Goal: Task Accomplishment & Management: Manage account settings

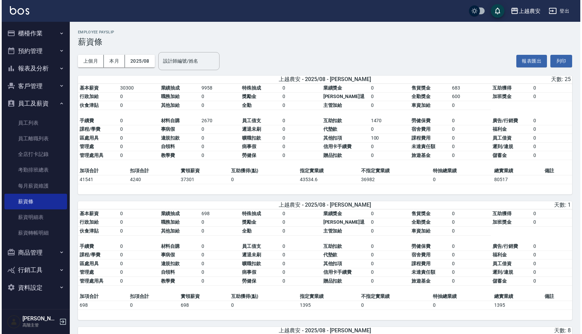
scroll to position [2150, 0]
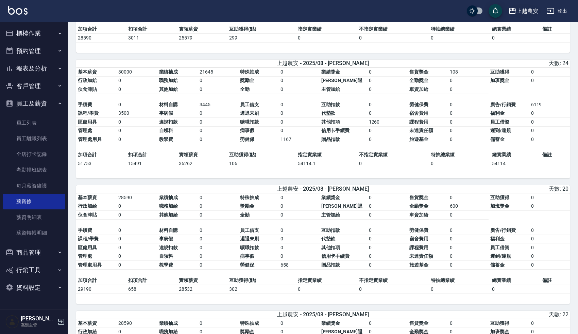
click at [529, 13] on div "上越農安" at bounding box center [528, 11] width 22 height 9
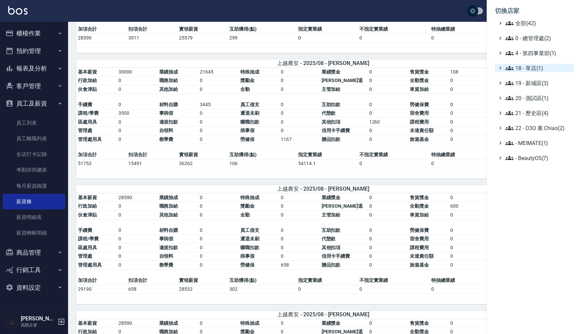
click at [532, 69] on span "18 - 單店(1)" at bounding box center [538, 68] width 66 height 8
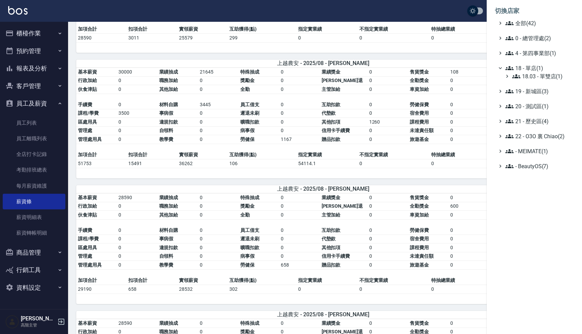
click at [535, 70] on span "18 - 單店(1)" at bounding box center [538, 68] width 66 height 8
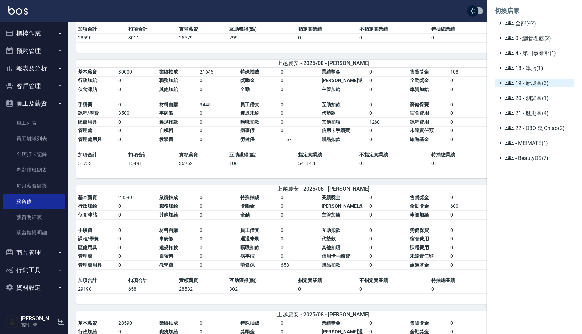
click at [539, 82] on span "19 - 新城區(3)" at bounding box center [538, 83] width 66 height 8
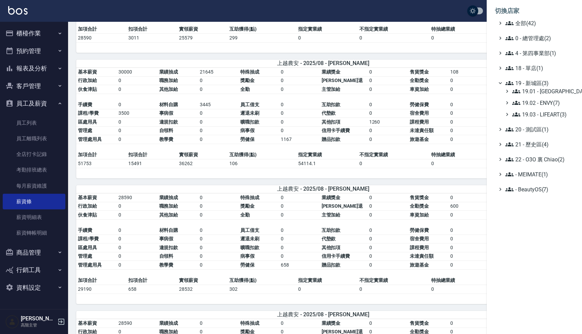
click at [541, 83] on span "19 - 新城區(3)" at bounding box center [538, 83] width 66 height 8
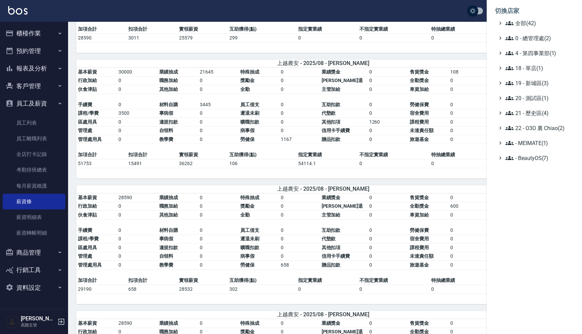
click at [538, 85] on span "19 - 新城區(3)" at bounding box center [538, 83] width 66 height 8
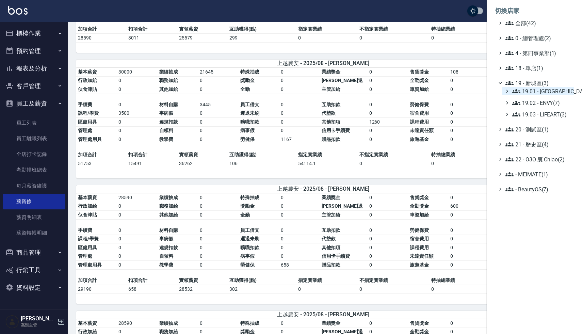
click at [539, 92] on span "19.01 - 新城區 (11)" at bounding box center [541, 91] width 59 height 8
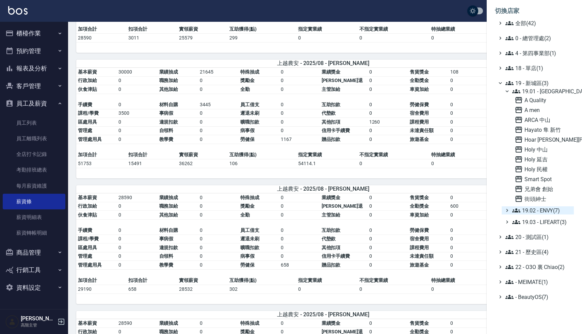
click at [542, 209] on span "19.02 - ENVY(7)" at bounding box center [541, 210] width 59 height 8
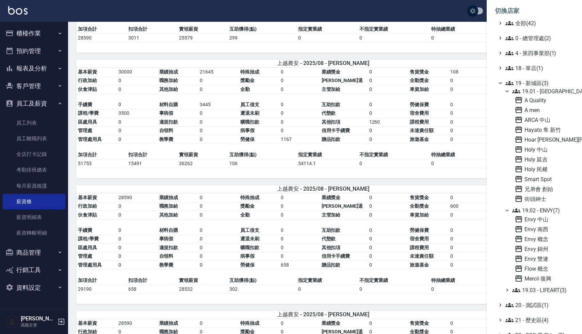
scroll to position [38, 0]
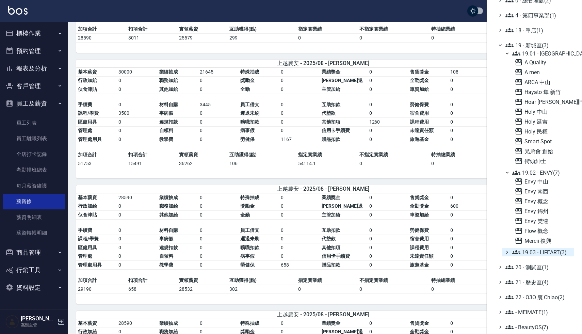
click at [544, 251] on span "19.03 - LIFEART(3)" at bounding box center [541, 252] width 59 height 8
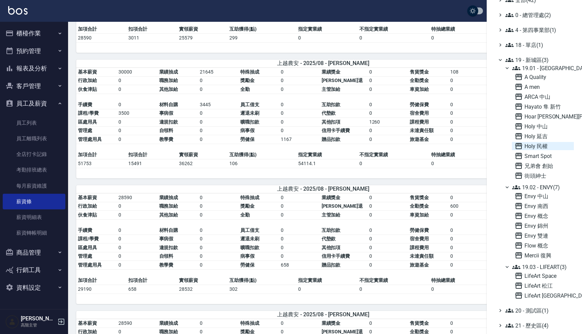
scroll to position [0, 0]
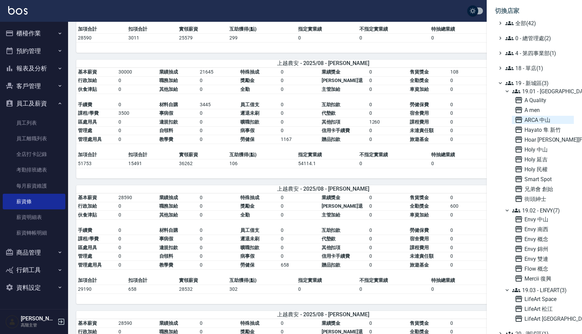
click at [535, 120] on span "ARCA 中山" at bounding box center [542, 120] width 56 height 8
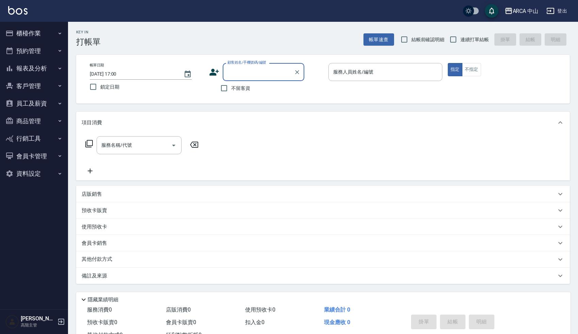
click at [31, 170] on button "資料設定" at bounding box center [34, 174] width 63 height 18
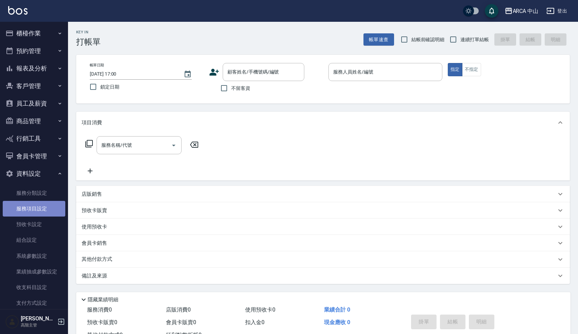
click at [35, 205] on link "服務項目設定" at bounding box center [34, 209] width 63 height 16
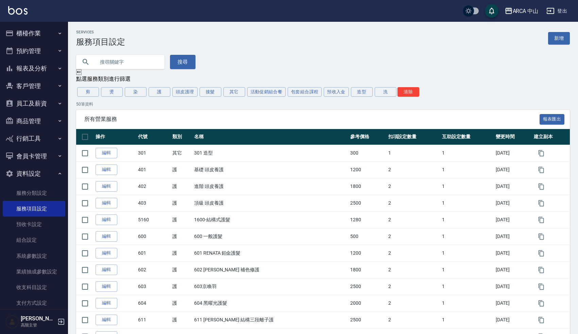
click at [180, 114] on div "所有營業服務 報表匯出" at bounding box center [323, 119] width 494 height 19
click at [279, 62] on div "搜尋" at bounding box center [319, 58] width 502 height 22
click at [460, 106] on p "50 筆資料" at bounding box center [323, 104] width 494 height 6
click at [237, 61] on div "搜尋" at bounding box center [319, 58] width 502 height 22
click at [237, 62] on div "搜尋" at bounding box center [319, 58] width 502 height 22
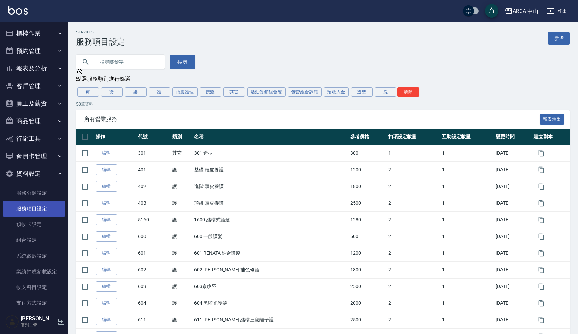
click at [38, 208] on link "服務項目設定" at bounding box center [34, 209] width 63 height 16
click at [248, 66] on div "搜尋" at bounding box center [319, 58] width 502 height 22
click at [108, 91] on button "燙" at bounding box center [112, 92] width 22 height 10
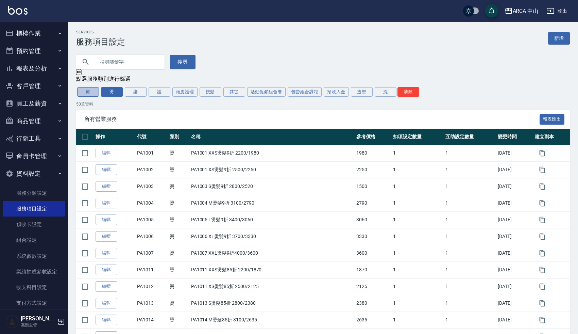
click at [88, 93] on button "剪" at bounding box center [88, 92] width 22 height 10
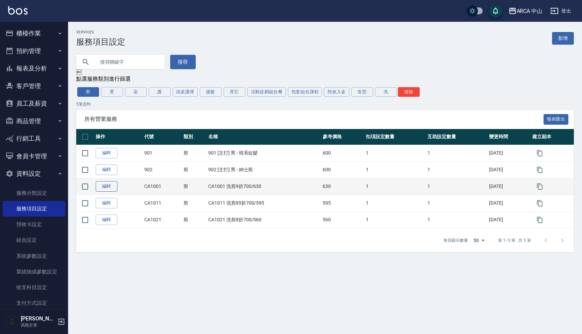
click at [107, 187] on link "編輯" at bounding box center [107, 186] width 22 height 11
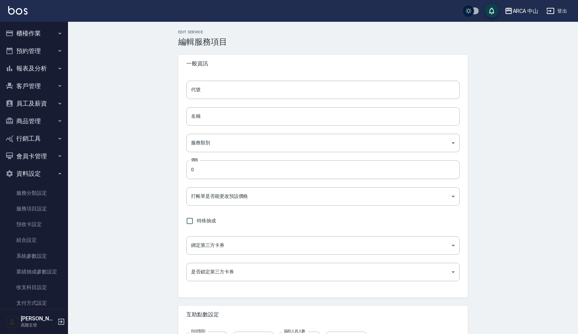
type input "CA1001"
type input "CA1001 洗剪9折700/630"
type input "d053f933-0acf-4ab1-a87a-22ebcfbe58a7"
type input "630"
type input "FALSE"
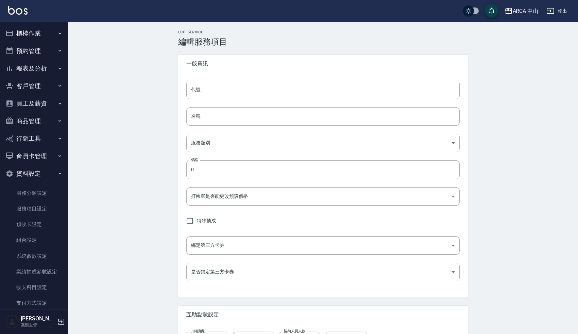
type input "none"
type input "UNSET"
type input "none"
type input "互助1格給1點(60元)"
type input "3"
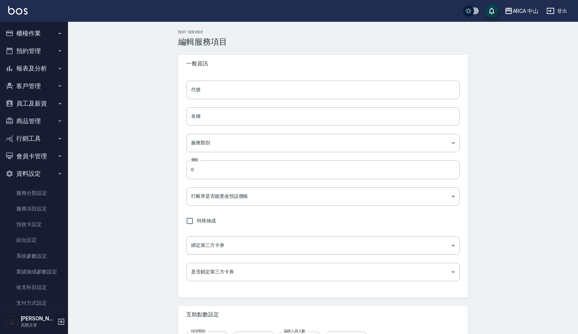
type input "點數"
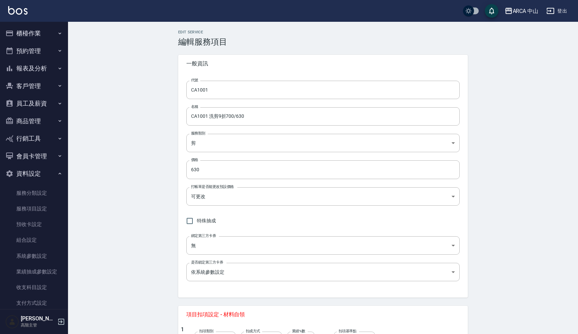
click at [138, 207] on div "Edit Service 編輯服務項目 一般資訊 代號 CA1001 代號 名稱 CA1001 洗剪9折700/630 名稱 服務類別 剪 d053f933-…" at bounding box center [323, 302] width 510 height 560
click at [38, 208] on link "服務項目設定" at bounding box center [34, 209] width 63 height 16
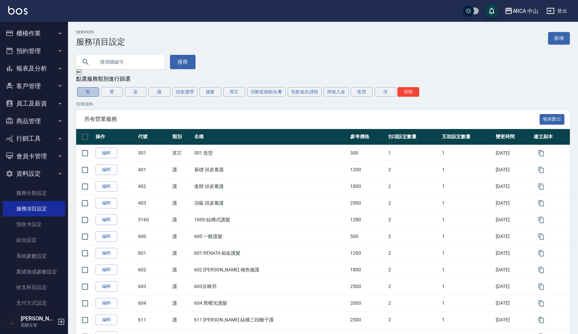
click at [92, 91] on button "剪" at bounding box center [88, 92] width 22 height 10
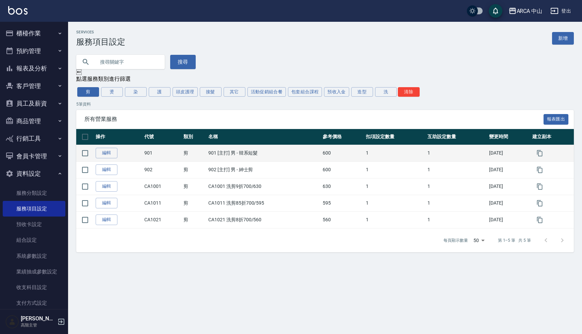
click at [241, 146] on td "901 [主打] 男 - 韓系短髮" at bounding box center [263, 153] width 114 height 17
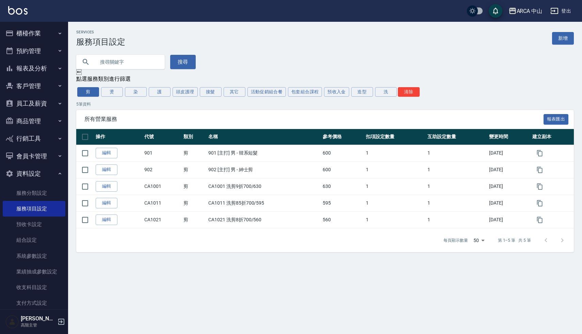
click at [254, 54] on div "搜尋" at bounding box center [321, 58] width 506 height 22
click at [250, 64] on div "搜尋" at bounding box center [321, 58] width 506 height 22
click at [43, 203] on link "服務項目設定" at bounding box center [34, 209] width 63 height 16
click at [225, 29] on div "Services 服務項目設定 新增 搜尋  點選服務類別進行篩選 剪 燙 染 護 頭皮護理 接髮 其它 活動促銷組合餐 包套組合課程 預收入金 造型 洗 …" at bounding box center [325, 141] width 514 height 238
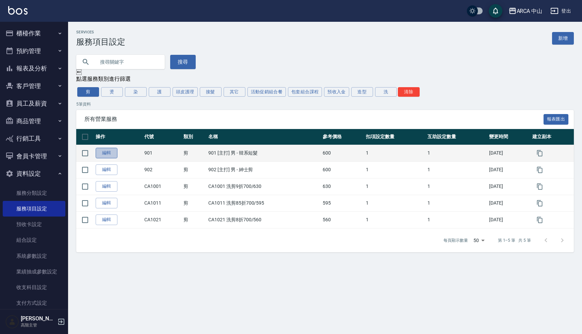
click at [105, 151] on link "編輯" at bounding box center [107, 153] width 22 height 11
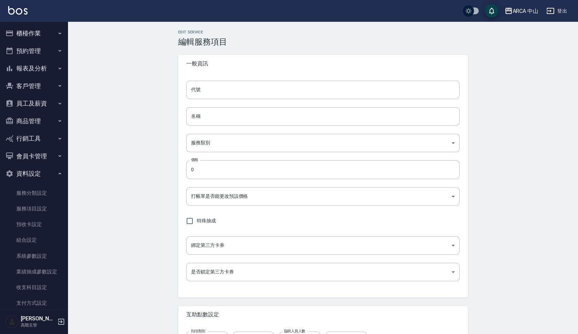
type input "901"
type input "901 [主打] 男 - 韓系短髮"
type input "d053f933-0acf-4ab1-a87a-22ebcfbe58a7"
type input "600"
type input "FALSE"
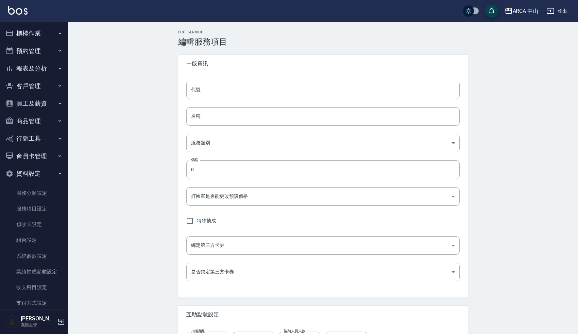
type input "none"
type input "UNSET"
type input "none"
type input "互助1格給1點(60元)"
type input "3"
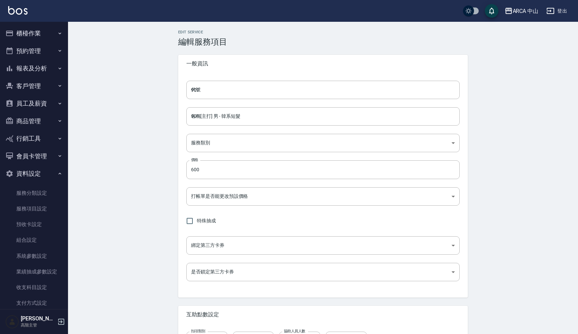
type input "點數"
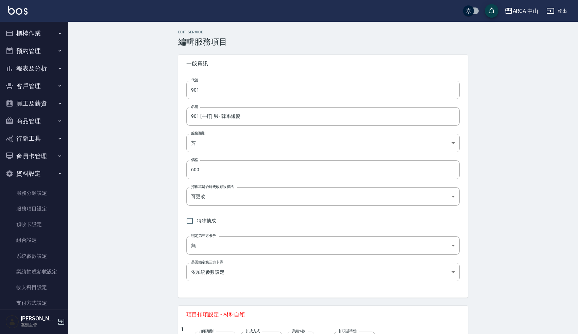
click at [155, 194] on div "Edit Service 編輯服務項目 一般資訊 代號 901 代號 名稱 901 [主打] 男 - 韓系短髮 名稱 服務類別 剪 d053f933-0acf…" at bounding box center [323, 302] width 510 height 560
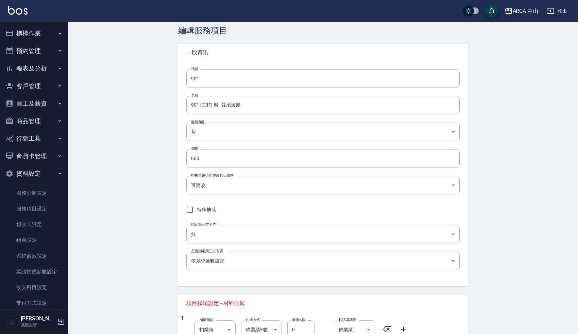
scroll to position [11, 0]
click at [126, 142] on div "Edit Service 編輯服務項目 一般資訊 代號 901 代號 名稱 901 [主打] 男 - 韓系短髮 名稱 服務類別 剪 d053f933-0acf…" at bounding box center [323, 291] width 510 height 560
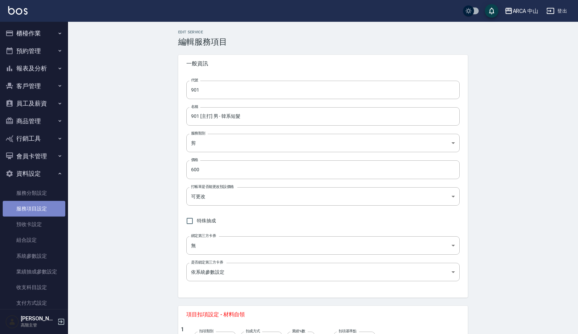
click at [40, 206] on link "服務項目設定" at bounding box center [34, 209] width 63 height 16
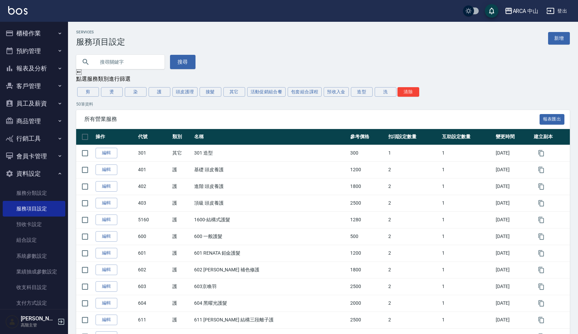
click at [261, 66] on div "搜尋" at bounding box center [319, 58] width 502 height 22
click at [237, 55] on div "搜尋" at bounding box center [319, 58] width 502 height 22
click at [279, 63] on div "搜尋" at bounding box center [319, 58] width 502 height 22
click at [86, 94] on button "剪" at bounding box center [88, 92] width 22 height 10
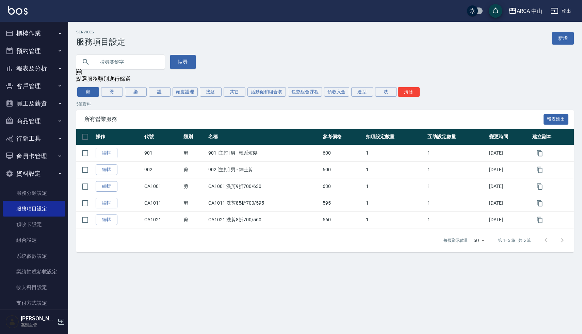
click at [286, 36] on div "Services 服務項目設定 新增" at bounding box center [324, 38] width 497 height 17
click at [116, 94] on button "燙" at bounding box center [112, 92] width 22 height 10
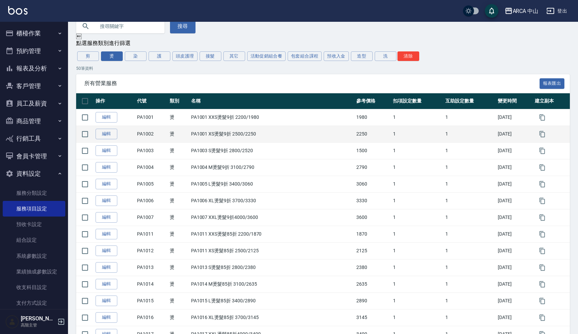
scroll to position [37, 0]
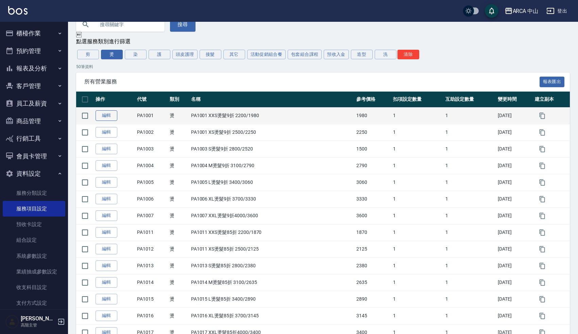
click at [108, 118] on link "編輯" at bounding box center [107, 115] width 22 height 11
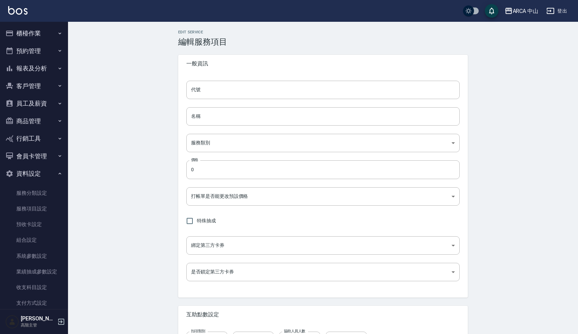
type input "PA1001"
type input "PA1001 XXS燙髮9折 2200/1980"
type input "d57bc0b5-3c88-45ef-9448-ff089779e577"
type input "1980"
type input "FALSE"
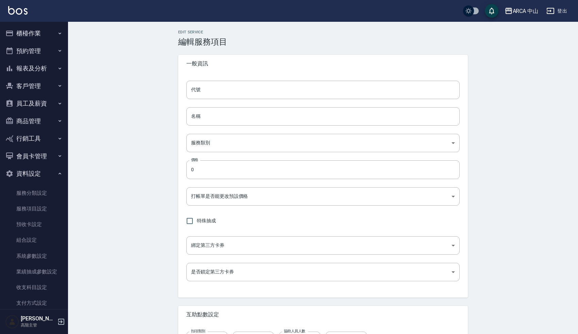
type input "none"
type input "UNSET"
type input "none"
type input "互助1格給1點(60元)"
type input "3"
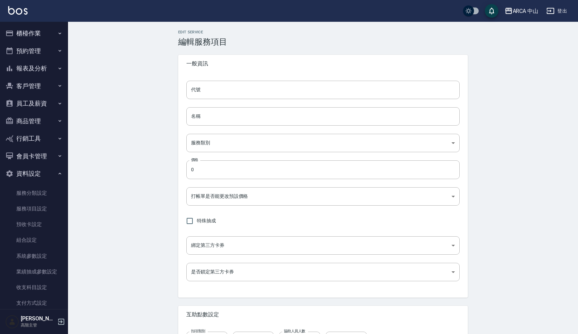
type input "點數"
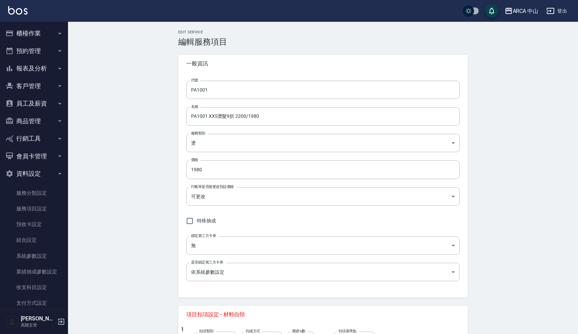
click at [135, 243] on div "Edit Service 編輯服務項目 一般資訊 代號 PA1001 代號 名稱 PA1001 XXS燙髮9折 2200/1980 名稱 服務類別 燙 d57…" at bounding box center [323, 302] width 510 height 560
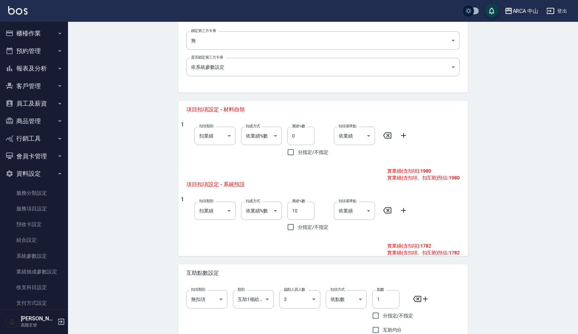
scroll to position [248, 0]
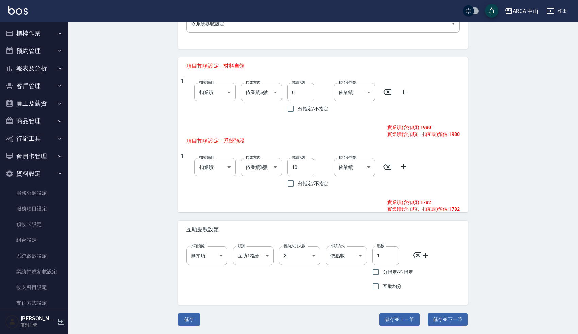
click at [128, 229] on div "Edit Service 編輯服務項目 一般資訊 代號 PA1001 代號 名稱 PA1001 XXS燙髮9折 2200/1980 名稱 服務類別 燙 d57…" at bounding box center [323, 53] width 510 height 560
click at [128, 218] on div "Edit Service 編輯服務項目 一般資訊 代號 PA1001 代號 名稱 PA1001 XXS燙髮9折 2200/1980 名稱 服務類別 燙 d57…" at bounding box center [323, 53] width 510 height 560
click at [122, 116] on div "Edit Service 編輯服務項目 一般資訊 代號 PA1001 代號 名稱 PA1001 XXS燙髮9折 2200/1980 名稱 服務類別 燙 d57…" at bounding box center [323, 53] width 510 height 560
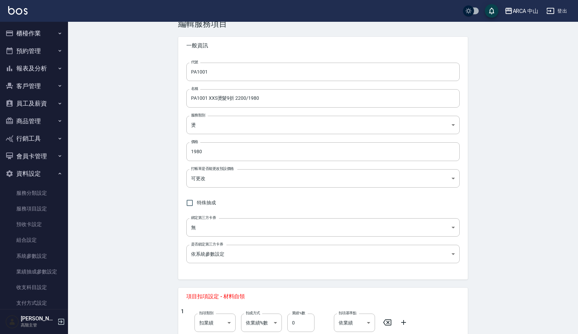
scroll to position [0, 0]
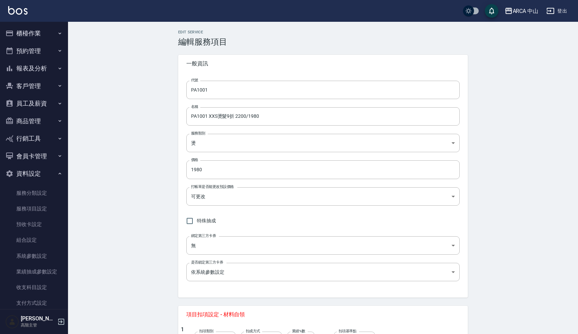
click at [127, 131] on div "Edit Service 編輯服務項目 一般資訊 代號 PA1001 代號 名稱 PA1001 XXS燙髮9折 2200/1980 名稱 服務類別 燙 d57…" at bounding box center [323, 302] width 510 height 560
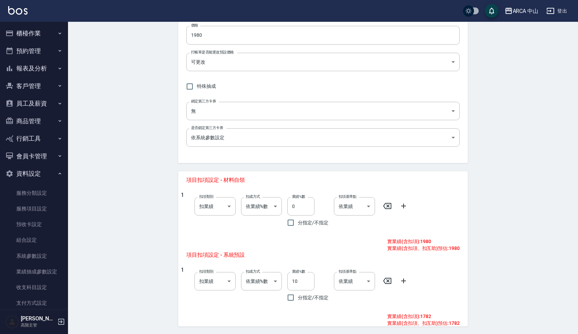
scroll to position [135, 0]
click at [136, 155] on div "Edit Service 編輯服務項目 一般資訊 代號 PA1001 代號 名稱 PA1001 XXS燙髮9折 2200/1980 名稱 服務類別 燙 d57…" at bounding box center [323, 166] width 510 height 560
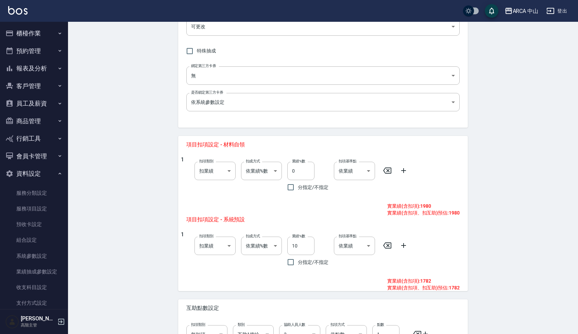
scroll to position [248, 0]
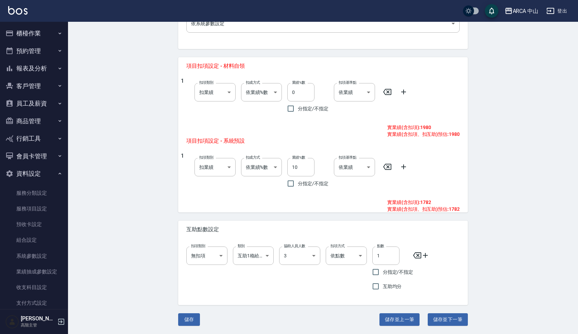
click at [133, 193] on div "Edit Service 編輯服務項目 一般資訊 代號 PA1001 代號 名稱 PA1001 XXS燙髮9折 2200/1980 名稱 服務類別 燙 d57…" at bounding box center [323, 53] width 510 height 560
click at [135, 203] on div "Edit Service 編輯服務項目 一般資訊 代號 PA1001 代號 名稱 PA1001 XXS燙髮9折 2200/1980 名稱 服務類別 燙 d57…" at bounding box center [323, 53] width 510 height 560
click at [204, 259] on body "ARCA 中山 登出 櫃檯作業 打帳單 帳單列表 掛單列表 座位開單 營業儀表板 現金收支登錄 高階收支登錄 材料自購登錄 每日結帳 排班表 現場電腦打卡 掃…" at bounding box center [289, 43] width 578 height 582
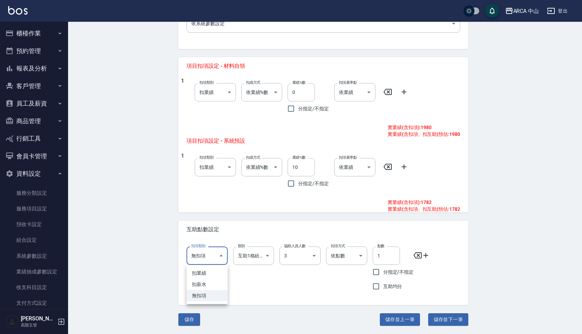
click at [168, 263] on div at bounding box center [291, 167] width 582 height 334
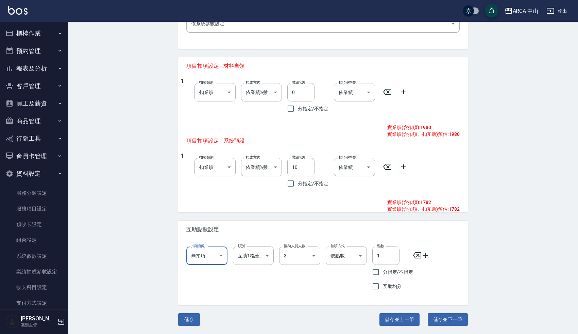
click at [155, 235] on div "Edit Service 編輯服務項目 一般資訊 代號 PA1001 代號 名稱 PA1001 XXS燙髮9折 2200/1980 名稱 服務類別 燙 d57…" at bounding box center [323, 53] width 510 height 560
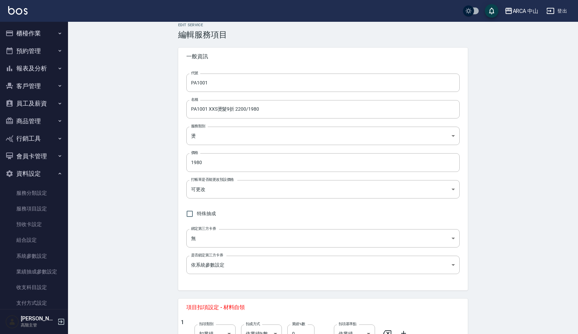
scroll to position [0, 0]
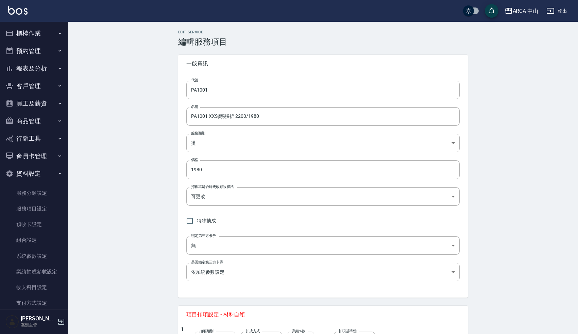
click at [134, 166] on div "Edit Service 編輯服務項目 一般資訊 代號 PA1001 代號 名稱 PA1001 XXS燙髮9折 2200/1980 名稱 服務類別 燙 d57…" at bounding box center [323, 302] width 510 height 560
click at [82, 103] on div "Edit Service 編輯服務項目 一般資訊 代號 PA1001 代號 名稱 PA1001 XXS燙髮9折 2200/1980 名稱 服務類別 燙 d57…" at bounding box center [323, 302] width 510 height 560
click at [110, 108] on div "Edit Service 編輯服務項目 一般資訊 代號 PA1001 代號 名稱 PA1001 XXS燙髮9折 2200/1980 名稱 服務類別 燙 d57…" at bounding box center [323, 302] width 510 height 560
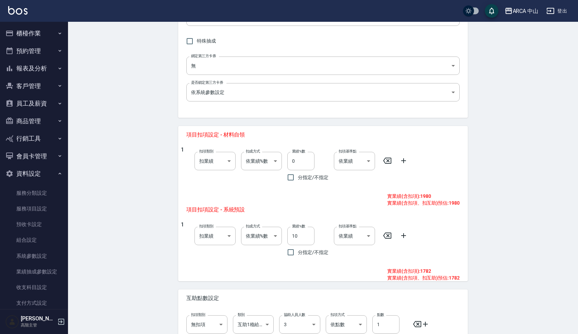
scroll to position [206, 0]
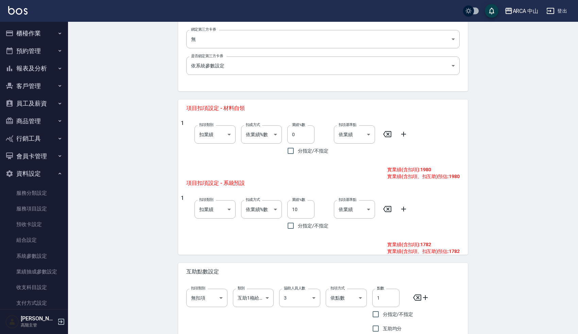
click at [118, 124] on div "Edit Service 編輯服務項目 一般資訊 代號 PA1001 代號 名稱 PA1001 XXS燙髮9折 2200/1980 名稱 服務類別 燙 d57…" at bounding box center [323, 96] width 510 height 560
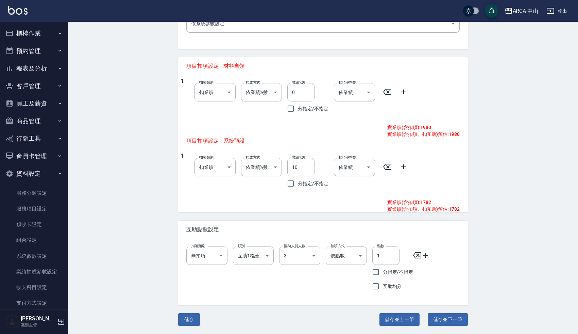
click at [131, 247] on div "Edit Service 編輯服務項目 一般資訊 代號 PA1001 代號 名稱 PA1001 XXS燙髮9折 2200/1980 名稱 服務類別 燙 d57…" at bounding box center [323, 53] width 510 height 560
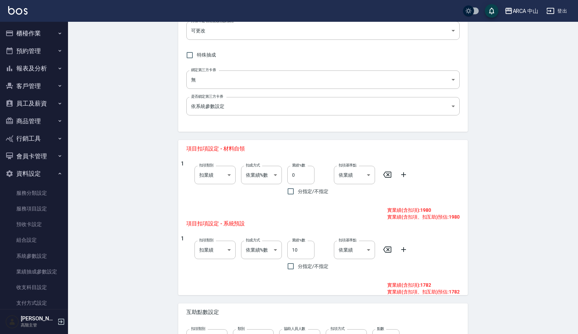
scroll to position [171, 0]
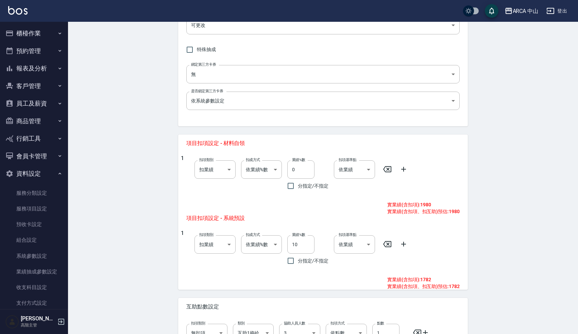
click at [132, 188] on div "Edit Service 編輯服務項目 一般資訊 代號 PA1001 代號 名稱 PA1001 XXS燙髮9折 2200/1980 名稱 服務類別 燙 d57…" at bounding box center [323, 131] width 510 height 560
click at [37, 204] on link "服務項目設定" at bounding box center [34, 209] width 63 height 16
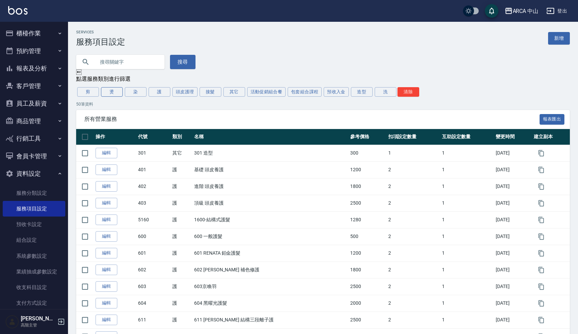
click at [115, 91] on button "燙" at bounding box center [112, 92] width 22 height 10
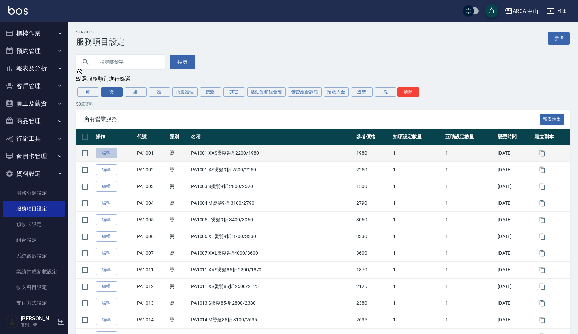
click at [105, 154] on link "編輯" at bounding box center [107, 153] width 22 height 11
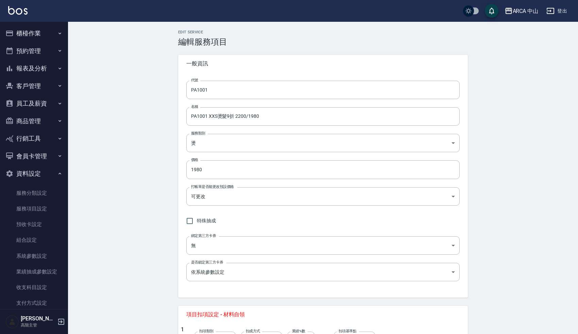
click at [166, 227] on div "Edit Service 編輯服務項目 一般資訊 代號 PA1001 代號 名稱 PA1001 XXS燙髮9折 2200/1980 名稱 服務類別 燙 d57…" at bounding box center [323, 302] width 510 height 560
click at [149, 231] on div "Edit Service 編輯服務項目 一般資訊 代號 PA1001 代號 名稱 PA1001 XXS燙髮9折 2200/1980 名稱 服務類別 燙 d57…" at bounding box center [323, 302] width 510 height 560
click at [35, 203] on link "服務項目設定" at bounding box center [34, 209] width 63 height 16
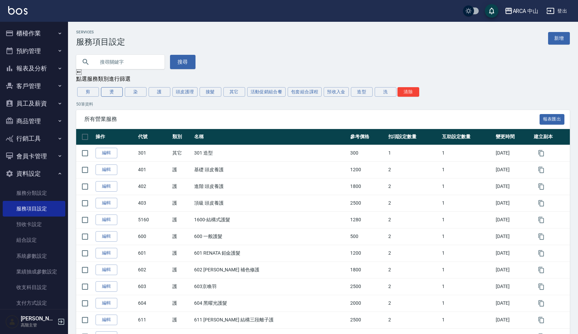
click at [112, 90] on button "燙" at bounding box center [112, 92] width 22 height 10
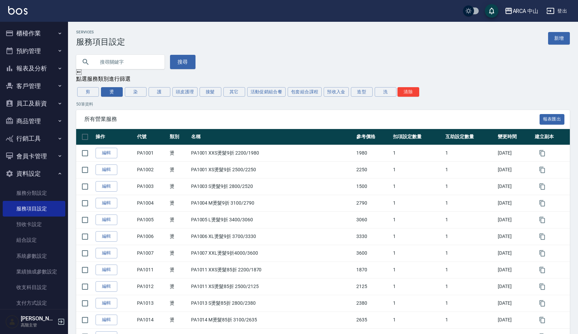
click at [233, 49] on div "搜尋" at bounding box center [319, 58] width 502 height 22
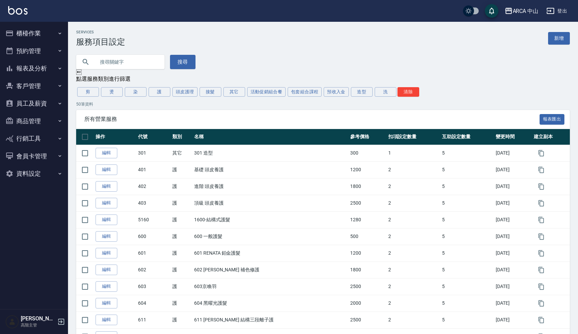
click at [288, 50] on div "搜尋" at bounding box center [319, 58] width 502 height 22
click at [115, 91] on button "燙" at bounding box center [112, 92] width 22 height 10
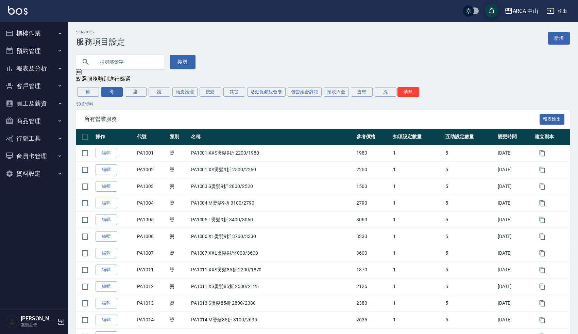
click at [254, 58] on div "搜尋" at bounding box center [319, 58] width 502 height 22
click at [270, 38] on div "Services 服務項目設定 新增" at bounding box center [323, 38] width 494 height 17
click at [241, 61] on div "搜尋" at bounding box center [319, 58] width 502 height 22
click at [114, 93] on button "燙" at bounding box center [112, 92] width 22 height 10
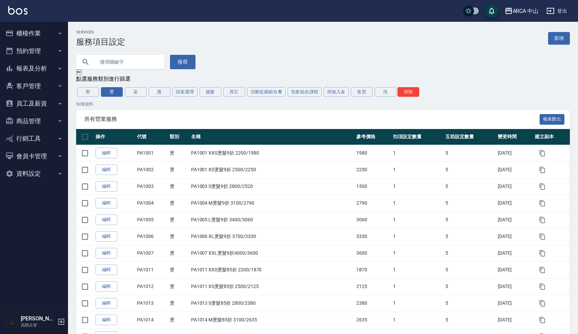
click at [223, 69] on div "搜尋" at bounding box center [319, 58] width 502 height 22
click at [245, 41] on div "Services 服務項目設定 新增" at bounding box center [323, 38] width 494 height 17
click at [244, 59] on div "搜尋" at bounding box center [319, 58] width 502 height 22
click at [251, 64] on div "搜尋" at bounding box center [319, 58] width 502 height 22
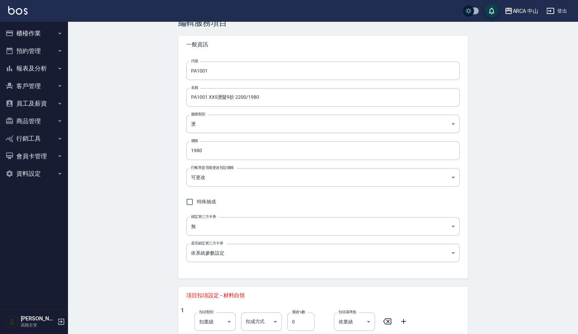
scroll to position [18, 0]
click at [261, 151] on input "1980" at bounding box center [323, 151] width 274 height 18
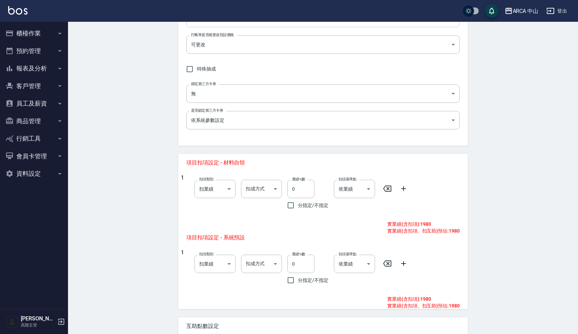
scroll to position [166, 0]
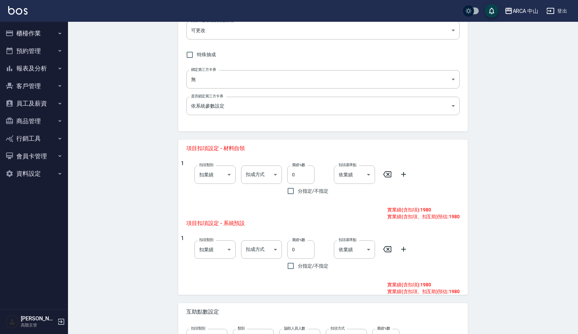
click at [379, 272] on div "1 扣項類別 扣業績 onSales 扣項類別 扣成方式 ​ 扣成方式 業績%數 0 業績%數 分指定/不指定 扣項基準點 依業績 0 扣項基準點" at bounding box center [320, 254] width 279 height 38
click at [145, 231] on div "Edit Service 編輯服務項目 一般資訊 代號 PA1001 代號 名稱 PA1001 XXS燙髮9折 2200/1980 名稱 服務類別 燙 d57…" at bounding box center [323, 237] width 510 height 762
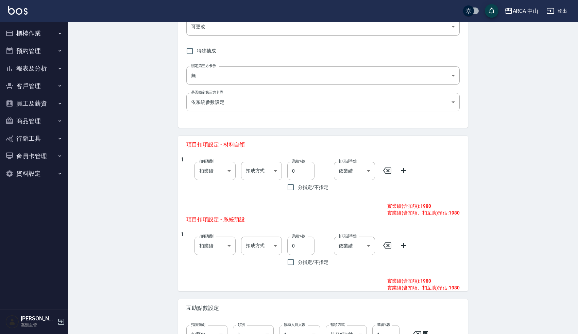
scroll to position [209, 0]
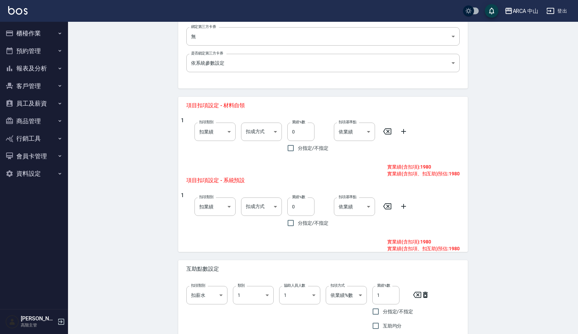
click at [34, 149] on button "會員卡管理" at bounding box center [34, 156] width 63 height 18
click at [34, 155] on button "會員卡管理" at bounding box center [34, 156] width 63 height 18
click at [27, 174] on button "資料設定" at bounding box center [34, 174] width 63 height 18
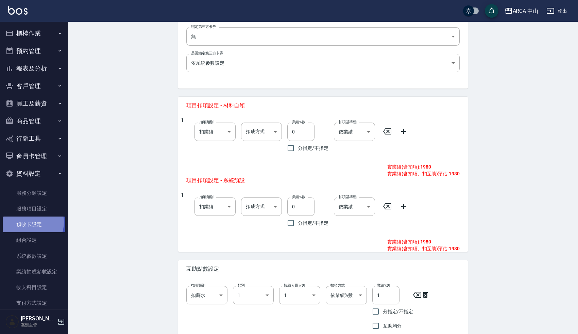
click at [31, 222] on link "預收卡設定" at bounding box center [34, 224] width 63 height 16
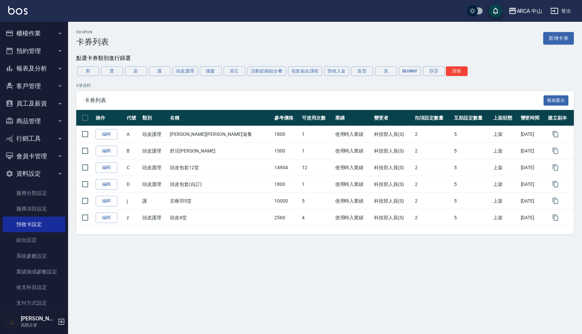
click at [247, 38] on div "Coupon 卡券列表 新增卡券" at bounding box center [324, 38] width 497 height 17
click at [231, 44] on div "Coupon 卡券列表 新增卡券" at bounding box center [324, 38] width 497 height 17
click at [198, 46] on div "Coupon 卡券列表 新增卡券" at bounding box center [324, 38] width 497 height 17
click at [198, 89] on div "6 筆資料 卡券列表 報表匯出 操作 代號 類別 名稱 參考價格 可使用次數 業績 變更者 扣項設定數量 互助設定數量 上架狀態 變更時間 建立副本 編輯 A…" at bounding box center [324, 158] width 497 height 152
click at [214, 253] on div "Coupon 卡券列表 新增卡券 點選卡券類別進行篩選 剪 燙 染 護 頭皮護理 接髮 其它 活動促銷組合餐 包套組合課程 預收入金 造型 洗 Bunny 莎…" at bounding box center [291, 167] width 582 height 334
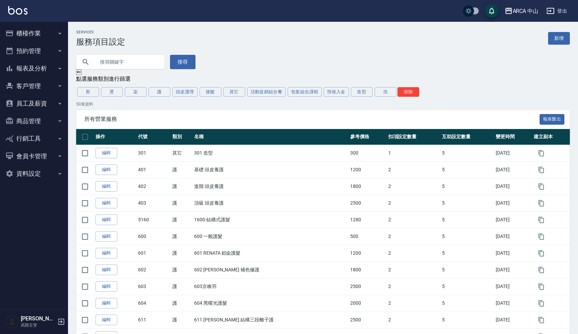
click at [476, 48] on div "搜尋" at bounding box center [319, 58] width 502 height 22
click at [310, 54] on div "搜尋" at bounding box center [319, 58] width 502 height 22
click at [253, 63] on div "搜尋" at bounding box center [319, 58] width 502 height 22
click at [243, 61] on div "搜尋" at bounding box center [319, 58] width 502 height 22
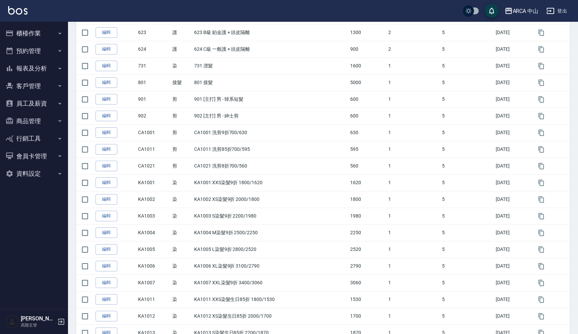
scroll to position [397, 0]
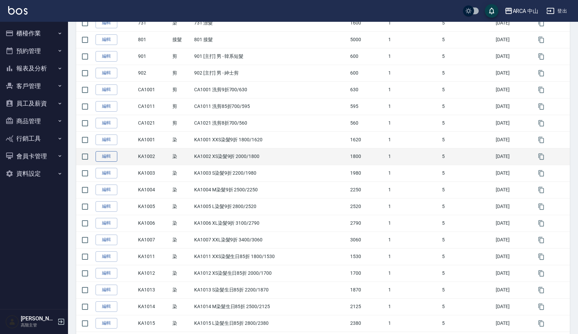
click at [109, 157] on link "編輯" at bounding box center [107, 156] width 22 height 11
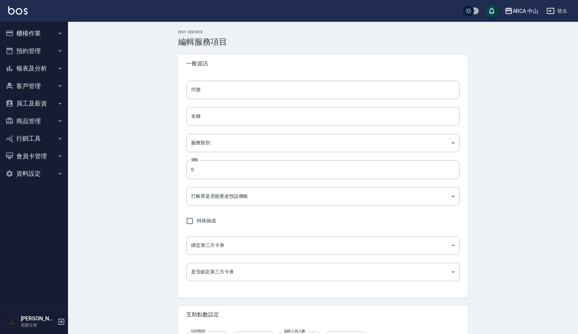
type input "KA1002"
type input "KA1002 XS染髮9折 2000/1800"
type input "a2ff3a14-5d7f-47f4-bd90-fc7dc698d16d"
type input "1800"
type input "FALSE"
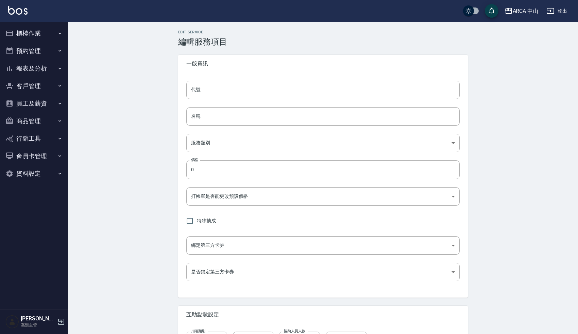
type input "none"
type input "UNSET"
type input "onSalary"
type input "洗"
type input "1"
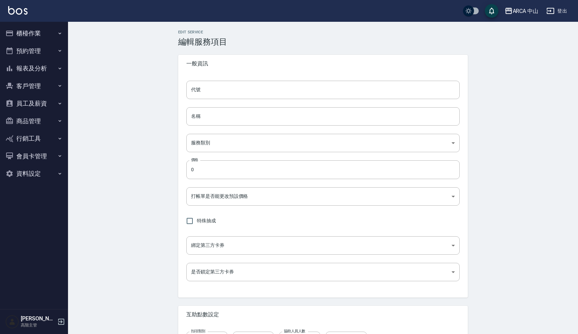
type input "業績%數"
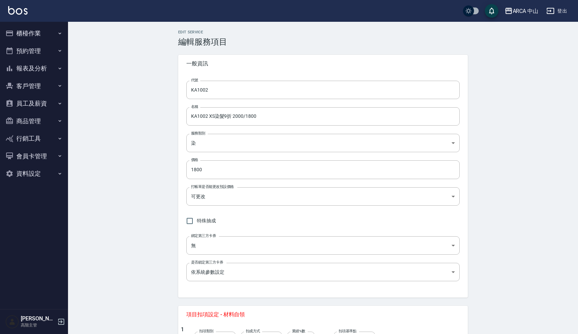
click at [30, 176] on button "資料設定" at bounding box center [34, 174] width 63 height 18
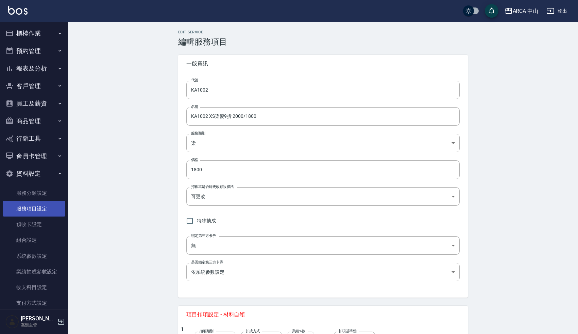
click at [28, 209] on link "服務項目設定" at bounding box center [34, 209] width 63 height 16
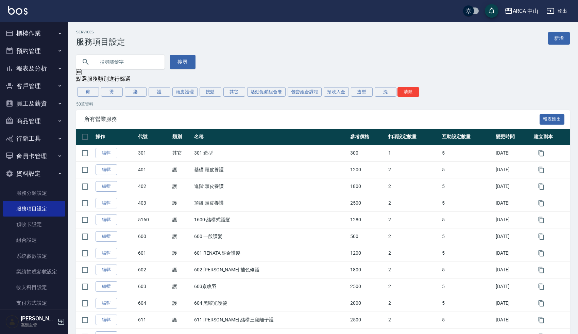
click at [253, 61] on div "搜尋" at bounding box center [319, 58] width 502 height 22
click at [241, 50] on div "搜尋" at bounding box center [319, 58] width 502 height 22
click at [298, 51] on div "搜尋" at bounding box center [319, 58] width 502 height 22
click at [430, 61] on div "搜尋" at bounding box center [319, 58] width 502 height 22
click at [345, 43] on div "Services 服務項目設定 新增" at bounding box center [323, 38] width 494 height 17
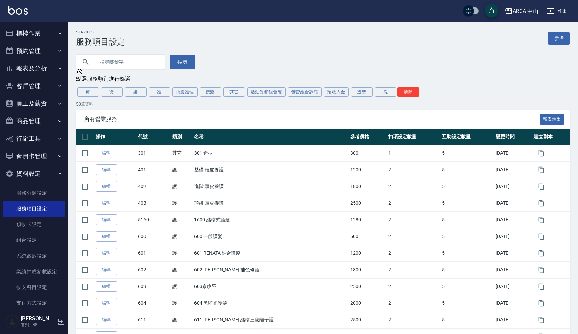
click at [340, 54] on div "搜尋" at bounding box center [319, 58] width 502 height 22
click at [290, 64] on div "搜尋" at bounding box center [319, 58] width 502 height 22
click at [112, 94] on button "燙" at bounding box center [112, 92] width 22 height 10
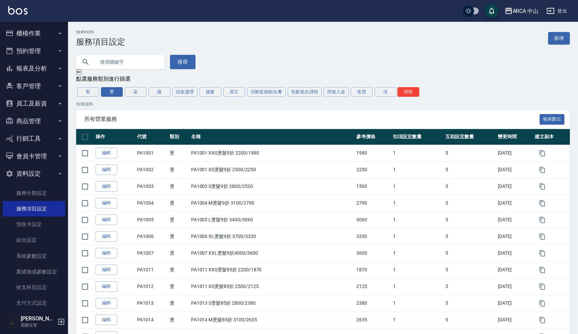
click at [239, 62] on div "搜尋" at bounding box center [319, 58] width 502 height 22
click at [297, 66] on div "搜尋" at bounding box center [319, 58] width 502 height 22
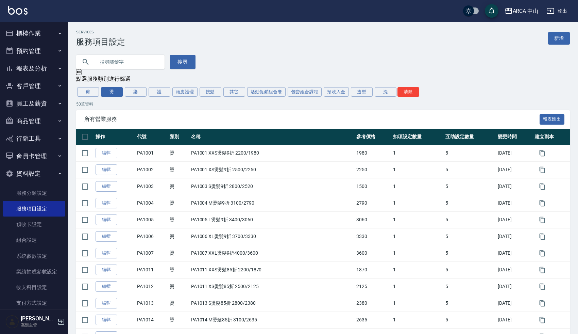
click at [276, 54] on div "搜尋" at bounding box center [319, 58] width 502 height 22
click at [41, 191] on link "服務分類設定" at bounding box center [34, 193] width 63 height 16
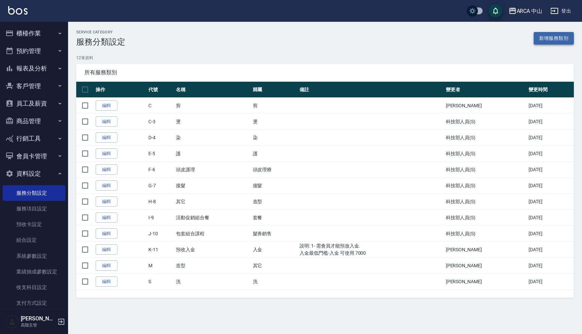
click at [549, 38] on link "新增服務類別" at bounding box center [553, 38] width 40 height 13
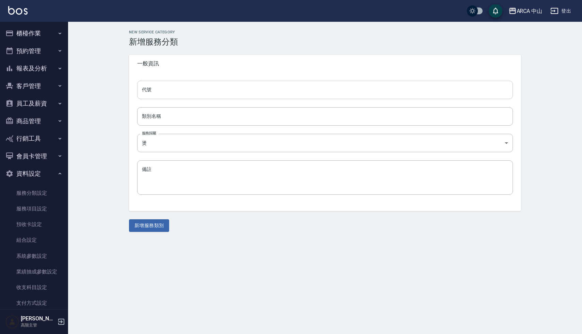
click at [168, 90] on input "代號" at bounding box center [325, 90] width 376 height 18
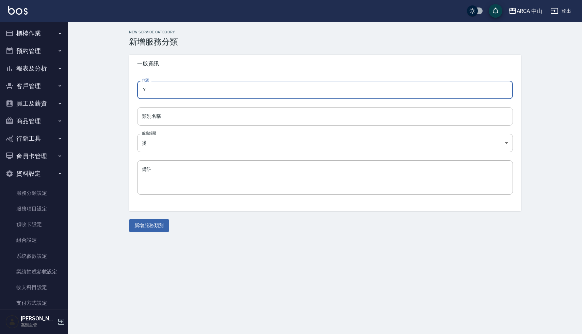
type input "Ｙ"
click at [162, 118] on input "類別名稱" at bounding box center [325, 116] width 376 height 18
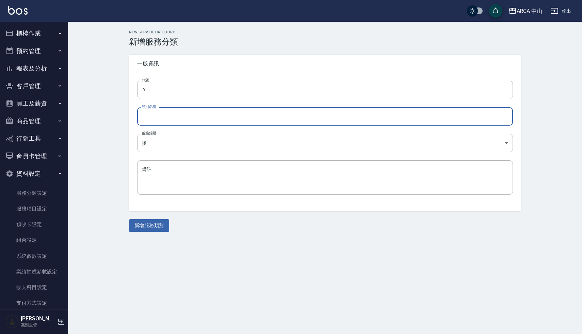
click at [197, 108] on input "類別名稱" at bounding box center [325, 116] width 376 height 18
type input "ㄑ"
type input "g"
type input "莎莎"
click at [174, 176] on textarea "備註" at bounding box center [325, 177] width 366 height 23
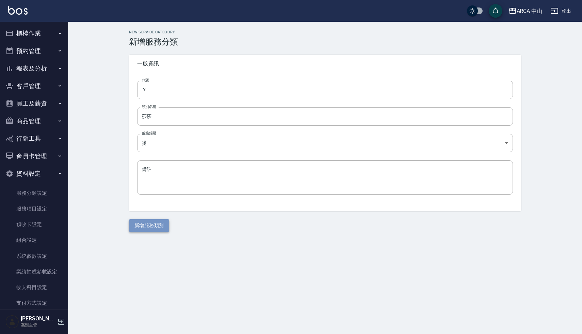
click at [150, 226] on button "新增服務類別" at bounding box center [149, 225] width 40 height 13
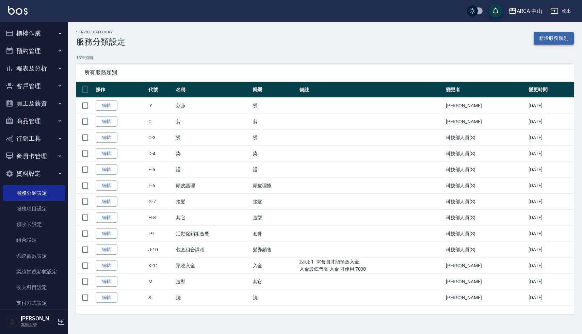
click at [545, 39] on link "新增服務類別" at bounding box center [553, 38] width 40 height 13
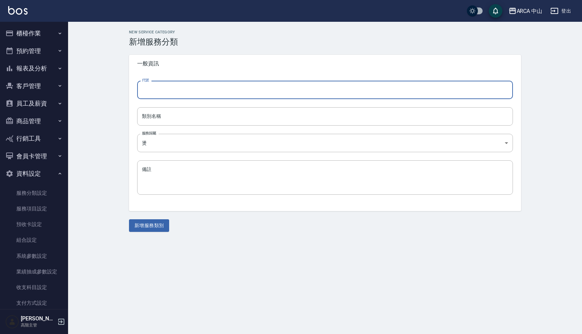
click at [194, 91] on input "代號" at bounding box center [325, 90] width 376 height 18
type input "Ｙ"
type input "YY"
click at [239, 115] on input "類別名稱" at bounding box center [325, 116] width 376 height 18
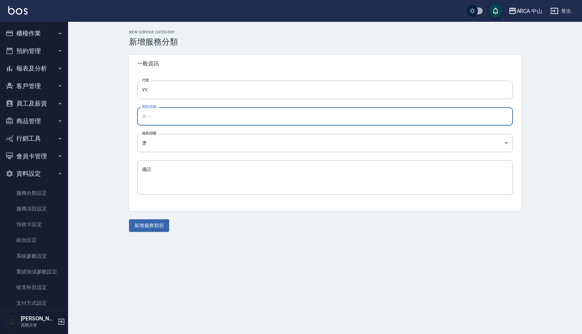
type input "ㄖ"
click at [143, 117] on input "bunny" at bounding box center [325, 116] width 376 height 18
type input "Bunny"
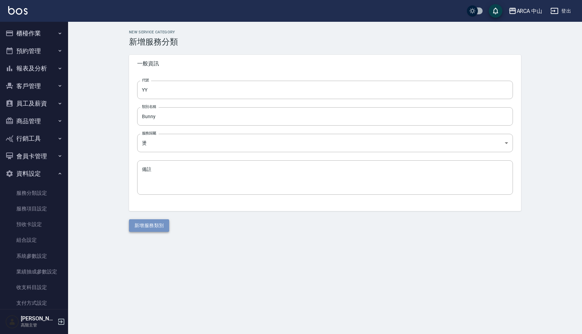
click at [151, 228] on button "新增服務類別" at bounding box center [149, 225] width 40 height 13
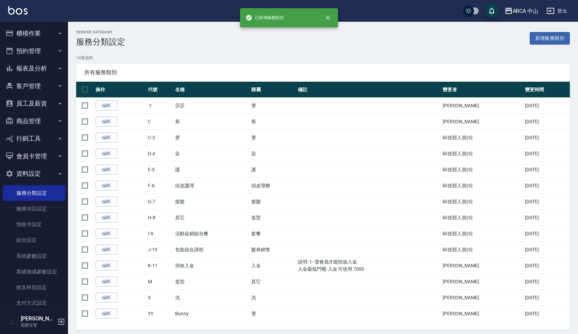
click at [177, 79] on div "所有服務類別" at bounding box center [323, 73] width 494 height 18
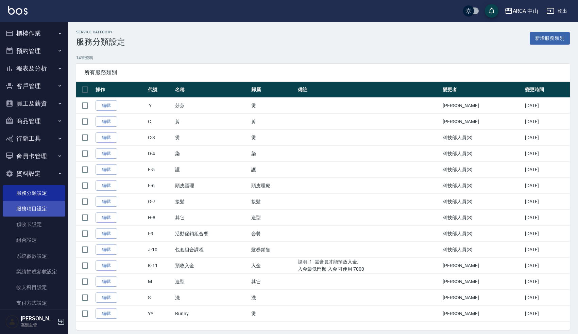
click at [23, 214] on link "服務項目設定" at bounding box center [34, 209] width 63 height 16
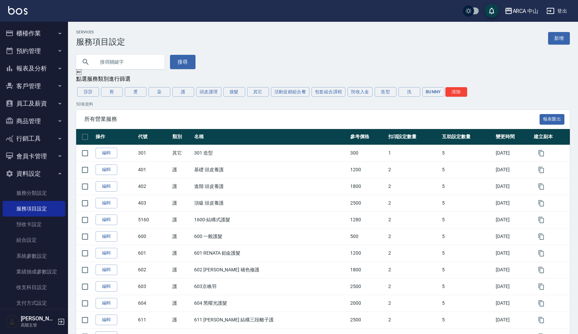
click at [274, 55] on div "搜尋" at bounding box center [319, 58] width 502 height 22
click at [257, 41] on div "Services 服務項目設定 新增" at bounding box center [323, 38] width 494 height 17
click at [43, 194] on link "服務分類設定" at bounding box center [34, 193] width 63 height 16
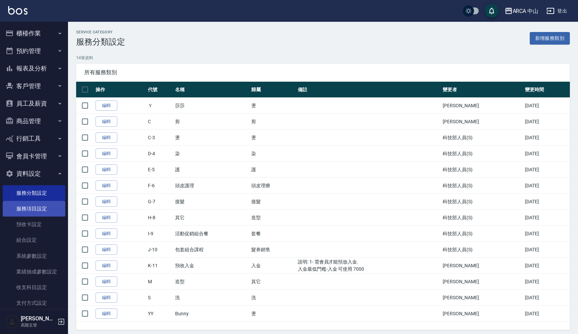
click at [42, 205] on link "服務項目設定" at bounding box center [34, 209] width 63 height 16
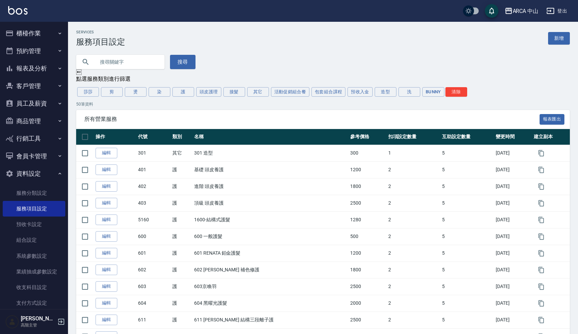
click at [239, 56] on div "搜尋" at bounding box center [319, 58] width 502 height 22
click at [90, 89] on button "莎莎" at bounding box center [88, 92] width 22 height 10
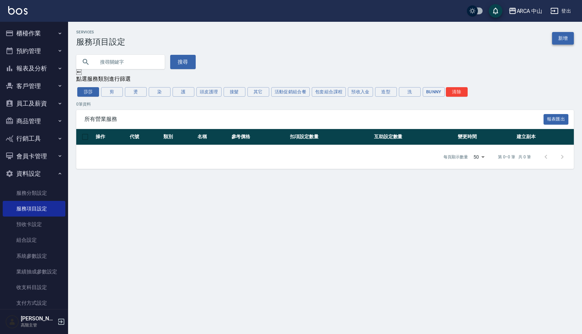
click at [564, 40] on link "新增" at bounding box center [563, 38] width 22 height 13
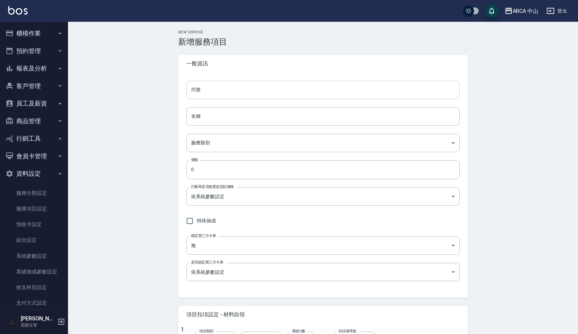
click at [212, 94] on input "代號" at bounding box center [323, 90] width 274 height 18
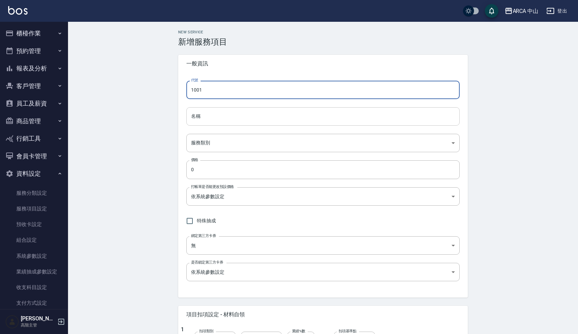
type input "1001"
click at [203, 119] on input "名稱" at bounding box center [323, 116] width 274 height 18
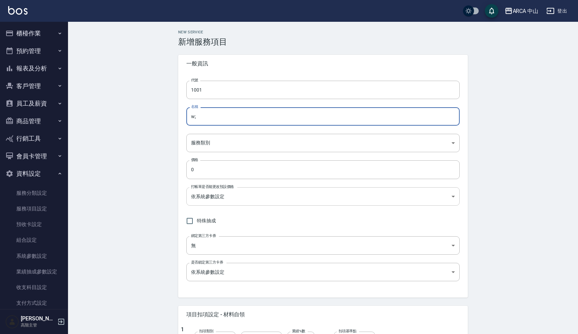
type input "w"
click at [209, 196] on body "ARCA 中山 登出 櫃檯作業 打帳單 帳單列表 掛單列表 座位開單 營業儀表板 現金收支登錄 高階收支登錄 材料自購登錄 每日結帳 排班表 現場電腦打卡 掃…" at bounding box center [289, 277] width 578 height 554
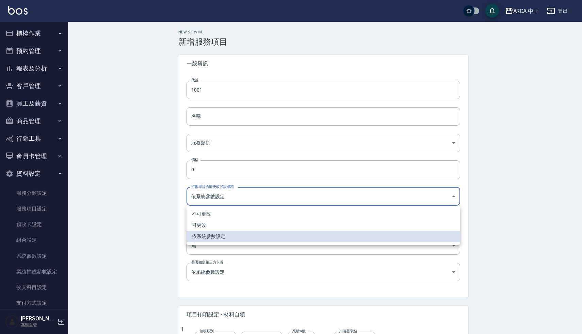
click at [149, 209] on div at bounding box center [291, 167] width 582 height 334
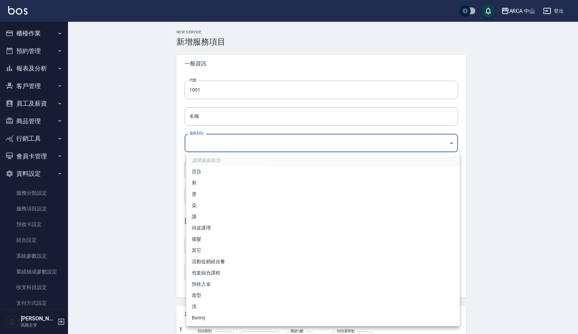
click at [226, 142] on body "ARCA 中山 登出 櫃檯作業 打帳單 帳單列表 掛單列表 座位開單 營業儀表板 現金收支登錄 高階收支登錄 材料自購登錄 每日結帳 排班表 現場電腦打卡 掃…" at bounding box center [289, 277] width 578 height 554
click at [217, 120] on div at bounding box center [291, 167] width 582 height 334
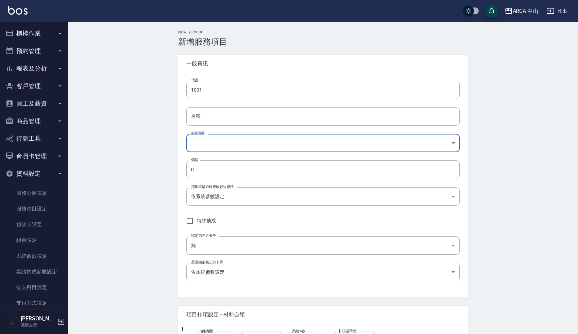
click at [129, 196] on div "New Service 新增服務項目 一般資訊 代號 1001 代號 名稱 名稱 服務類別 ​ 服務類別 價格 0 價格 打帳單是否能更改預設價格 依系統參數…" at bounding box center [323, 288] width 510 height 532
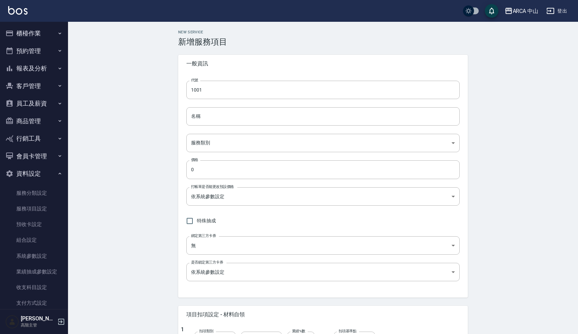
click at [135, 204] on div "New Service 新增服務項目 一般資訊 代號 1001 代號 名稱 名稱 服務類別 ​ 服務類別 價格 0 價格 打帳單是否能更改預設價格 依系統參數…" at bounding box center [323, 288] width 510 height 532
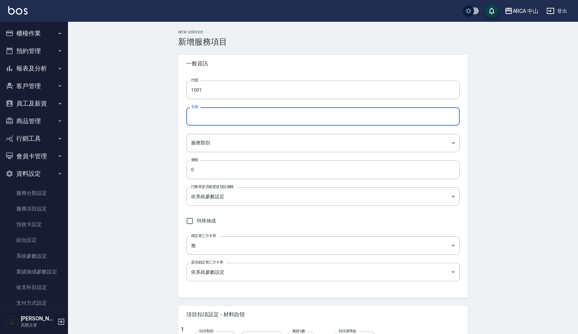
click at [209, 117] on input "名稱" at bounding box center [323, 116] width 274 height 18
type input "c"
type input "洪"
click at [204, 89] on input "1001" at bounding box center [323, 90] width 274 height 18
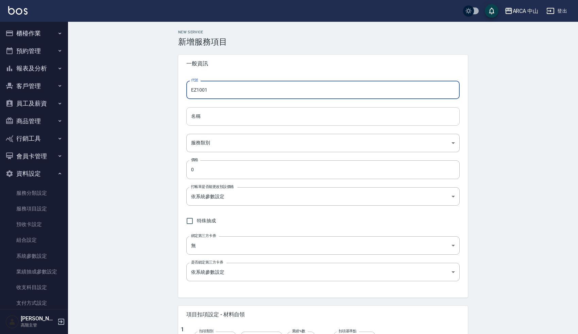
type input "EZ1001"
click at [210, 119] on input "名稱" at bounding box center [323, 116] width 274 height 18
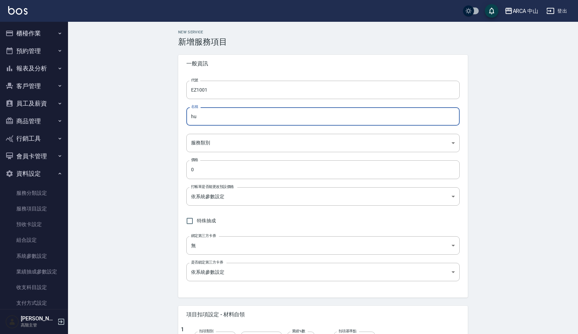
type input "h"
type input "活動1499"
click at [213, 144] on body "ARCA 中山 登出 櫃檯作業 打帳單 帳單列表 掛單列表 座位開單 營業儀表板 現金收支登錄 高階收支登錄 材料自購登錄 每日結帳 排班表 現場電腦打卡 掃…" at bounding box center [291, 277] width 582 height 554
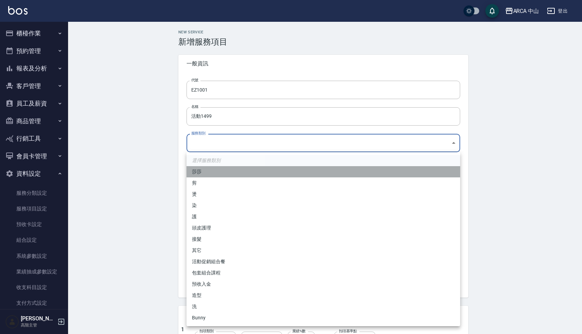
click at [204, 171] on li "莎莎" at bounding box center [323, 171] width 274 height 11
type input "2b4664cb-08a9-456e-acd8-a588717e417e"
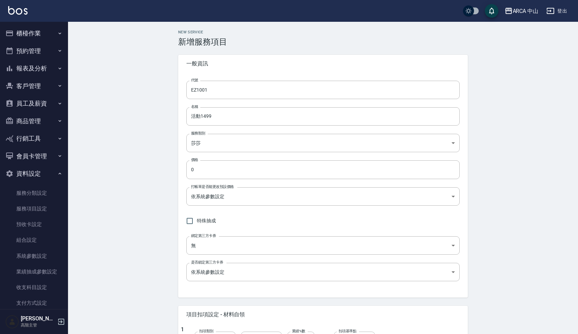
click at [135, 233] on div "New Service 新增服務項目 一般資訊 代號 EZ1001 代號 名稱 活動1499 名稱 服務類別 莎莎 2b4664cb-08a9-456e-ac…" at bounding box center [323, 288] width 510 height 532
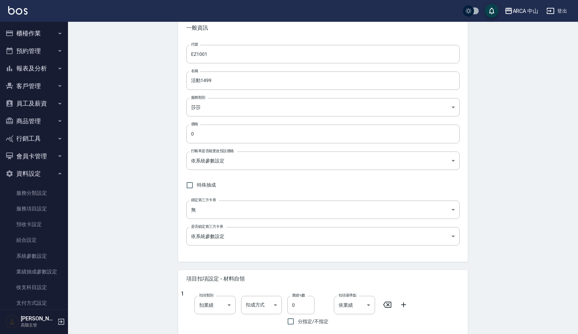
scroll to position [55, 0]
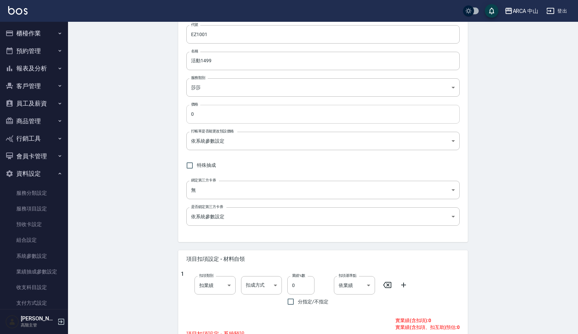
click at [190, 116] on input "0" at bounding box center [323, 114] width 274 height 18
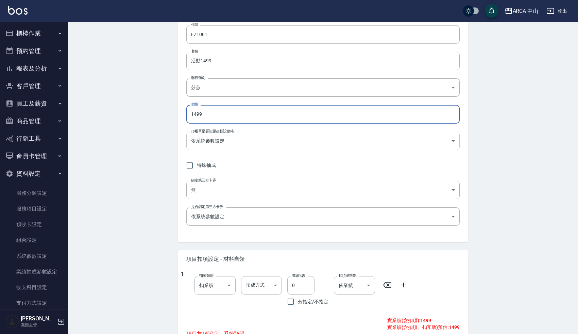
type input "1499"
click at [212, 144] on body "ARCA 中山 登出 櫃檯作業 打帳單 帳單列表 掛單列表 座位開單 營業儀表板 現金收支登錄 高階收支登錄 材料自購登錄 每日結帳 排班表 現場電腦打卡 掃…" at bounding box center [289, 222] width 578 height 554
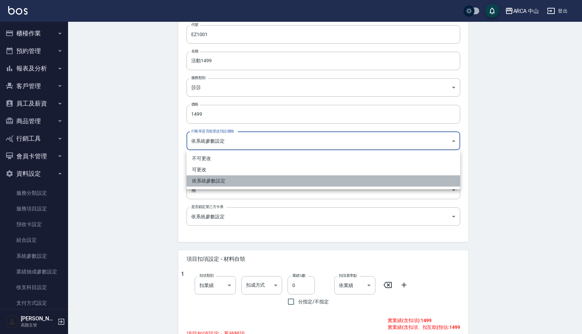
click at [212, 180] on li "依系統參數設定" at bounding box center [323, 180] width 274 height 11
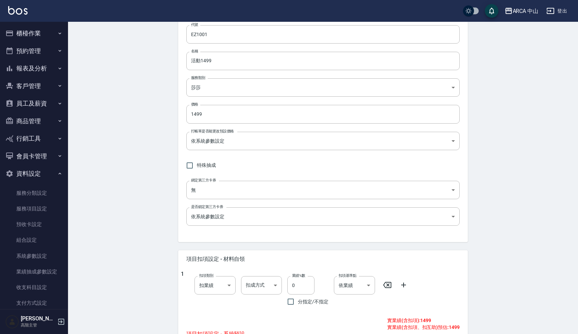
click at [150, 211] on div "New Service 新增服務項目 一般資訊 代號 EZ1001 代號 名稱 活動1499 名稱 服務類別 莎莎 2b4664cb-08a9-456e-ac…" at bounding box center [323, 232] width 510 height 532
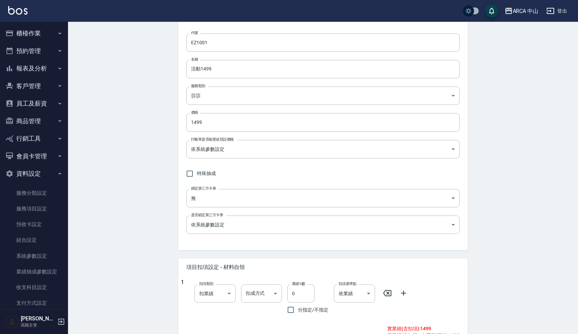
scroll to position [47, 0]
click at [149, 204] on div "New Service 新增服務項目 一般資訊 代號 EZ1001 代號 名稱 活動1499 名稱 服務類別 莎莎 2b4664cb-08a9-456e-ac…" at bounding box center [323, 241] width 510 height 532
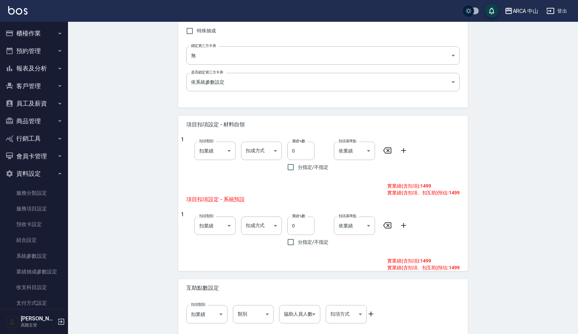
scroll to position [220, 0]
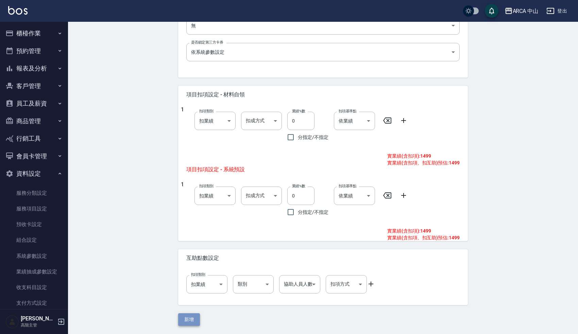
click at [193, 321] on button "新增" at bounding box center [189, 319] width 22 height 13
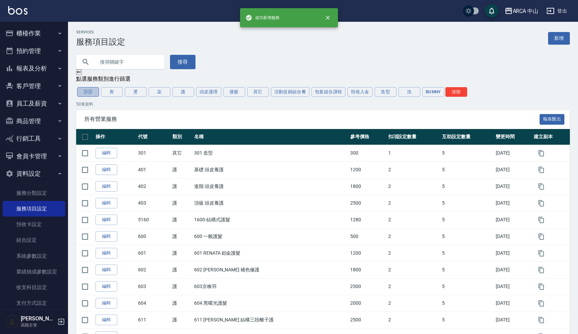
click at [94, 93] on button "莎莎" at bounding box center [88, 92] width 22 height 10
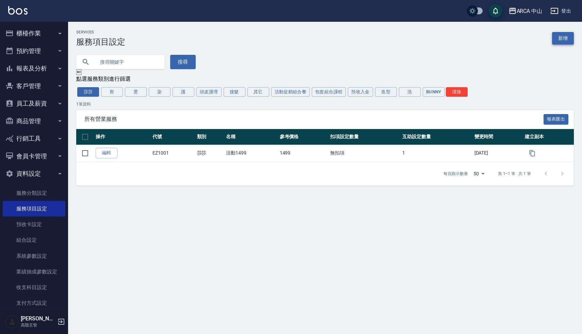
click at [567, 36] on link "新增" at bounding box center [563, 38] width 22 height 13
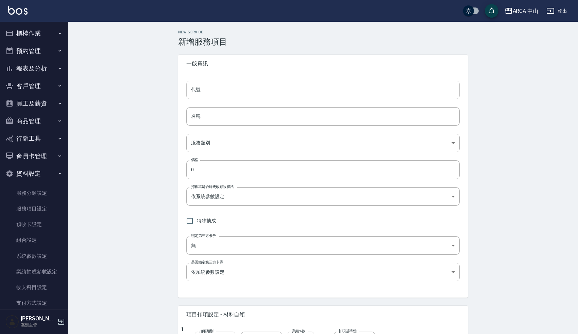
click at [265, 89] on input "代號" at bounding box center [323, 90] width 274 height 18
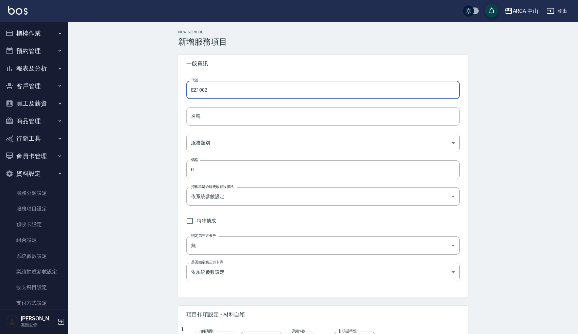
type input "EZ1002"
click at [264, 120] on input "名稱" at bounding box center [323, 116] width 274 height 18
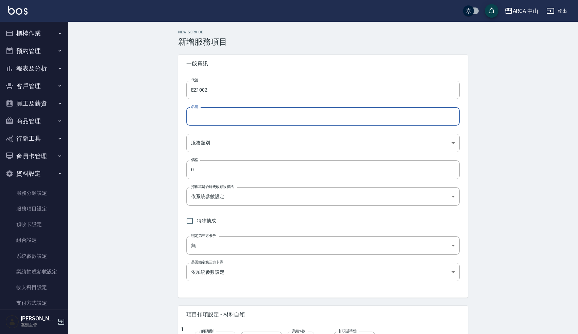
click at [264, 120] on input "名稱" at bounding box center [323, 116] width 274 height 18
type input "c"
type input "洪"
type input "活動1899"
click at [214, 145] on body "ARCA 中山 登出 櫃檯作業 打帳單 帳單列表 掛單列表 座位開單 營業儀表板 現金收支登錄 高階收支登錄 材料自購登錄 每日結帳 排班表 現場電腦打卡 掃…" at bounding box center [289, 277] width 578 height 554
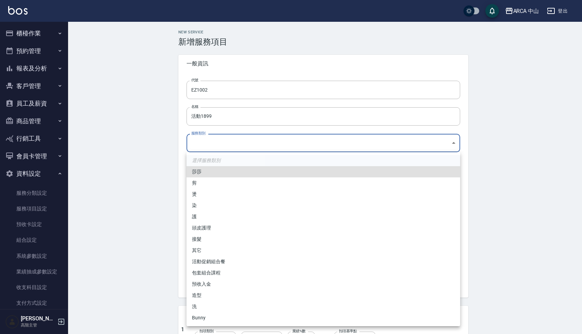
click at [206, 173] on li "莎莎" at bounding box center [323, 171] width 274 height 11
type input "2b4664cb-08a9-456e-acd8-a588717e417e"
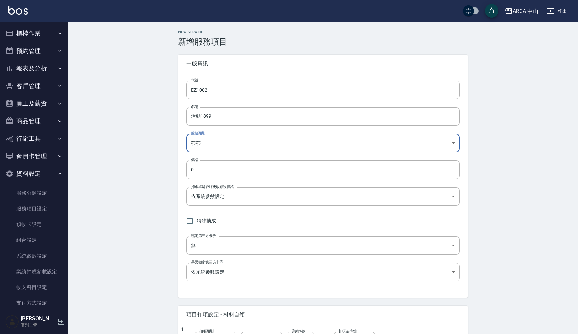
click at [152, 232] on div "New Service 新增服務項目 一般資訊 代號 EZ1002 代號 名稱 活動1899 名稱 服務類別 莎莎 2b4664cb-08a9-456e-ac…" at bounding box center [323, 288] width 510 height 532
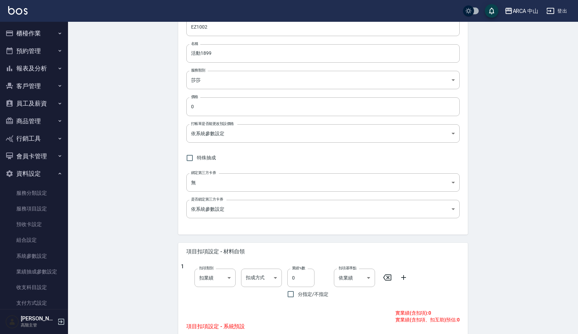
scroll to position [62, 0]
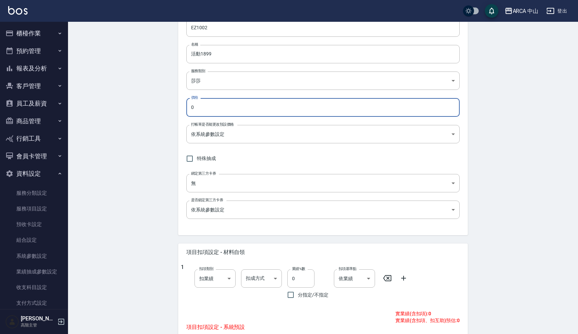
click at [191, 109] on input "0" at bounding box center [323, 107] width 274 height 18
type input "1899"
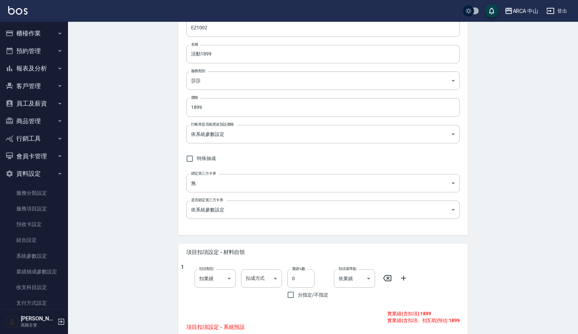
click at [140, 202] on div "New Service 新增服務項目 一般資訊 代號 EZ1002 代號 名稱 活動1899 名稱 服務類別 莎莎 2b4664cb-08a9-456e-ac…" at bounding box center [323, 226] width 510 height 532
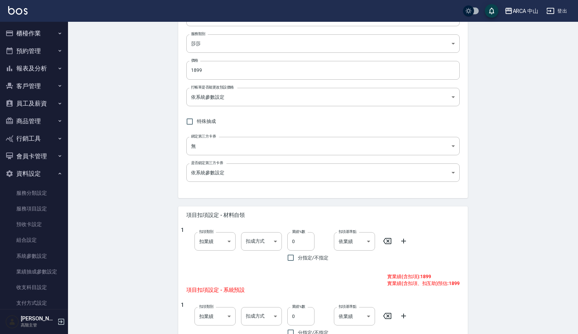
scroll to position [159, 0]
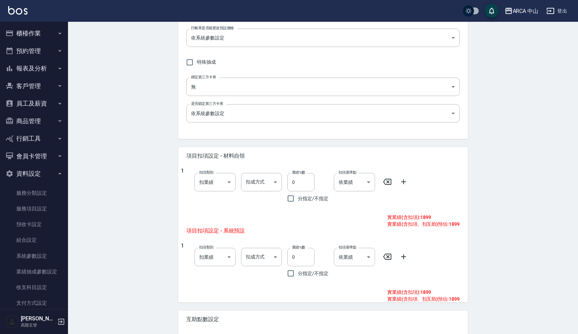
click at [132, 165] on div "New Service 新增服務項目 一般資訊 代號 EZ1002 代號 名稱 活動1899 名稱 服務類別 莎莎 2b4664cb-08a9-456e-ac…" at bounding box center [323, 129] width 510 height 532
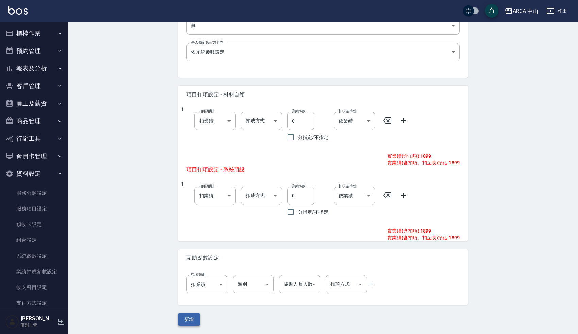
click at [189, 318] on button "新增" at bounding box center [189, 319] width 22 height 13
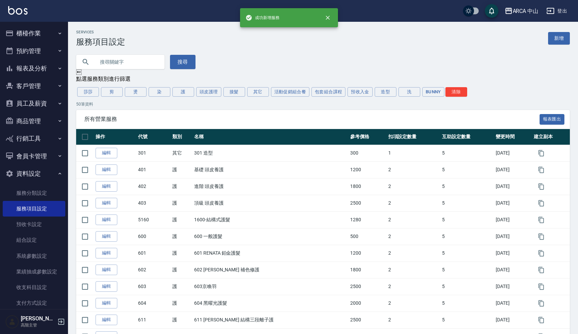
click at [242, 61] on div "搜尋" at bounding box center [319, 58] width 502 height 22
click at [86, 93] on button "莎莎" at bounding box center [88, 92] width 22 height 10
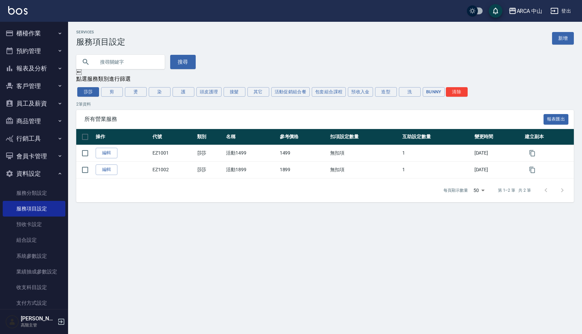
click at [143, 222] on div "Services 服務項目設定 新增 搜尋  點選服務類別進行篩選 莎莎 剪 燙 染 護 頭皮護理 接髮 其它 活動促銷組合餐 包套組合課程 預收入金 造型…" at bounding box center [291, 167] width 582 height 334
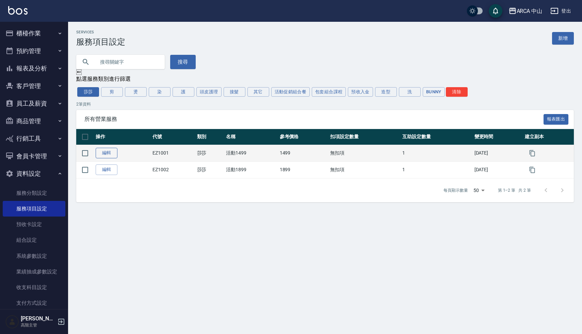
click at [108, 152] on link "編輯" at bounding box center [107, 153] width 22 height 11
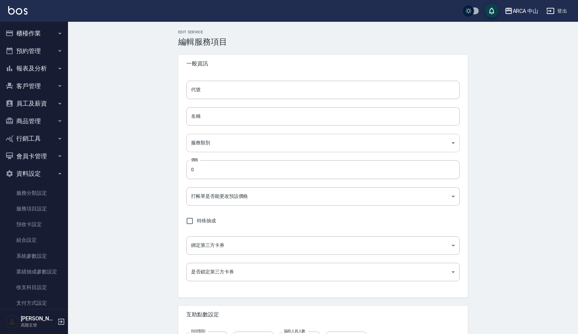
type input "EZ1001"
type input "活動1499"
type input "2b4664cb-08a9-456e-acd8-a588717e417e"
type input "1499"
type input "FALSE"
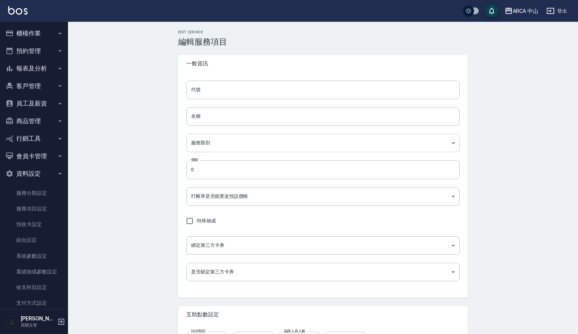
type input "none"
type input "UNSET"
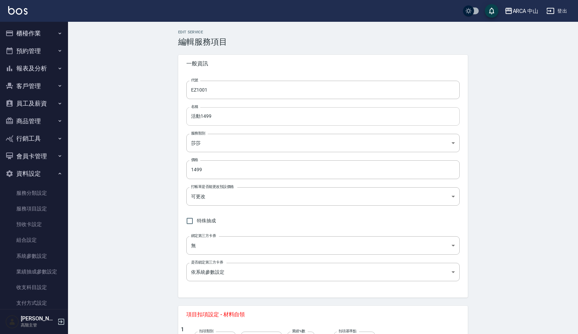
click at [218, 118] on input "活動1499" at bounding box center [323, 116] width 274 height 18
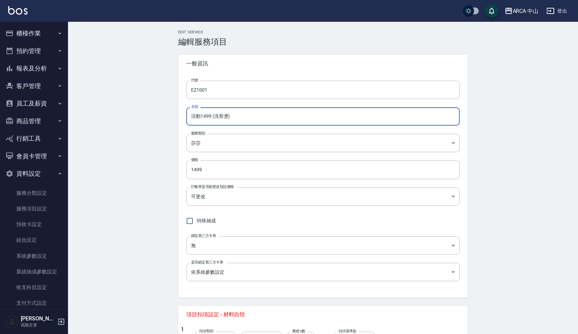
click at [238, 117] on input "活動1499 (洗剪燙)" at bounding box center [323, 116] width 274 height 18
drag, startPoint x: 233, startPoint y: 118, endPoint x: 217, endPoint y: 116, distance: 15.5
click at [217, 116] on input "活動1499 (洗剪燙)" at bounding box center [323, 116] width 274 height 18
drag, startPoint x: 212, startPoint y: 116, endPoint x: 238, endPoint y: 118, distance: 26.6
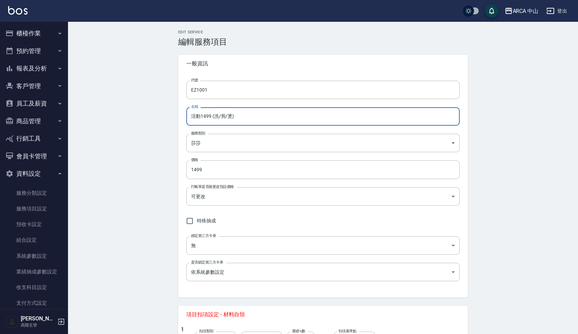
click at [238, 118] on input "活動1499 (洗/剪/燙)" at bounding box center [323, 116] width 274 height 18
type input "活動1499 (洗/剪/燙)"
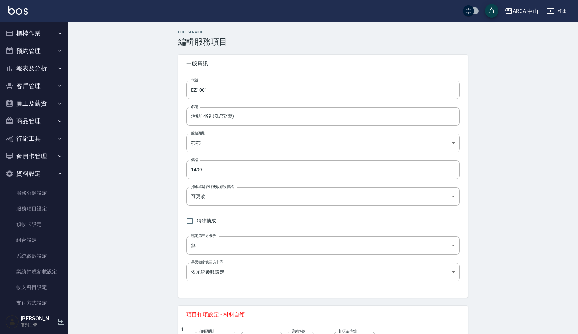
click at [154, 180] on div "Edit Service 編輯服務項目 一般資訊 代號 EZ1001 代號 名稱 活動1499 (洗/剪/燙) 名稱 服務類別 莎莎 2b4664cb-08a…" at bounding box center [323, 288] width 510 height 532
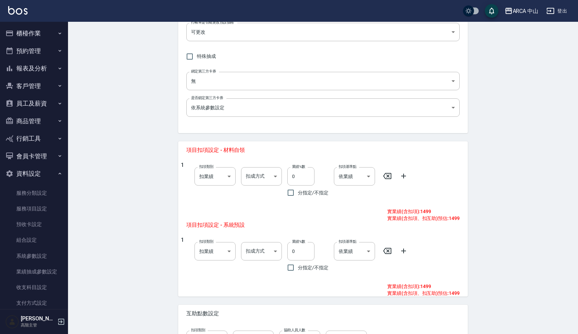
scroll to position [220, 0]
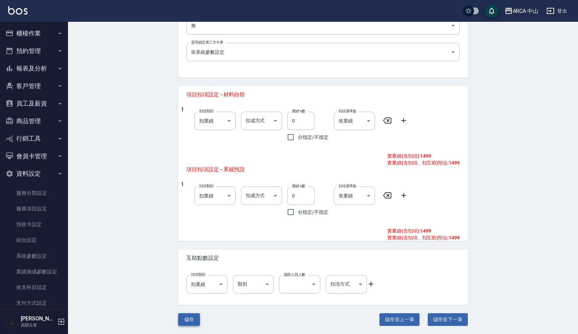
click at [190, 317] on button "儲存" at bounding box center [189, 319] width 22 height 13
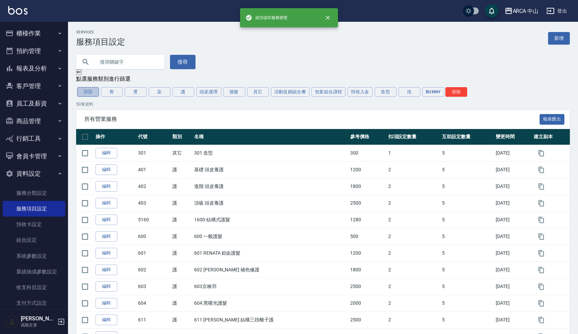
click at [89, 90] on button "莎莎" at bounding box center [88, 92] width 22 height 10
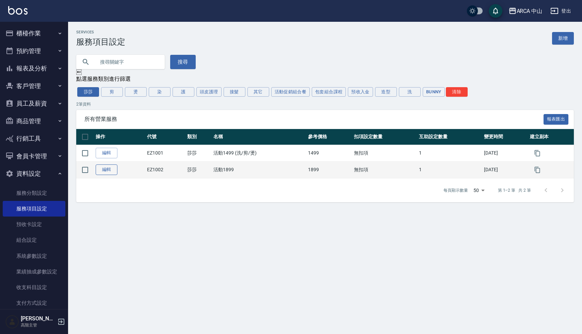
click at [112, 170] on link "編輯" at bounding box center [107, 169] width 22 height 11
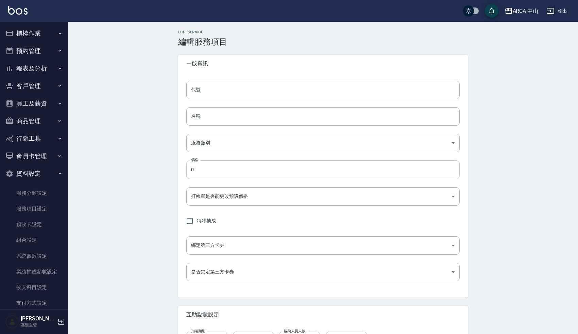
type input "EZ1002"
type input "活動1899"
type input "2b4664cb-08a9-456e-acd8-a588717e417e"
type input "1899"
type input "FALSE"
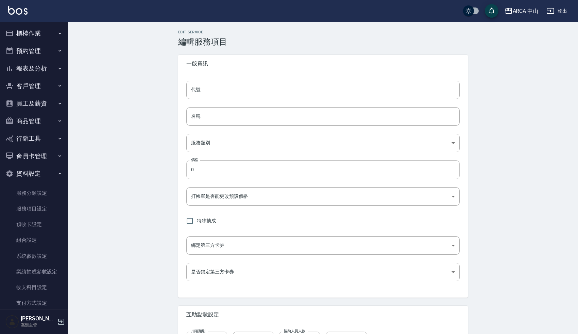
type input "none"
type input "UNSET"
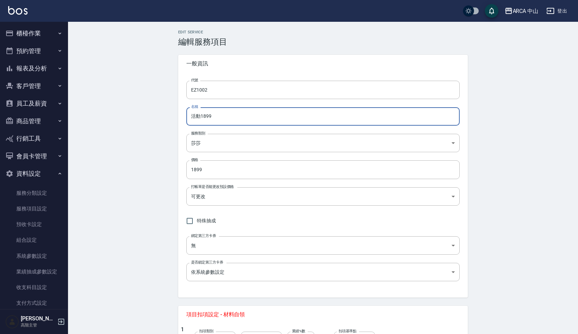
click at [240, 119] on input "活動1899" at bounding box center [323, 116] width 274 height 18
paste input "(洗/剪/燙)"
click at [232, 117] on input "活動1899 (洗/剪/燙)" at bounding box center [323, 116] width 274 height 18
type input "活動1899 (洗/剪/燙/護)"
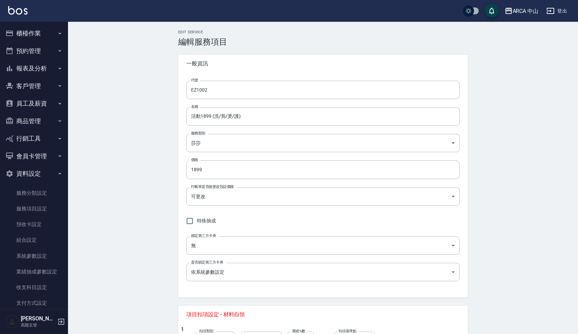
click at [151, 209] on div "Edit Service 編輯服務項目 一般資訊 代號 EZ1002 代號 名稱 活動1899 (洗/剪/燙/護) 名稱 服務類別 莎莎 2b4664cb-0…" at bounding box center [323, 288] width 510 height 532
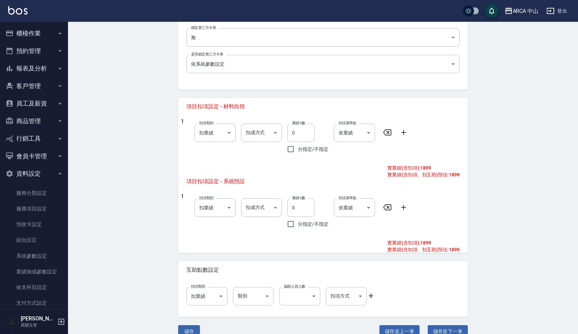
scroll to position [220, 0]
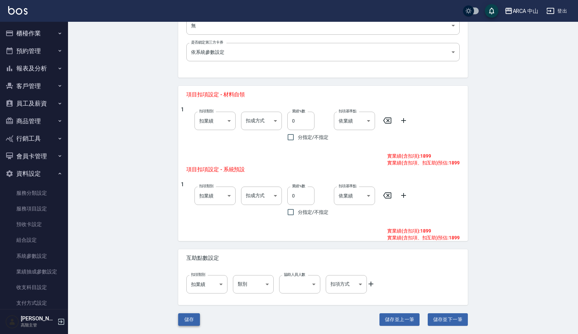
click at [192, 316] on button "儲存" at bounding box center [189, 319] width 22 height 13
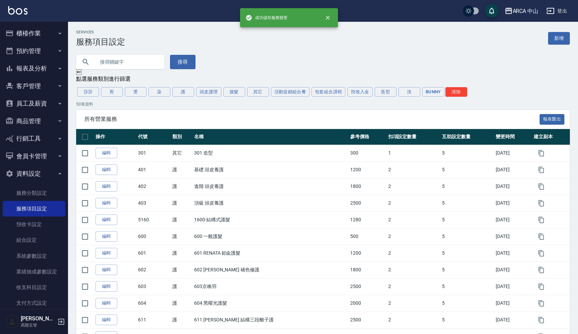
click at [267, 63] on div "搜尋" at bounding box center [319, 58] width 502 height 22
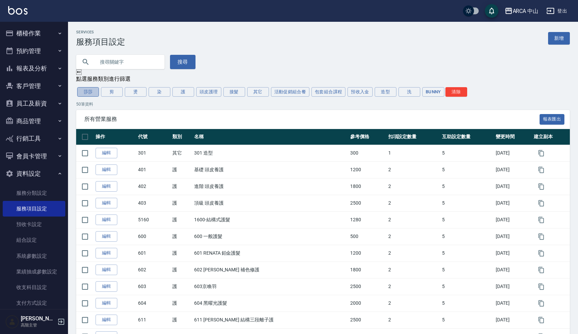
click at [89, 93] on button "莎莎" at bounding box center [88, 92] width 22 height 10
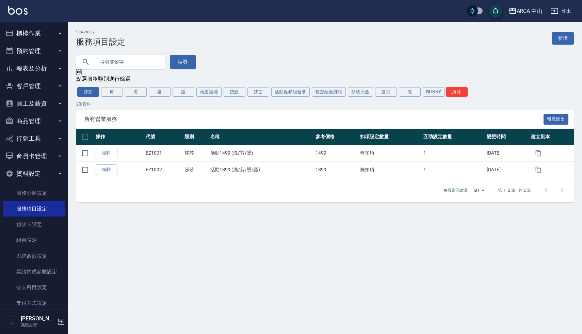
click at [267, 57] on div "搜尋" at bounding box center [321, 58] width 506 height 22
click at [434, 93] on button "Bunny" at bounding box center [434, 92] width 22 height 10
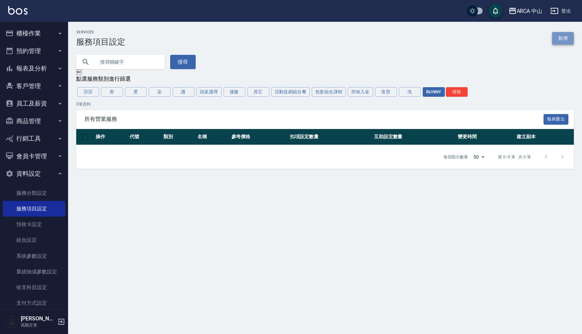
click at [570, 36] on link "新增" at bounding box center [563, 38] width 22 height 13
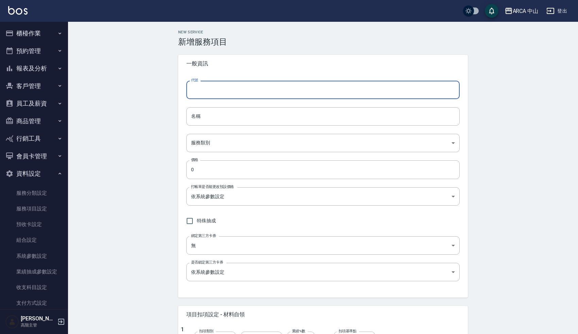
click at [222, 89] on input "代號" at bounding box center [323, 90] width 274 height 18
type input "Ｅ"
type input "EZ2001"
click at [207, 116] on input "名稱" at bounding box center [323, 116] width 274 height 18
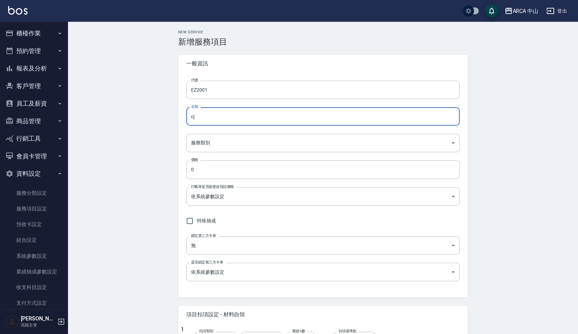
type input "c"
type input "洪"
click at [208, 116] on input "活動" at bounding box center [323, 116] width 274 height 18
click at [212, 116] on input "活動1499(洗/染)" at bounding box center [323, 116] width 274 height 18
type input "活動1499 (洗/染)"
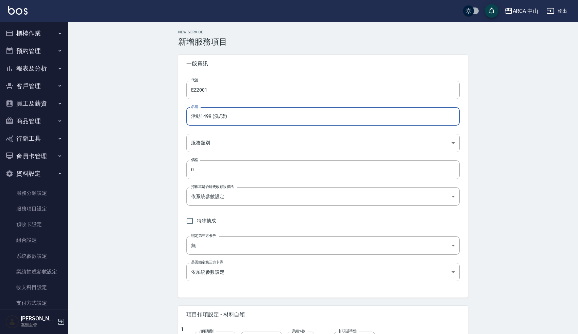
click at [158, 164] on div "New Service 新增服務項目 一般資訊 代號 EZ2001 代號 名稱 活動1499 (洗/染) 名稱 服務類別 ​ 服務類別 價格 0 價格 打帳單…" at bounding box center [323, 288] width 510 height 532
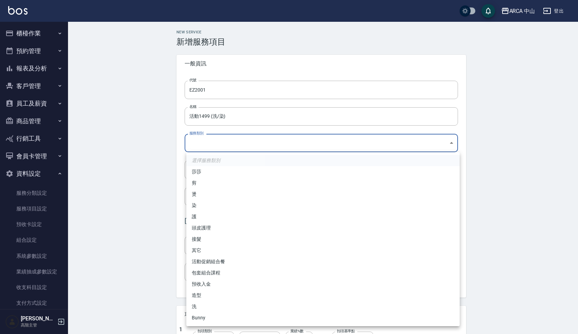
click at [220, 140] on body "ARCA 中山 登出 櫃檯作業 打帳單 帳單列表 掛單列表 座位開單 營業儀表板 現金收支登錄 高階收支登錄 材料自購登錄 每日結帳 排班表 現場電腦打卡 掃…" at bounding box center [289, 277] width 578 height 554
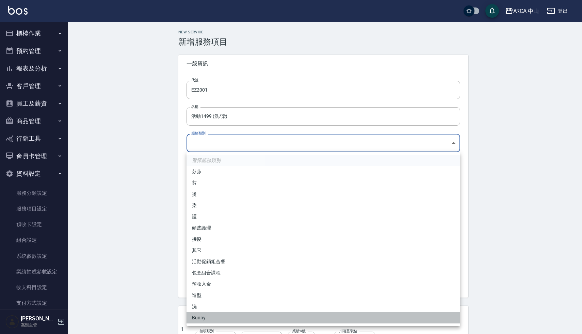
click at [207, 318] on li "Bunny" at bounding box center [323, 317] width 274 height 11
type input "d0b51909-6c80-465a-98d4-34c9e2136b14"
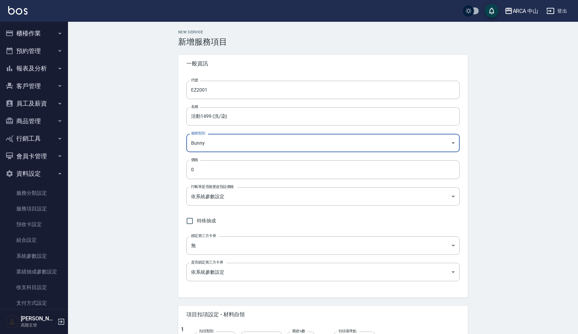
click at [158, 248] on div "New Service 新增服務項目 一般資訊 代號 EZ2001 代號 名稱 活動1499 (洗/染) 名稱 服務類別 Bunny d0b51909-6c8…" at bounding box center [323, 288] width 510 height 532
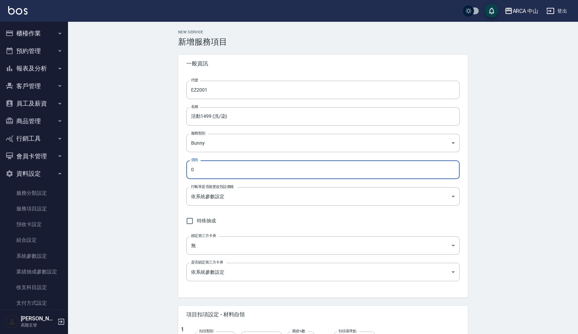
click at [191, 168] on input "0" at bounding box center [323, 169] width 274 height 18
type input "1499"
click at [133, 268] on div "New Service 新增服務項目 一般資訊 代號 EZ2001 代號 名稱 活動1499 (洗/染) 名稱 服務類別 Bunny d0b51909-6c8…" at bounding box center [323, 288] width 510 height 532
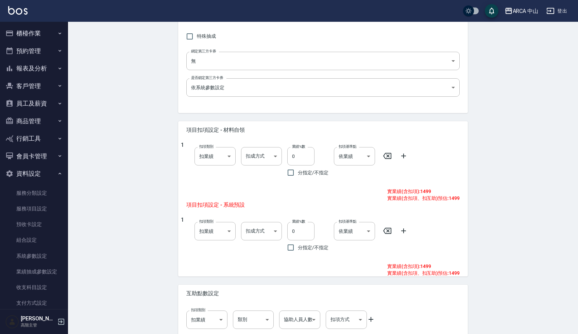
scroll to position [220, 0]
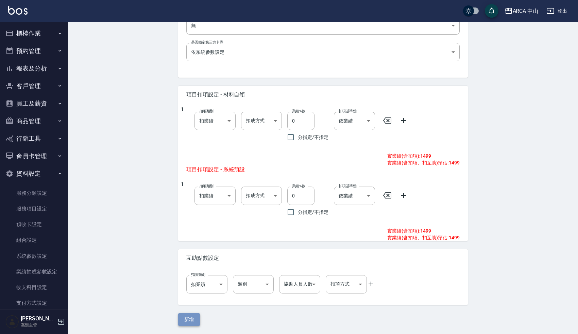
click at [191, 319] on button "新增" at bounding box center [189, 319] width 22 height 13
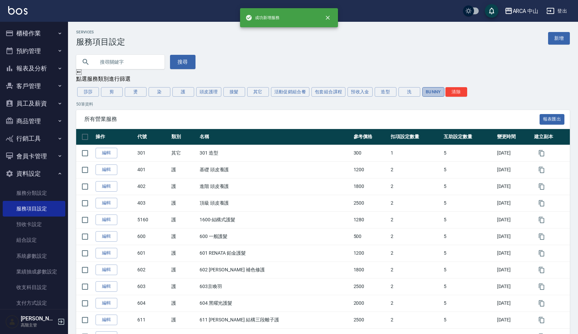
click at [433, 92] on button "Bunny" at bounding box center [434, 92] width 22 height 10
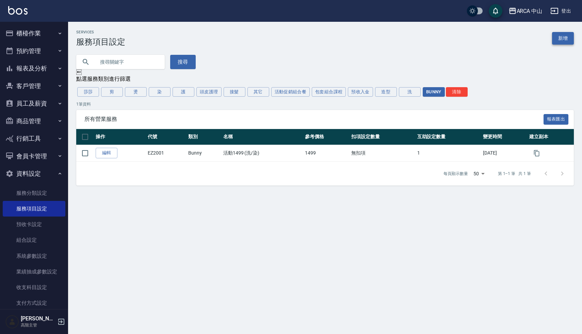
click at [563, 37] on link "新增" at bounding box center [563, 38] width 22 height 13
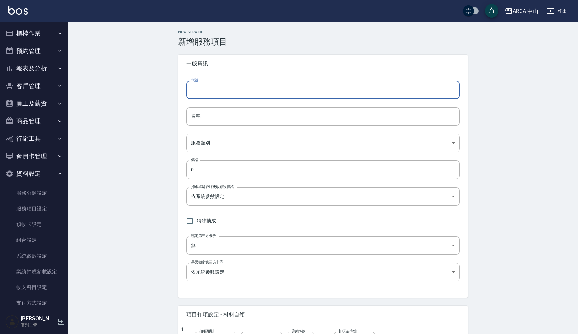
click at [252, 88] on input "代號" at bounding box center [323, 90] width 274 height 18
type input "EZ2002"
click at [235, 120] on input "名稱" at bounding box center [323, 116] width 274 height 18
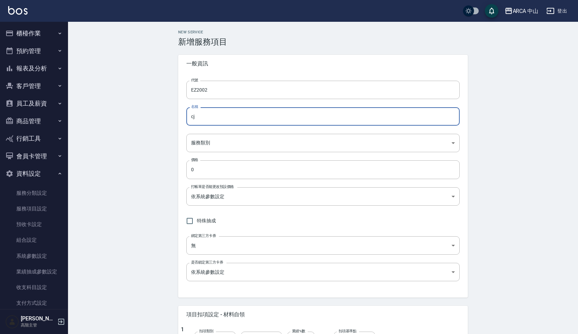
type input "c"
type input "洪"
click at [226, 116] on input "活動2599(洗/染/)" at bounding box center [323, 116] width 274 height 18
paste input "京喚羽"
click at [251, 119] on input "活動2599(洗/染/京喚羽)" at bounding box center [323, 116] width 274 height 18
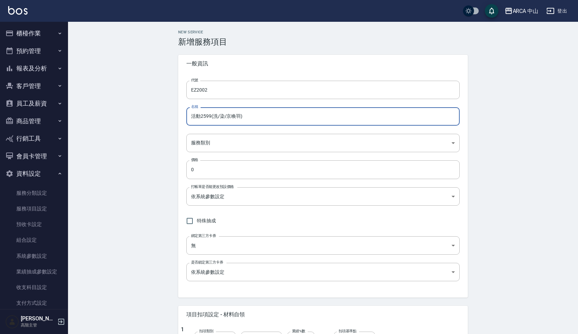
click at [248, 117] on input "活動2599(洗/染/京喚羽)" at bounding box center [323, 116] width 274 height 18
paste input "鎖骨上"
drag, startPoint x: 261, startPoint y: 119, endPoint x: 179, endPoint y: 118, distance: 82.3
click at [179, 118] on div "代號 EZ2002 代號 名稱 活動2599(洗/染/京喚羽) 鎖骨上 名稱 服務類別 ​ 服務類別 價格 0 價格 打帳單是否能更改預設價格 依系統參數設定…" at bounding box center [323, 184] width 290 height 225
type input "活動2599(洗/染/京喚羽) 鎖骨上"
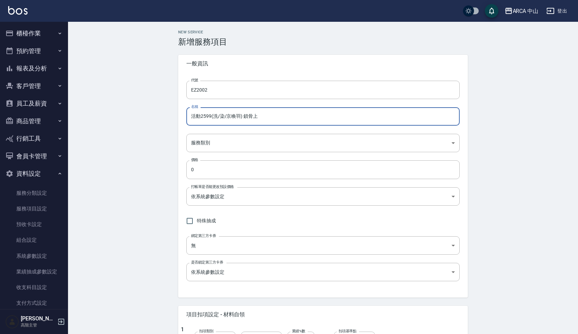
click at [149, 180] on div "New Service 新增服務項目 一般資訊 代號 EZ2002 代號 名稱 活動2599(洗/染/京喚羽) 鎖骨上 名稱 服務類別 ​ 服務類別 價格 0…" at bounding box center [323, 288] width 510 height 532
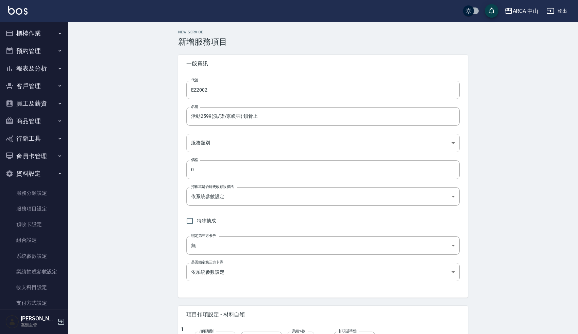
click at [201, 146] on body "ARCA 中山 登出 櫃檯作業 打帳單 帳單列表 掛單列表 座位開單 營業儀表板 現金收支登錄 高階收支登錄 材料自購登錄 每日結帳 排班表 現場電腦打卡 掃…" at bounding box center [289, 277] width 578 height 554
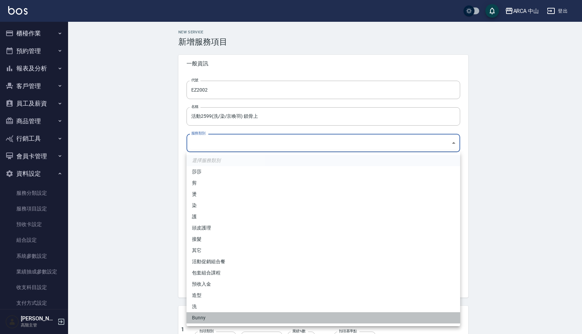
click at [207, 313] on li "Bunny" at bounding box center [323, 317] width 274 height 11
type input "d0b51909-6c80-465a-98d4-34c9e2136b14"
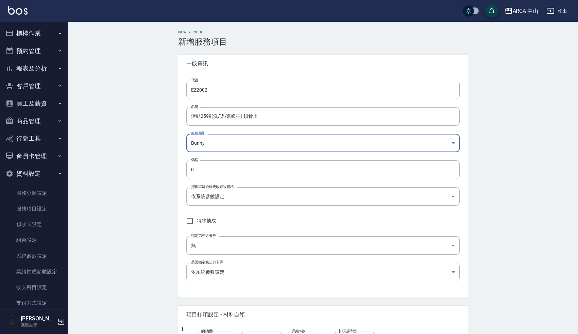
click at [135, 249] on div "New Service 新增服務項目 一般資訊 代號 EZ2002 代號 名稱 活動2599(洗/染/京喚羽) 鎖骨上 名稱 服務類別 Bunny d0b51…" at bounding box center [323, 288] width 510 height 532
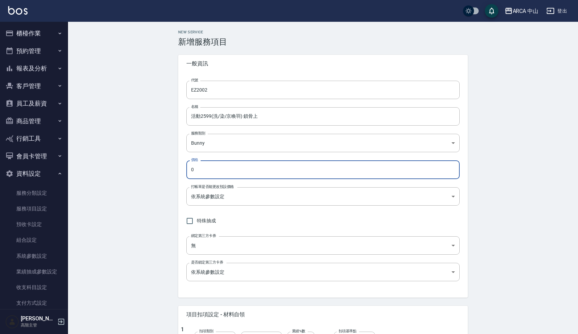
click at [192, 166] on input "0" at bounding box center [323, 169] width 274 height 18
type input "2599"
click at [123, 258] on div "New Service 新增服務項目 一般資訊 代號 EZ2002 代號 名稱 活動2599(洗/染/京喚羽) 鎖骨上 名稱 服務類別 Bunny d0b51…" at bounding box center [323, 288] width 510 height 532
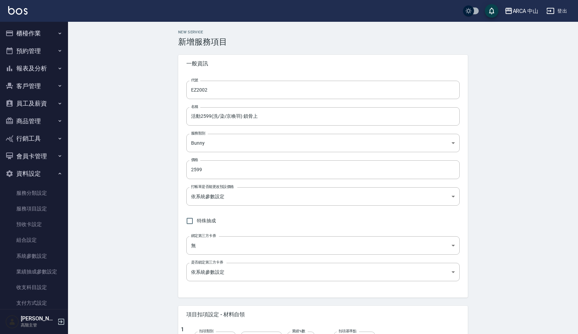
scroll to position [220, 0]
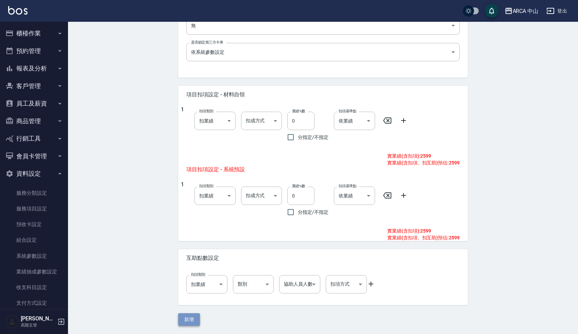
click at [196, 320] on button "新增" at bounding box center [189, 319] width 22 height 13
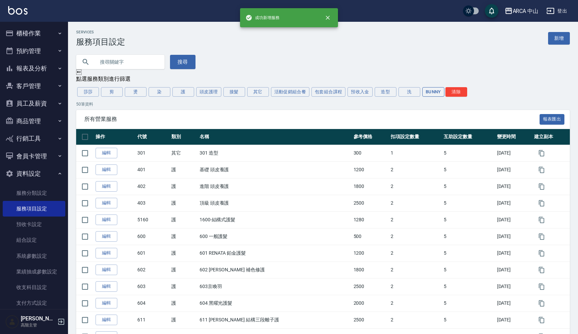
click at [431, 93] on button "Bunny" at bounding box center [434, 92] width 22 height 10
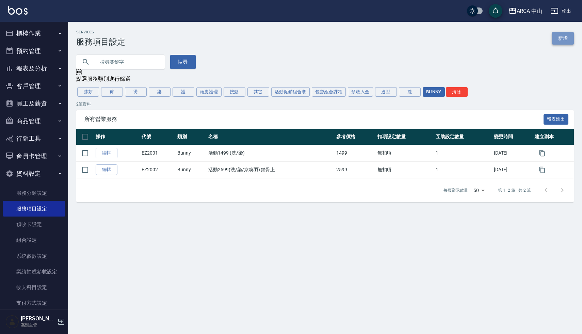
click at [566, 36] on link "新增" at bounding box center [563, 38] width 22 height 13
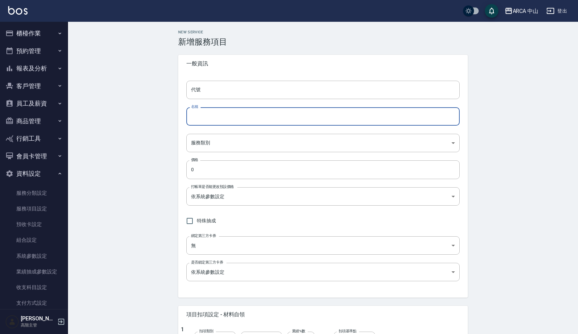
click at [213, 120] on input "名稱" at bounding box center [323, 116] width 274 height 18
paste input "活動2599(洗/染/京喚羽) 鎖骨上"
click at [269, 116] on input "活動2599(洗/染/京喚羽) 鎖骨上" at bounding box center [323, 116] width 274 height 18
paste input "鎖骨下2999"
drag, startPoint x: 258, startPoint y: 117, endPoint x: 245, endPoint y: 116, distance: 13.3
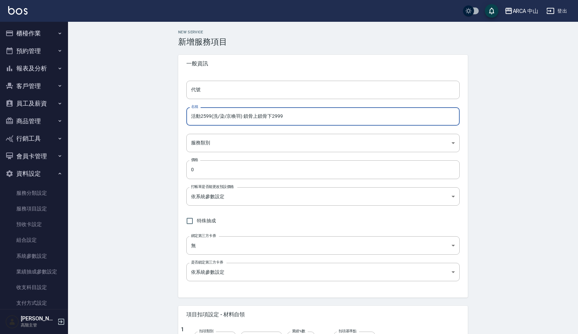
click at [245, 116] on input "活動2599(洗/染/京喚羽) 鎖骨上鎖骨下2999" at bounding box center [323, 116] width 274 height 18
drag, startPoint x: 258, startPoint y: 118, endPoint x: 271, endPoint y: 118, distance: 13.3
click at [271, 118] on input "活動2599(洗/染/京喚羽) 鎖骨下2999" at bounding box center [323, 116] width 274 height 18
drag, startPoint x: 201, startPoint y: 118, endPoint x: 211, endPoint y: 118, distance: 9.5
click at [211, 118] on input "活動2599(洗/染/京喚羽) 鎖骨下2999" at bounding box center [323, 116] width 274 height 18
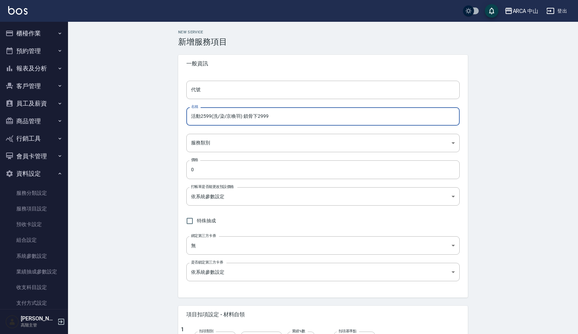
paste input "9"
type input "活動2999(洗/染/京喚羽) 鎖骨下2999"
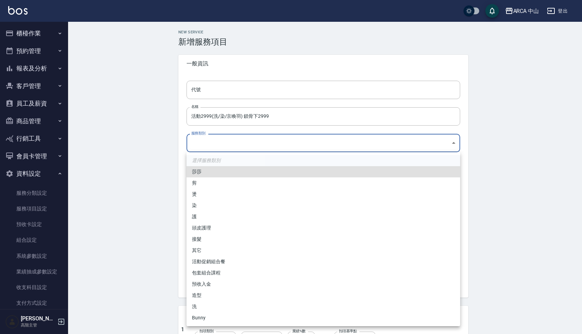
click at [247, 135] on body "ARCA 中山 登出 櫃檯作業 打帳單 帳單列表 掛單列表 座位開單 營業儀表板 現金收支登錄 高階收支登錄 材料自購登錄 每日結帳 排班表 現場電腦打卡 掃…" at bounding box center [291, 277] width 582 height 554
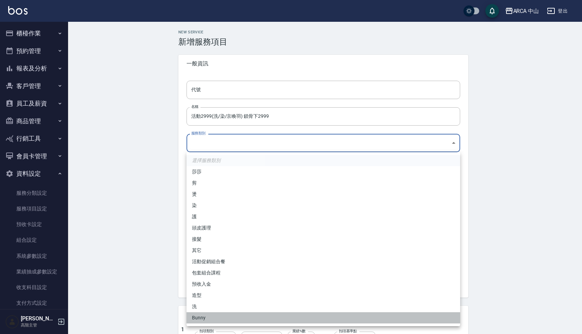
click at [208, 318] on li "Bunny" at bounding box center [323, 317] width 274 height 11
type input "d0b51909-6c80-465a-98d4-34c9e2136b14"
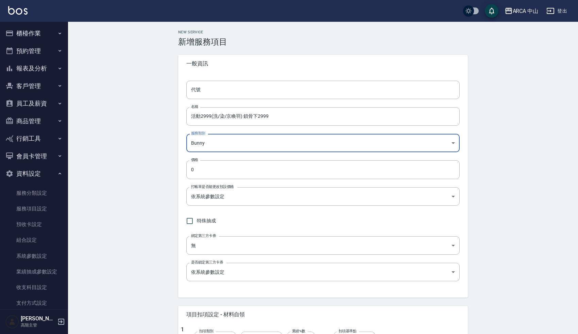
click at [133, 246] on div "New Service 新增服務項目 一般資訊 代號 代號 名稱 活動2999(洗/染/京喚羽) 鎖骨下2999 名稱 服務類別 Bunny d0b51909…" at bounding box center [323, 288] width 510 height 532
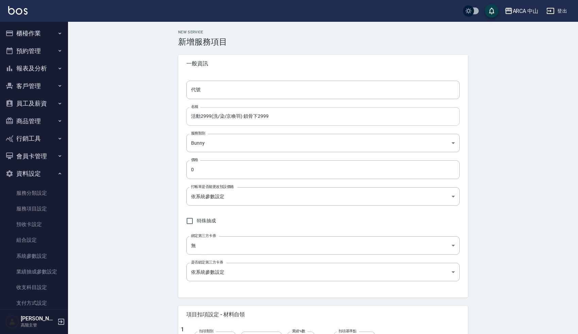
click at [211, 116] on input "活動2999(洗/染/京喚羽) 鎖骨下2999" at bounding box center [323, 116] width 274 height 18
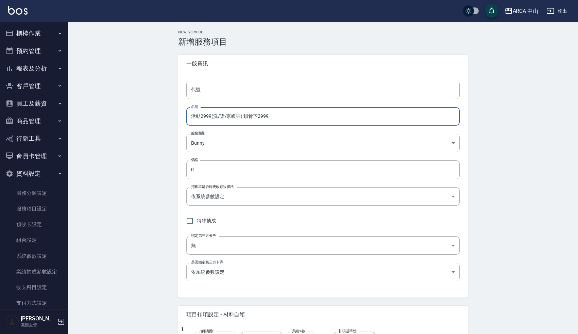
drag, startPoint x: 246, startPoint y: 116, endPoint x: 253, endPoint y: 117, distance: 7.2
click at [253, 117] on input "活動2999(洗/染/京喚羽) 鎖骨下2999" at bounding box center [323, 116] width 274 height 18
drag, startPoint x: 245, startPoint y: 116, endPoint x: 257, endPoint y: 118, distance: 12.3
click at [257, 118] on input "活動2999(洗/染/京喚羽) 鎖骨下2999" at bounding box center [323, 116] width 274 height 18
click at [212, 116] on input "活動2999(洗/染/京喚羽) 鎖骨下2999" at bounding box center [323, 116] width 274 height 18
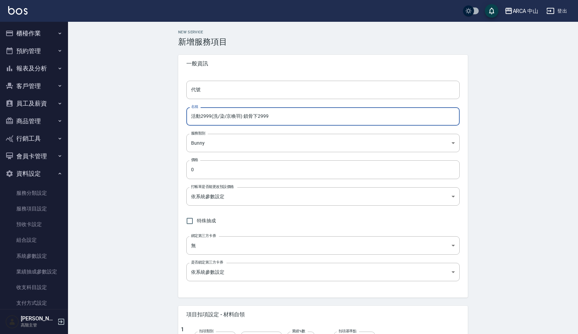
paste input "鎖骨下"
click at [271, 116] on input "活動2999鎖骨下(洗/染/京喚羽) 鎖骨下2999" at bounding box center [323, 116] width 274 height 18
click at [285, 118] on input "活動2999鎖骨下(洗/染/京喚羽) 鎖骨下2999" at bounding box center [323, 116] width 274 height 18
type input "活動2999鎖骨下(洗/染/京喚羽)"
click at [124, 199] on div "New Service 新增服務項目 一般資訊 代號 代號 名稱 活動2999鎖骨下(洗/染/京喚羽) 名稱 服務類別 Bunny d0b51909-6c80…" at bounding box center [323, 288] width 510 height 532
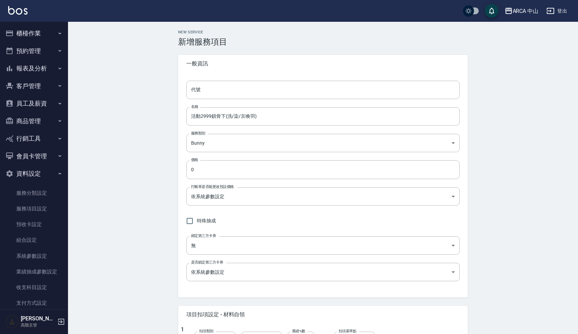
scroll to position [15, 0]
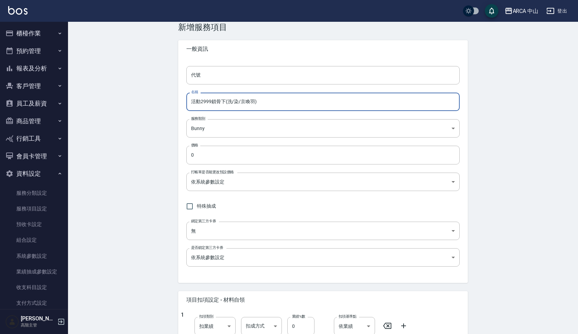
drag, startPoint x: 261, startPoint y: 102, endPoint x: 171, endPoint y: 101, distance: 89.5
click at [171, 101] on div "New Service 新增服務項目 一般資訊 代號 代號 名稱 活動2999鎖骨下(洗/染/京喚羽) 名稱 服務類別 Bunny d0b51909-6c80…" at bounding box center [323, 272] width 306 height 515
click at [146, 230] on div "New Service 新增服務項目 一般資訊 代號 代號 名稱 活動2999鎖骨下(洗/染/京喚羽) 名稱 服務類別 Bunny d0b51909-6c80…" at bounding box center [323, 273] width 510 height 532
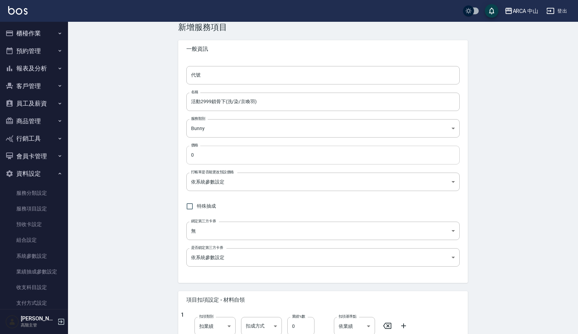
click at [192, 153] on input "0" at bounding box center [323, 155] width 274 height 18
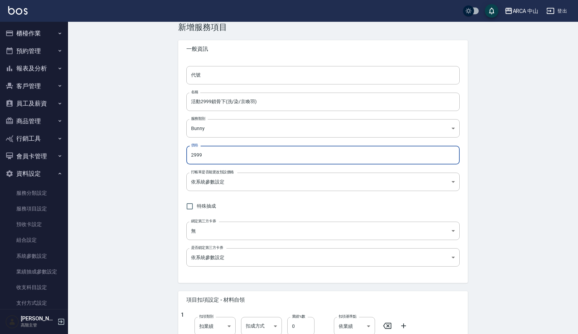
type input "2999"
click at [134, 230] on div "New Service 新增服務項目 一般資訊 代號 代號 名稱 活動2999鎖骨下(洗/染/京喚羽) 名稱 服務類別 Bunny d0b51909-6c80…" at bounding box center [323, 273] width 510 height 532
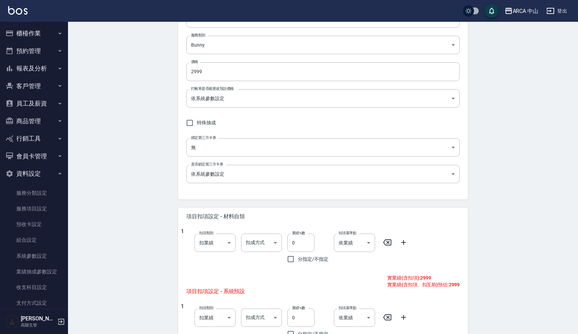
scroll to position [220, 0]
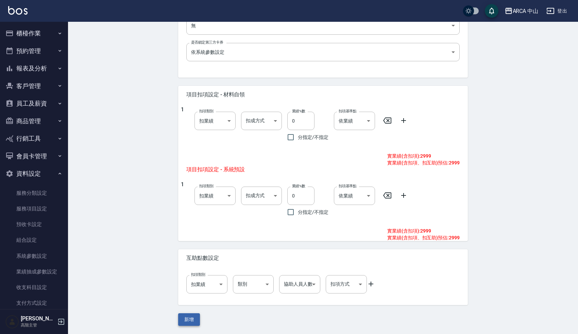
click at [187, 321] on button "新增" at bounding box center [189, 319] width 22 height 13
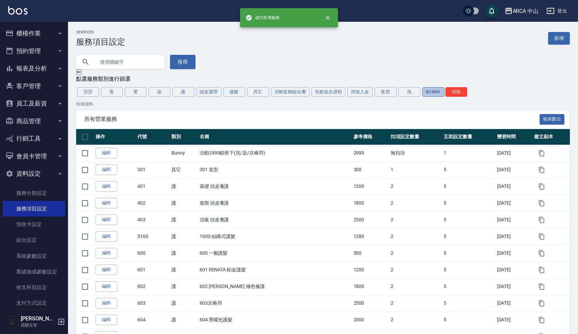
click at [434, 91] on button "Bunny" at bounding box center [434, 92] width 22 height 10
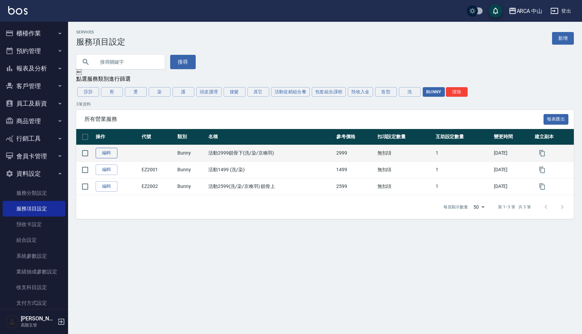
click at [108, 152] on link "編輯" at bounding box center [107, 153] width 22 height 11
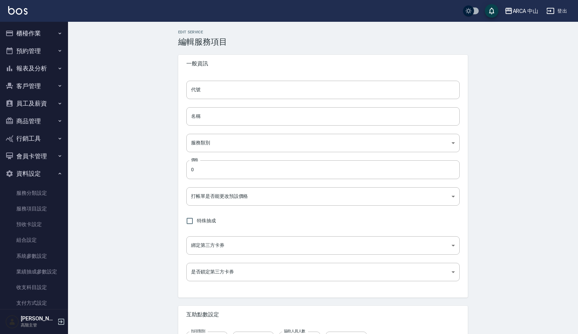
type input "活動2999鎖骨下(洗/染/京喚羽)"
type input "d0b51909-6c80-465a-98d4-34c9e2136b14"
type input "2999"
type input "FALSE"
type input "none"
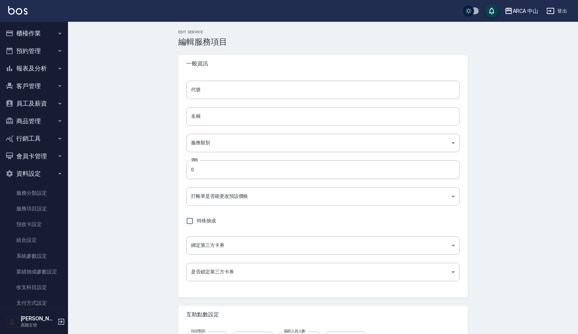
type input "UNSET"
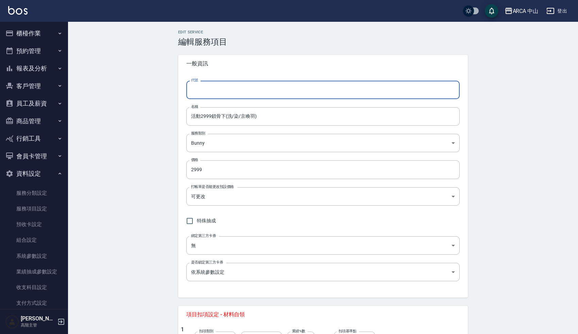
click at [210, 93] on input "代號" at bounding box center [323, 90] width 274 height 18
type input "EZ2003"
click at [143, 193] on div "Edit Service 編輯服務項目 一般資訊 代號 EZ2003 代號 名稱 活動2999鎖骨下(洗/染/京喚羽) 名稱 服務類別 Bunny d0b51…" at bounding box center [323, 288] width 510 height 532
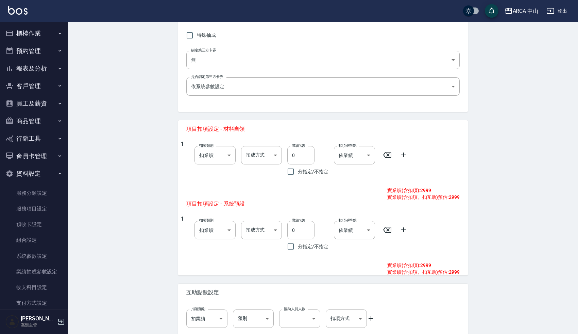
scroll to position [220, 0]
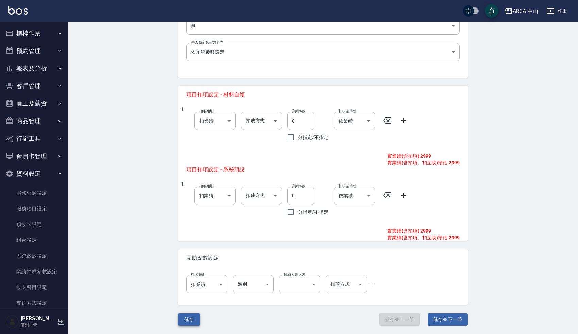
click at [186, 325] on button "儲存" at bounding box center [189, 319] width 22 height 13
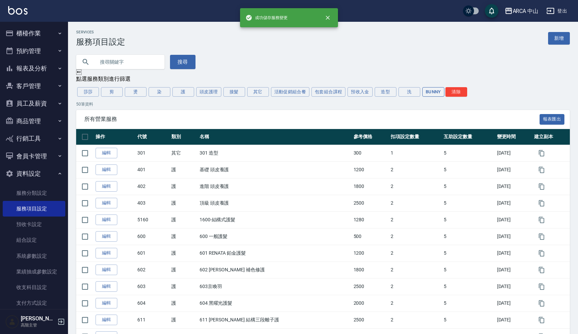
click at [435, 89] on button "Bunny" at bounding box center [434, 92] width 22 height 10
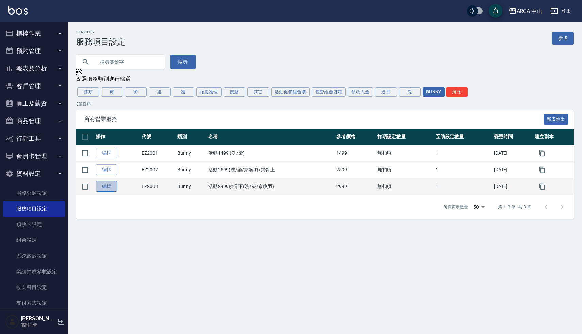
click at [110, 186] on link "編輯" at bounding box center [107, 186] width 22 height 11
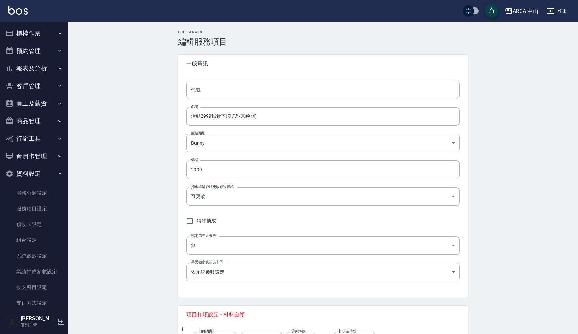
type input "EZ2003"
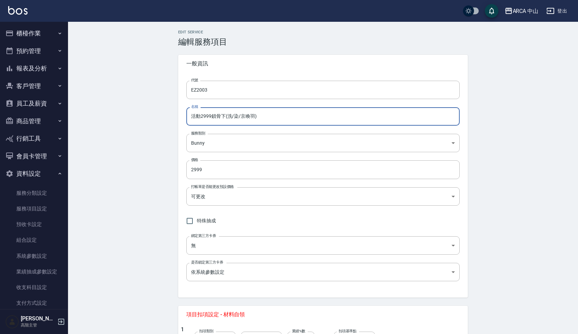
drag, startPoint x: 213, startPoint y: 117, endPoint x: 224, endPoint y: 118, distance: 11.2
click at [224, 118] on input "活動2999鎖骨下(洗/染/京喚羽)" at bounding box center [323, 116] width 274 height 18
click at [265, 114] on input "活動2999鎖骨下(洗/染/京喚羽)" at bounding box center [323, 116] width 274 height 18
paste input "鎖骨下"
click at [223, 118] on input "活動2999鎖骨下(洗/染/京喚羽)鎖骨下" at bounding box center [323, 116] width 274 height 18
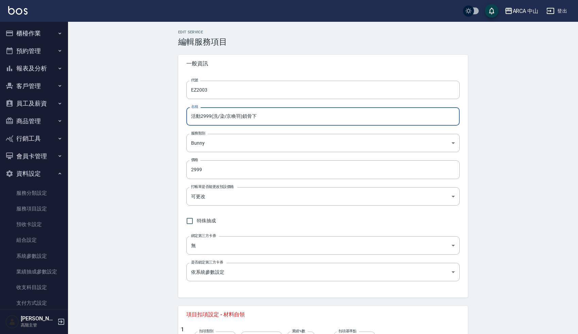
type input "活動2999(洗/染/京喚羽)鎖骨下"
click at [137, 198] on div "Edit Service 編輯服務項目 一般資訊 代號 EZ2003 代號 名稱 活動2999(洗/染/京喚羽)鎖骨下 名稱 服務類別 Bunny d0b51…" at bounding box center [323, 288] width 510 height 532
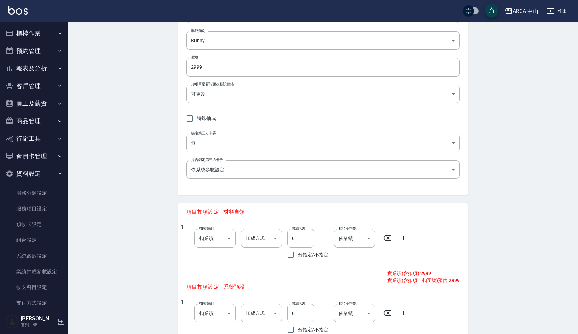
scroll to position [220, 0]
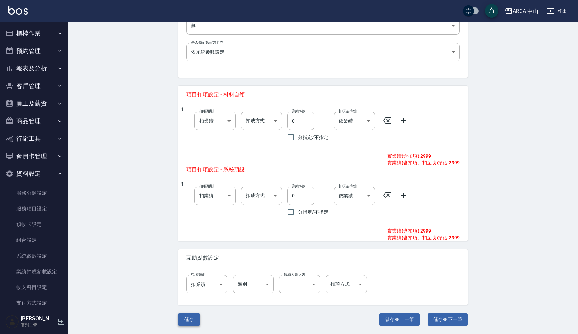
click at [190, 324] on button "儲存" at bounding box center [189, 319] width 22 height 13
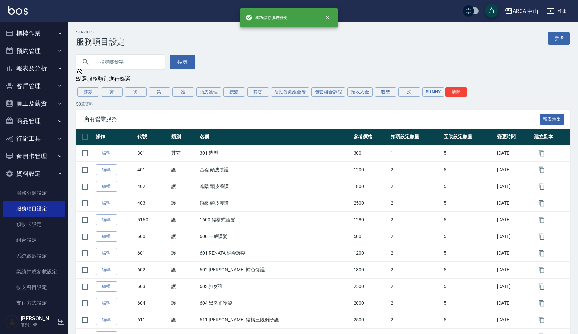
click at [235, 64] on div "搜尋" at bounding box center [319, 58] width 502 height 22
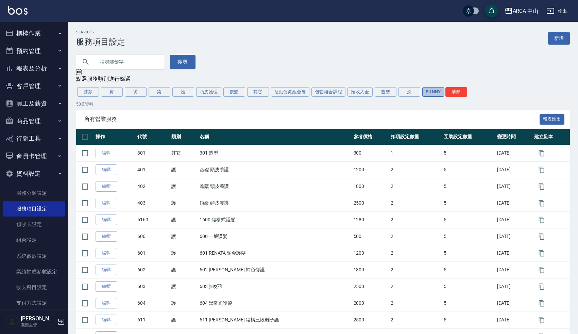
click at [436, 90] on button "Bunny" at bounding box center [434, 92] width 22 height 10
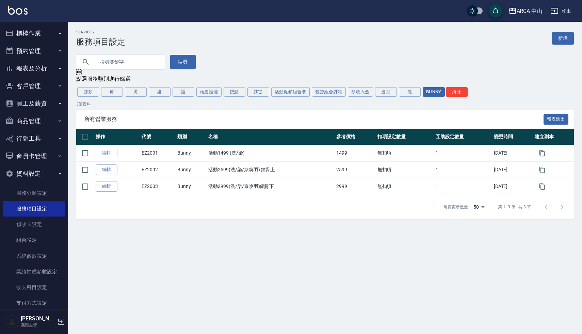
click at [356, 45] on div "Services 服務項目設定 新增" at bounding box center [324, 38] width 497 height 17
click at [89, 90] on button "莎莎" at bounding box center [88, 92] width 22 height 10
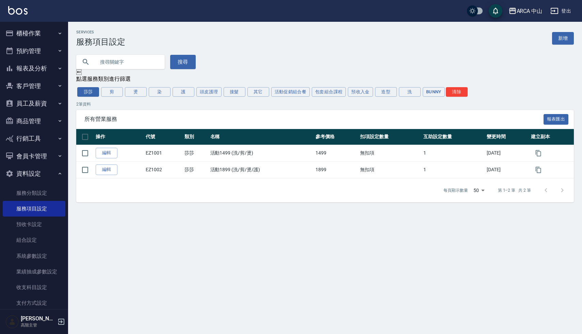
click at [286, 41] on div "Services 服務項目設定 新增" at bounding box center [324, 38] width 497 height 17
click at [37, 189] on link "服務分類設定" at bounding box center [34, 193] width 63 height 16
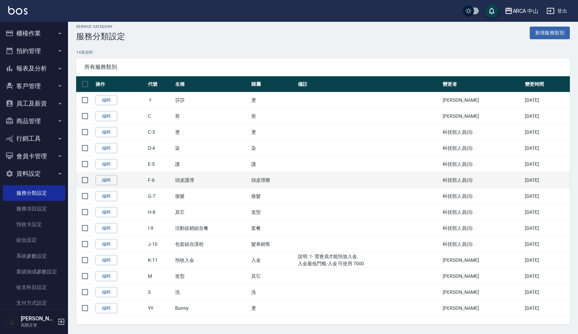
scroll to position [6, 0]
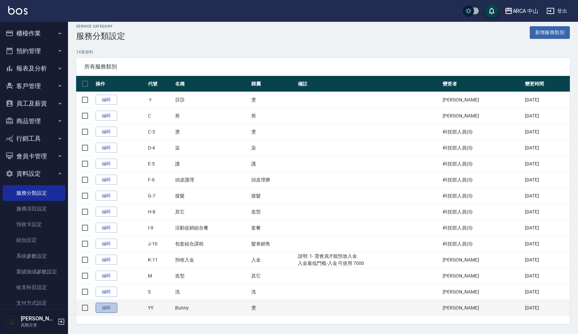
click at [106, 308] on link "編輯" at bounding box center [107, 307] width 22 height 11
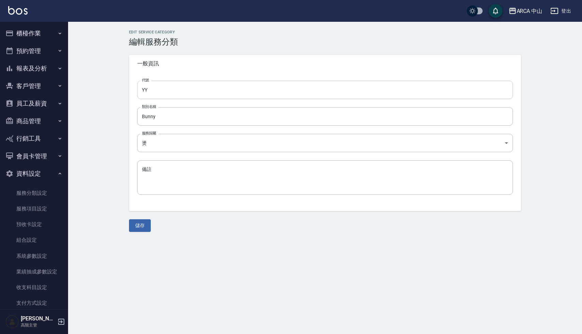
click at [162, 91] on input "YY" at bounding box center [325, 90] width 376 height 18
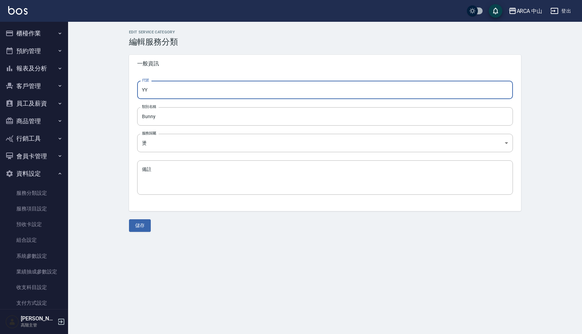
type input "Y"
type input "Z"
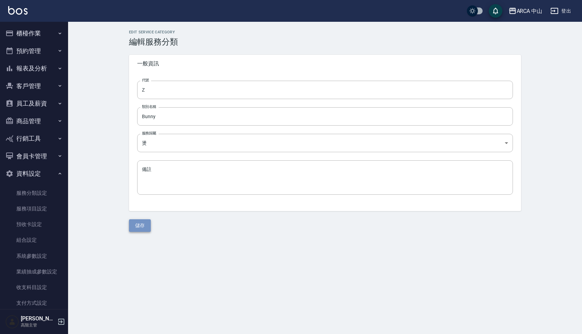
click at [144, 225] on button "儲存" at bounding box center [140, 225] width 22 height 13
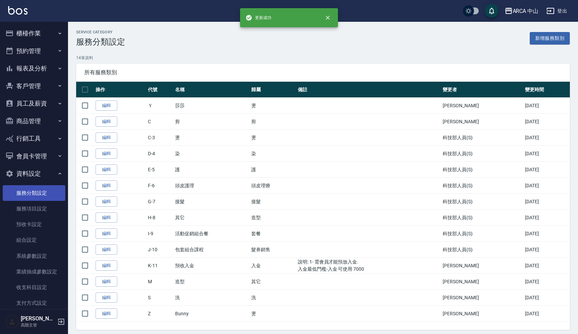
click at [28, 193] on link "服務分類設定" at bounding box center [34, 193] width 63 height 16
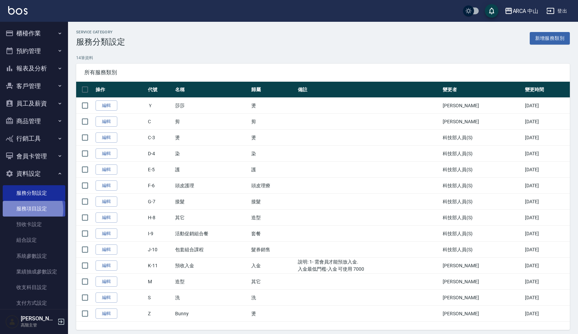
click at [26, 210] on link "服務項目設定" at bounding box center [34, 209] width 63 height 16
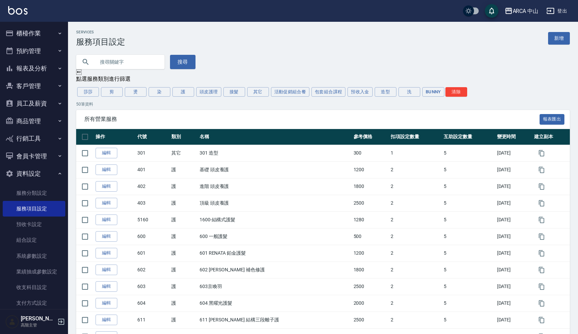
click at [259, 42] on div "Services 服務項目設定 新增" at bounding box center [323, 38] width 494 height 17
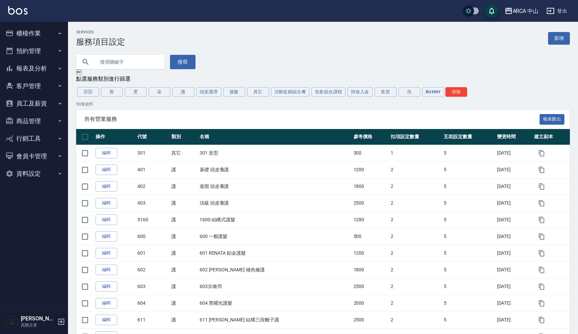
click at [252, 57] on div "搜尋" at bounding box center [319, 58] width 502 height 22
click at [32, 168] on button "資料設定" at bounding box center [34, 174] width 63 height 18
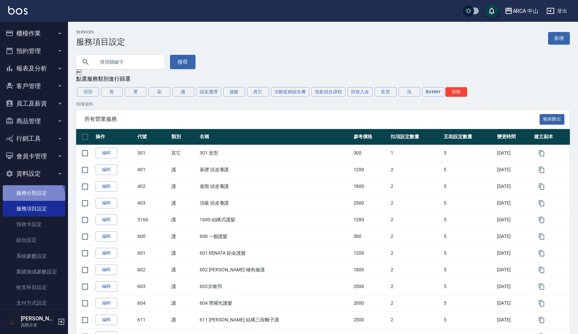
click at [30, 199] on link "服務分類設定" at bounding box center [34, 193] width 63 height 16
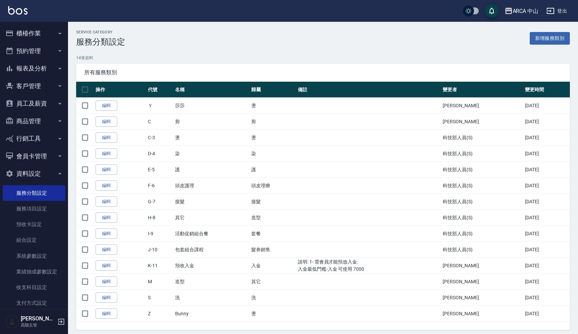
click at [258, 59] on p "14 筆資料" at bounding box center [323, 58] width 494 height 6
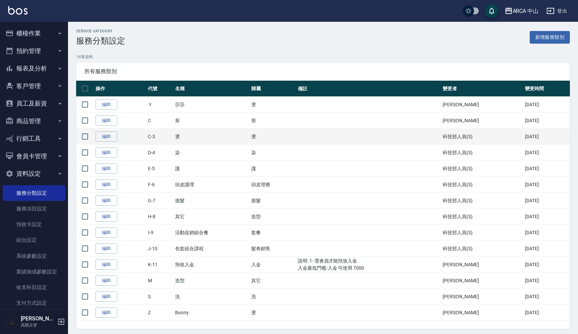
scroll to position [1, 0]
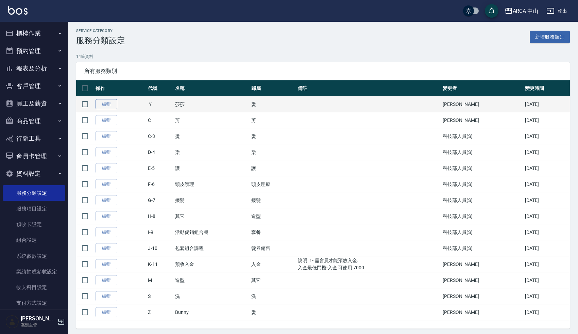
click at [107, 104] on link "編輯" at bounding box center [107, 104] width 22 height 11
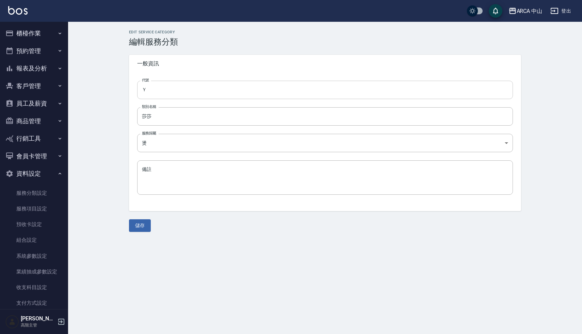
click at [156, 93] on input "Ｙ" at bounding box center [325, 90] width 376 height 18
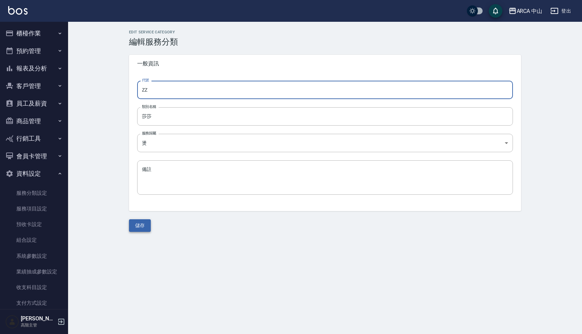
type input "ZZ"
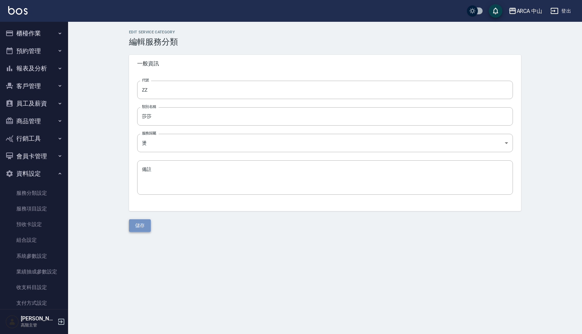
click at [131, 227] on button "儲存" at bounding box center [140, 225] width 22 height 13
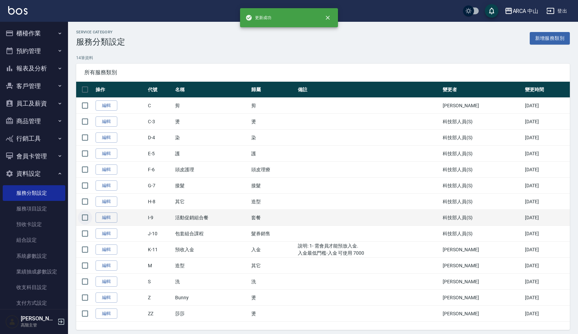
scroll to position [12, 0]
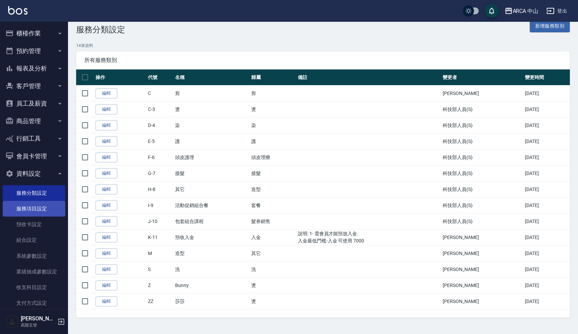
click at [33, 206] on link "服務項目設定" at bounding box center [34, 209] width 63 height 16
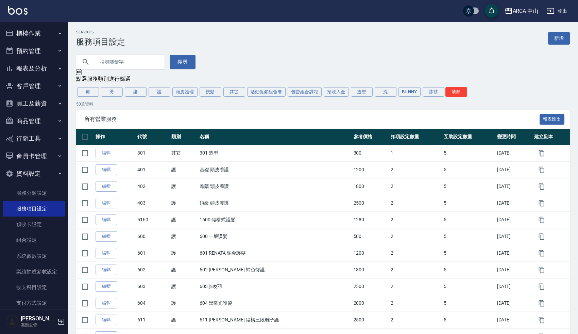
click at [371, 45] on div "Services 服務項目設定 新增" at bounding box center [323, 38] width 494 height 17
click at [483, 60] on div "搜尋" at bounding box center [319, 58] width 502 height 22
click at [408, 96] on button "Bunny" at bounding box center [410, 92] width 22 height 10
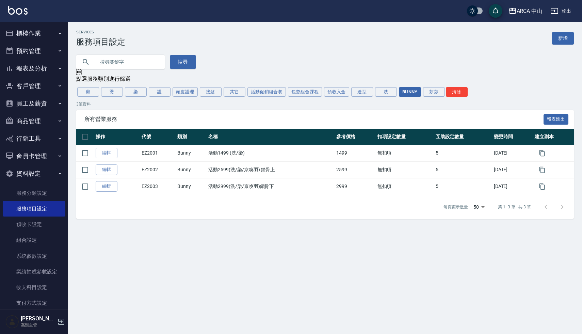
click at [405, 49] on div "搜尋" at bounding box center [321, 58] width 506 height 22
click at [432, 88] on button "莎莎" at bounding box center [434, 92] width 22 height 10
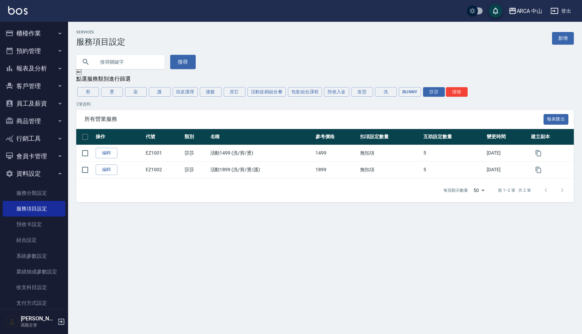
click at [416, 53] on div "搜尋" at bounding box center [321, 58] width 506 height 22
click at [351, 45] on div "Services 服務項目設定 新增" at bounding box center [324, 38] width 497 height 17
click at [375, 285] on div "Services 服務項目設定 新增 搜尋  點選服務類別進行篩選 剪 燙 染 護 頭皮護理 接髮 其它 活動促銷組合餐 包套組合課程 預收入金 造型 洗 …" at bounding box center [291, 167] width 582 height 334
click at [338, 54] on div "搜尋" at bounding box center [321, 58] width 506 height 22
click at [410, 94] on button "Bunny" at bounding box center [410, 92] width 22 height 10
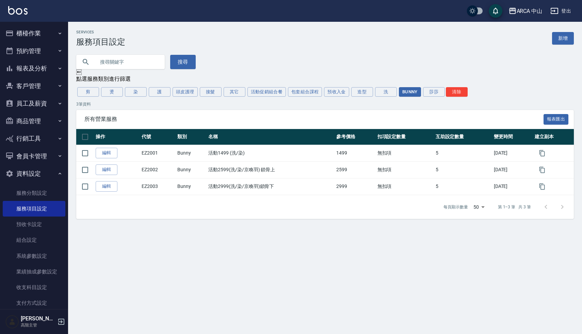
click at [373, 43] on div "Services 服務項目設定 新增" at bounding box center [324, 38] width 497 height 17
click at [112, 90] on button "燙" at bounding box center [112, 92] width 22 height 10
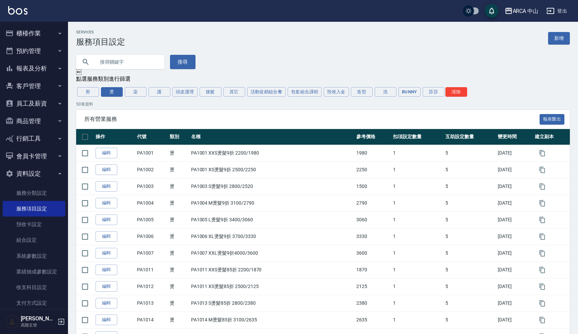
click at [358, 50] on div "搜尋" at bounding box center [319, 58] width 502 height 22
click at [417, 95] on button "Bunny" at bounding box center [410, 92] width 22 height 10
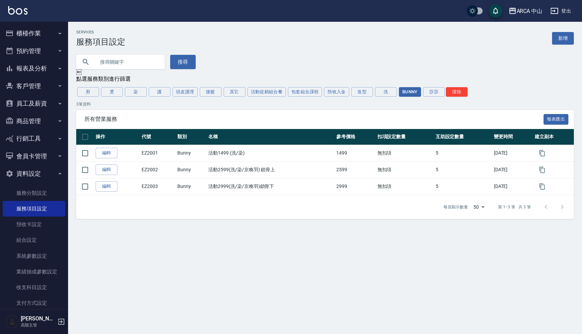
click at [350, 59] on div "搜尋" at bounding box center [321, 58] width 506 height 22
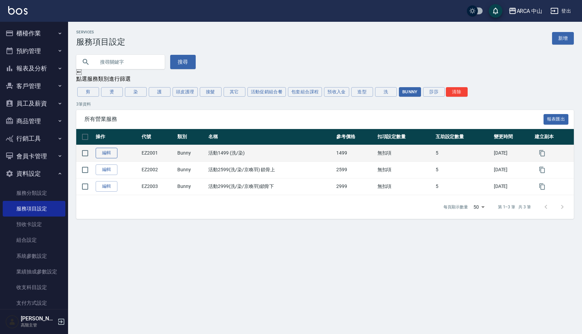
click at [111, 156] on link "編輯" at bounding box center [107, 153] width 22 height 11
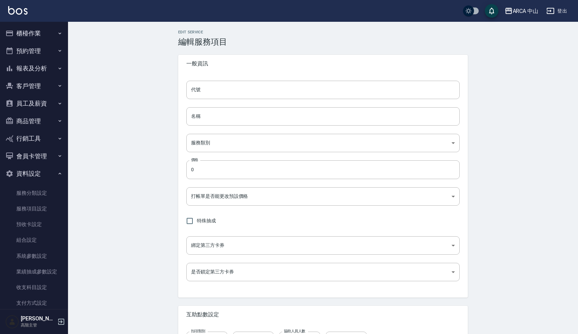
type input "EZ2001"
type input "活動1499 (洗/染)"
type input "d0b51909-6c80-465a-98d4-34c9e2136b14"
type input "1499"
type input "FALSE"
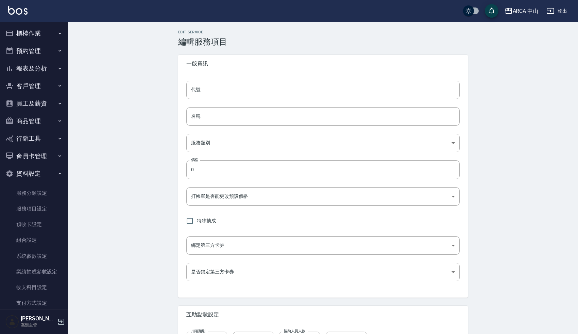
type input "none"
type input "UNSET"
type input "onSalary"
type input "1"
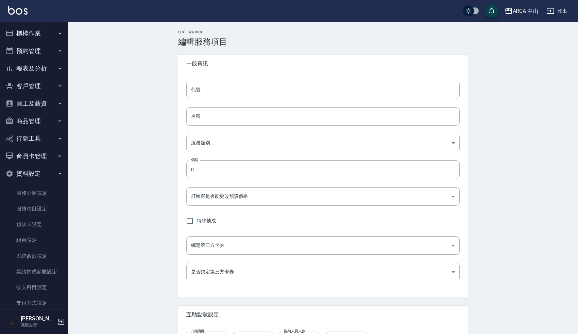
type input "業績%數"
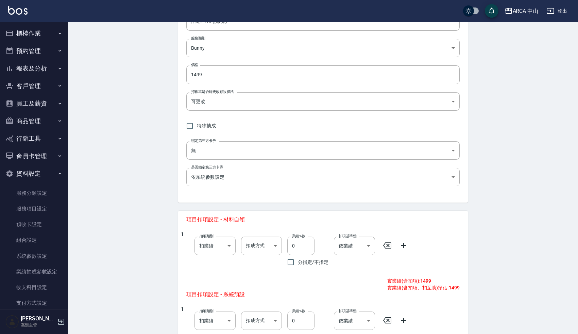
scroll to position [49, 0]
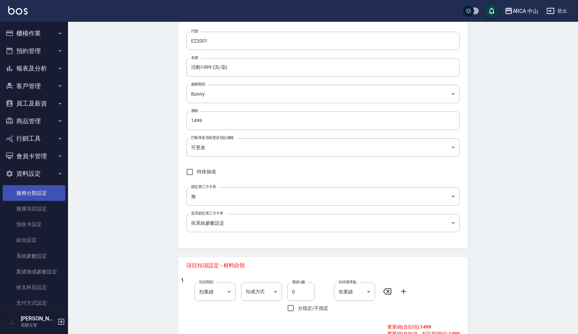
click at [46, 190] on link "服務分類設定" at bounding box center [34, 193] width 63 height 16
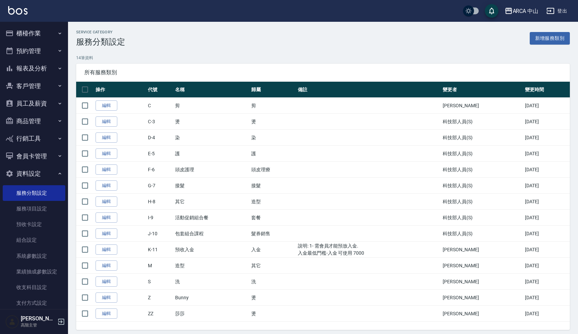
click at [268, 40] on div "Service Category 服務分類設定 新增服務類別" at bounding box center [323, 38] width 494 height 17
click at [35, 209] on link "服務項目設定" at bounding box center [34, 209] width 63 height 16
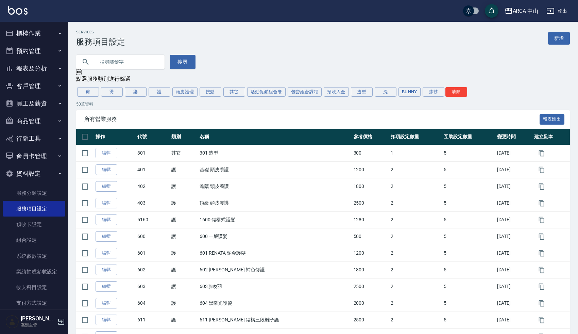
click at [281, 53] on div "搜尋" at bounding box center [319, 58] width 502 height 22
click at [384, 45] on div "Services 服務項目設定 新增" at bounding box center [323, 38] width 494 height 17
click at [350, 56] on div "搜尋" at bounding box center [319, 58] width 502 height 22
click at [235, 117] on span "所有營業服務" at bounding box center [312, 119] width 456 height 7
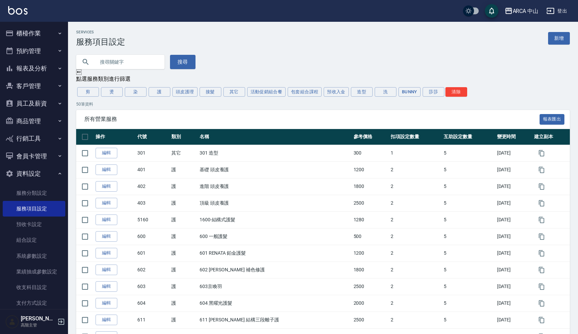
click at [237, 61] on div "搜尋" at bounding box center [319, 58] width 502 height 22
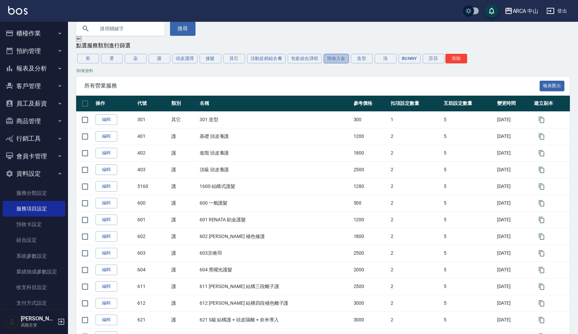
click at [331, 55] on button "預收入金" at bounding box center [336, 59] width 25 height 10
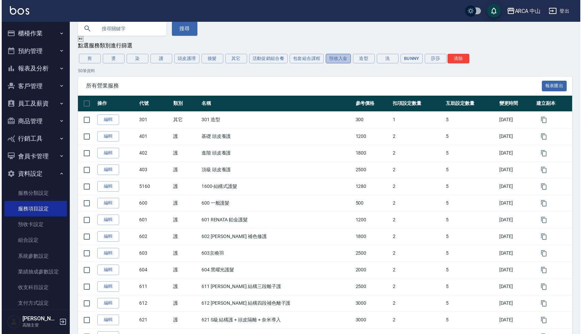
scroll to position [0, 0]
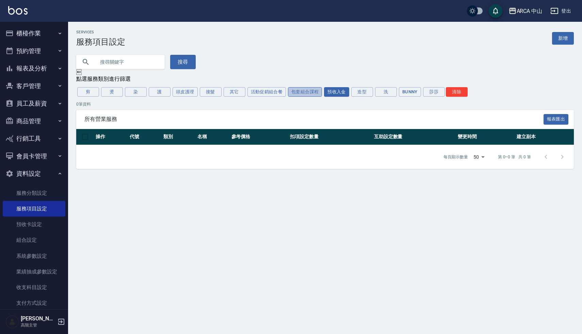
click at [294, 91] on button "包套組合課程" at bounding box center [305, 92] width 34 height 10
click at [263, 93] on button "活動促銷組合餐" at bounding box center [266, 92] width 39 height 10
click at [203, 91] on button "接髮" at bounding box center [211, 92] width 22 height 10
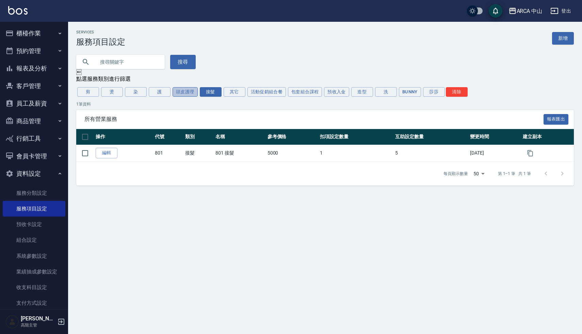
click at [189, 91] on button "頭皮護理" at bounding box center [184, 92] width 25 height 10
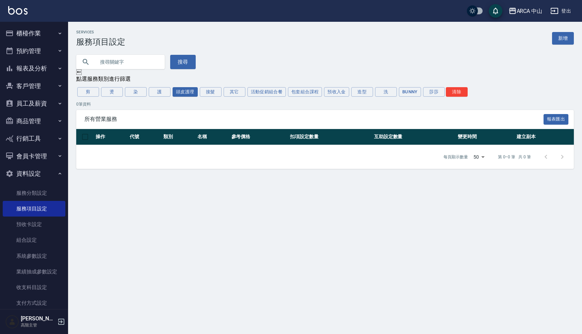
click at [258, 45] on div "Services 服務項目設定 新增" at bounding box center [324, 38] width 497 height 17
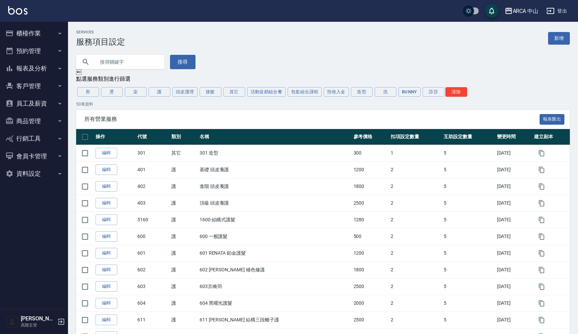
click at [270, 53] on div "搜尋" at bounding box center [319, 58] width 502 height 22
click at [267, 92] on button "活動促銷組合餐" at bounding box center [266, 92] width 39 height 10
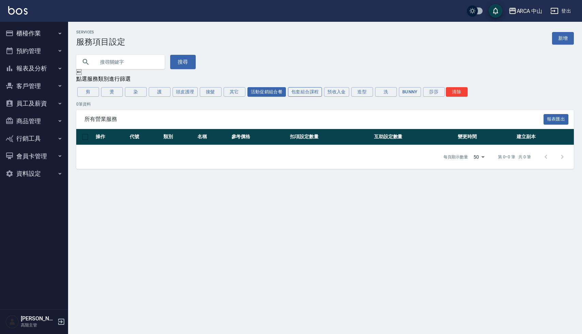
click at [298, 94] on button "包套組合課程" at bounding box center [305, 92] width 34 height 10
click at [341, 91] on button "預收入金" at bounding box center [336, 92] width 25 height 10
click at [362, 95] on button "造型" at bounding box center [362, 92] width 22 height 10
click at [388, 93] on button "洗" at bounding box center [386, 92] width 22 height 10
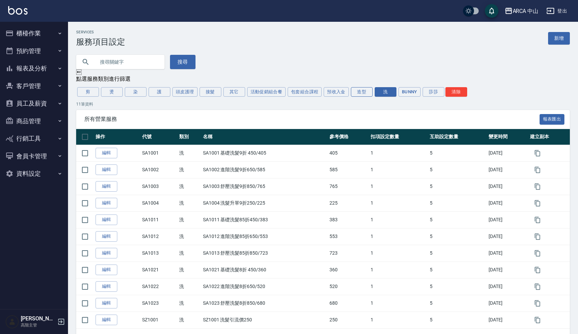
click at [361, 95] on button "造型" at bounding box center [362, 92] width 22 height 10
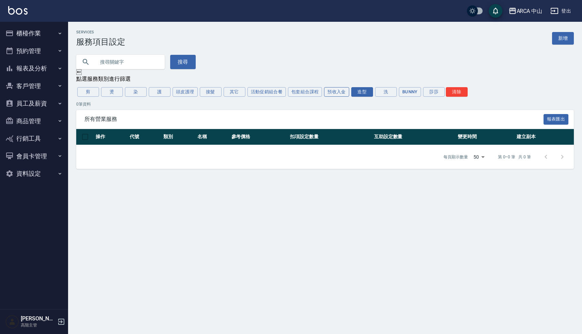
click at [338, 92] on button "預收入金" at bounding box center [336, 92] width 25 height 10
click at [368, 93] on button "造型" at bounding box center [362, 92] width 22 height 10
click at [392, 92] on button "洗" at bounding box center [386, 92] width 22 height 10
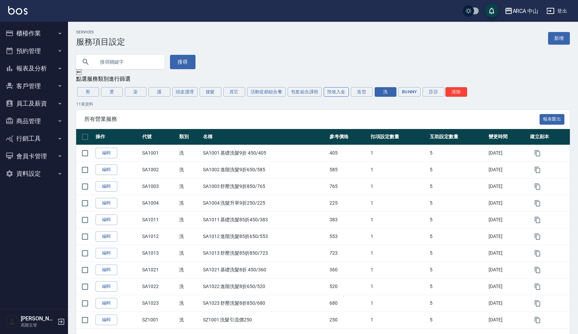
click at [346, 93] on button "預收入金" at bounding box center [336, 92] width 25 height 10
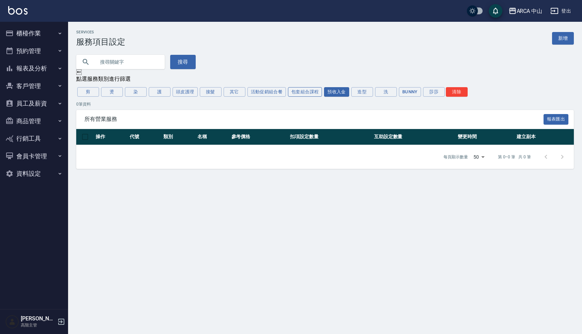
click at [302, 90] on button "包套組合課程" at bounding box center [305, 92] width 34 height 10
click at [264, 95] on button "活動促銷組合餐" at bounding box center [266, 92] width 39 height 10
click at [272, 98] on div "Services 服務項目設定 新增 搜尋  點選服務類別進行篩選 剪 燙 染 護 頭皮護理 接髮 其它 活動促銷組合餐 包套組合課程 預收入金 造型 洗 …" at bounding box center [325, 99] width 514 height 139
click at [307, 93] on button "包套組合課程" at bounding box center [305, 92] width 34 height 10
click at [268, 89] on button "活動促銷組合餐" at bounding box center [266, 92] width 39 height 10
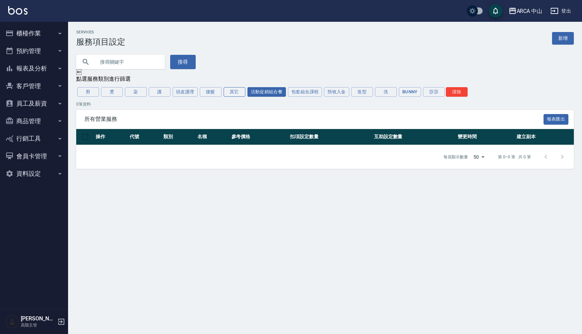
click at [230, 88] on button "其它" at bounding box center [235, 92] width 22 height 10
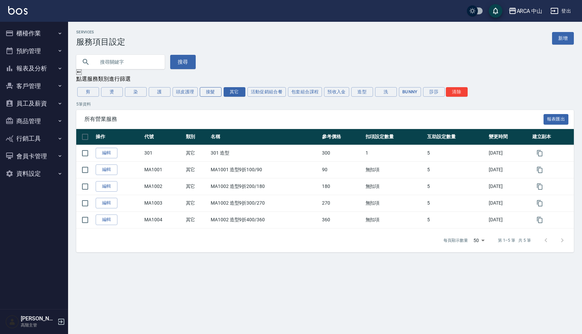
click at [208, 89] on button "接髮" at bounding box center [211, 92] width 22 height 10
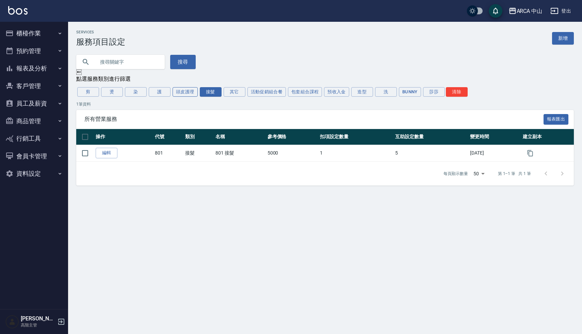
click at [186, 91] on button "頭皮護理" at bounding box center [184, 92] width 25 height 10
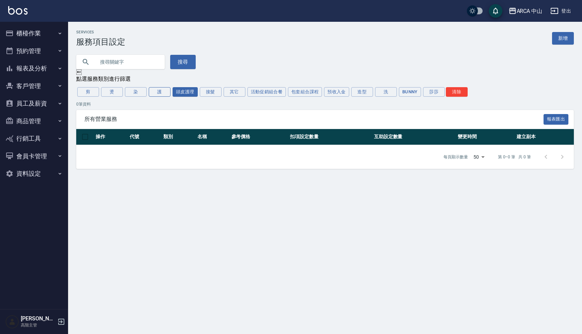
click at [160, 94] on button "護" at bounding box center [160, 92] width 22 height 10
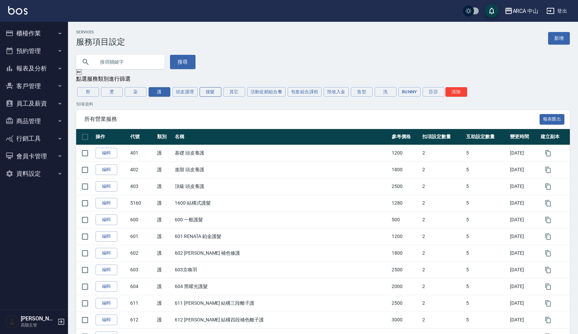
click at [208, 95] on button "接髮" at bounding box center [211, 92] width 22 height 10
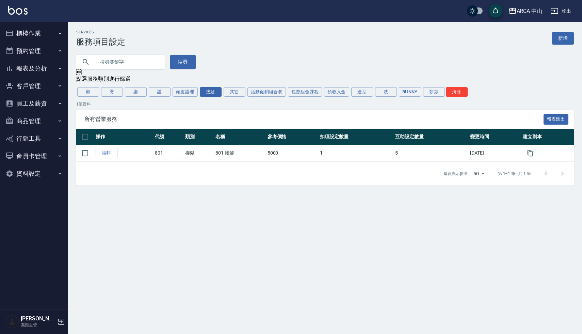
click at [279, 52] on div "搜尋" at bounding box center [321, 58] width 506 height 22
click at [166, 99] on div "Services 服務項目設定 新增 搜尋  點選服務類別進行篩選 剪 燙 染 護 頭皮護理 接髮 其它 活動促銷組合餐 包套組合課程 預收入金 造型 洗 …" at bounding box center [325, 107] width 514 height 155
click at [183, 94] on button "頭皮護理" at bounding box center [184, 92] width 25 height 10
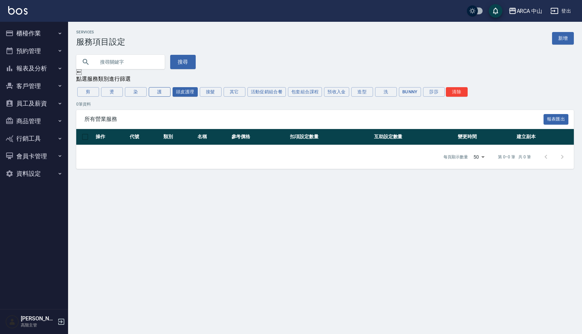
click at [165, 90] on button "護" at bounding box center [160, 92] width 22 height 10
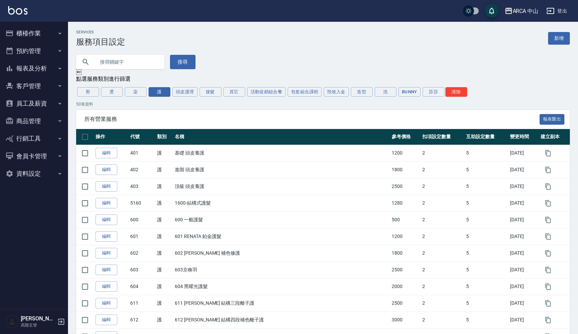
click at [240, 57] on div "搜尋" at bounding box center [319, 58] width 502 height 22
click at [138, 95] on button "染" at bounding box center [136, 92] width 22 height 10
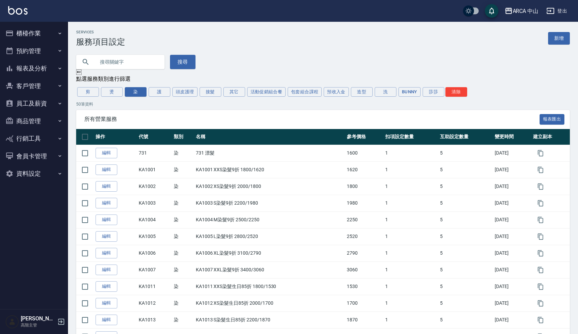
click at [251, 56] on div "搜尋" at bounding box center [319, 58] width 502 height 22
click at [111, 94] on button "燙" at bounding box center [112, 92] width 22 height 10
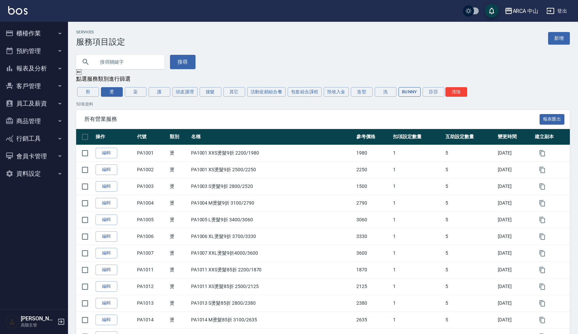
click at [407, 94] on button "Bunny" at bounding box center [410, 92] width 22 height 10
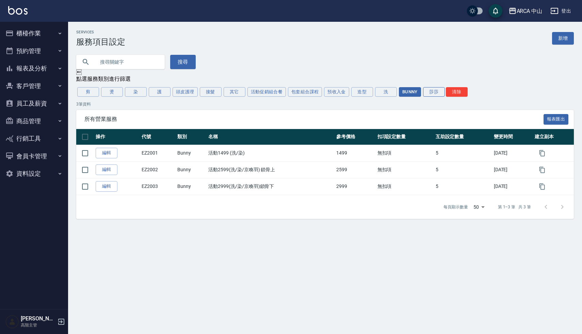
click at [432, 92] on button "莎莎" at bounding box center [434, 92] width 22 height 10
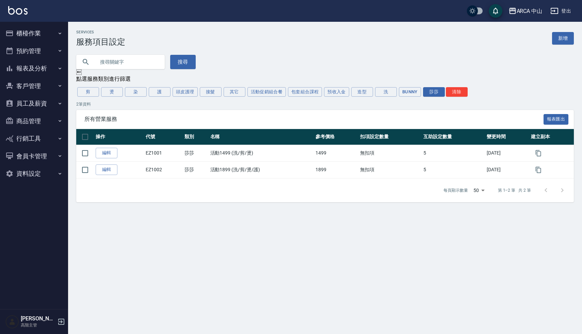
click at [415, 64] on div "搜尋" at bounding box center [321, 58] width 506 height 22
click at [324, 95] on button "預收入金" at bounding box center [336, 92] width 25 height 10
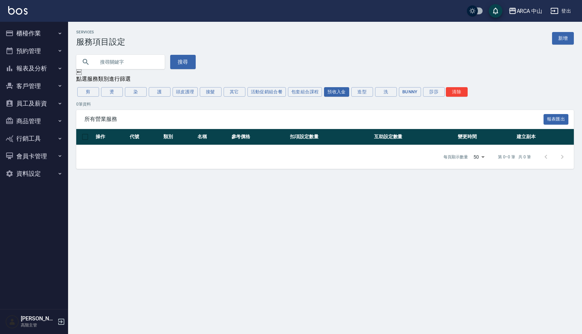
click at [286, 97] on div "剪 燙 染 護 頭皮護理 接髮 其它 活動促銷組合餐 包套組合課程 預收入金 造型 洗 [PERSON_NAME]" at bounding box center [324, 92] width 497 height 12
click at [304, 95] on button "包套組合課程" at bounding box center [305, 92] width 34 height 10
click at [277, 95] on button "活動促銷組合餐" at bounding box center [266, 92] width 39 height 10
click at [293, 61] on div "搜尋" at bounding box center [321, 58] width 506 height 22
click at [301, 95] on button "包套組合課程" at bounding box center [305, 92] width 34 height 10
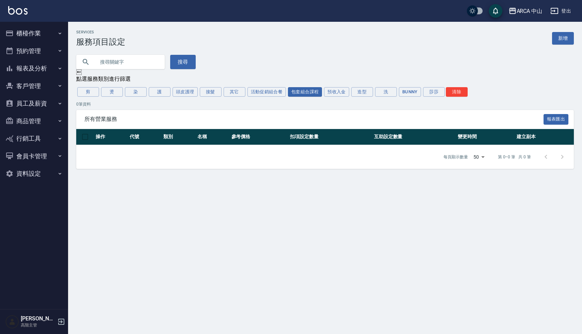
click at [295, 65] on div "搜尋" at bounding box center [321, 58] width 506 height 22
click at [294, 58] on div "搜尋" at bounding box center [321, 58] width 506 height 22
click at [264, 67] on div "搜尋" at bounding box center [321, 58] width 506 height 22
click at [144, 58] on input "text" at bounding box center [127, 62] width 64 height 18
click at [30, 33] on button "櫃檯作業" at bounding box center [34, 33] width 63 height 18
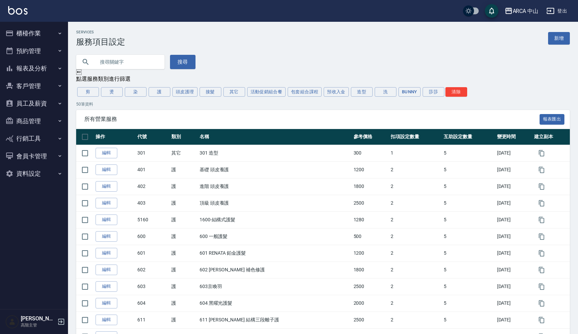
click at [233, 55] on div "搜尋" at bounding box center [319, 58] width 502 height 22
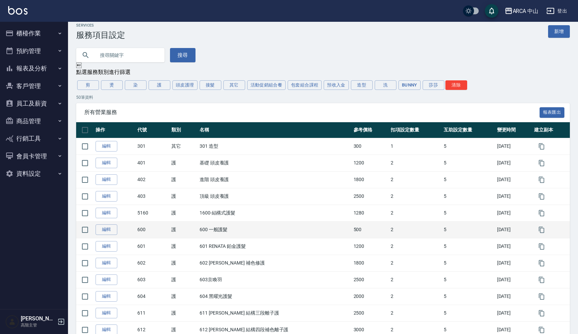
scroll to position [8, 0]
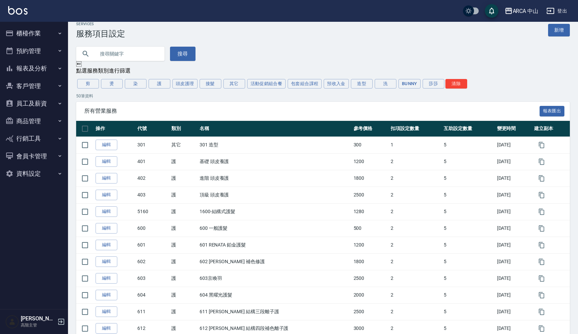
click at [315, 38] on div "Services 服務項目設定 新增" at bounding box center [323, 30] width 494 height 17
click at [263, 85] on button "活動促銷組合餐" at bounding box center [266, 84] width 39 height 10
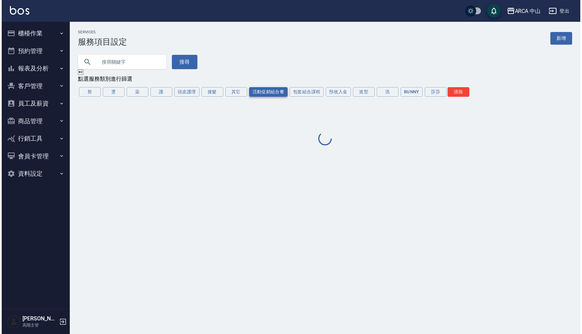
scroll to position [0, 0]
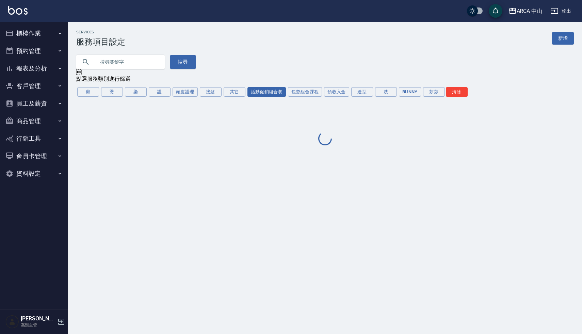
click at [304, 59] on div "搜尋" at bounding box center [321, 58] width 506 height 22
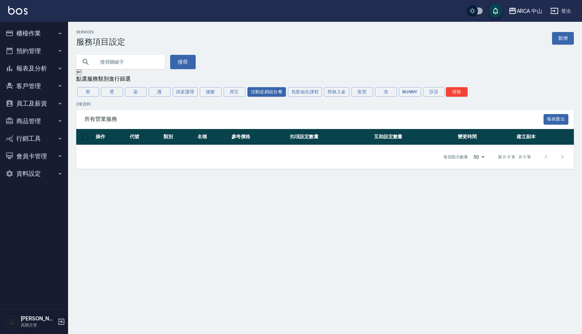
click at [307, 97] on div "剪 燙 染 護 頭皮護理 接髮 其它 活動促銷組合餐 包套組合課程 預收入金 造型 洗 Bunny 莎莎 清除" at bounding box center [324, 92] width 497 height 12
click at [302, 92] on button "包套組合課程" at bounding box center [305, 92] width 34 height 10
click at [267, 92] on button "活動促銷組合餐" at bounding box center [266, 92] width 39 height 10
click at [332, 89] on button "預收入金" at bounding box center [336, 92] width 25 height 10
click at [306, 93] on button "包套組合課程" at bounding box center [305, 92] width 34 height 10
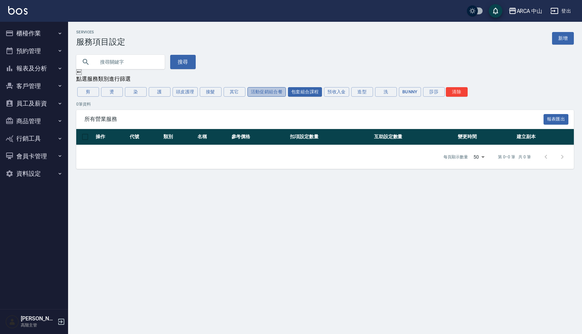
click at [280, 90] on button "活動促銷組合餐" at bounding box center [266, 92] width 39 height 10
click at [282, 66] on div "搜尋" at bounding box center [321, 58] width 506 height 22
click at [264, 93] on button "活動促銷組合餐" at bounding box center [266, 92] width 39 height 10
click at [273, 63] on div "搜尋" at bounding box center [321, 58] width 506 height 22
click at [295, 91] on button "包套組合課程" at bounding box center [305, 92] width 34 height 10
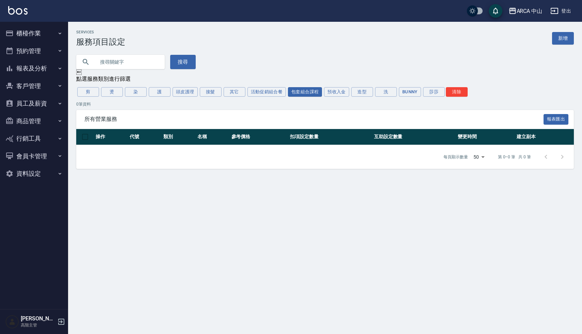
click at [301, 61] on div "搜尋" at bounding box center [321, 58] width 506 height 22
click at [265, 91] on button "活動促銷組合餐" at bounding box center [266, 92] width 39 height 10
click at [337, 93] on button "預收入金" at bounding box center [336, 92] width 25 height 10
click at [269, 93] on button "活動促銷組合餐" at bounding box center [266, 92] width 39 height 10
click at [308, 93] on button "包套組合課程" at bounding box center [305, 92] width 34 height 10
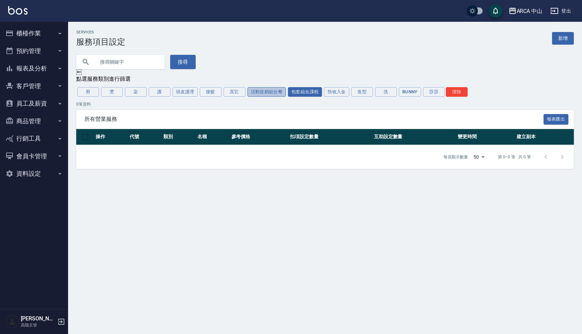
click at [264, 92] on button "活動促銷組合餐" at bounding box center [266, 92] width 39 height 10
click at [301, 85] on div "Services 服務項目設定 新增 搜尋  點選服務類別進行篩選 剪 燙 染 護 頭皮護理 接髮 其它 活動促銷組合餐 包套組合課程 預收入金 造型 洗 …" at bounding box center [325, 99] width 514 height 139
click at [303, 90] on button "包套組合課程" at bounding box center [305, 92] width 34 height 10
click at [313, 68] on div "搜尋" at bounding box center [321, 58] width 506 height 22
click at [267, 95] on button "活動促銷組合餐" at bounding box center [266, 92] width 39 height 10
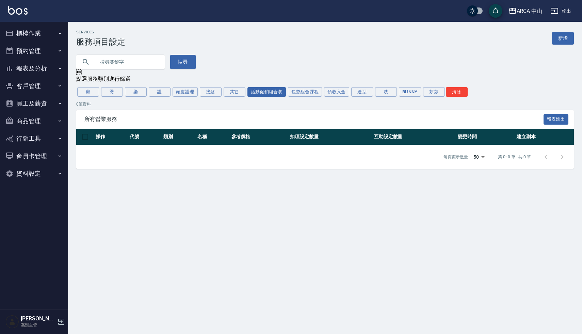
click at [280, 72] on div "Services 服務項目設定 新增 搜尋  點選服務類別進行篩選 剪 燙 染 護 頭皮護理 接髮 其它 活動促銷組合餐 包套組合課程 預收入金 造型 洗 …" at bounding box center [325, 99] width 514 height 139
click at [306, 94] on button "包套組合課程" at bounding box center [305, 92] width 34 height 10
click at [338, 93] on button "預收入金" at bounding box center [336, 92] width 25 height 10
click at [277, 90] on button "活動促銷組合餐" at bounding box center [266, 92] width 39 height 10
click at [305, 89] on button "包套組合課程" at bounding box center [305, 92] width 34 height 10
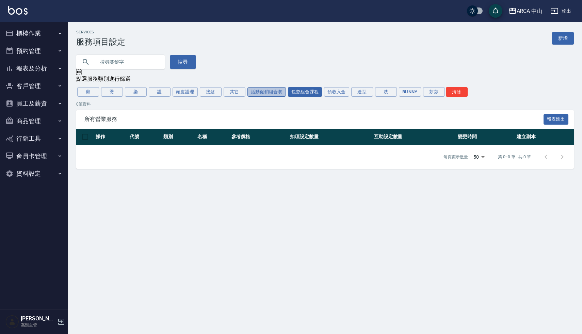
click at [263, 90] on button "活動促銷組合餐" at bounding box center [266, 92] width 39 height 10
click at [298, 90] on button "包套組合課程" at bounding box center [305, 92] width 34 height 10
click at [260, 92] on button "活動促銷組合餐" at bounding box center [266, 92] width 39 height 10
click at [254, 64] on div "搜尋" at bounding box center [321, 58] width 506 height 22
click at [271, 89] on button "活動促銷組合餐" at bounding box center [266, 92] width 39 height 10
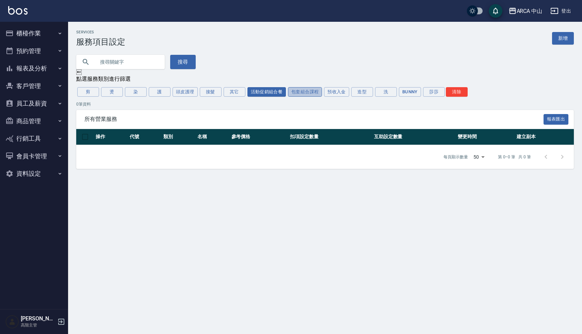
click at [298, 90] on button "包套組合課程" at bounding box center [305, 92] width 34 height 10
click at [334, 92] on button "預收入金" at bounding box center [336, 92] width 25 height 10
click at [272, 94] on button "活動促銷組合餐" at bounding box center [266, 92] width 39 height 10
click at [287, 65] on div "搜尋" at bounding box center [321, 58] width 506 height 22
click at [288, 46] on div "Services 服務項目設定 新增" at bounding box center [324, 38] width 497 height 17
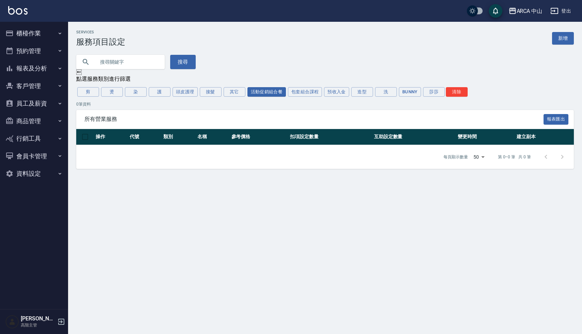
click at [407, 67] on div "搜尋" at bounding box center [321, 58] width 506 height 22
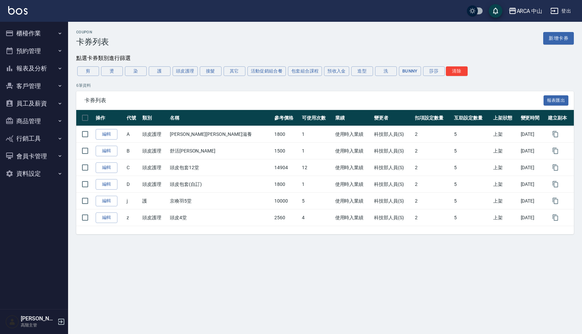
click at [263, 32] on div "Coupon 卡券列表 新增卡券" at bounding box center [324, 38] width 497 height 17
click at [403, 72] on button "Bunny" at bounding box center [410, 71] width 22 height 10
click at [299, 39] on div "Coupon 卡券列表 新增卡券" at bounding box center [324, 38] width 497 height 17
click at [415, 72] on button "Bunny" at bounding box center [410, 71] width 22 height 10
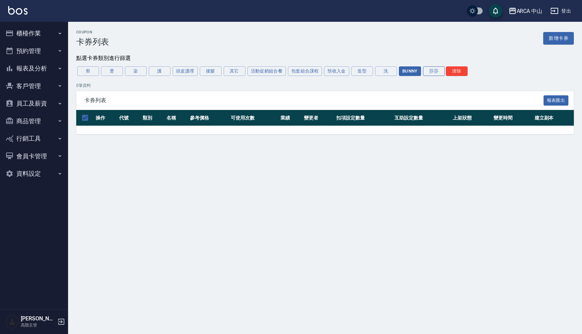
click at [432, 71] on button "莎莎" at bounding box center [434, 71] width 22 height 10
click at [182, 46] on div "Coupon 卡券列表 新增卡券" at bounding box center [324, 38] width 497 height 17
click at [29, 121] on button "商品管理" at bounding box center [34, 121] width 63 height 18
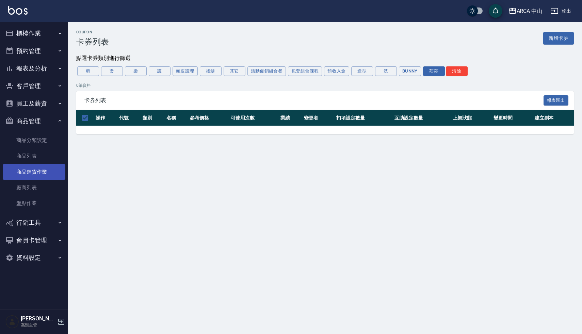
click at [31, 164] on link "商品進貨作業" at bounding box center [34, 172] width 63 height 16
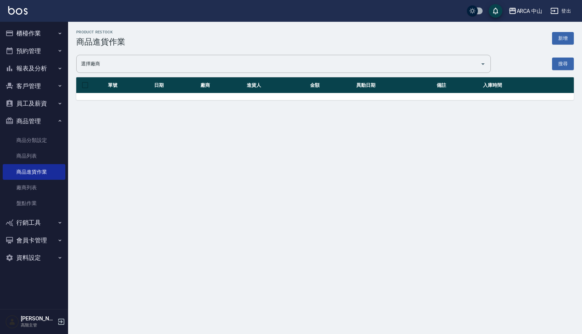
click at [30, 120] on button "商品管理" at bounding box center [34, 121] width 63 height 18
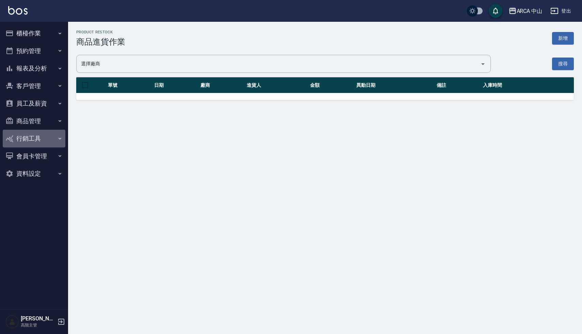
click at [35, 142] on button "行銷工具" at bounding box center [34, 139] width 63 height 18
click at [153, 40] on div "Product Restock 商品進貨作業 新增" at bounding box center [324, 38] width 497 height 17
click at [25, 140] on button "行銷工具" at bounding box center [34, 139] width 63 height 18
click at [27, 140] on button "行銷工具" at bounding box center [34, 139] width 63 height 18
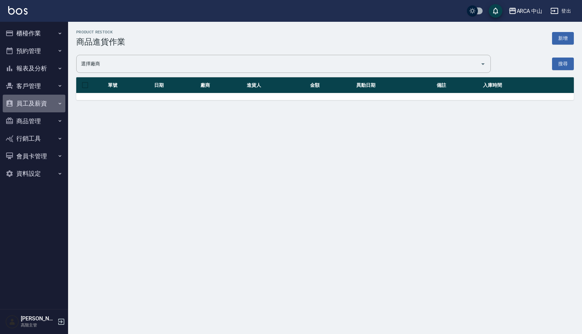
click at [31, 106] on button "員工及薪資" at bounding box center [34, 104] width 63 height 18
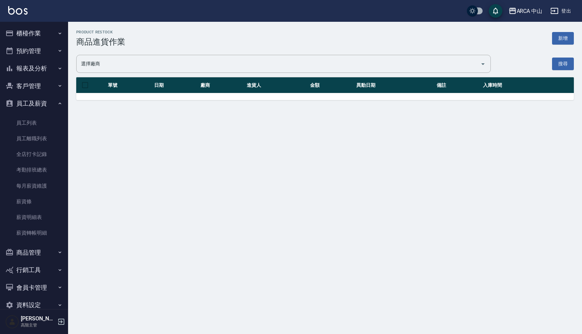
click at [31, 106] on button "員工及薪資" at bounding box center [34, 104] width 63 height 18
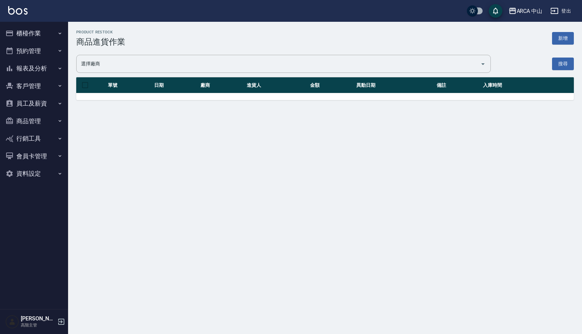
click at [29, 156] on button "會員卡管理" at bounding box center [34, 156] width 63 height 18
click at [28, 100] on button "員工及薪資" at bounding box center [34, 104] width 63 height 18
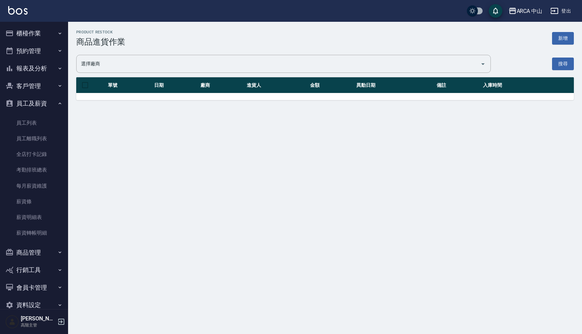
click at [28, 100] on button "員工及薪資" at bounding box center [34, 104] width 63 height 18
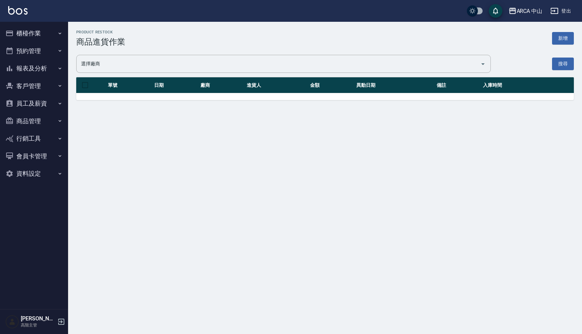
click at [28, 102] on button "員工及薪資" at bounding box center [34, 104] width 63 height 18
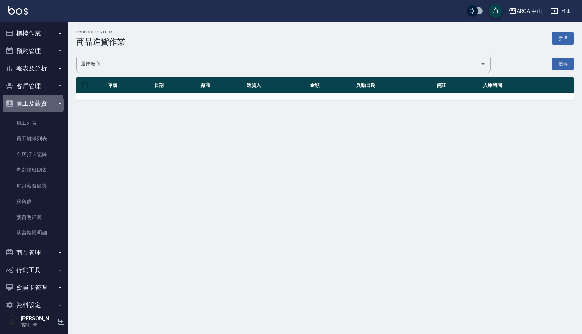
click at [31, 105] on button "員工及薪資" at bounding box center [34, 104] width 63 height 18
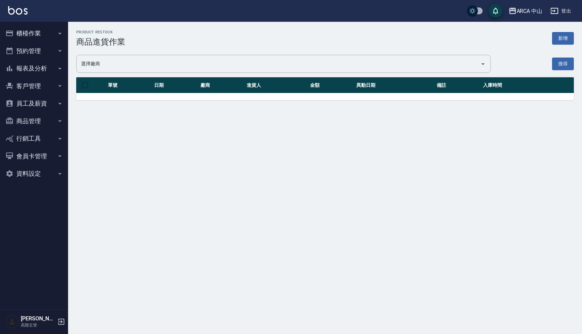
click at [31, 121] on button "商品管理" at bounding box center [34, 121] width 63 height 18
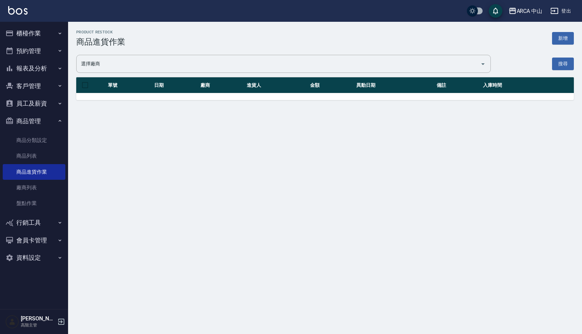
click at [35, 120] on button "商品管理" at bounding box center [34, 121] width 63 height 18
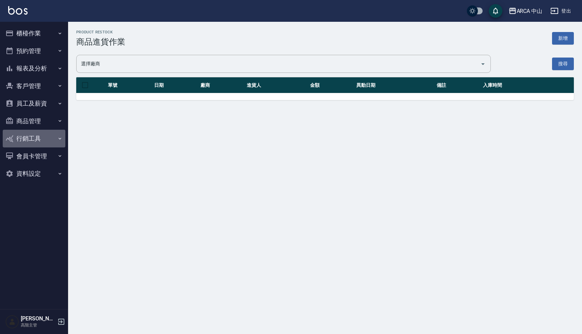
click at [32, 141] on button "行銷工具" at bounding box center [34, 139] width 63 height 18
click at [33, 135] on button "行銷工具" at bounding box center [34, 139] width 63 height 18
click at [30, 152] on button "會員卡管理" at bounding box center [34, 156] width 63 height 18
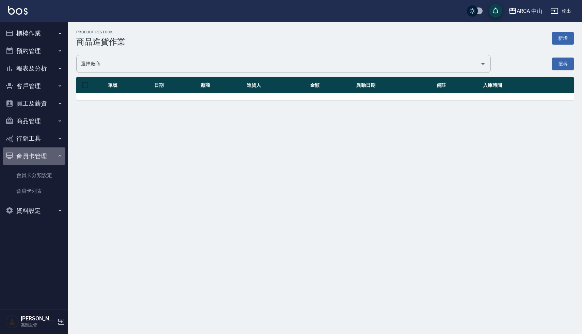
click at [30, 153] on button "會員卡管理" at bounding box center [34, 156] width 63 height 18
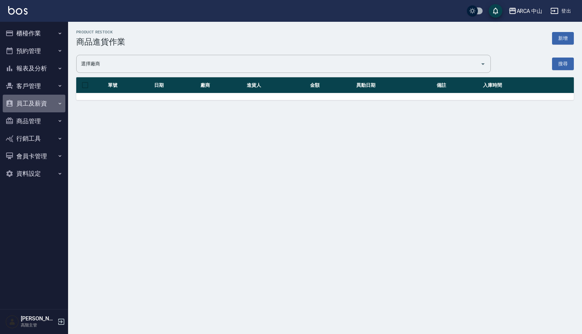
click at [34, 98] on button "員工及薪資" at bounding box center [34, 104] width 63 height 18
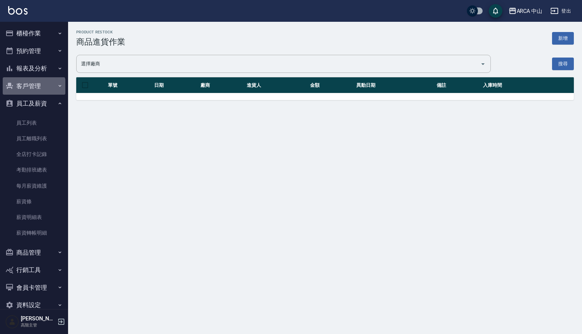
click at [33, 89] on button "客戶管理" at bounding box center [34, 86] width 63 height 18
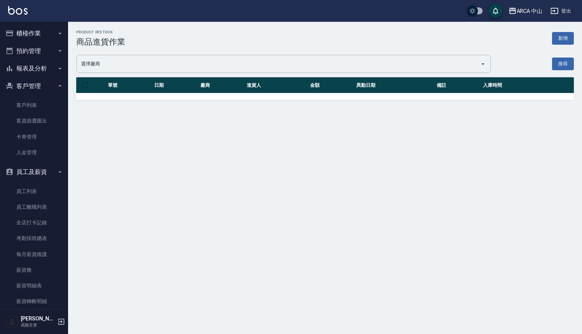
click at [33, 68] on button "報表及分析" at bounding box center [34, 69] width 63 height 18
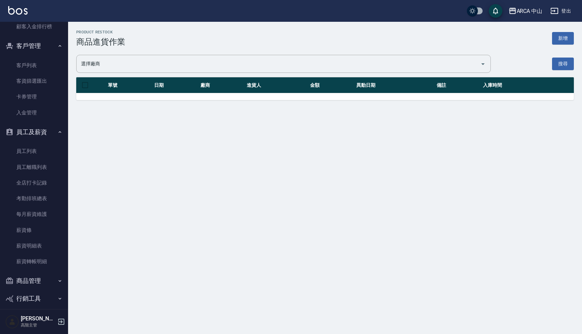
scroll to position [763, 0]
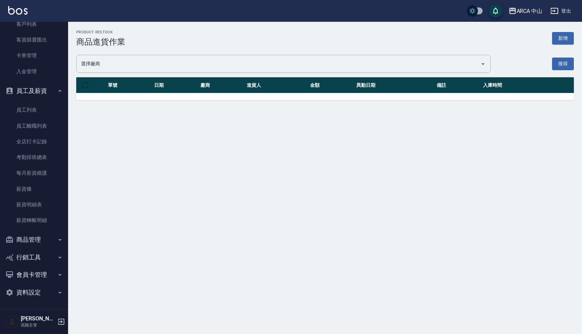
click at [45, 92] on button "員工及薪資" at bounding box center [34, 91] width 63 height 18
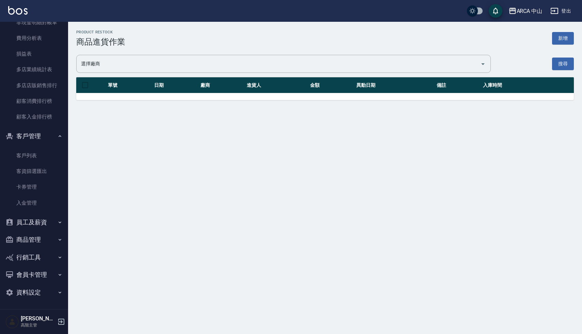
scroll to position [632, 0]
click at [33, 289] on button "資料設定" at bounding box center [34, 292] width 63 height 18
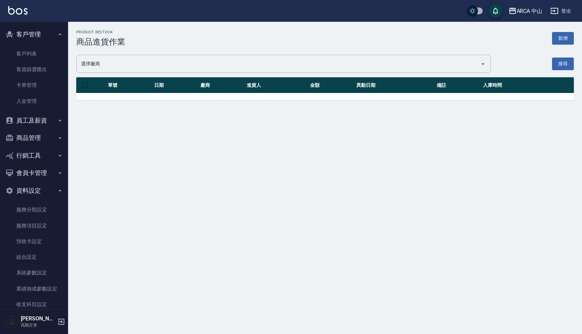
scroll to position [795, 0]
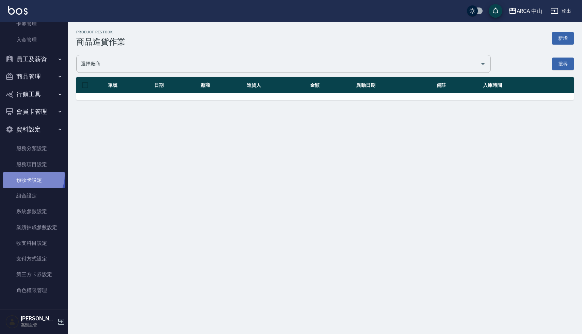
click at [28, 175] on link "預收卡設定" at bounding box center [34, 180] width 63 height 16
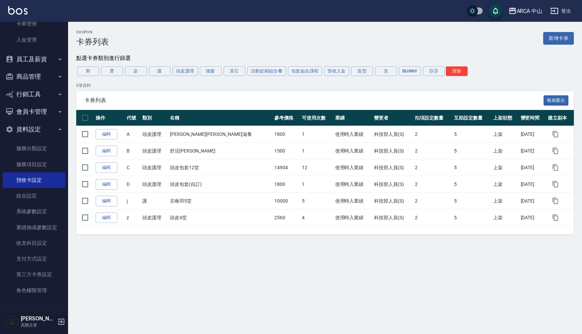
click at [200, 34] on div "Coupon 卡券列表 新增卡券" at bounding box center [324, 38] width 497 height 17
click at [264, 71] on button "活動促銷組合餐" at bounding box center [266, 71] width 39 height 10
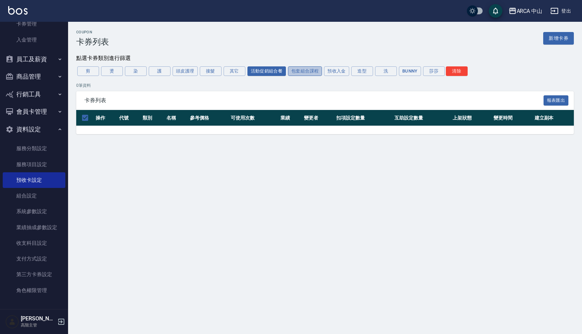
click at [299, 72] on button "包套組合課程" at bounding box center [305, 71] width 34 height 10
click at [338, 70] on button "預收入金" at bounding box center [336, 71] width 25 height 10
click at [272, 73] on button "活動促銷組合餐" at bounding box center [266, 71] width 39 height 10
click at [228, 45] on div "Coupon 卡券列表 新增卡券" at bounding box center [324, 38] width 497 height 17
click at [257, 145] on div "Coupon 卡券列表 新增卡券 點選卡券類別進行篩選 剪 燙 染 護 頭皮護理 接髮 其它 活動促銷組合餐 包套組合課程 預收入金 造型 洗 Bunny 莎…" at bounding box center [325, 86] width 514 height 129
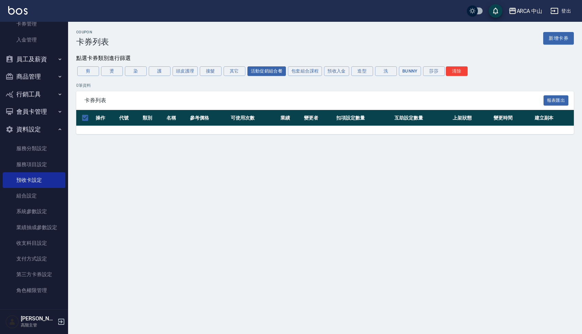
click at [180, 52] on div "Coupon 卡券列表 新增卡券 點選卡券類別進行篩選 剪 燙 染 護 頭皮護理 接髮 其它 活動促銷組合餐 包套組合課程 預收入金 造型 洗 Bunny 莎…" at bounding box center [325, 82] width 514 height 104
click at [198, 174] on div "Coupon 卡券列表 新增卡券 點選卡券類別進行篩選 剪 燙 染 護 頭皮護理 接髮 其它 活動促銷組合餐 包套組合課程 預收入金 造型 洗 Bunny 莎…" at bounding box center [291, 167] width 582 height 334
click at [42, 179] on link "預收卡設定" at bounding box center [34, 180] width 63 height 16
click at [139, 160] on div "Coupon 卡券列表 新增卡券 點選卡券類別進行篩選 剪 燙 染 護 頭皮護理 接髮 其它 活動促銷組合餐 包套組合課程 預收入金 造型 洗 Bunny 莎…" at bounding box center [291, 167] width 582 height 334
click at [147, 42] on div "Coupon 卡券列表 新增卡券" at bounding box center [324, 38] width 497 height 17
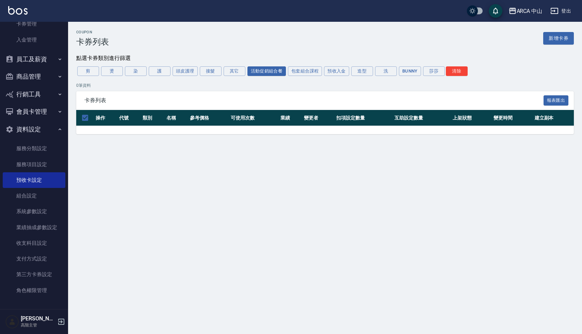
click at [30, 135] on button "資料設定" at bounding box center [34, 129] width 63 height 18
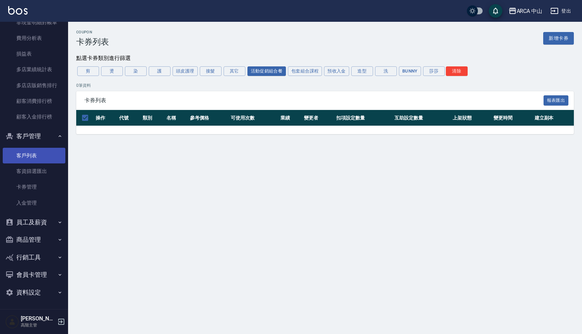
scroll to position [632, 0]
click at [23, 291] on button "資料設定" at bounding box center [34, 292] width 63 height 18
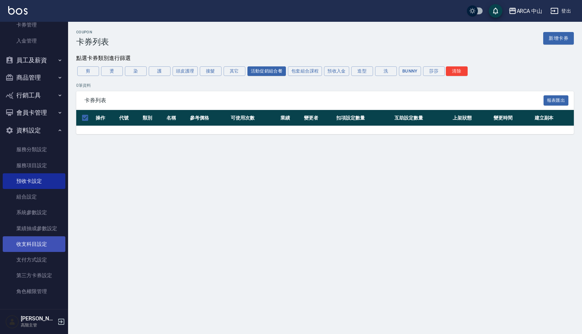
scroll to position [795, 0]
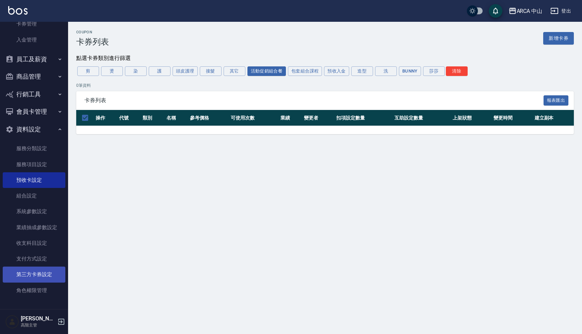
click at [30, 274] on link "第三方卡券設定" at bounding box center [34, 274] width 63 height 16
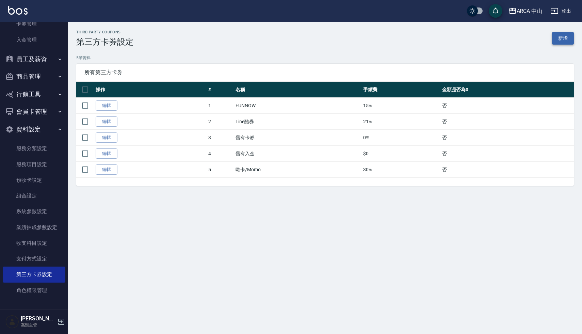
click at [557, 39] on link "新增" at bounding box center [563, 38] width 22 height 13
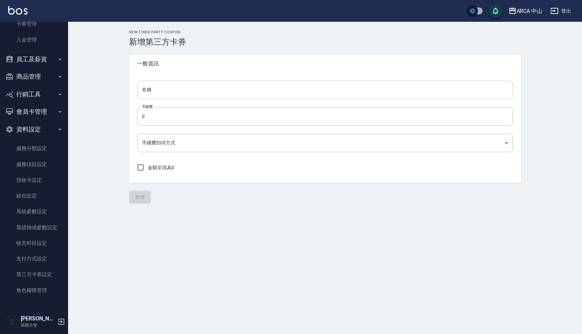
click at [319, 92] on input "名稱" at bounding box center [325, 90] width 376 height 18
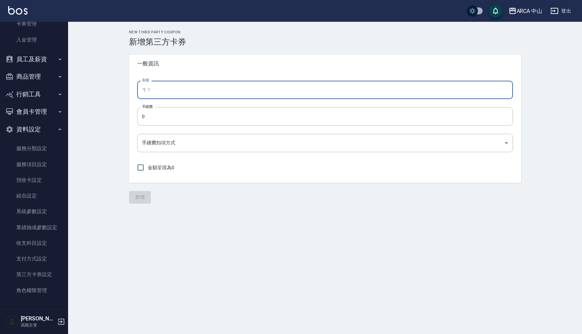
type input "ㄎ"
type input "卡券使用"
click at [231, 119] on input "0" at bounding box center [325, 116] width 376 height 18
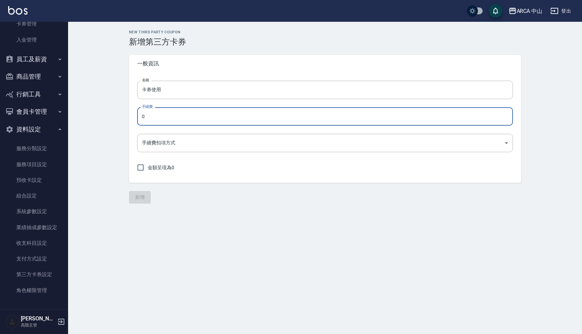
click at [231, 119] on input "0" at bounding box center [325, 116] width 376 height 18
click at [177, 144] on body "ARCA 中山 登出 櫃檯作業 打帳單 帳單列表 掛單列表 座位開單 營業儀表板 現金收支登錄 高階收支登錄 材料自購登錄 每日結帳 排班表 現場電腦打卡 掃…" at bounding box center [291, 167] width 582 height 334
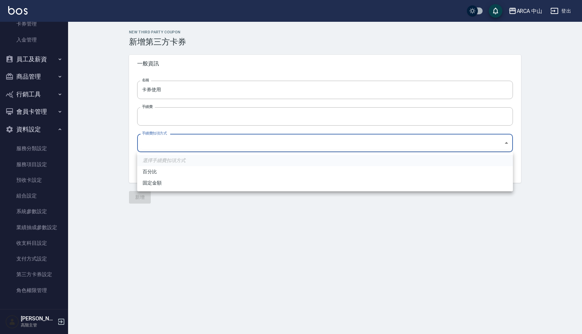
click at [108, 161] on div at bounding box center [291, 167] width 582 height 334
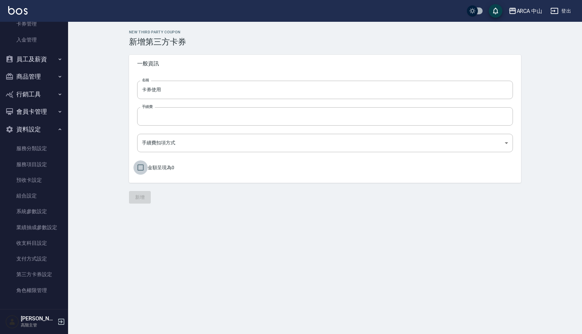
click at [139, 170] on input "金額呈現為0" at bounding box center [140, 167] width 14 height 14
checkbox input "true"
click at [140, 197] on div "新增" at bounding box center [325, 197] width 392 height 13
click at [252, 217] on div "New Third Party Coupon 新增第三方卡券 一般資訊 名稱 卡券使用 名稱 手續費 手續費 手續費扣項方式 ​ 手續費扣項方式 金額呈現為0…" at bounding box center [291, 167] width 582 height 334
click at [190, 116] on input "手續費" at bounding box center [325, 116] width 376 height 18
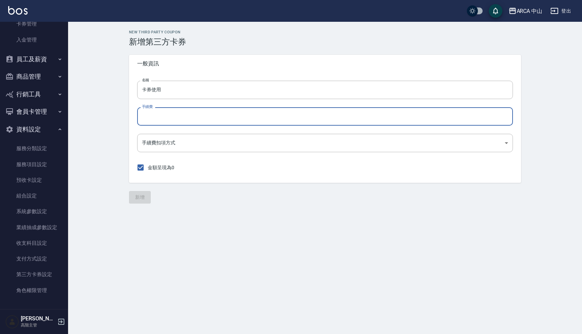
click at [152, 117] on input "手續費" at bounding box center [325, 116] width 376 height 18
click at [152, 142] on body "ARCA 中山 登出 櫃檯作業 打帳單 帳單列表 掛單列表 座位開單 營業儀表板 現金收支登錄 高階收支登錄 材料自購登錄 每日結帳 排班表 現場電腦打卡 掃…" at bounding box center [291, 167] width 582 height 334
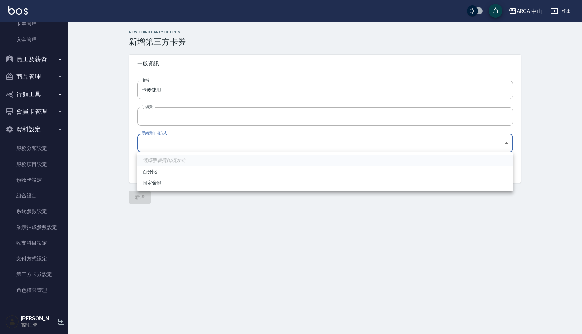
click at [106, 170] on div at bounding box center [291, 167] width 582 height 334
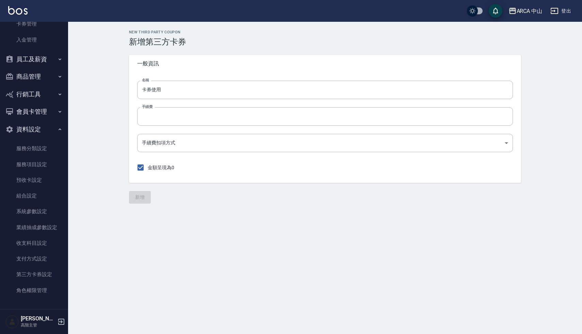
click at [151, 170] on span "金額呈現為0" at bounding box center [161, 167] width 27 height 7
click at [148, 170] on input "金額呈現為0" at bounding box center [140, 167] width 14 height 14
checkbox input "false"
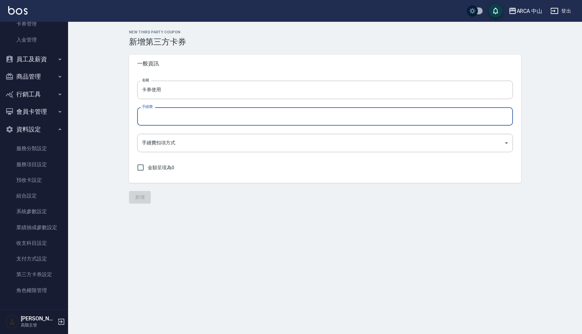
click at [186, 115] on input "手續費" at bounding box center [325, 116] width 376 height 18
type input "0"
click at [143, 145] on body "ARCA 中山 登出 櫃檯作業 打帳單 帳單列表 掛單列表 座位開單 營業儀表板 現金收支登錄 高階收支登錄 材料自購登錄 每日結帳 排班表 現場電腦打卡 掃…" at bounding box center [291, 167] width 582 height 334
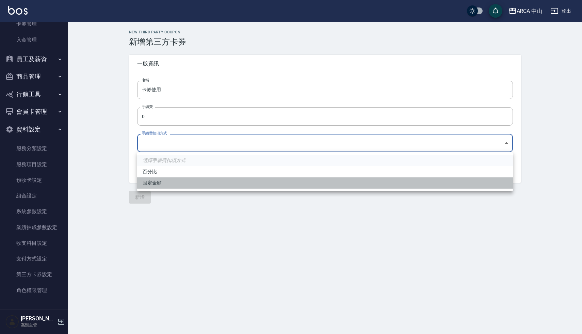
click at [148, 180] on li "固定金額" at bounding box center [325, 182] width 376 height 11
type input "AMOUNT"
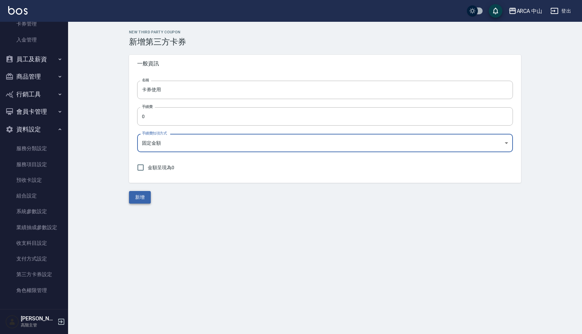
click at [138, 201] on button "新增" at bounding box center [140, 197] width 22 height 13
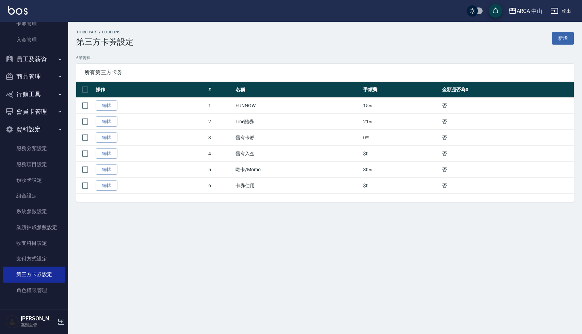
click at [354, 54] on div "Third Party Coupons 第三方卡券設定 新增 6 筆資料 所有第三方卡券 操作 # 名稱 手續費 金額是否為0 編輯 1 FUNNOW 15%…" at bounding box center [325, 116] width 514 height 172
click at [34, 129] on button "資料設定" at bounding box center [34, 129] width 63 height 18
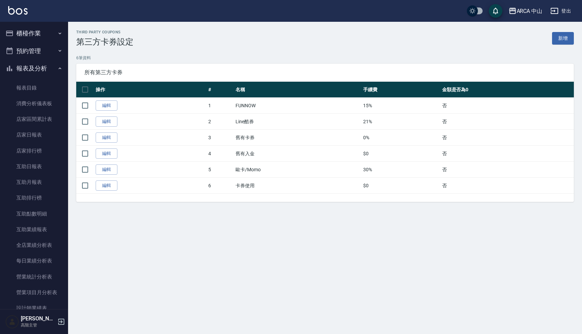
click at [30, 28] on button "櫃檯作業" at bounding box center [34, 33] width 63 height 18
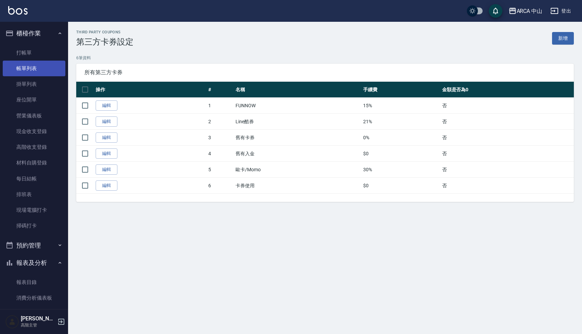
click at [34, 71] on link "帳單列表" at bounding box center [34, 69] width 63 height 16
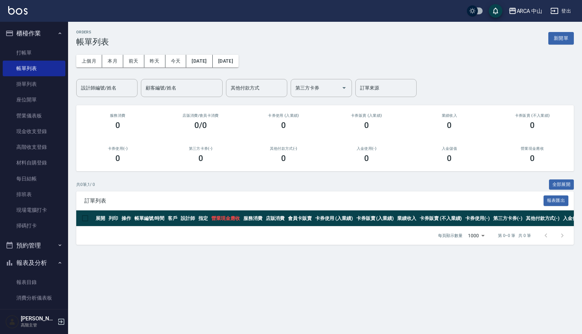
click at [168, 46] on div "ORDERS 帳單列表 新開單" at bounding box center [324, 38] width 497 height 17
click at [34, 51] on link "打帳單" at bounding box center [34, 53] width 63 height 16
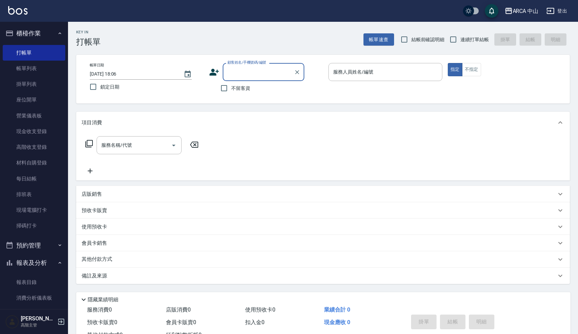
click at [28, 34] on button "櫃檯作業" at bounding box center [34, 33] width 63 height 18
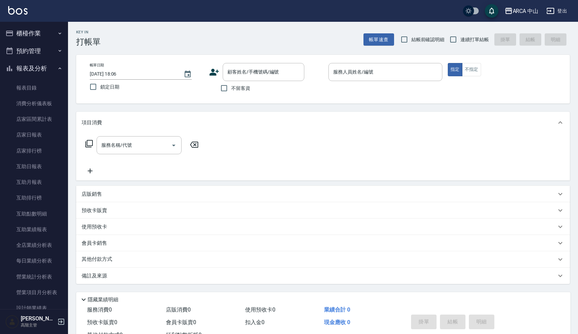
click at [28, 34] on button "櫃檯作業" at bounding box center [34, 33] width 63 height 18
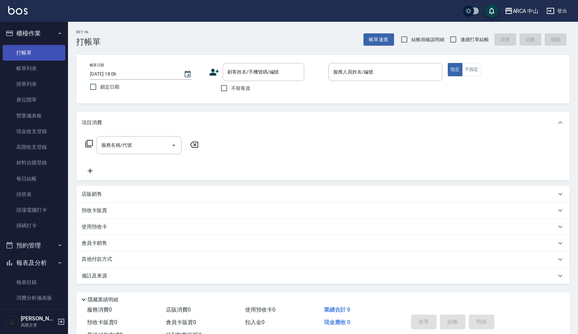
click at [45, 52] on link "打帳單" at bounding box center [34, 53] width 63 height 16
click at [235, 69] on input "顧客姓名/手機號碼/編號" at bounding box center [258, 72] width 65 height 12
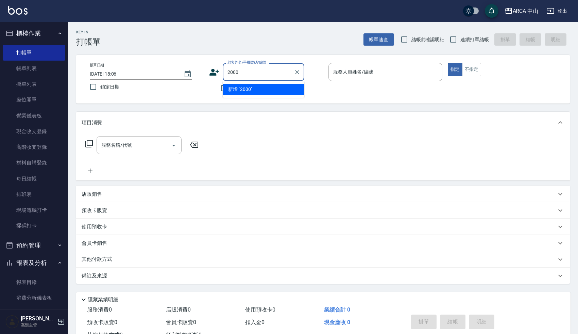
click at [262, 85] on li "新增 "2000"" at bounding box center [264, 89] width 82 height 11
type input "2000"
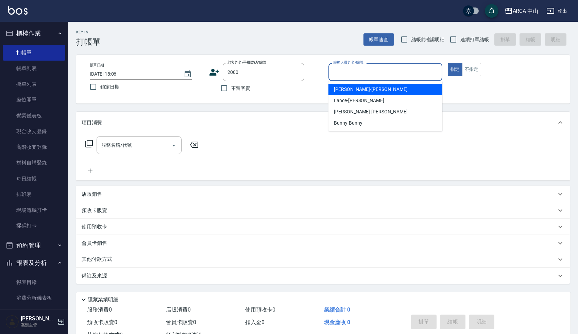
click at [341, 76] on input "服務人員姓名/編號" at bounding box center [386, 72] width 108 height 12
click at [344, 91] on span "Danny -Danny" at bounding box center [371, 89] width 74 height 7
type input "Danny-Danny"
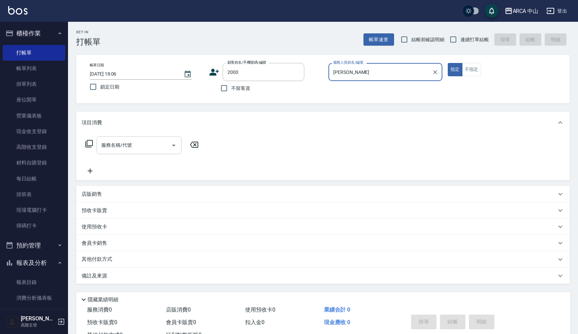
click at [149, 144] on input "服務名稱/代號" at bounding box center [134, 145] width 69 height 12
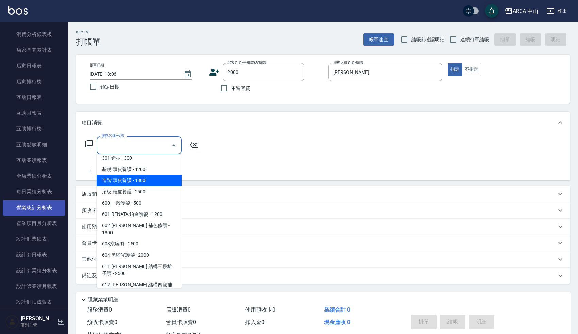
scroll to position [157, 0]
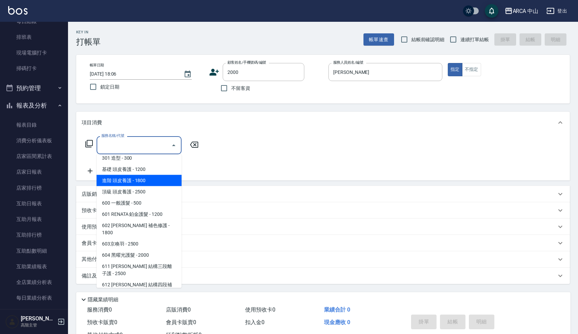
click at [32, 110] on button "報表及分析" at bounding box center [34, 106] width 63 height 18
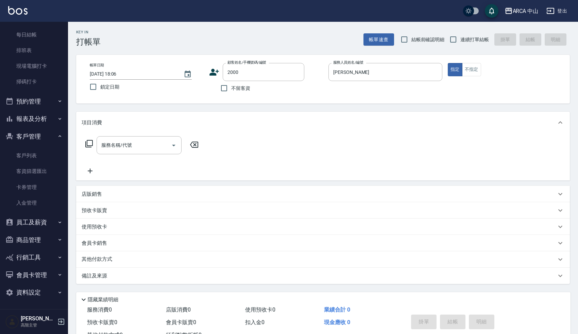
scroll to position [26, 0]
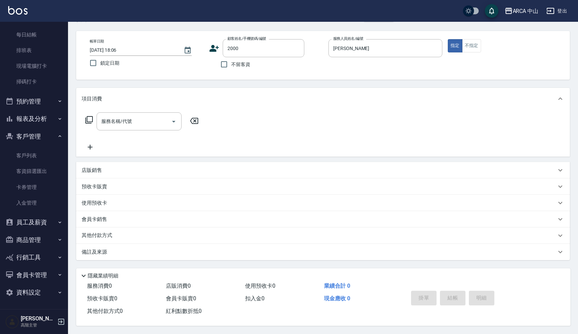
click at [32, 136] on button "客戶管理" at bounding box center [34, 137] width 63 height 18
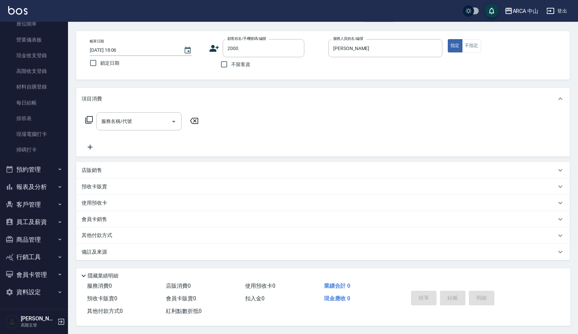
scroll to position [76, 0]
click at [37, 290] on button "資料設定" at bounding box center [34, 292] width 63 height 18
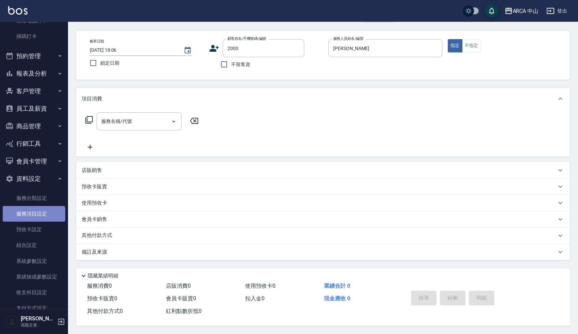
click at [33, 214] on link "服務項目設定" at bounding box center [34, 214] width 63 height 16
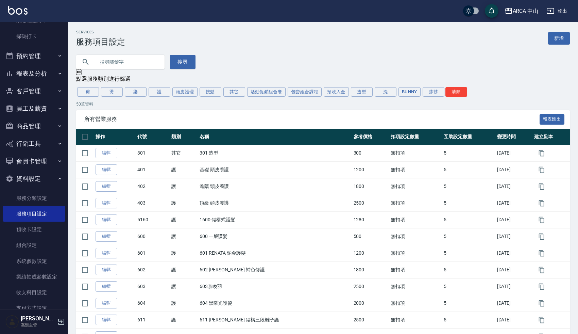
click at [275, 115] on div "所有營業服務 報表匯出" at bounding box center [323, 119] width 494 height 19
click at [276, 52] on div "搜尋" at bounding box center [319, 58] width 502 height 22
click at [384, 54] on div "搜尋" at bounding box center [319, 58] width 502 height 22
click at [411, 54] on div "搜尋" at bounding box center [319, 58] width 502 height 22
click at [516, 53] on div "搜尋" at bounding box center [319, 58] width 502 height 22
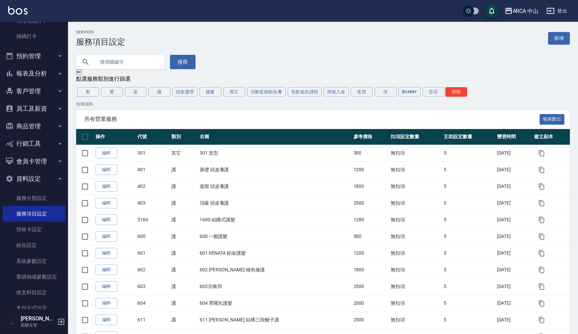
click at [557, 38] on link "新增" at bounding box center [559, 38] width 22 height 13
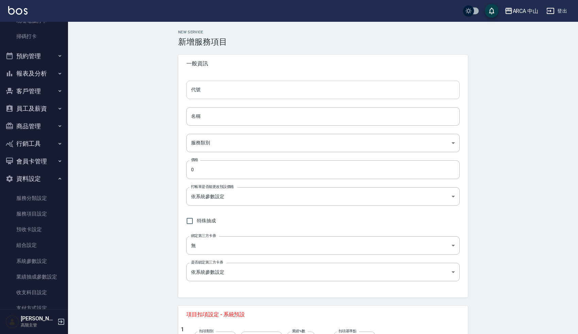
click at [304, 90] on input "代號" at bounding box center [323, 90] width 274 height 18
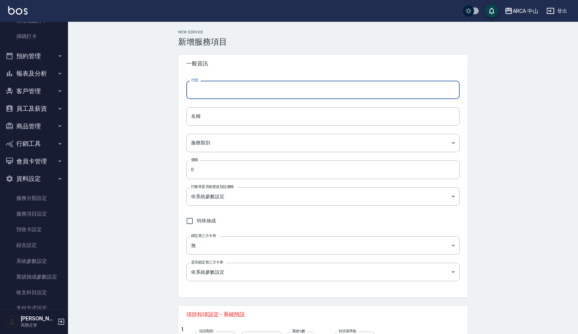
type input "z"
type input "ㄈ"
click at [142, 128] on div "New Service 新增服務項目 一般資訊 代號 代號 名稱 名稱 服務類別 ​ 服務類別 價格 0 價格 打帳單是否能更改預設價格 依系統參數設定 UN…" at bounding box center [323, 250] width 510 height 457
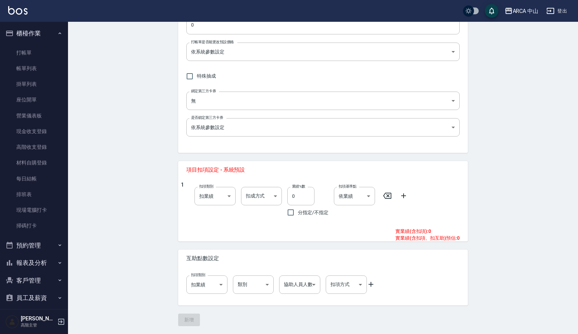
scroll to position [238, 0]
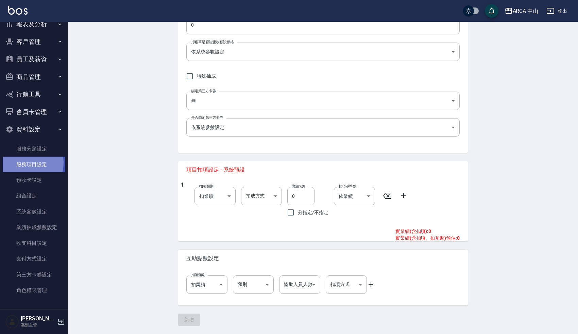
click at [27, 163] on link "服務項目設定" at bounding box center [34, 164] width 63 height 16
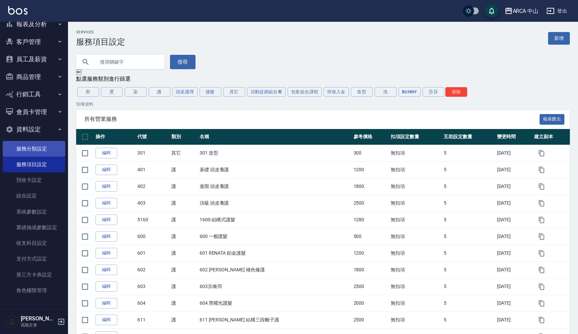
click at [36, 149] on link "服務分類設定" at bounding box center [34, 149] width 63 height 16
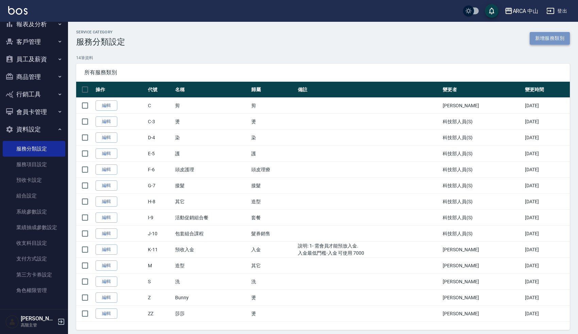
click at [559, 40] on link "新增服務類別" at bounding box center [550, 38] width 40 height 13
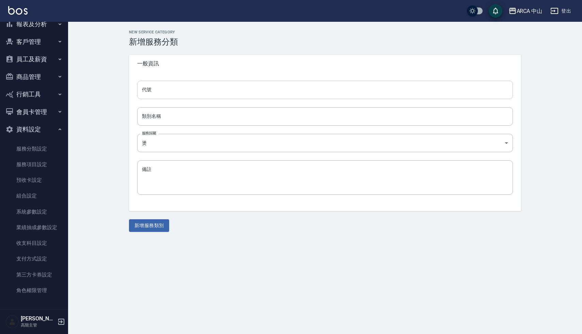
click at [208, 90] on input "代號" at bounding box center [325, 90] width 376 height 18
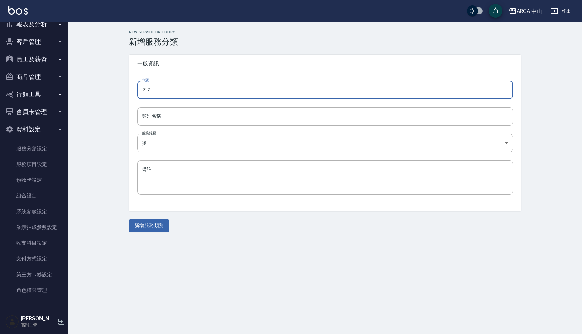
type input "Ｚ"
type input "ZZZ"
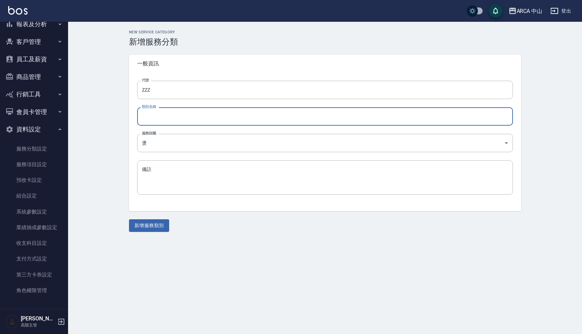
click at [208, 122] on input "類別名稱" at bounding box center [325, 116] width 376 height 18
click at [92, 166] on div "New Service Category 新增服務分類 一般資訊 代號 ZZZ 代號 類別名稱 類別名稱 服務歸屬 燙 燙 服務歸屬 備註 x 備註 新增服務…" at bounding box center [325, 131] width 514 height 218
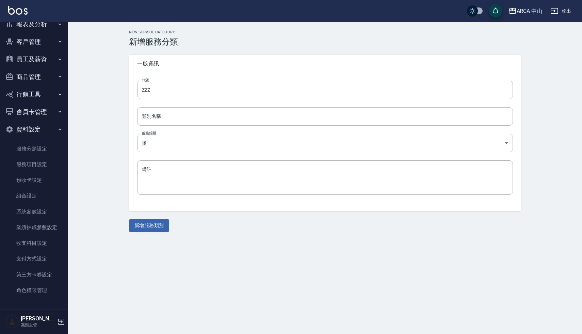
click at [160, 114] on input "類別名稱" at bounding box center [325, 116] width 376 height 18
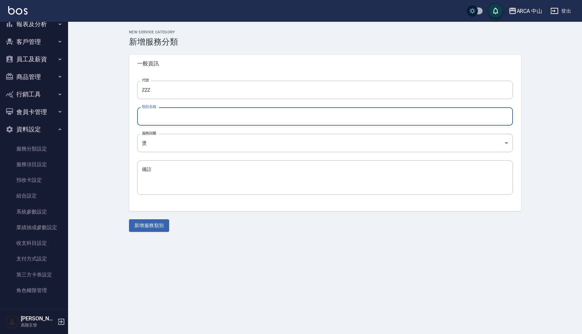
click at [172, 116] on input "類別名稱" at bounding box center [325, 116] width 376 height 18
type input "c"
type input "核銷"
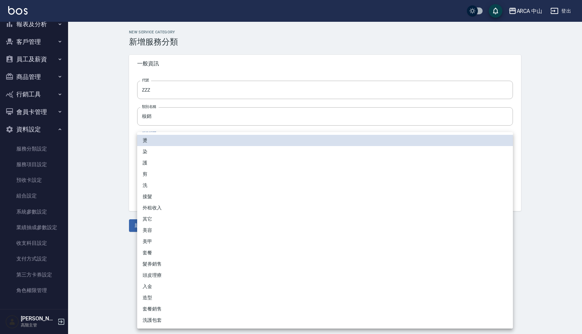
click at [161, 139] on body "ARCA 中山 登出 櫃檯作業 打帳單 帳單列表 掛單列表 座位開單 營業儀表板 現金收支登錄 高階收支登錄 材料自購登錄 每日結帳 排班表 現場電腦打卡 掃…" at bounding box center [291, 167] width 582 height 334
click at [156, 218] on li "其它" at bounding box center [325, 218] width 376 height 11
type input "其它"
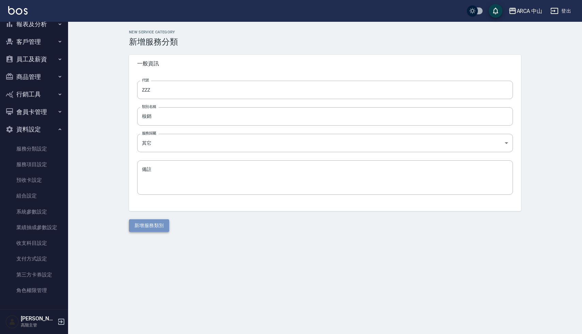
click at [148, 223] on button "新增服務類別" at bounding box center [149, 225] width 40 height 13
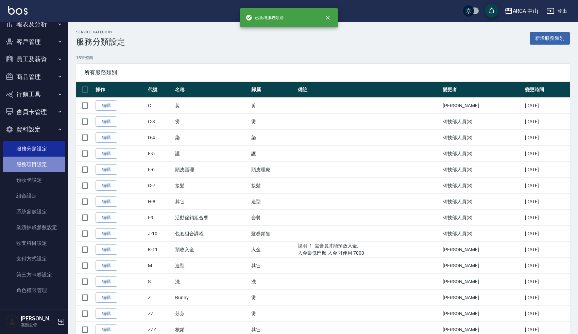
click at [35, 169] on link "服務項目設定" at bounding box center [34, 164] width 63 height 16
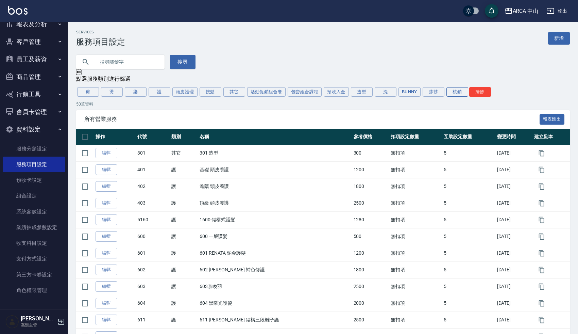
click at [457, 92] on button "核銷" at bounding box center [458, 92] width 22 height 10
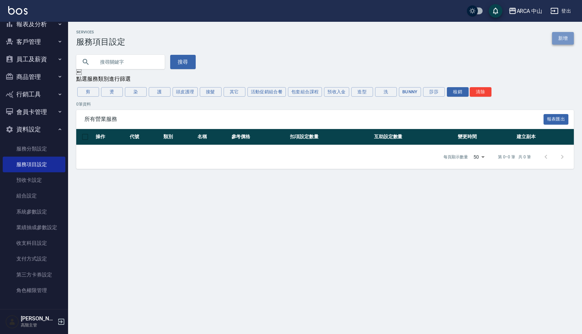
click at [566, 38] on link "新增" at bounding box center [563, 38] width 22 height 13
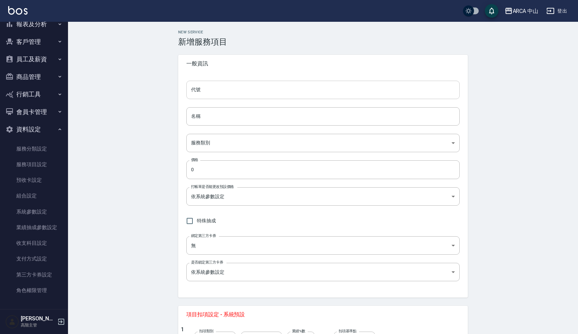
click at [224, 87] on input "代號" at bounding box center [323, 90] width 274 height 18
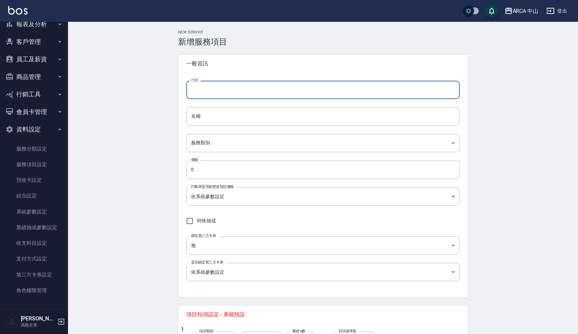
type input "Ｚ"
type input "ㄈ"
type input "z1001"
click at [215, 119] on input "名稱" at bounding box center [323, 116] width 274 height 18
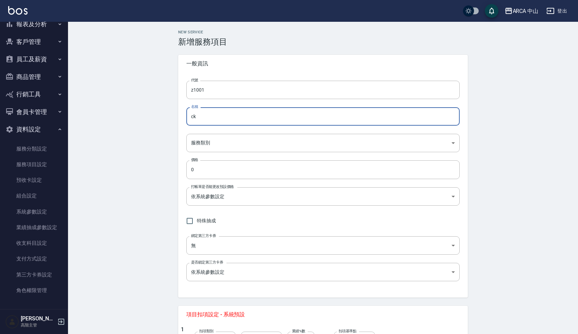
type input "c"
type input "何"
type input "核銷代金券"
click at [203, 138] on body "ARCA 中山 登出 櫃檯作業 打帳單 帳單列表 掛單列表 座位開單 營業儀表板 現金收支登錄 高階收支登錄 材料自購登錄 每日結帳 排班表 現場電腦打卡 掃…" at bounding box center [289, 239] width 578 height 479
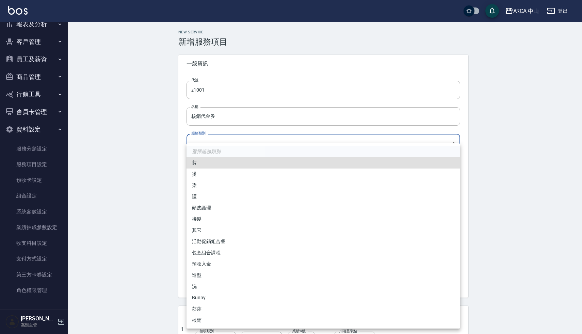
click at [201, 321] on li "核銷" at bounding box center [323, 319] width 274 height 11
type input "ce975af7-bd24-4c09-a74f-aee6c9abdd0d"
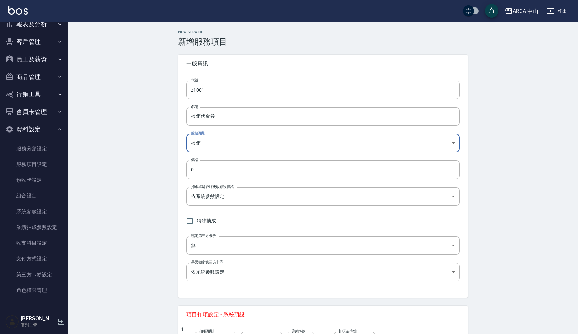
click at [144, 215] on div "New Service 新增服務項目 一般資訊 代號 z1001 代號 名稱 核銷代金券 名稱 服務類別 核銷 ce975af7-bd24-4c09-a74f…" at bounding box center [323, 250] width 510 height 457
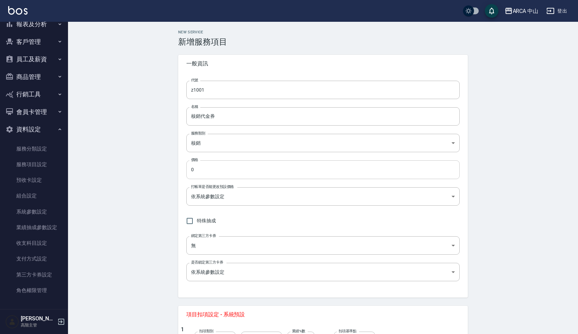
click at [196, 171] on input "0" at bounding box center [323, 169] width 274 height 18
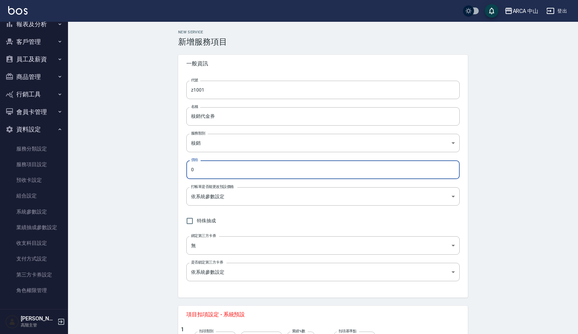
click at [163, 218] on div "New Service 新增服務項目 一般資訊 代號 z1001 代號 名稱 核銷代金券 名稱 服務類別 核銷 ce975af7-bd24-4c09-a74f…" at bounding box center [323, 250] width 510 height 457
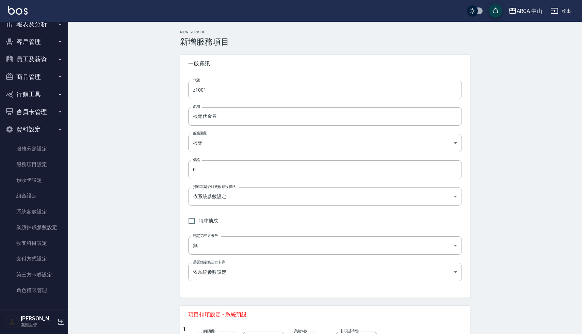
click at [202, 200] on body "ARCA 中山 登出 櫃檯作業 打帳單 帳單列表 掛單列表 座位開單 營業儀表板 現金收支登錄 高階收支登錄 材料自購登錄 每日結帳 排班表 現場電腦打卡 掃…" at bounding box center [291, 239] width 582 height 479
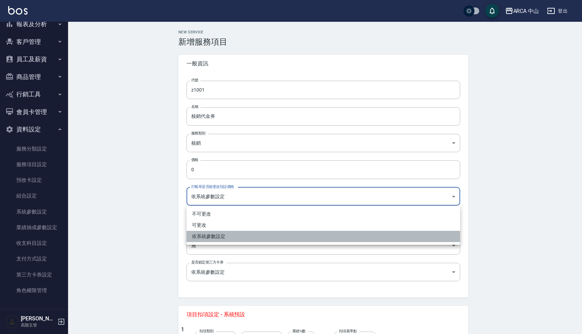
click at [205, 238] on li "依系統參數設定" at bounding box center [323, 236] width 274 height 11
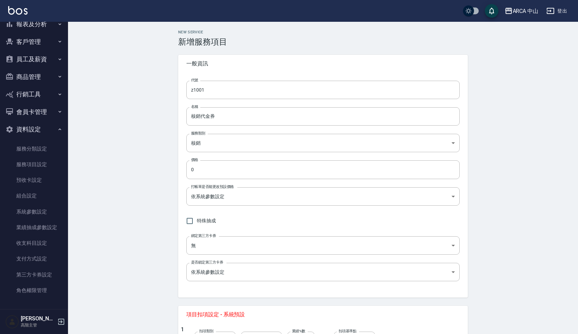
click at [160, 246] on div "New Service 新增服務項目 一般資訊 代號 z1001 代號 名稱 核銷代金券 名稱 服務類別 核銷 ce975af7-bd24-4c09-a74f…" at bounding box center [323, 250] width 510 height 457
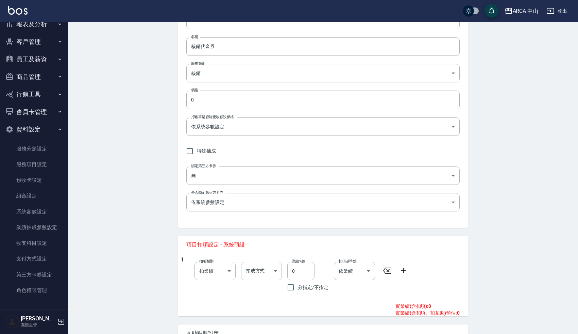
scroll to position [85, 0]
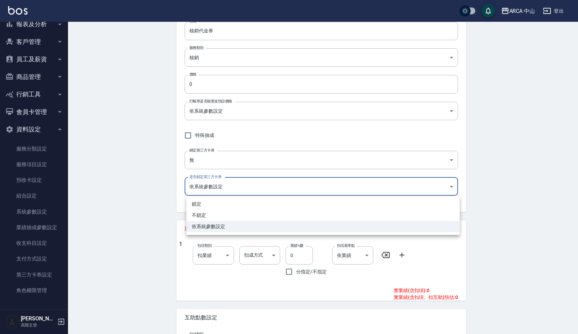
click at [201, 185] on body "ARCA 中山 登出 櫃檯作業 打帳單 帳單列表 掛單列表 座位開單 營業儀表板 現金收支登錄 高階收支登錄 材料自購登錄 每日結帳 排班表 現場電腦打卡 掃…" at bounding box center [289, 154] width 578 height 479
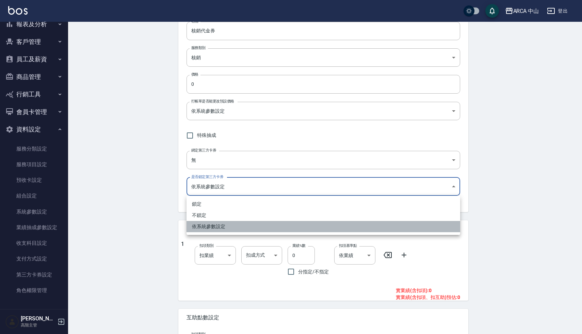
click at [199, 229] on li "依系統參數設定" at bounding box center [323, 226] width 274 height 11
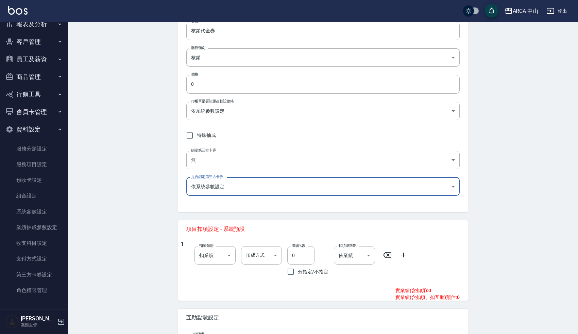
click at [151, 203] on div "New Service 新增服務項目 一般資訊 代號 z1001 代號 名稱 核銷代金券 名稱 服務類別 核銷 ce975af7-bd24-4c09-a74f…" at bounding box center [323, 164] width 510 height 457
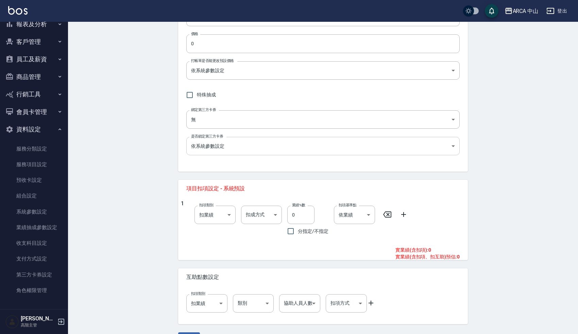
scroll to position [134, 0]
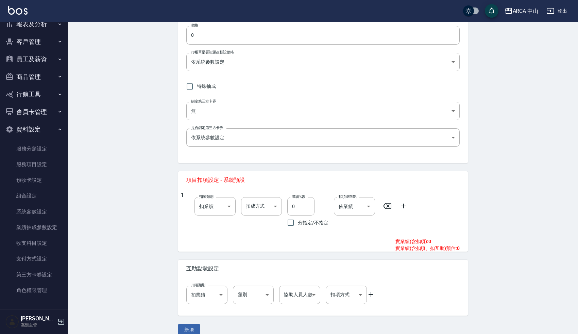
click at [198, 89] on span "特殊抽成" at bounding box center [206, 86] width 19 height 7
click at [197, 89] on input "特殊抽成" at bounding box center [190, 86] width 14 height 14
checkbox input "true"
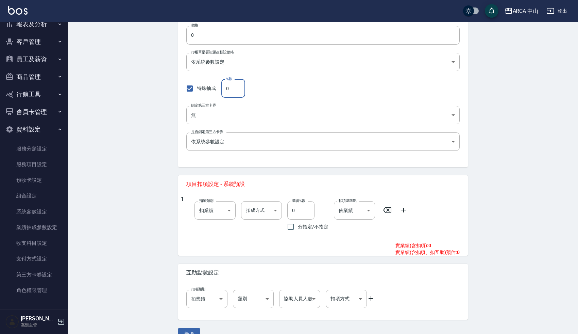
drag, startPoint x: 229, startPoint y: 89, endPoint x: 199, endPoint y: 89, distance: 29.9
click at [200, 89] on div "特殊抽成 %數 0 %數" at bounding box center [323, 88] width 274 height 18
type input "45"
click at [210, 112] on body "ARCA 中山 登出 櫃檯作業 打帳單 帳單列表 掛單列表 座位開單 營業儀表板 現金收支登錄 高階收支登錄 材料自購登錄 每日結帳 排班表 現場電腦打卡 掃…" at bounding box center [291, 107] width 582 height 483
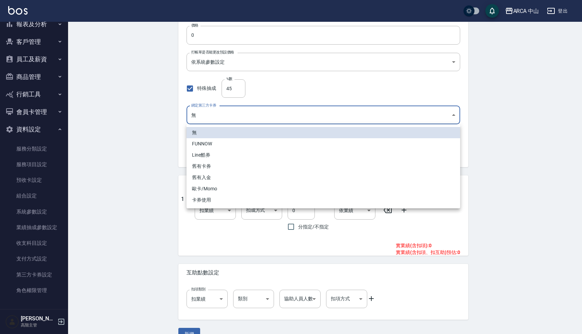
click at [220, 200] on li "卡券使用" at bounding box center [323, 199] width 274 height 11
type input "eb6a7233-4610-41ca-a737-8022cb55a627"
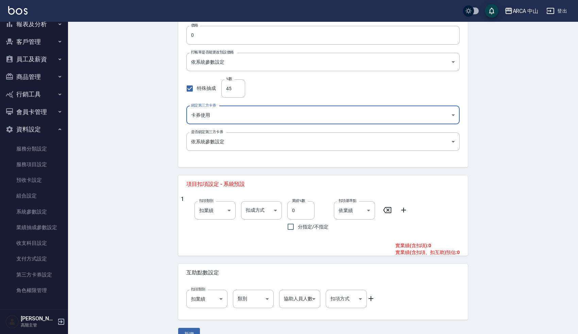
scroll to position [149, 0]
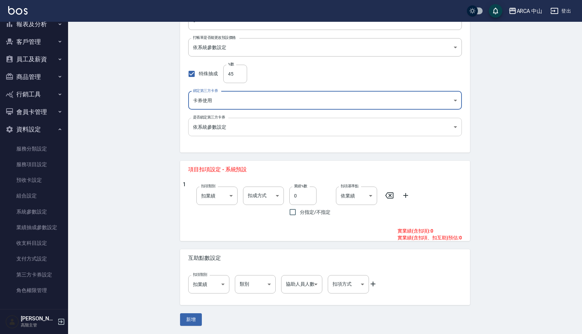
click at [239, 132] on body "ARCA 中山 登出 櫃檯作業 打帳單 帳單列表 掛單列表 座位開單 營業儀表板 現金收支登錄 高階收支登錄 材料自購登錄 每日結帳 排班表 現場電腦打卡 掃…" at bounding box center [291, 92] width 582 height 483
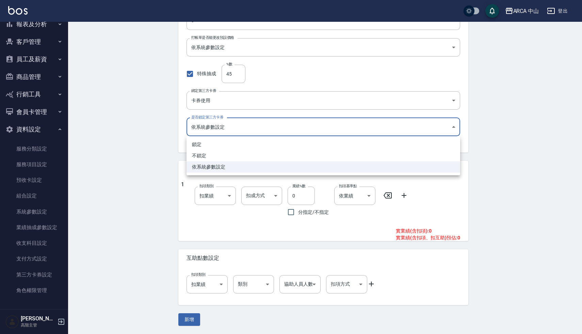
click at [236, 144] on li "鎖定" at bounding box center [323, 144] width 274 height 11
type input "TRUE"
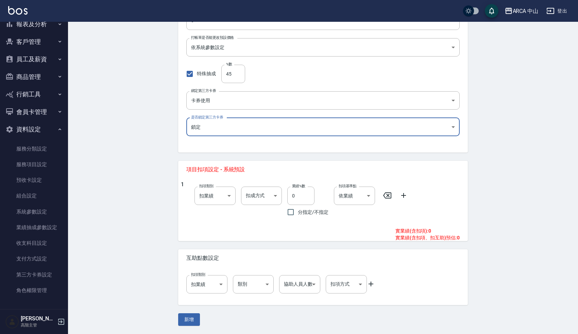
click at [167, 208] on div "New Service 新增服務項目 一般資訊 代號 z1001 代號 名稱 核銷代金券 名稱 服務類別 核銷 ce975af7-bd24-4c09-a74f…" at bounding box center [323, 103] width 510 height 461
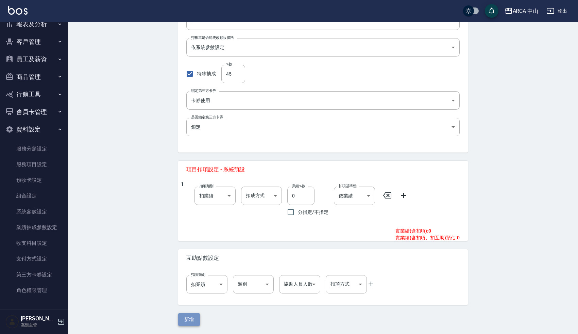
click at [192, 320] on button "新增" at bounding box center [189, 319] width 22 height 13
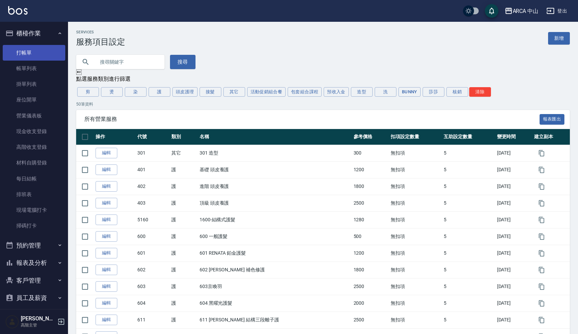
click at [29, 53] on link "打帳單" at bounding box center [34, 53] width 63 height 16
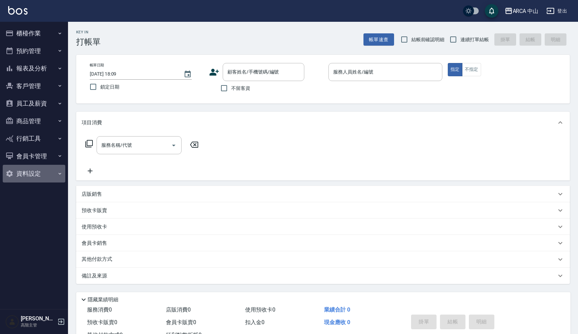
click at [35, 176] on button "資料設定" at bounding box center [34, 174] width 63 height 18
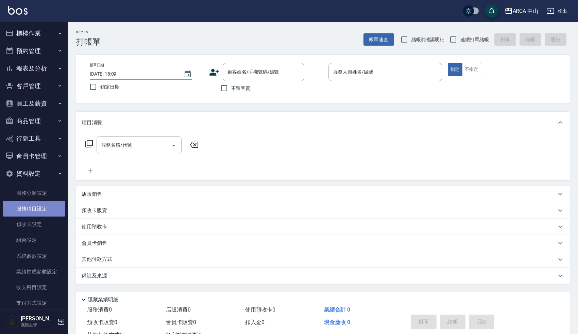
click at [38, 202] on link "服務項目設定" at bounding box center [34, 209] width 63 height 16
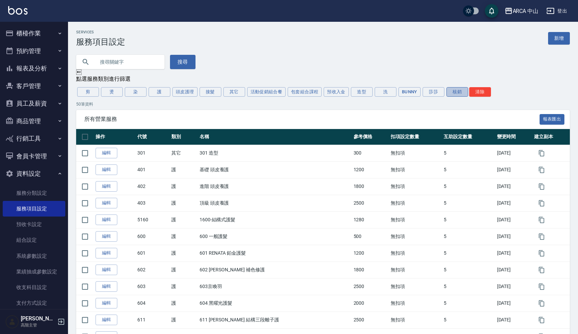
click at [454, 93] on button "核銷" at bounding box center [458, 92] width 22 height 10
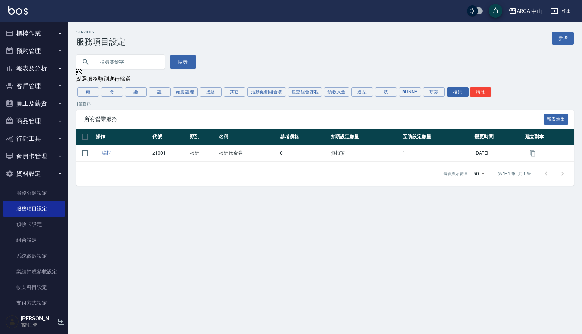
click at [31, 35] on button "櫃檯作業" at bounding box center [34, 33] width 63 height 18
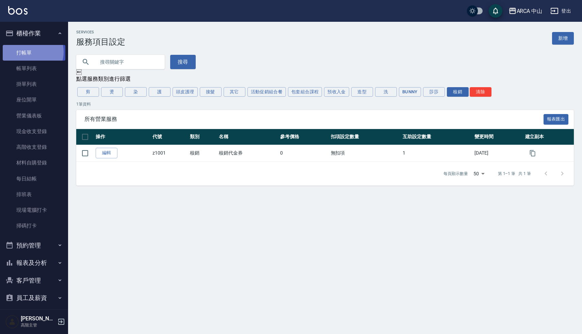
click at [30, 52] on link "打帳單" at bounding box center [34, 53] width 63 height 16
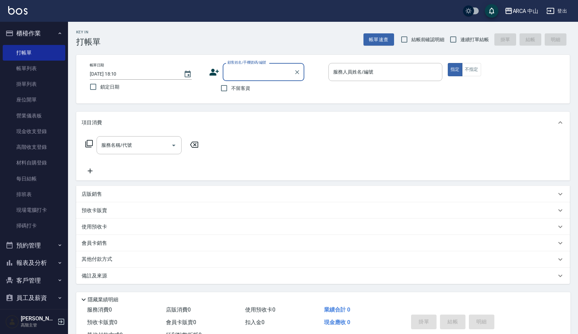
click at [185, 42] on div "Key In 打帳單 帳單速查 結帳前確認明細 連續打單結帳 掛單 結帳 明細" at bounding box center [319, 34] width 502 height 25
click at [148, 147] on input "服務名稱/代號" at bounding box center [134, 145] width 69 height 12
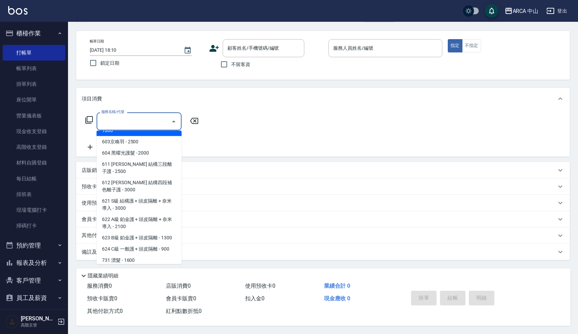
scroll to position [96, 0]
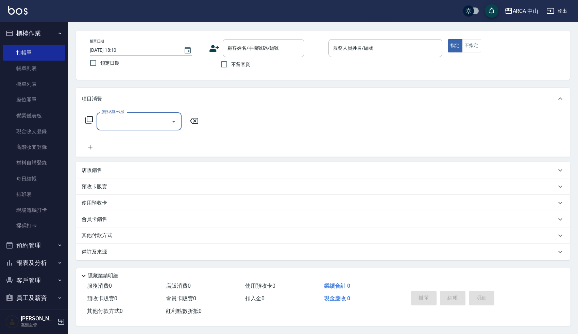
click at [130, 115] on input "服務名稱/代號" at bounding box center [134, 121] width 69 height 12
click at [117, 121] on input "z1001`" at bounding box center [134, 121] width 69 height 12
type input "z1001"
click at [124, 135] on span "核銷代金券 - 0" at bounding box center [139, 138] width 85 height 11
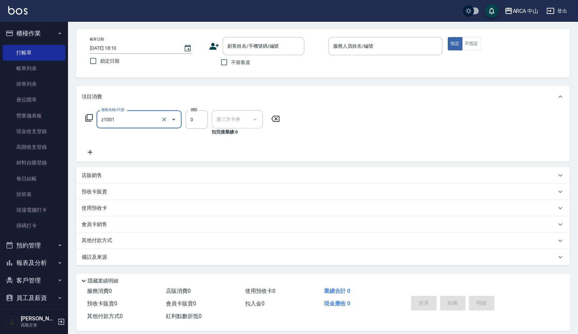
type input "卡券使用"
type input "核銷代金券(z1001)"
click at [188, 121] on input "0" at bounding box center [197, 119] width 22 height 18
type input "1000"
click at [96, 206] on p "使用預收卡" at bounding box center [95, 207] width 26 height 7
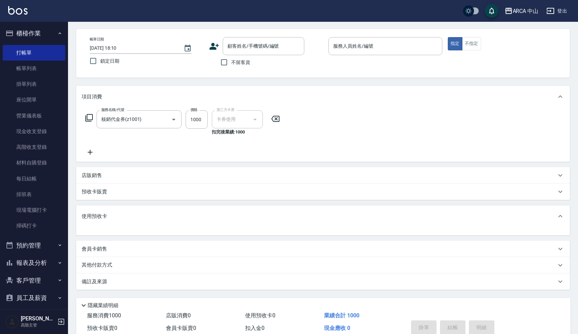
click at [96, 220] on div "使用預收卡" at bounding box center [323, 216] width 494 height 22
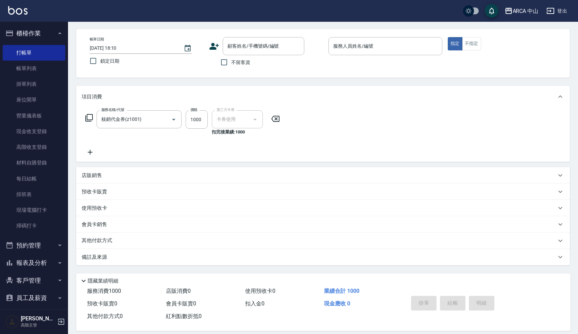
click at [97, 212] on div "使用預收卡" at bounding box center [323, 208] width 494 height 16
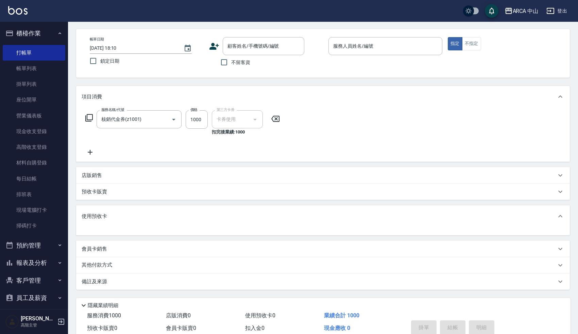
click at [106, 227] on div at bounding box center [323, 231] width 494 height 8
click at [94, 211] on div "使用預收卡" at bounding box center [323, 216] width 494 height 22
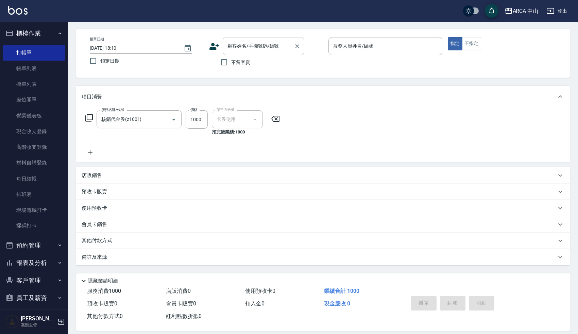
click at [247, 44] on input "顧客姓名/手機號碼/編號" at bounding box center [258, 46] width 65 height 12
click at [227, 63] on input "不留客資" at bounding box center [224, 62] width 14 height 14
checkbox input "true"
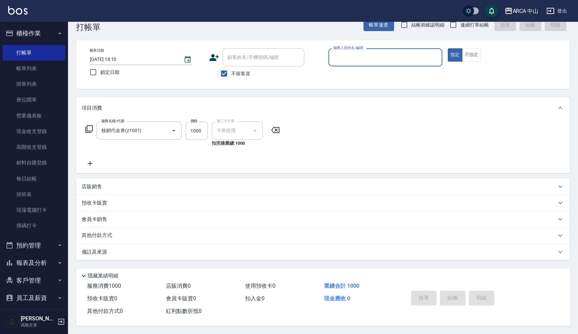
scroll to position [17, 0]
click at [221, 30] on div "Key In 打帳單 帳單速查 結帳前確認明細 連續打單結帳 掛單 結帳 明細 帳單日期 2025/09/25 18:10 鎖定日期 顧客姓名/手機號碼/編號…" at bounding box center [323, 170] width 510 height 327
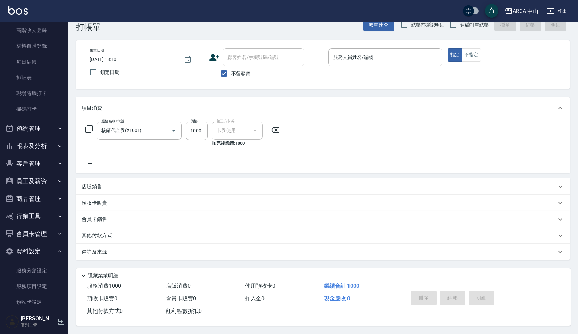
scroll to position [121, 0]
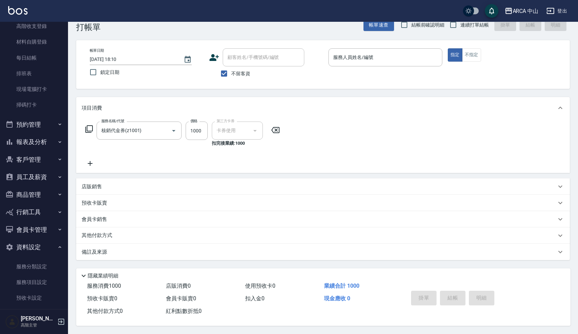
click at [26, 247] on button "資料設定" at bounding box center [34, 247] width 63 height 18
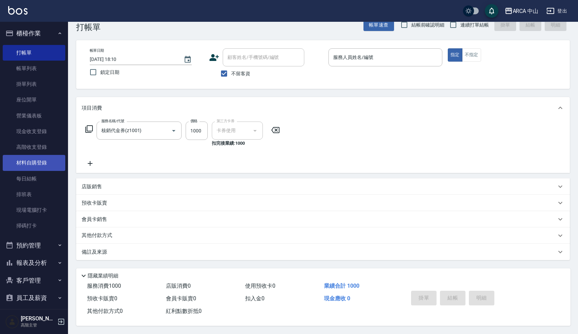
scroll to position [0, 0]
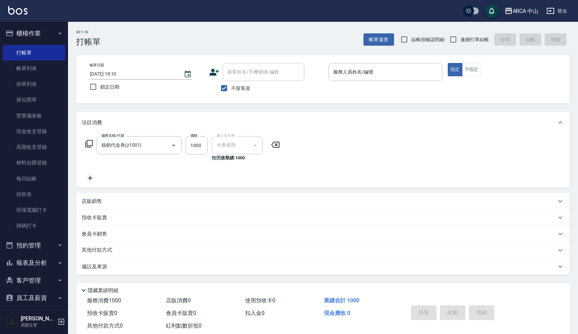
click at [31, 33] on button "櫃檯作業" at bounding box center [34, 33] width 63 height 18
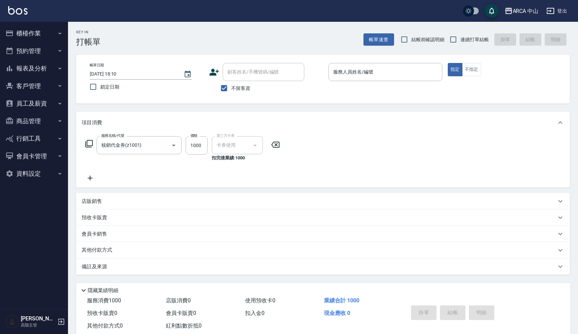
scroll to position [17, 0]
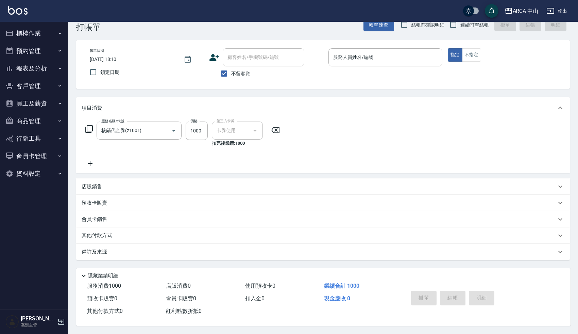
click at [36, 137] on button "行銷工具" at bounding box center [34, 139] width 63 height 18
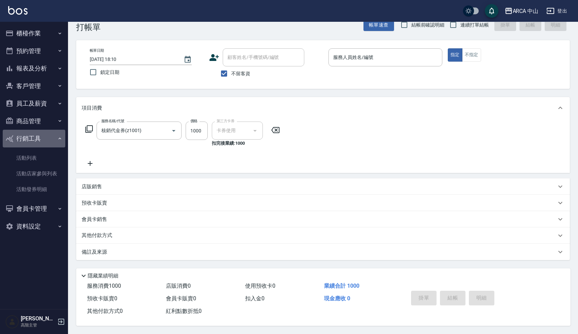
click at [36, 137] on button "行銷工具" at bounding box center [34, 139] width 63 height 18
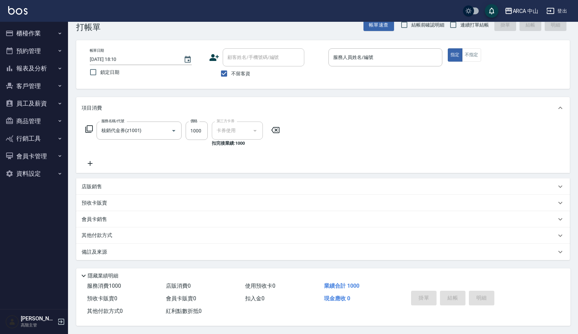
click at [36, 158] on button "會員卡管理" at bounding box center [34, 156] width 63 height 18
click at [35, 159] on button "會員卡管理" at bounding box center [34, 156] width 63 height 18
click at [33, 170] on button "資料設定" at bounding box center [34, 174] width 63 height 18
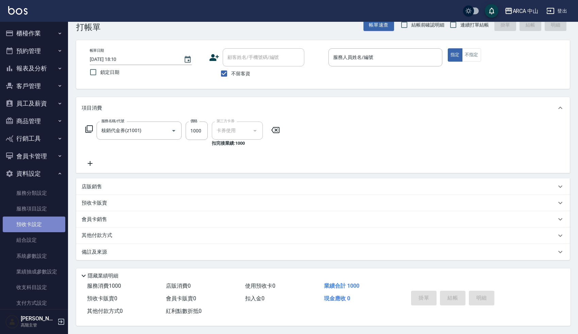
click at [35, 228] on link "預收卡設定" at bounding box center [34, 224] width 63 height 16
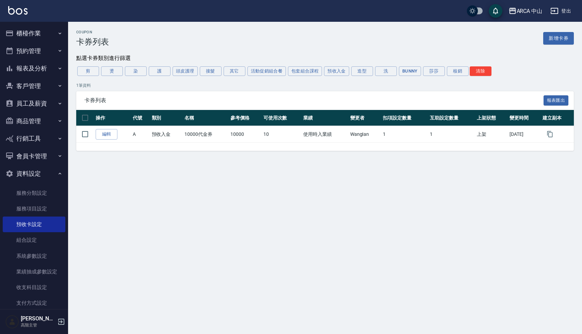
click at [141, 202] on div "Coupon 卡券列表 新增卡券 點選卡券類別進行篩選 剪 燙 染 護 頭皮護理 接髮 其它 活動促銷組合餐 包套組合課程 預收入金 造型 洗 Bunny 莎…" at bounding box center [291, 167] width 582 height 334
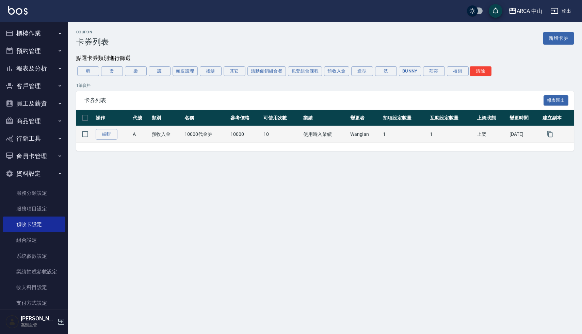
click at [314, 137] on td "使用時入業績" at bounding box center [324, 134] width 47 height 17
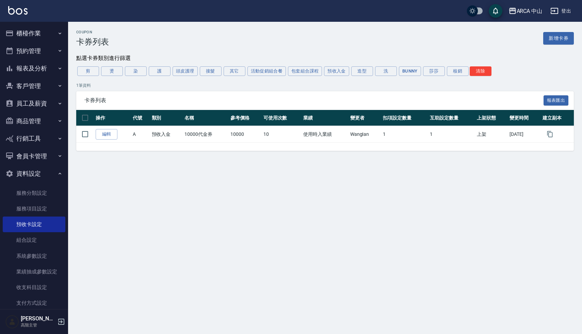
click at [300, 92] on div "卡券列表 報表匯出" at bounding box center [324, 100] width 497 height 19
click at [198, 175] on div "Coupon 卡券列表 新增卡券 點選卡券類別進行篩選 剪 燙 染 護 頭皮護理 接髮 其它 活動促銷組合餐 包套組合課程 預收入金 造型 洗 Bunny 莎…" at bounding box center [291, 167] width 582 height 334
click at [33, 169] on button "資料設定" at bounding box center [34, 174] width 63 height 18
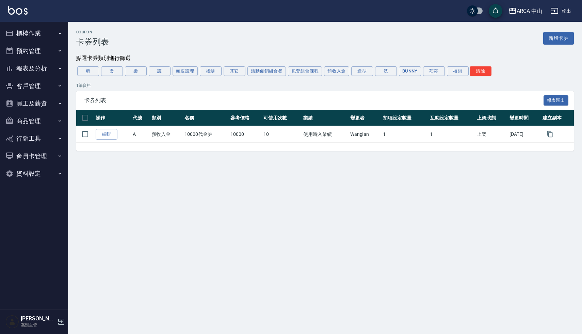
click at [195, 49] on div "Coupon 卡券列表 新增卡券 點選卡券類別進行篩選 剪 燙 染 護 頭皮護理 接髮 其它 活動促銷組合餐 包套組合課程 預收入金 造型 洗 Bunny 莎…" at bounding box center [325, 90] width 514 height 121
click at [206, 192] on div "Coupon 卡券列表 新增卡券 點選卡券類別進行篩選 剪 燙 染 護 頭皮護理 接髮 其它 活動促銷組合餐 包套組合課程 預收入金 造型 洗 Bunny 莎…" at bounding box center [291, 167] width 582 height 334
click at [216, 203] on div "Coupon 卡券列表 新增卡券 點選卡券類別進行篩選 剪 燙 染 護 頭皮護理 接髮 其它 活動促銷組合餐 包套組合課程 預收入金 造型 洗 Bunny 莎…" at bounding box center [291, 167] width 582 height 334
click at [174, 95] on div "卡券列表 報表匯出" at bounding box center [324, 100] width 497 height 19
click at [216, 92] on div "卡券列表 報表匯出" at bounding box center [324, 100] width 497 height 19
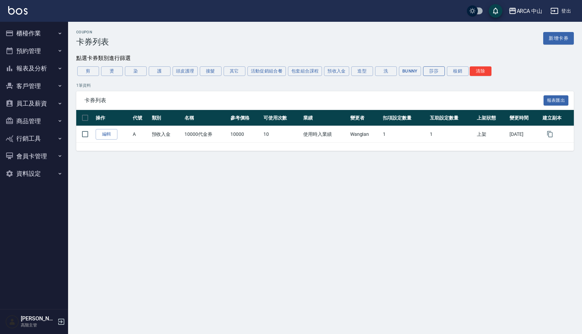
click at [430, 75] on button "莎莎" at bounding box center [434, 71] width 22 height 10
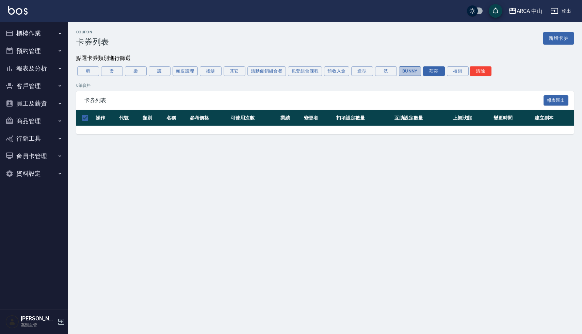
click at [413, 72] on button "Bunny" at bounding box center [410, 71] width 22 height 10
click at [325, 47] on div "Coupon 卡券列表 新增卡券 點選卡券類別進行篩選 剪 燙 染 護 頭皮護理 接髮 其它 活動促銷組合餐 包套組合課程 預收入金 造型 洗 Bunny 莎…" at bounding box center [325, 82] width 514 height 104
click at [27, 32] on button "櫃檯作業" at bounding box center [34, 33] width 63 height 18
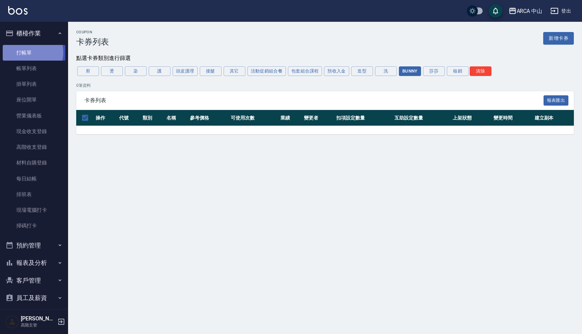
click at [30, 52] on link "打帳單" at bounding box center [34, 53] width 63 height 16
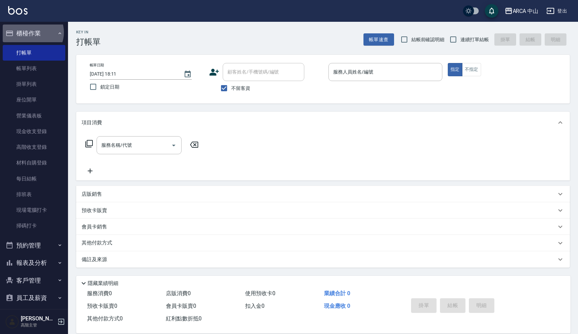
click at [32, 32] on button "櫃檯作業" at bounding box center [34, 33] width 63 height 18
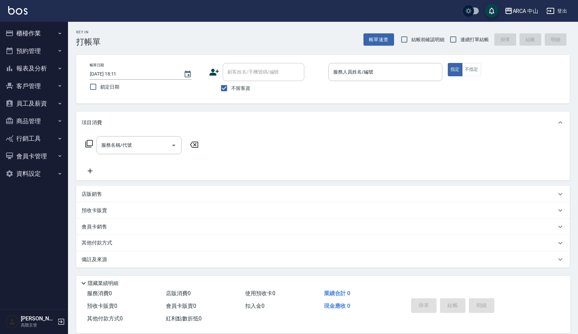
scroll to position [10, 0]
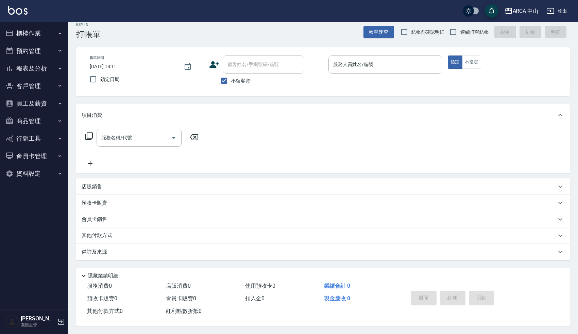
click at [25, 176] on button "資料設定" at bounding box center [34, 174] width 63 height 18
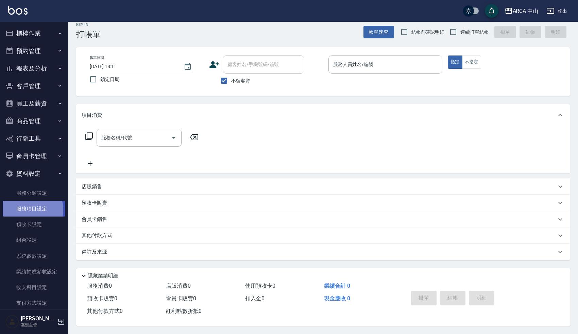
click at [25, 210] on link "服務項目設定" at bounding box center [34, 209] width 63 height 16
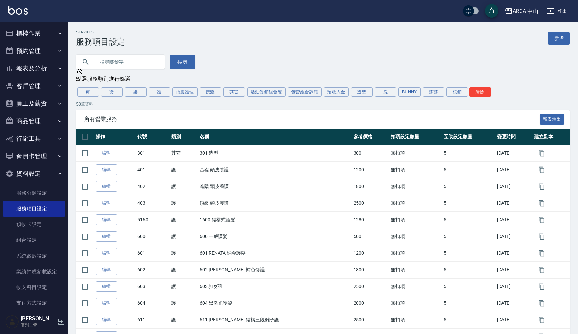
click at [269, 65] on div "搜尋" at bounding box center [319, 58] width 502 height 22
click at [412, 68] on div "搜尋" at bounding box center [319, 58] width 502 height 22
click at [30, 192] on link "服務分類設定" at bounding box center [34, 193] width 63 height 16
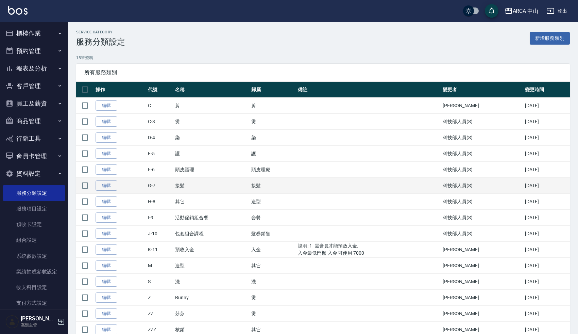
scroll to position [28, 0]
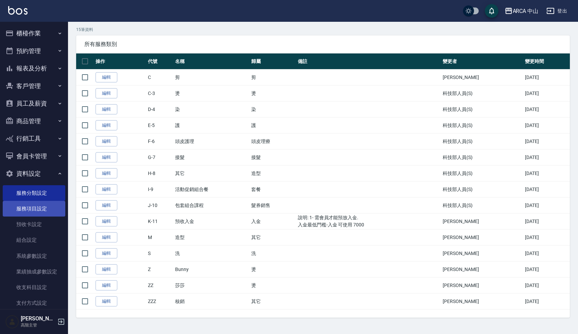
click at [34, 211] on link "服務項目設定" at bounding box center [34, 209] width 63 height 16
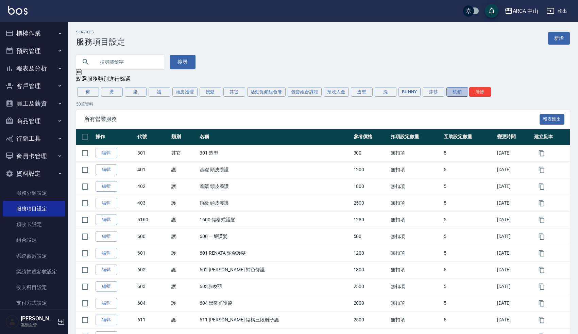
click at [459, 93] on button "核銷" at bounding box center [458, 92] width 22 height 10
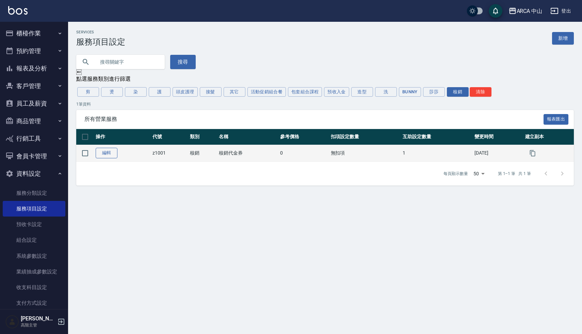
click at [103, 155] on link "編輯" at bounding box center [107, 153] width 22 height 11
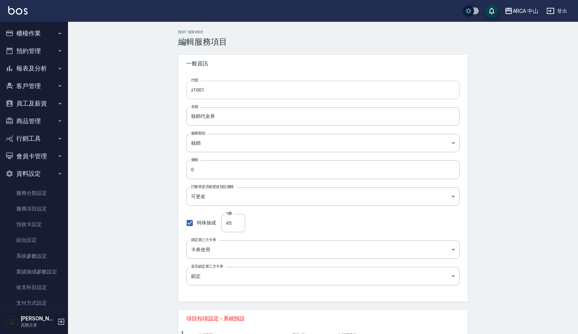
click at [194, 88] on input "z1001" at bounding box center [323, 90] width 274 height 18
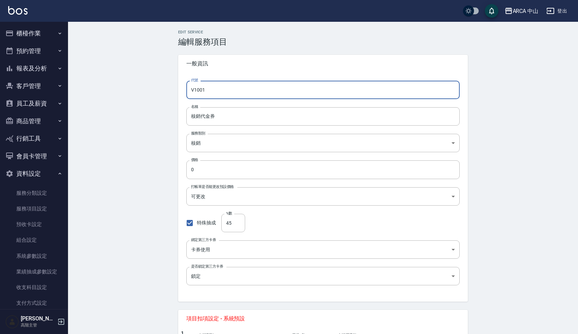
click at [195, 89] on input "V1001" at bounding box center [323, 90] width 274 height 18
type input "V001"
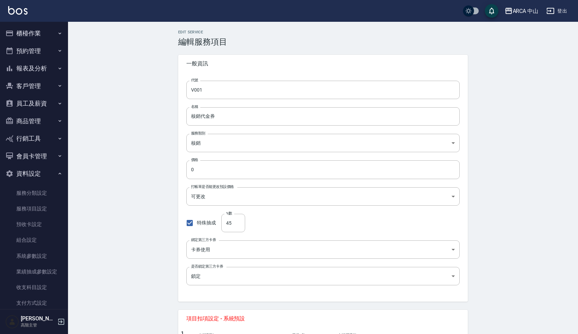
click at [141, 186] on div "Edit Service 編輯服務項目 一般資訊 代號 V001 代號 名稱 核銷代金券 名稱 服務類別 核銷 ce975af7-bd24-4c09-a74f…" at bounding box center [323, 252] width 510 height 461
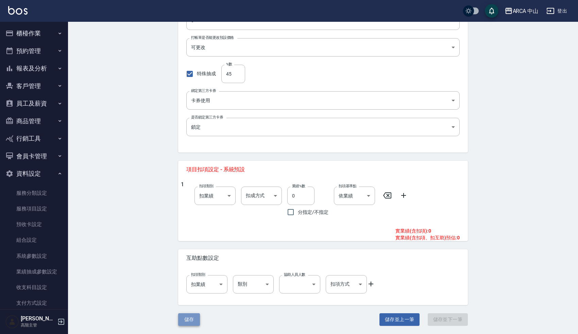
click at [191, 324] on button "儲存" at bounding box center [189, 319] width 22 height 13
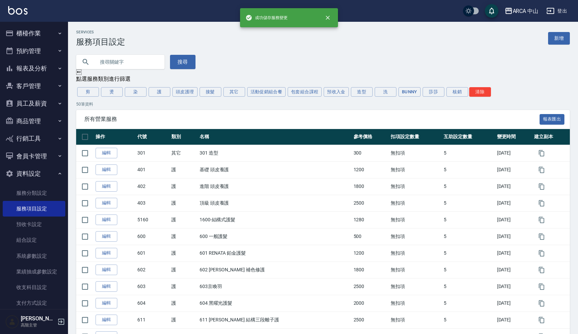
click at [266, 51] on div "搜尋" at bounding box center [319, 58] width 502 height 22
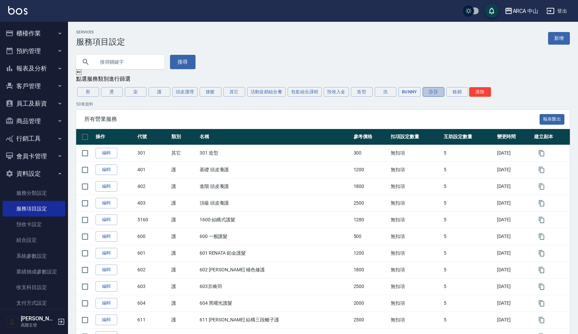
click at [430, 93] on button "莎莎" at bounding box center [434, 92] width 22 height 10
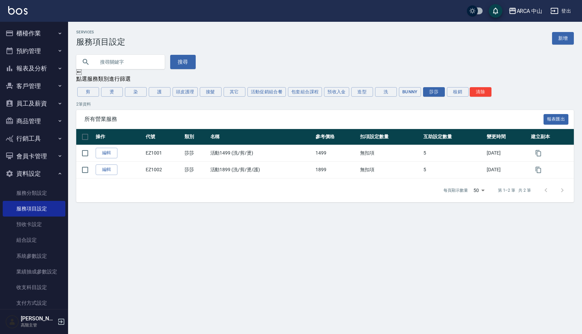
click at [351, 51] on div "搜尋" at bounding box center [321, 58] width 506 height 22
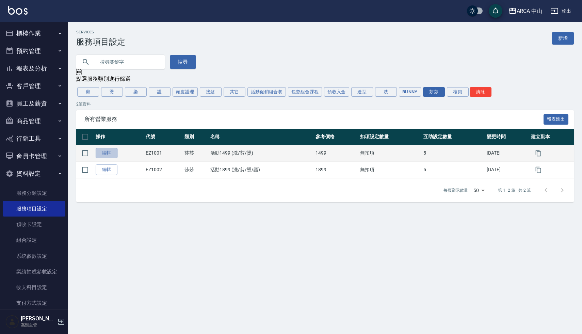
click at [110, 151] on link "編輯" at bounding box center [107, 153] width 22 height 11
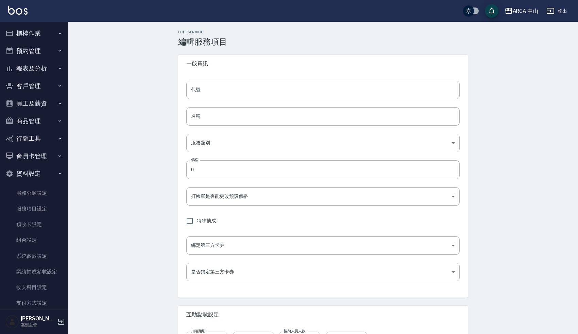
click at [143, 229] on div "Edit Service 編輯服務項目 一般資訊 代號 代號 名稱 名稱 服務類別 ​ 服務類別 價格 0 價格 打帳單是否能更改預設價格 ​ 打帳單是否能更…" at bounding box center [323, 206] width 510 height 368
type input "EZ1001"
type input "活動1499 (洗/剪/燙)"
type input "2b4664cb-08a9-456e-acd8-a588717e417e"
type input "1499"
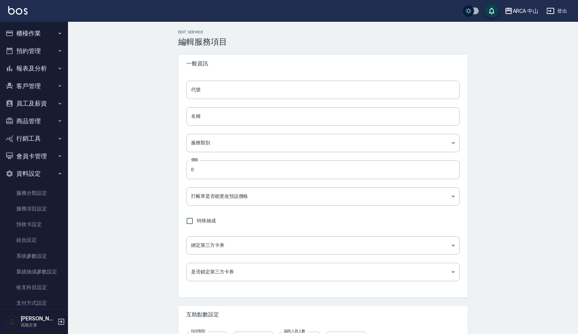
type input "FALSE"
type input "none"
type input "UNSET"
type input "onSalary"
type input "1"
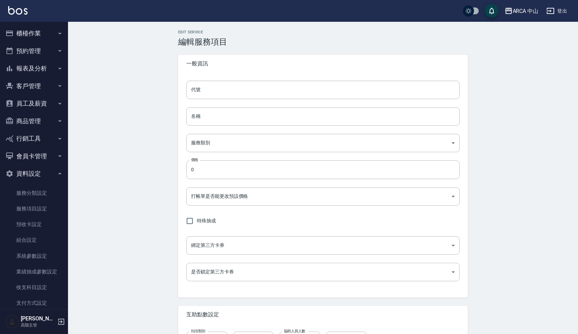
type input "1"
type input "業績%數"
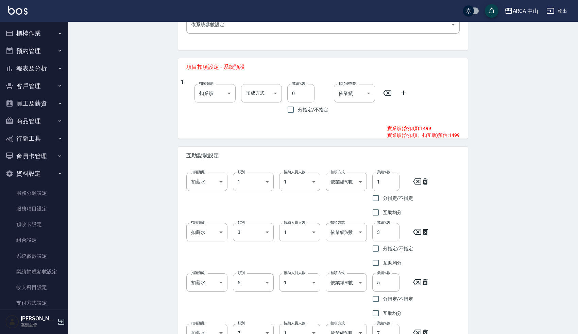
scroll to position [248, 0]
click at [151, 240] on div "Edit Service 編輯服務項目 一般資訊 代號 EZ1001 代號 名稱 活動1499 (洗/剪/燙) 名稱 服務類別 莎莎 2b4664cb-08a…" at bounding box center [323, 117] width 510 height 687
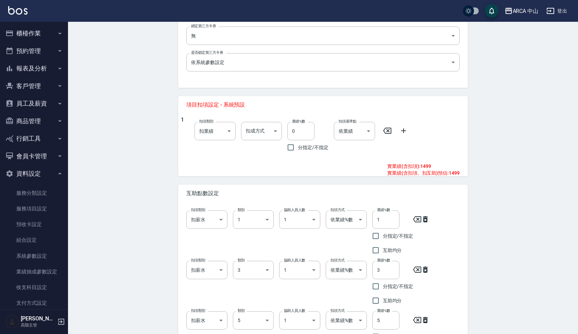
scroll to position [209, 0]
click at [212, 132] on body "ARCA 中山 登出 櫃檯作業 打帳單 帳單列表 掛單列表 座位開單 營業儀表板 現金收支登錄 高階收支登錄 材料自購登錄 每日結帳 排班表 現場電腦打卡 掃…" at bounding box center [291, 145] width 582 height 709
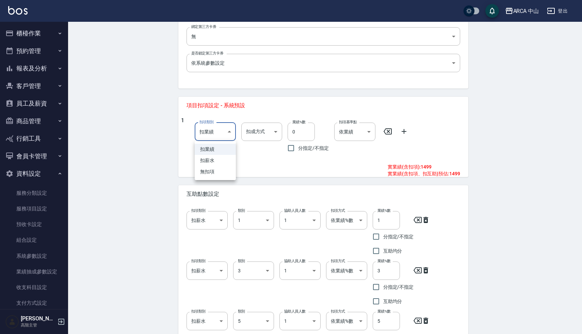
click at [218, 148] on li "扣業績" at bounding box center [215, 149] width 41 height 11
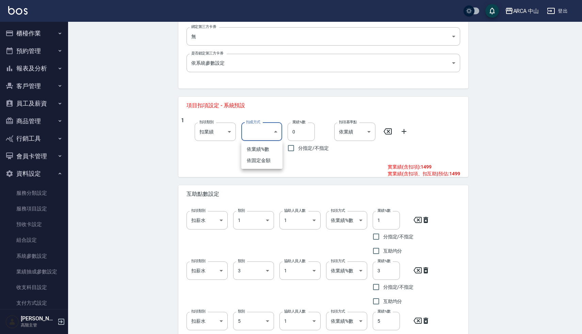
click at [266, 133] on body "ARCA 中山 登出 櫃檯作業 打帳單 帳單列表 掛單列表 座位開單 營業儀表板 現金收支登錄 高階收支登錄 材料自購登錄 每日結帳 排班表 現場電腦打卡 掃…" at bounding box center [291, 145] width 582 height 709
click at [263, 152] on li "依業績%數" at bounding box center [261, 149] width 41 height 11
type input "扣趴數"
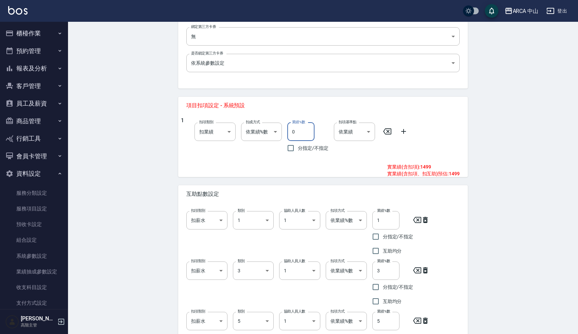
click at [296, 130] on input "0" at bounding box center [300, 131] width 27 height 18
click at [292, 134] on input "0" at bounding box center [300, 131] width 27 height 18
drag, startPoint x: 296, startPoint y: 134, endPoint x: 290, endPoint y: 133, distance: 5.9
click at [290, 133] on input "0" at bounding box center [300, 131] width 27 height 18
type input "1"
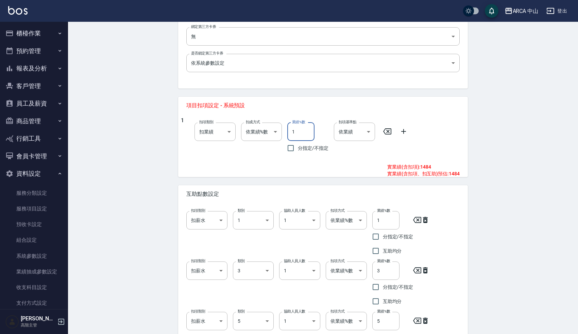
click at [300, 132] on input "1" at bounding box center [300, 131] width 27 height 18
click at [305, 133] on input "1" at bounding box center [300, 131] width 27 height 18
click at [263, 134] on body "ARCA 中山 登出 櫃檯作業 打帳單 帳單列表 掛單列表 座位開單 營業儀表板 現金收支登錄 高階收支登錄 材料自購登錄 每日結帳 排班表 現場電腦打卡 掃…" at bounding box center [289, 145] width 578 height 709
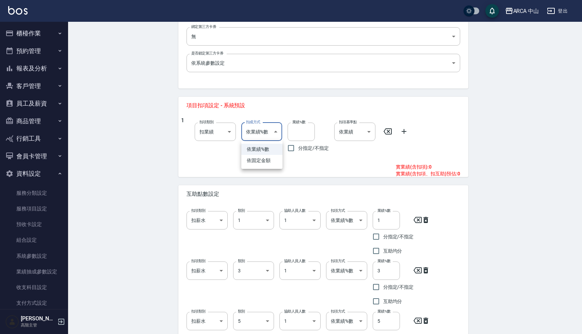
click at [259, 149] on li "依業績%數" at bounding box center [261, 149] width 41 height 11
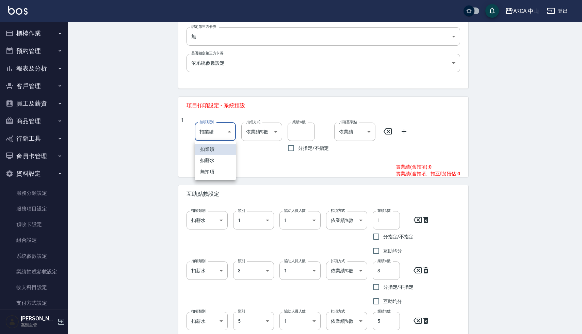
click at [210, 132] on body "ARCA 中山 登出 櫃檯作業 打帳單 帳單列表 掛單列表 座位開單 營業儀表板 現金收支登錄 高階收支登錄 材料自購登錄 每日結帳 排班表 現場電腦打卡 掃…" at bounding box center [291, 145] width 582 height 709
click at [213, 148] on li "扣業績" at bounding box center [215, 149] width 41 height 11
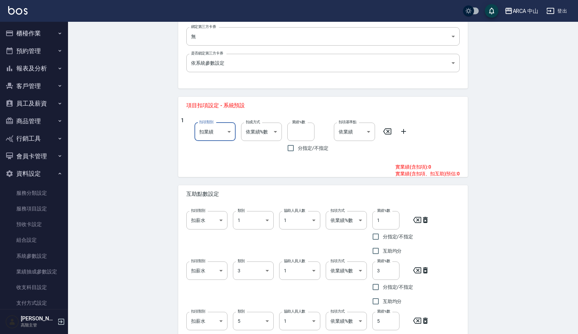
click at [149, 153] on div "Edit Service 編輯服務項目 一般資訊 代號 EZ1001 代號 名稱 活動1499 (洗/剪/燙) 名稱 服務類別 莎莎 2b4664cb-08a…" at bounding box center [323, 156] width 510 height 687
click at [137, 189] on div "Edit Service 編輯服務項目 一般資訊 代號 EZ1001 代號 名稱 活動1499 (洗/剪/燙) 名稱 服務類別 莎莎 2b4664cb-08a…" at bounding box center [323, 156] width 510 height 687
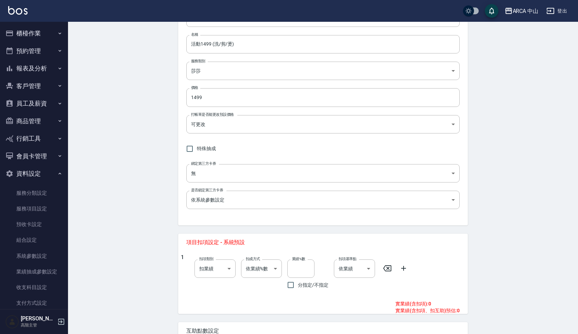
scroll to position [70, 0]
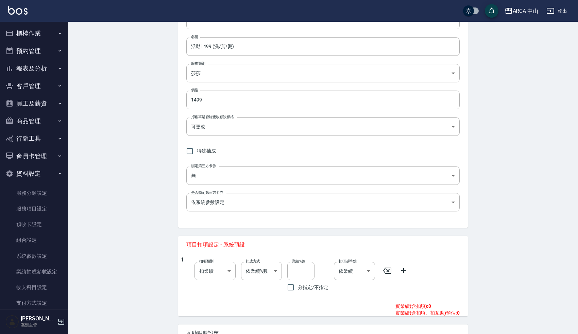
click at [134, 173] on div "Edit Service 編輯服務項目 一般資訊 代號 EZ1001 代號 名稱 活動1499 (洗/剪/燙) 名稱 服務類別 莎莎 2b4664cb-08a…" at bounding box center [323, 295] width 510 height 687
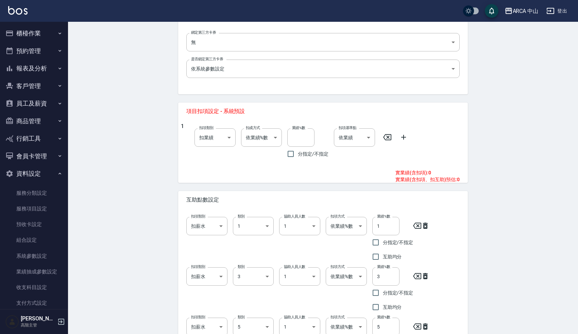
scroll to position [205, 0]
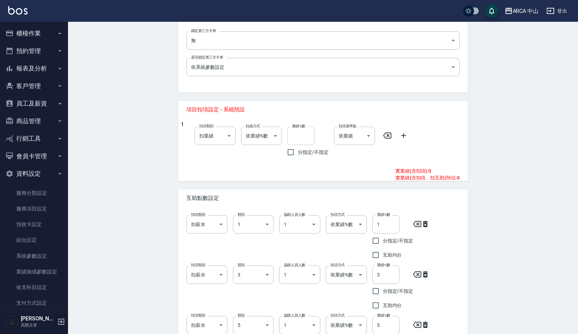
click at [298, 136] on input "業績%數" at bounding box center [300, 136] width 27 height 18
type input "47"
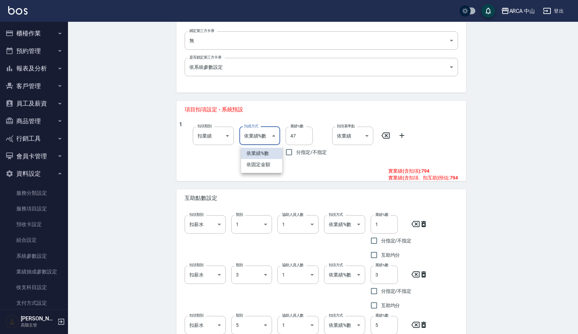
click at [267, 135] on body "ARCA 中山 登出 櫃檯作業 打帳單 帳單列表 掛單列表 座位開單 營業儀表板 現金收支登錄 高階收支登錄 材料自購登錄 每日結帳 排班表 現場電腦打卡 掃…" at bounding box center [289, 149] width 578 height 709
click at [265, 152] on li "依業績%數" at bounding box center [261, 153] width 41 height 11
click at [304, 137] on input "47" at bounding box center [300, 136] width 27 height 18
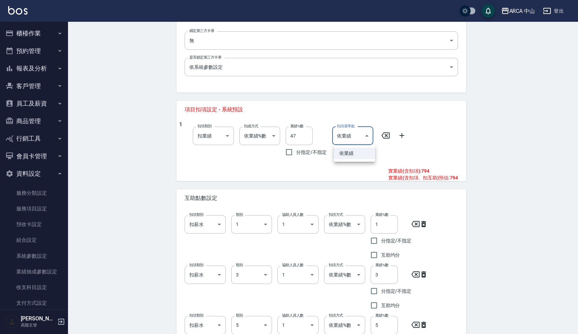
click at [349, 139] on body "ARCA 中山 登出 櫃檯作業 打帳單 帳單列表 掛單列表 座位開單 營業儀表板 現金收支登錄 高階收支登錄 材料自購登錄 每日結帳 排班表 現場電腦打卡 掃…" at bounding box center [289, 149] width 578 height 709
click at [353, 148] on li "依業績" at bounding box center [354, 153] width 41 height 11
click at [491, 145] on div "Edit Service 編輯服務項目 一般資訊 代號 EZ1001 代號 名稱 活動1499 (洗/剪/燙) 名稱 服務類別 莎莎 2b4664cb-08a…" at bounding box center [323, 160] width 510 height 687
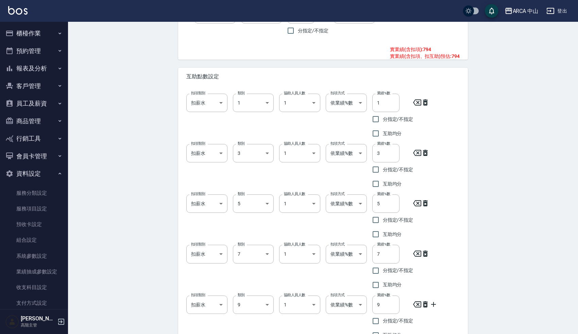
scroll to position [375, 0]
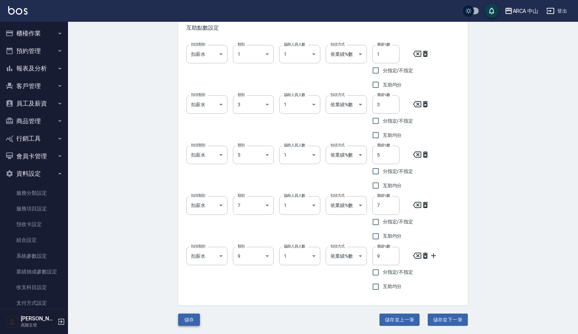
click at [183, 325] on button "儲存" at bounding box center [189, 319] width 22 height 13
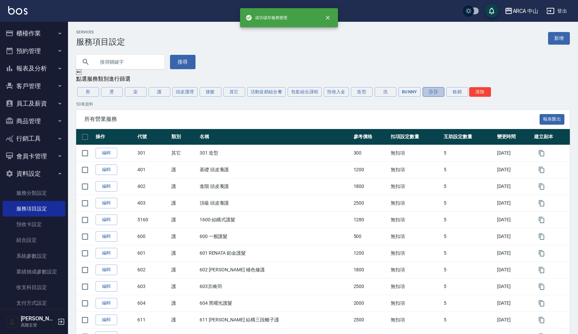
click at [440, 89] on button "莎莎" at bounding box center [434, 92] width 22 height 10
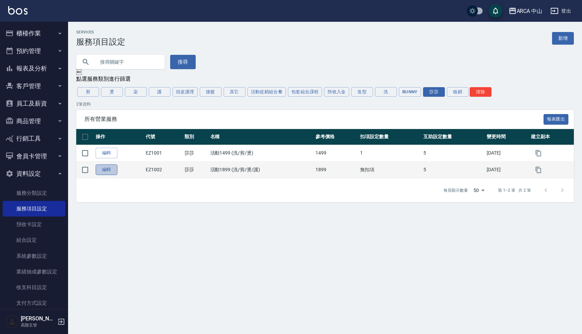
click at [109, 171] on link "編輯" at bounding box center [107, 169] width 22 height 11
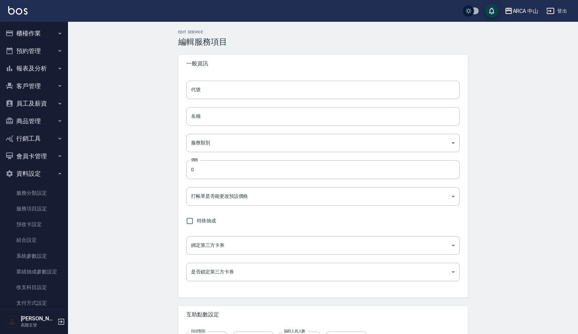
type input "EZ1002"
type input "活動1899 (洗/剪/燙/護)"
type input "2b4664cb-08a9-456e-acd8-a588717e417e"
type input "1899"
type input "FALSE"
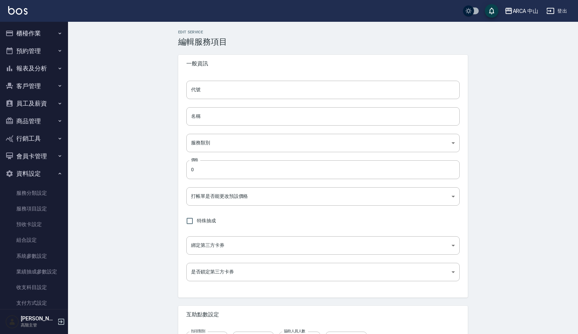
type input "none"
type input "UNSET"
type input "onSalary"
type input "1"
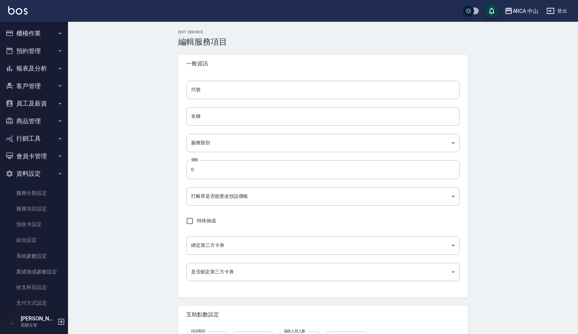
type input "業績%數"
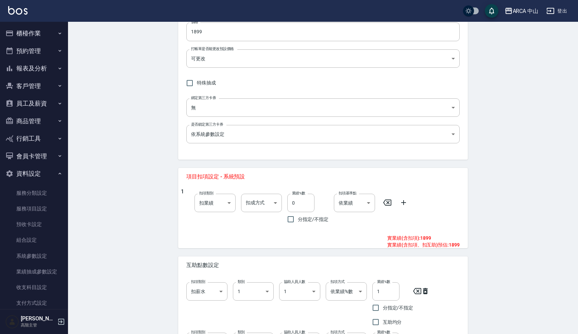
scroll to position [144, 0]
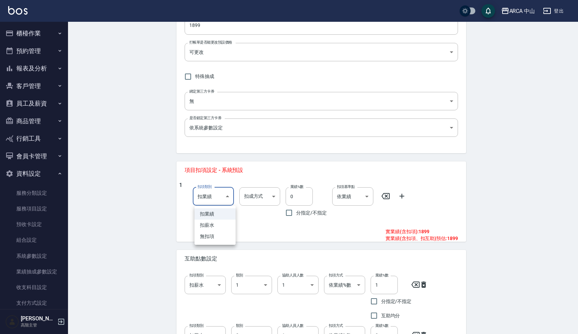
click at [224, 194] on body "ARCA 中山 登出 櫃檯作業 打帳單 帳單列表 掛單列表 座位開單 營業儀表板 現金收支登錄 高階收支登錄 材料自購登錄 每日結帳 排班表 現場電腦打卡 掃…" at bounding box center [289, 210] width 578 height 709
click at [257, 200] on div at bounding box center [291, 167] width 582 height 334
click at [255, 198] on body "ARCA 中山 登出 櫃檯作業 打帳單 帳單列表 掛單列表 座位開單 營業儀表板 現金收支登錄 高階收支登錄 材料自購登錄 每日結帳 排班表 現場電腦打卡 掃…" at bounding box center [289, 210] width 578 height 709
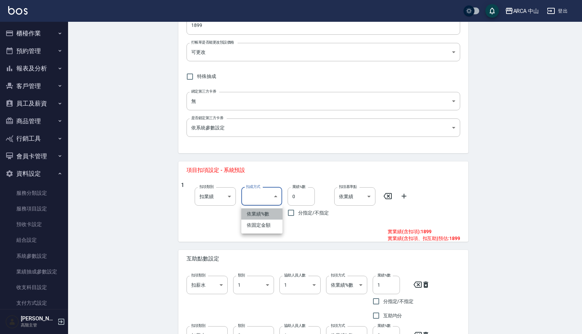
click at [257, 216] on li "依業績%數" at bounding box center [261, 213] width 41 height 11
type input "扣趴數"
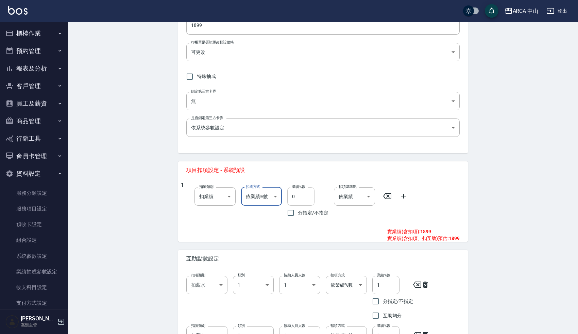
click at [296, 197] on input "0" at bounding box center [300, 196] width 27 height 18
type input "47"
click at [529, 182] on div "Edit Service 編輯服務項目 一般資訊 代號 EZ1002 代號 名稱 活動1899 (洗/剪/燙/護) 名稱 服務類別 莎莎 2b4664cb-0…" at bounding box center [323, 221] width 510 height 687
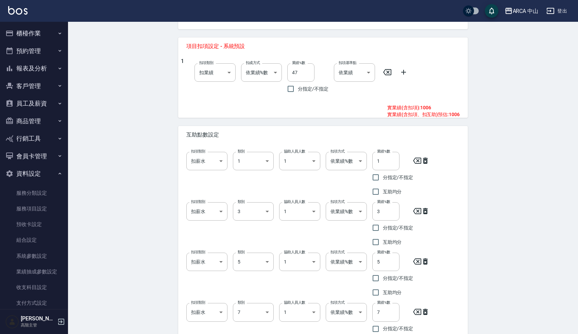
scroll to position [271, 0]
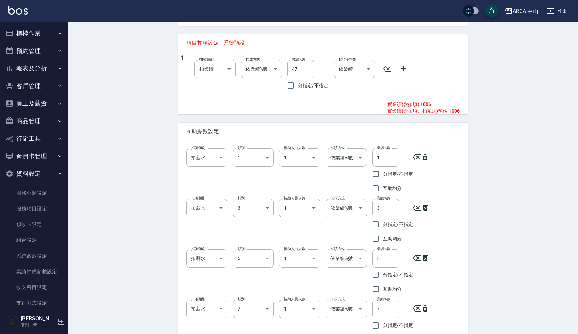
click at [148, 259] on div "Edit Service 編輯服務項目 一般資訊 代號 EZ1002 代號 名稱 活動1899 (洗/剪/燙/護) 名稱 服務類別 莎莎 2b4664cb-0…" at bounding box center [323, 93] width 510 height 687
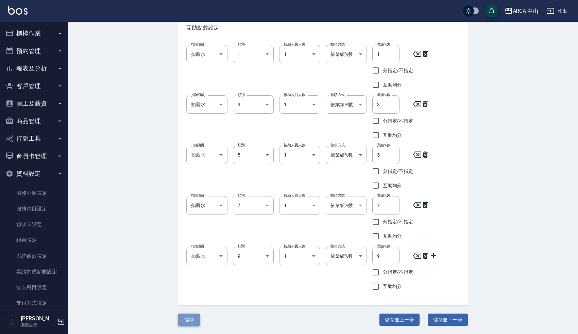
click at [186, 317] on button "儲存" at bounding box center [189, 319] width 22 height 13
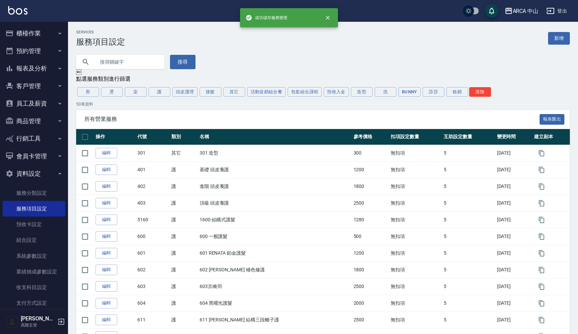
click at [249, 54] on div "搜尋" at bounding box center [319, 58] width 502 height 22
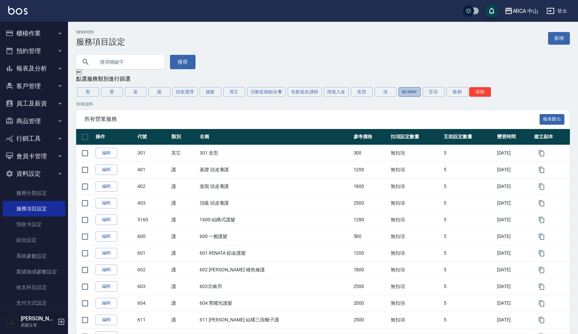
click at [413, 94] on button "Bunny" at bounding box center [410, 92] width 22 height 10
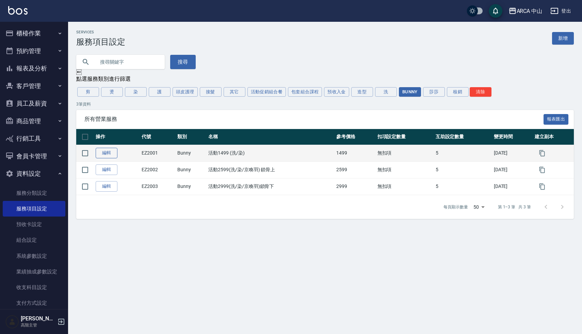
click at [111, 154] on link "編輯" at bounding box center [107, 153] width 22 height 11
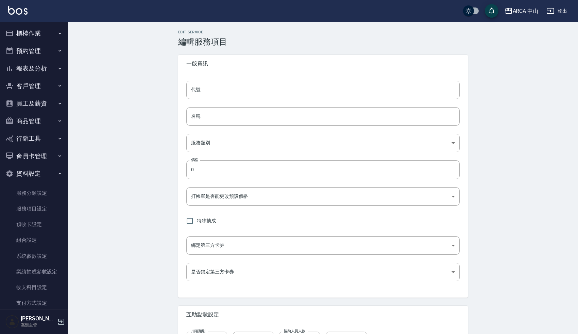
type input "EZ2001"
type input "活動1499 (洗/染)"
type input "d0b51909-6c80-465a-98d4-34c9e2136b14"
type input "1499"
type input "FALSE"
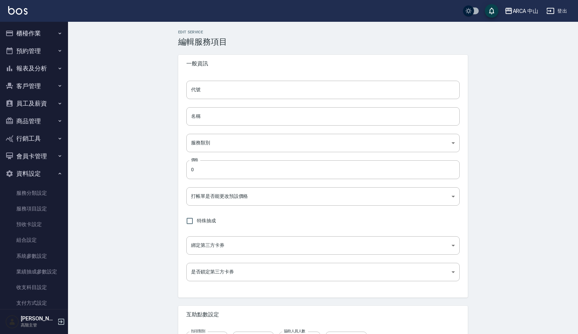
type input "none"
type input "UNSET"
type input "onSalary"
type input "1"
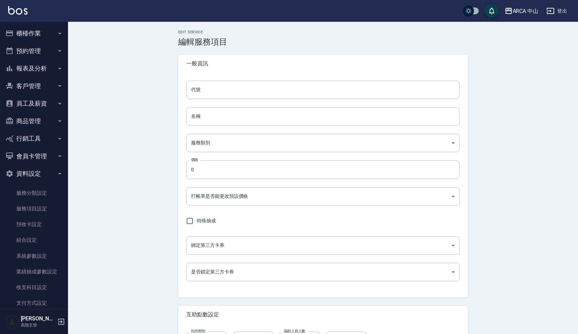
type input "業績%數"
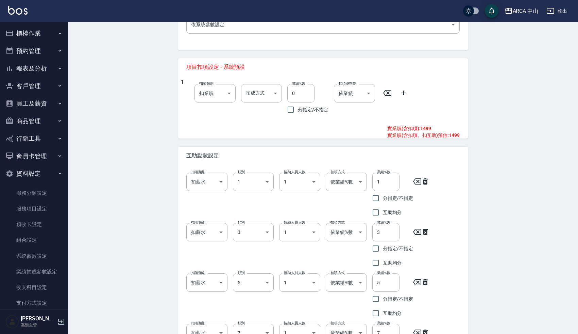
scroll to position [253, 0]
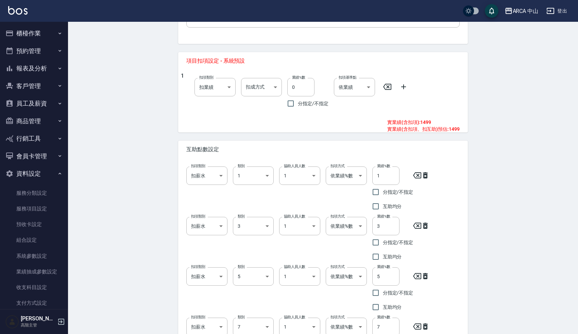
click at [129, 167] on div "Edit Service 編輯服務項目 一般資訊 代號 EZ2001 代號 名稱 活動1499 (洗/染) 名稱 服務類別 Bunny d0b51909-6c…" at bounding box center [323, 111] width 510 height 687
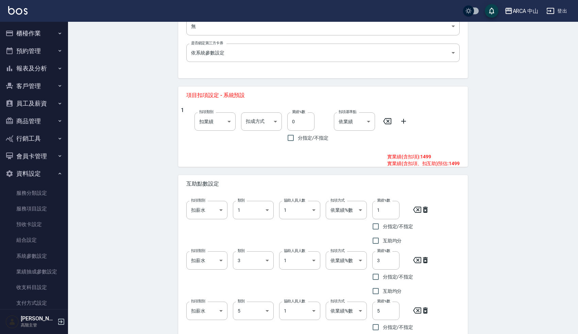
scroll to position [147, 0]
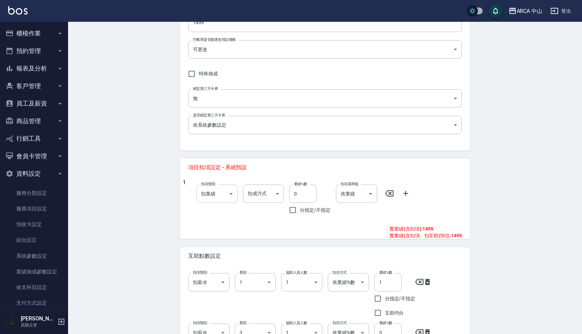
click at [215, 189] on body "ARCA 中山 登出 櫃檯作業 打帳單 帳單列表 掛單列表 座位開單 營業儀表板 現金收支登錄 高階收支登錄 材料自購登錄 每日結帳 排班表 現場電腦打卡 掃…" at bounding box center [291, 207] width 582 height 709
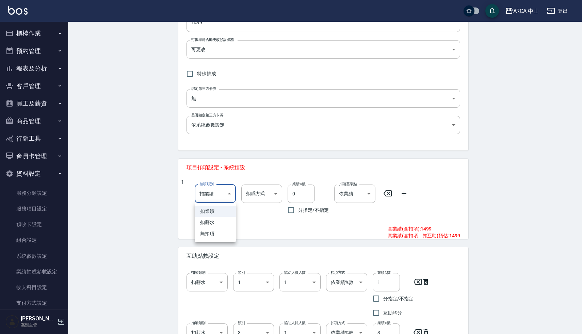
click at [216, 211] on li "扣業績" at bounding box center [215, 210] width 41 height 11
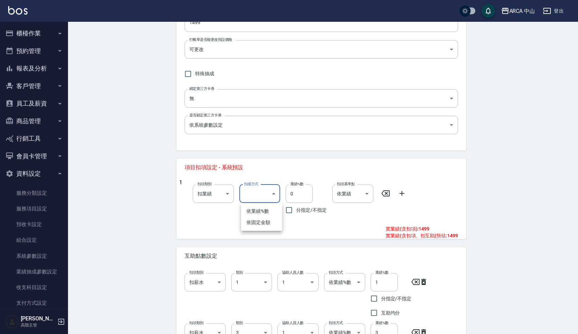
click at [254, 198] on body "ARCA 中山 登出 櫃檯作業 打帳單 帳單列表 掛單列表 座位開單 營業儀表板 現金收支登錄 高階收支登錄 材料自購登錄 每日結帳 排班表 現場電腦打卡 掃…" at bounding box center [289, 207] width 578 height 709
click at [255, 211] on li "依業績%數" at bounding box center [261, 210] width 41 height 11
type input "扣趴數"
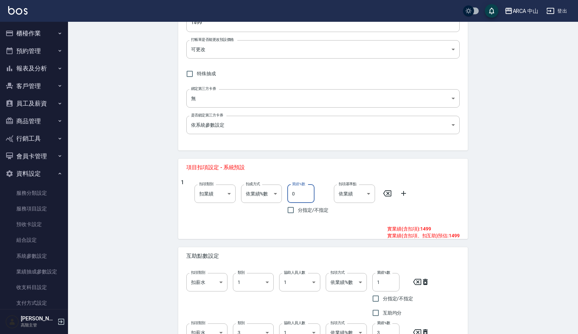
click at [294, 191] on input "0" at bounding box center [300, 193] width 27 height 18
type input "47"
click at [158, 235] on div "Edit Service 編輯服務項目 一般資訊 代號 EZ2001 代號 名稱 活動1499 (洗/染) 名稱 服務類別 Bunny d0b51909-6c…" at bounding box center [323, 218] width 510 height 687
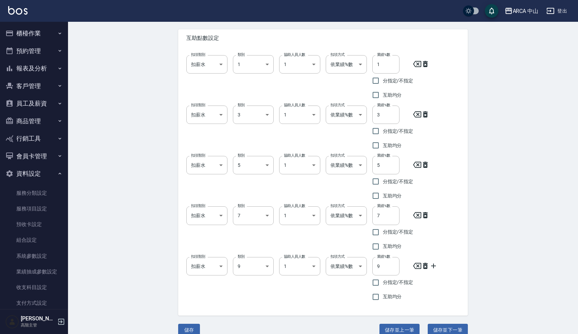
scroll to position [375, 0]
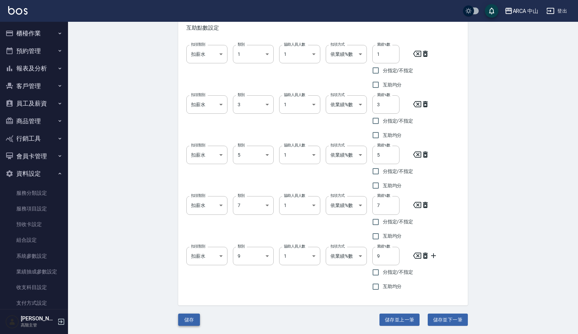
click at [192, 313] on button "儲存" at bounding box center [189, 319] width 22 height 13
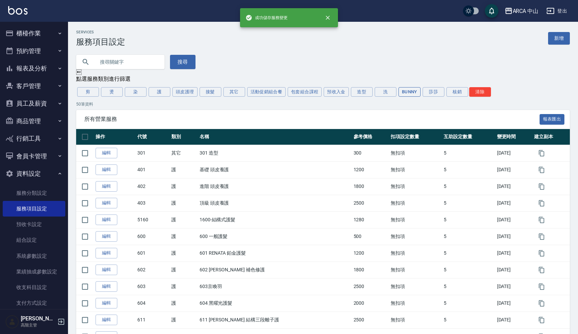
click at [415, 91] on button "Bunny" at bounding box center [410, 92] width 22 height 10
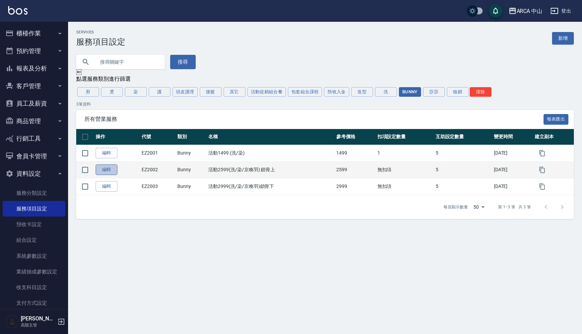
click at [105, 174] on link "編輯" at bounding box center [107, 169] width 22 height 11
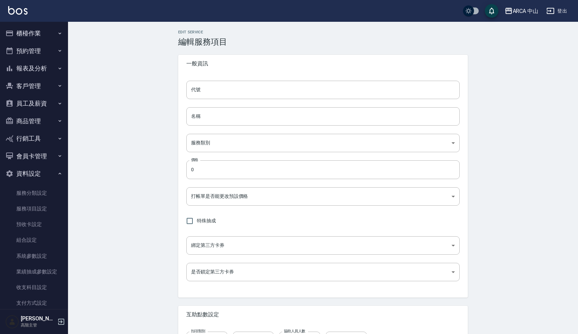
type input "EZ2002"
type input "活動2599(洗/染/京喚羽) 鎖骨上"
type input "d0b51909-6c80-465a-98d4-34c9e2136b14"
type input "2599"
type input "FALSE"
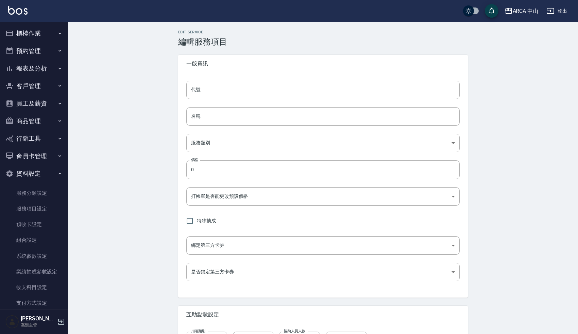
type input "none"
type input "UNSET"
type input "onSalary"
type input "1"
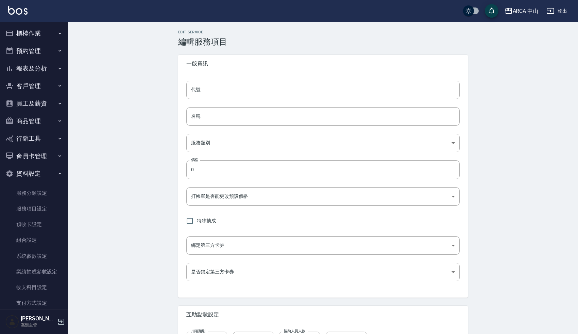
type input "業績%數"
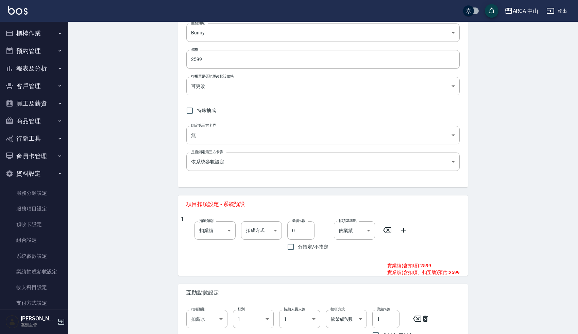
scroll to position [147, 0]
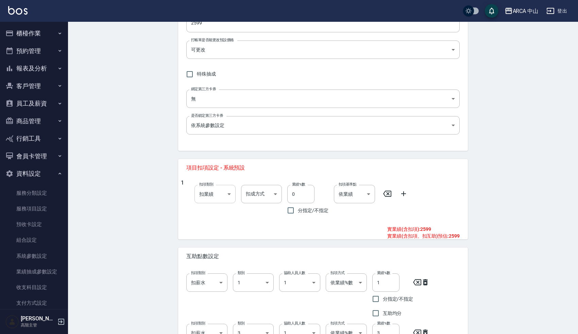
click at [209, 192] on body "ARCA 中山 登出 櫃檯作業 打帳單 帳單列表 掛單列表 座位開單 營業儀表板 現金收支登錄 高階收支登錄 材料自購登錄 每日結帳 排班表 現場電腦打卡 掃…" at bounding box center [289, 207] width 578 height 709
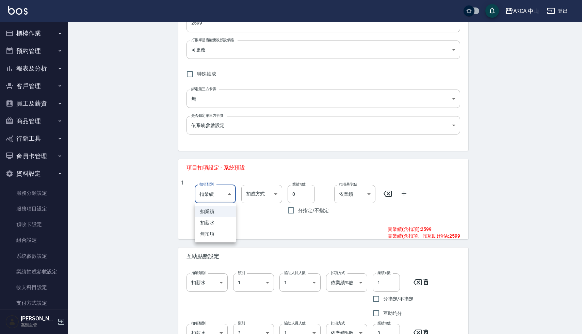
click at [208, 210] on li "扣業績" at bounding box center [215, 211] width 41 height 11
click at [248, 193] on body "ARCA 中山 登出 櫃檯作業 打帳單 帳單列表 掛單列表 座位開單 營業儀表板 現金收支登錄 高階收支登錄 材料自購登錄 每日結帳 排班表 現場電腦打卡 掃…" at bounding box center [291, 207] width 582 height 709
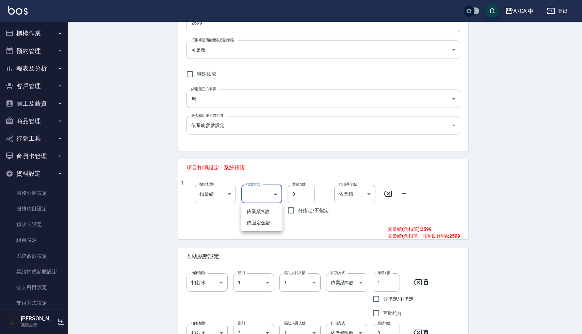
click at [253, 213] on li "依業績%數" at bounding box center [261, 211] width 41 height 11
type input "扣趴數"
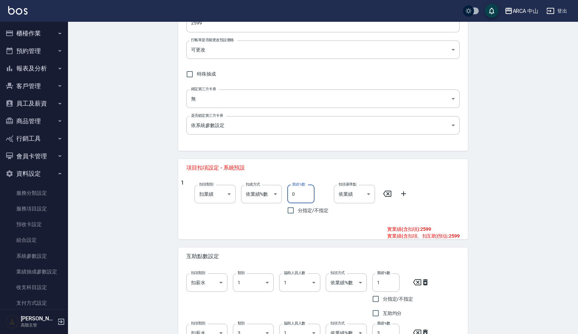
click at [296, 192] on input "0" at bounding box center [300, 194] width 27 height 18
type input "2"
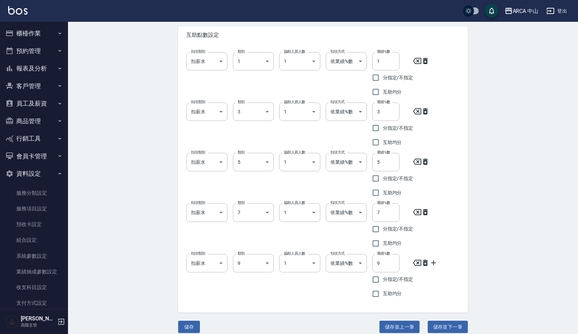
scroll to position [374, 0]
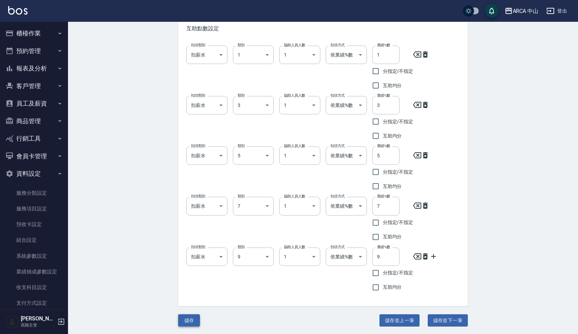
type input "42"
click at [189, 318] on button "儲存" at bounding box center [189, 320] width 22 height 13
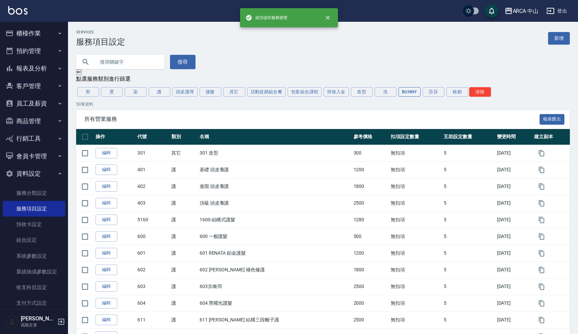
click at [411, 94] on button "Bunny" at bounding box center [410, 92] width 22 height 10
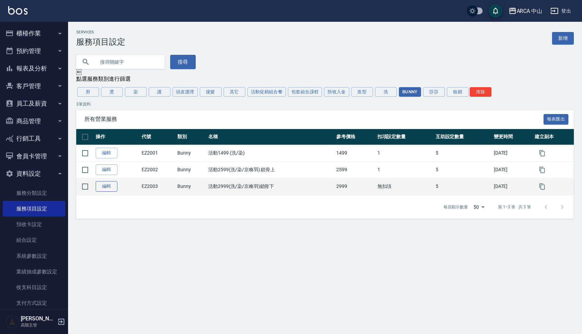
click at [107, 188] on link "編輯" at bounding box center [107, 186] width 22 height 11
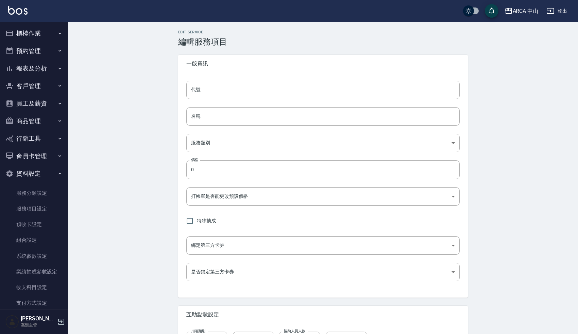
type input "EZ2003"
type input "活動2999(洗/染/京喚羽)鎖骨下"
type input "d0b51909-6c80-465a-98d4-34c9e2136b14"
type input "2999"
type input "FALSE"
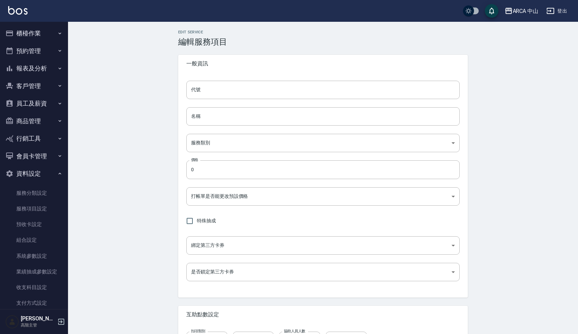
type input "none"
type input "UNSET"
type input "onSalary"
type input "1"
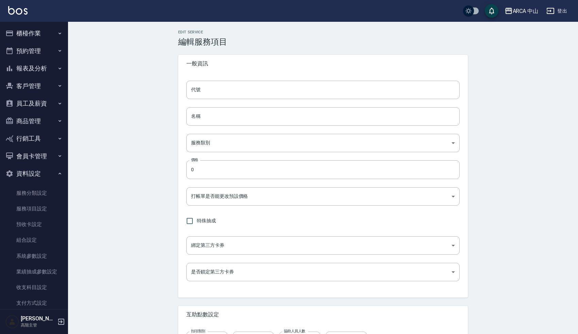
type input "業績%數"
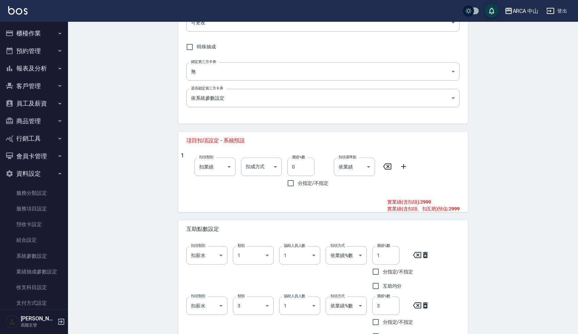
scroll to position [179, 0]
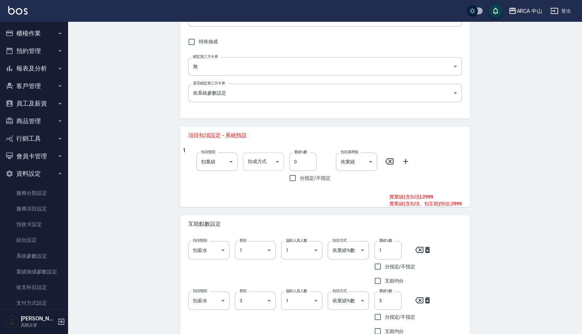
click at [260, 160] on body "ARCA 中山 登出 櫃檯作業 打帳單 帳單列表 掛單列表 座位開單 營業儀表板 現金收支登錄 高階收支登錄 材料自購登錄 每日結帳 排班表 現場電腦打卡 掃…" at bounding box center [291, 175] width 582 height 709
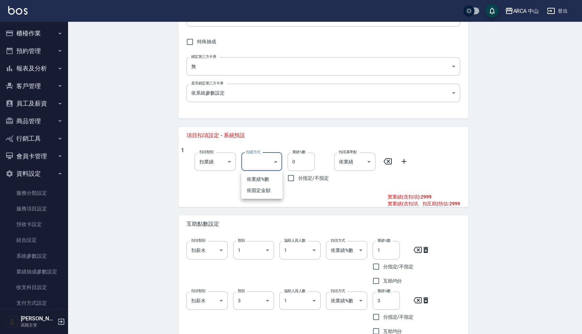
click at [256, 175] on li "依業績%數" at bounding box center [261, 179] width 41 height 11
type input "扣趴數"
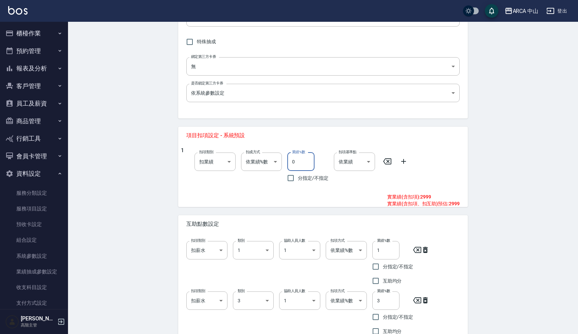
click at [294, 159] on input "0" at bounding box center [300, 161] width 27 height 18
type input "42"
click at [150, 248] on div "Edit Service 編輯服務項目 一般資訊 代號 EZ2003 代號 名稱 活動2999(洗/染/京喚羽)鎖骨下 名稱 服務類別 Bunny d0b51…" at bounding box center [323, 186] width 510 height 687
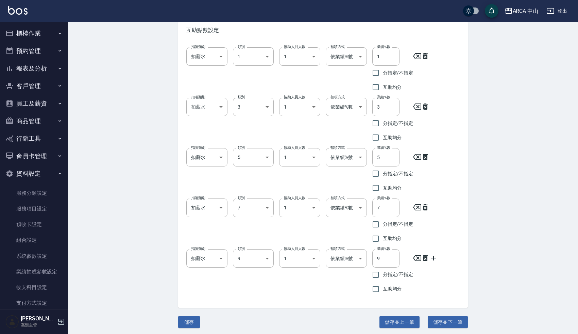
scroll to position [375, 0]
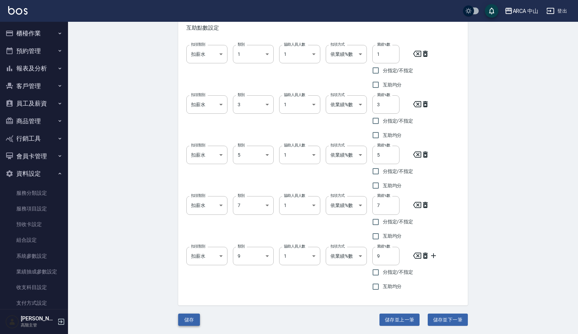
click at [191, 322] on button "儲存" at bounding box center [189, 319] width 22 height 13
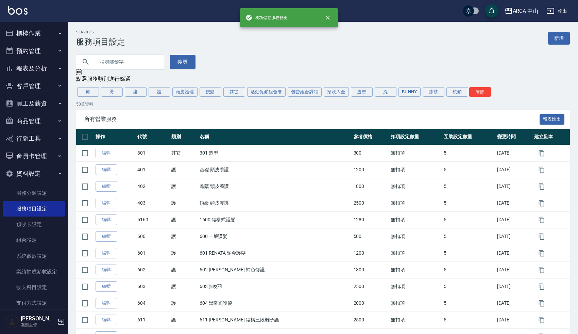
click at [296, 65] on div "搜尋" at bounding box center [319, 58] width 502 height 22
click at [343, 59] on div "搜尋" at bounding box center [319, 58] width 502 height 22
click at [410, 93] on button "Bunny" at bounding box center [410, 92] width 22 height 10
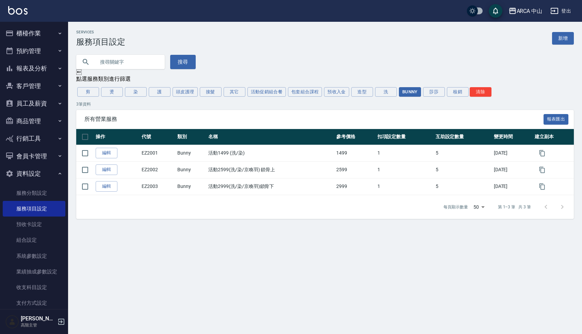
click at [401, 63] on div "搜尋" at bounding box center [321, 58] width 506 height 22
click at [432, 90] on button "莎莎" at bounding box center [434, 92] width 22 height 10
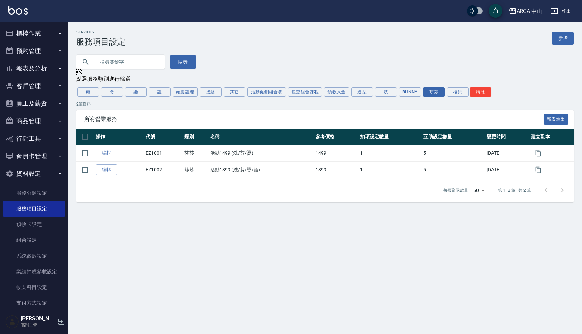
click at [399, 29] on div "Services 服務項目設定 新增 搜尋  點選服務類別進行篩選 剪 燙 染 護 頭皮護理 接髮 其它 活動促銷組合餐 包套組合課程 預收入金 造型 洗 …" at bounding box center [325, 116] width 514 height 188
click at [329, 197] on div "每頁顯示數量 50 50 第 1–2 筆 共 2 筆" at bounding box center [324, 190] width 497 height 24
click at [265, 80] on div "點選服務類別進行篩選" at bounding box center [324, 79] width 497 height 7
click at [219, 214] on div "Services 服務項目設定 新增 搜尋  點選服務類別進行篩選 剪 燙 染 護 頭皮護理 接髮 其它 活動促銷組合餐 包套組合課程 預收入金 造型 洗 …" at bounding box center [291, 167] width 582 height 334
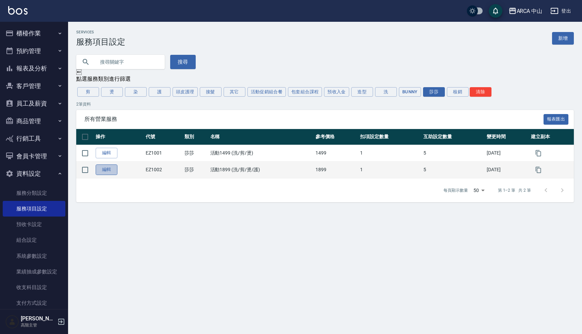
click at [114, 173] on link "編輯" at bounding box center [107, 169] width 22 height 11
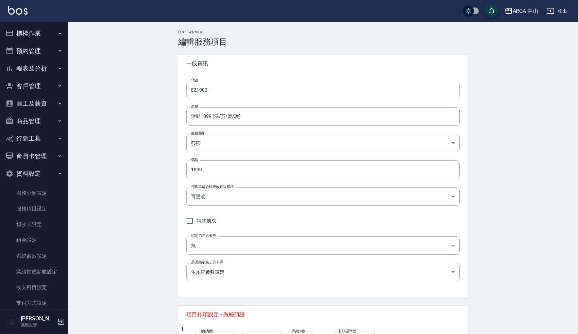
type input "扣趴數"
type input "47"
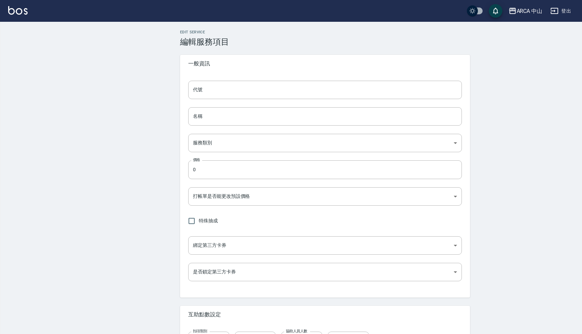
type input "EZ1002"
type input "活動1899 (洗/剪/燙/護)"
type input "2b4664cb-08a9-456e-acd8-a588717e417e"
type input "1899"
type input "FALSE"
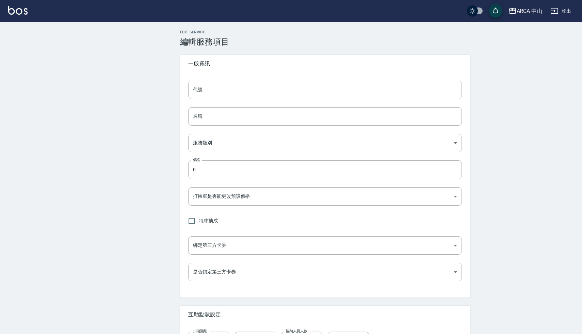
type input "none"
type input "UNSET"
type input "onSalary"
type input "1"
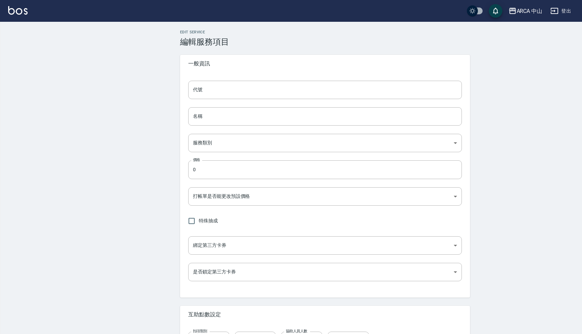
type input "業績%數"
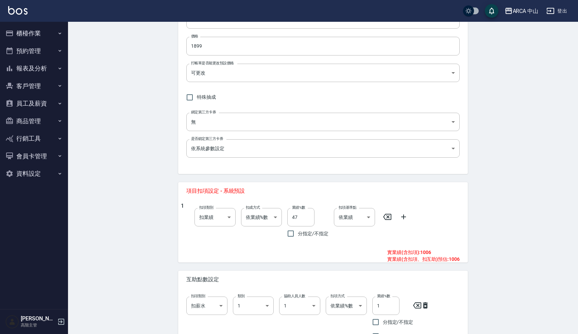
scroll to position [121, 0]
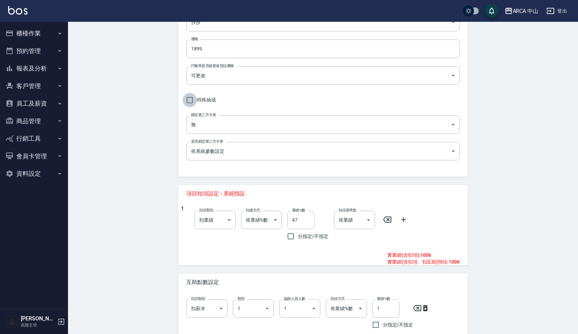
click at [192, 101] on input "特殊抽成" at bounding box center [190, 100] width 14 height 14
checkbox input "true"
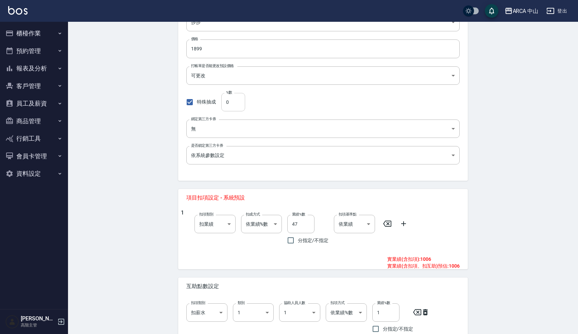
click at [227, 104] on input "0" at bounding box center [233, 102] width 24 height 18
type input "42"
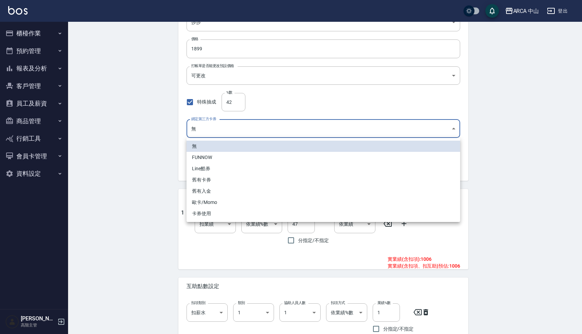
click at [230, 134] on body "ARCA 中山 登出 櫃檯作業 打帳單 帳單列表 掛單列表 座位開單 營業儀表板 現金收支登錄 高階收支登錄 材料自購登錄 每日結帳 排班表 現場電腦打卡 掃…" at bounding box center [291, 235] width 582 height 713
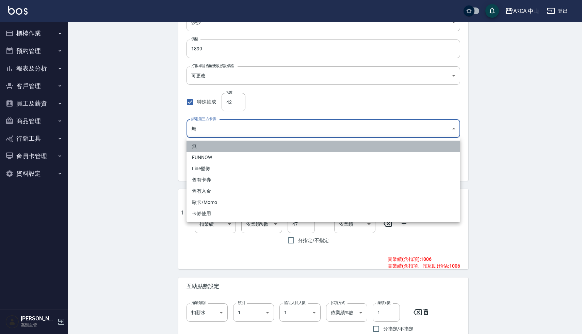
click at [218, 151] on li "無" at bounding box center [323, 146] width 274 height 11
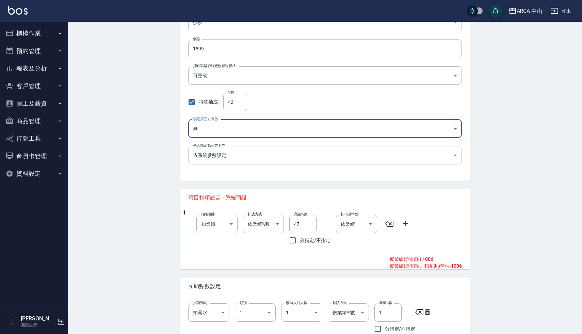
click at [210, 154] on body "ARCA 中山 登出 櫃檯作業 打帳單 帳單列表 掛單列表 座位開單 營業儀表板 現金收支登錄 高階收支登錄 材料自購登錄 每日結帳 排班表 現場電腦打卡 掃…" at bounding box center [291, 235] width 582 height 713
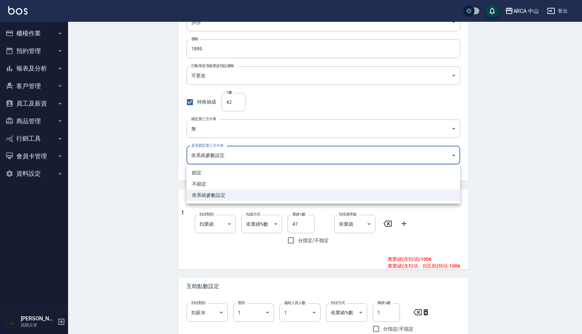
click at [209, 192] on li "依系統參數設定" at bounding box center [323, 194] width 274 height 11
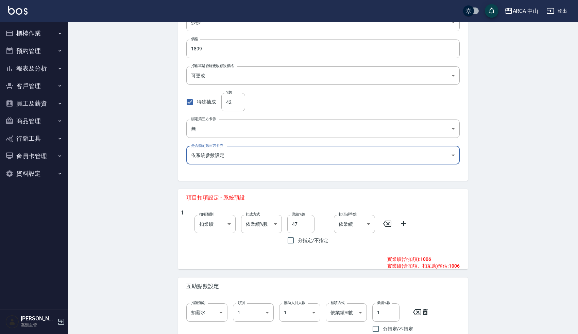
click at [145, 217] on div "Edit Service 編輯服務項目 一般資訊 代號 EZ1002 代號 名稱 活動1899 (洗/剪/燙/護) 名稱 服務類別 莎莎 2b4664cb-0…" at bounding box center [323, 246] width 510 height 691
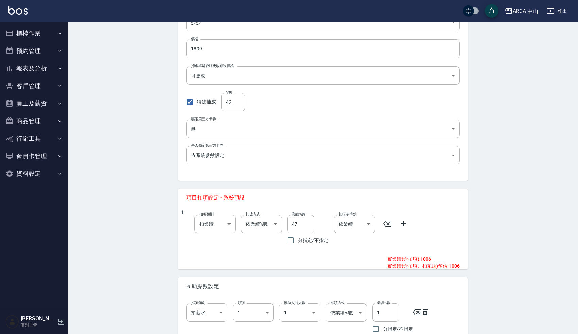
click at [390, 226] on icon at bounding box center [387, 223] width 8 height 6
type input "0"
click at [149, 245] on div "Edit Service 編輯服務項目 一般資訊 代號 EZ1002 代號 名稱 活動1899 (洗/剪/燙/護) 名稱 服務類別 莎莎 2b4664cb-0…" at bounding box center [323, 246] width 510 height 691
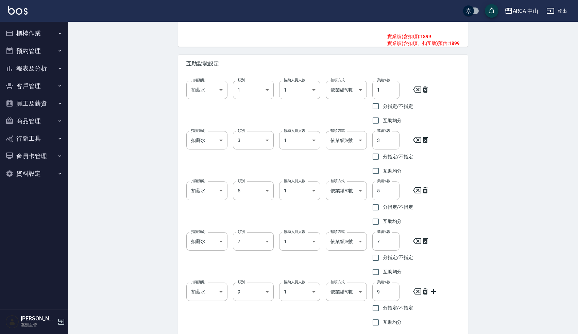
scroll to position [379, 0]
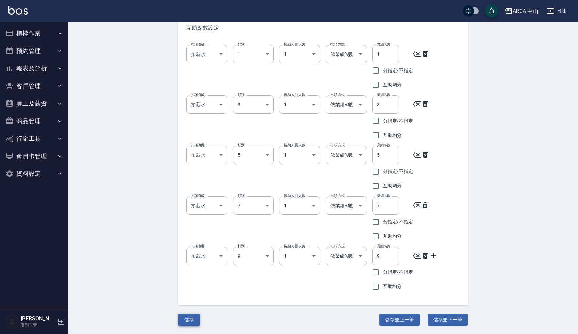
click at [188, 317] on button "儲存" at bounding box center [189, 319] width 22 height 13
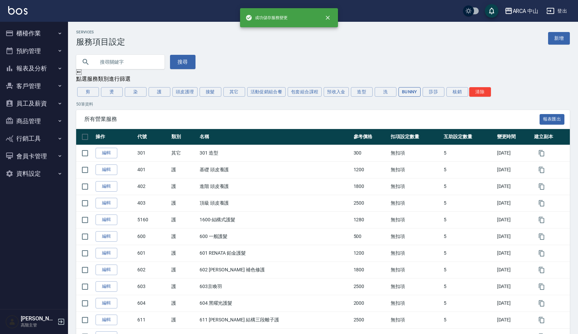
click at [412, 92] on button "Bunny" at bounding box center [410, 92] width 22 height 10
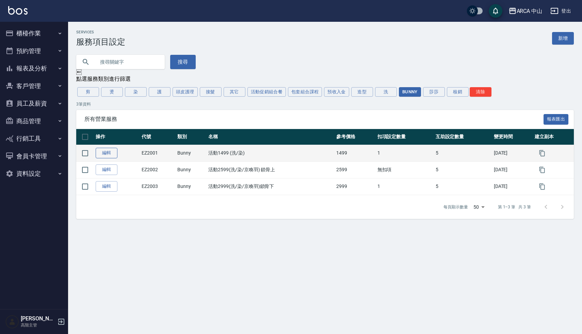
click at [104, 152] on link "編輯" at bounding box center [107, 153] width 22 height 11
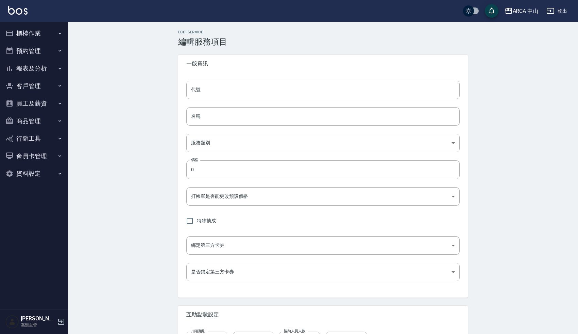
type input "EZ2001"
type input "活動1499 (洗/染)"
type input "d0b51909-6c80-465a-98d4-34c9e2136b14"
type input "1499"
type input "FALSE"
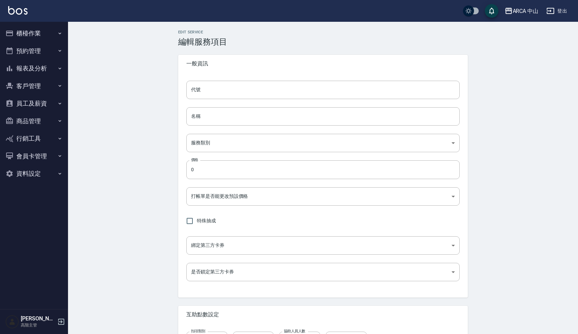
type input "none"
type input "UNSET"
type input "onSalary"
type input "1"
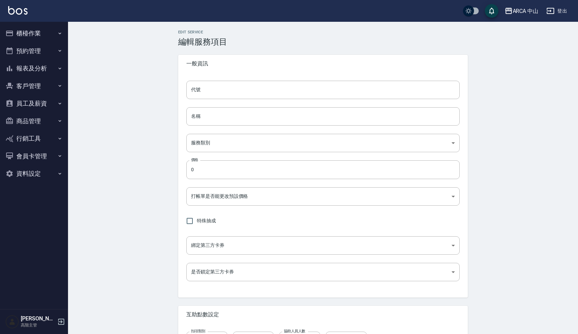
type input "業績%數"
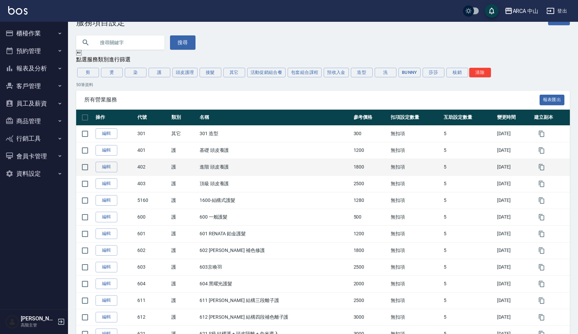
scroll to position [20, 0]
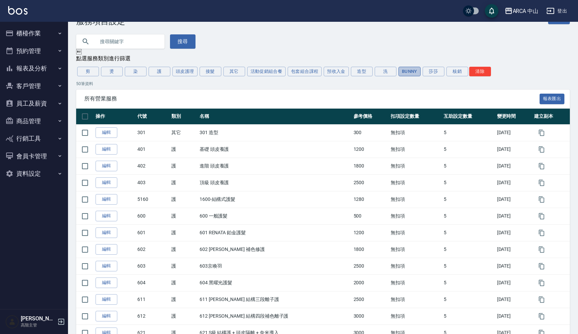
click at [408, 71] on button "Bunny" at bounding box center [410, 72] width 22 height 10
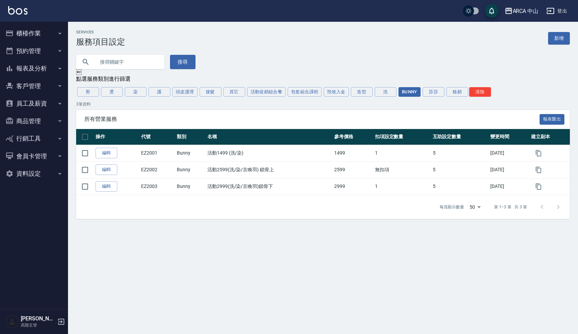
scroll to position [0, 0]
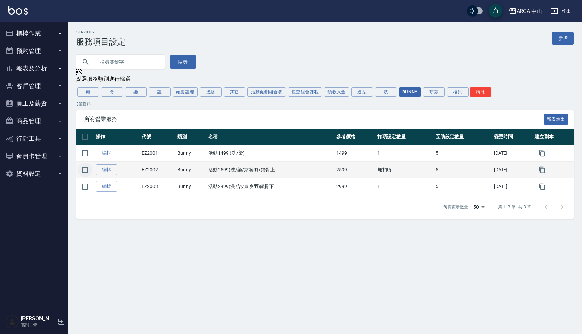
click at [84, 169] on input "checkbox" at bounding box center [85, 170] width 14 height 14
checkbox input "true"
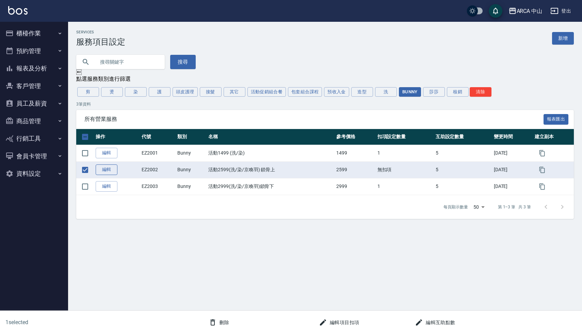
click at [111, 171] on link "編輯" at bounding box center [107, 169] width 22 height 11
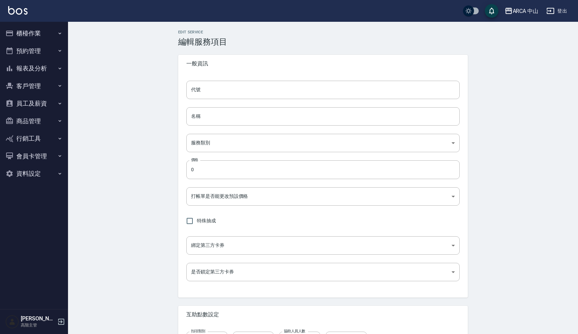
type input "EZ2002"
type input "活動2599(洗/染/京喚羽) 鎖骨上"
type input "d0b51909-6c80-465a-98d4-34c9e2136b14"
type input "2599"
type input "FALSE"
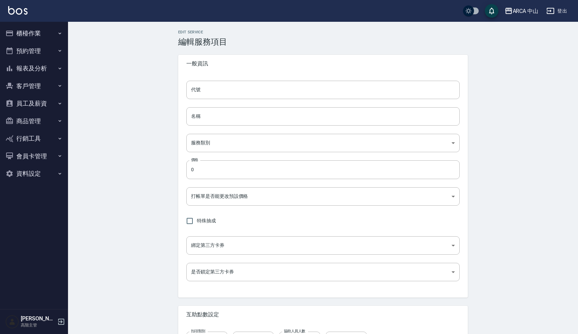
checkbox input "true"
type input "none"
type input "UNSET"
type input "onSalary"
type input "1"
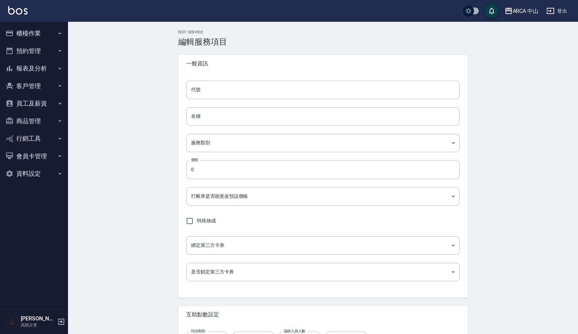
type input "1"
type input "業績%數"
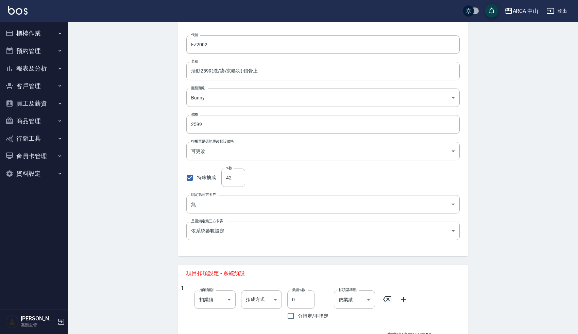
scroll to position [40, 0]
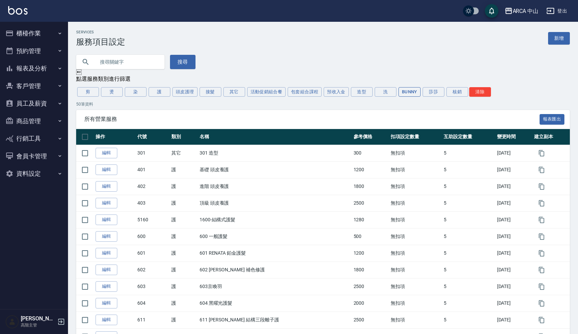
click at [401, 91] on button "Bunny" at bounding box center [410, 92] width 22 height 10
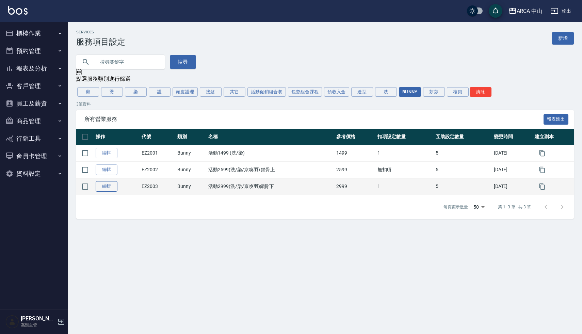
click at [113, 187] on link "編輯" at bounding box center [107, 186] width 22 height 11
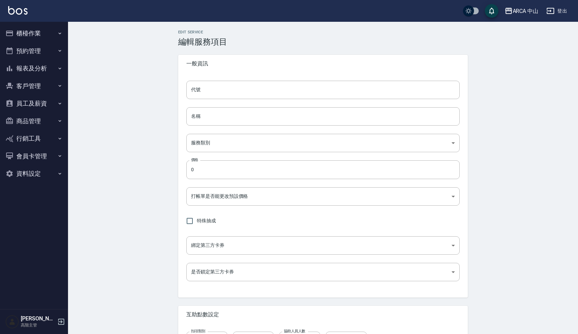
type input "EZ2003"
type input "活動2999(洗/染/京喚羽)鎖骨下"
type input "d0b51909-6c80-465a-98d4-34c9e2136b14"
type input "2999"
type input "FALSE"
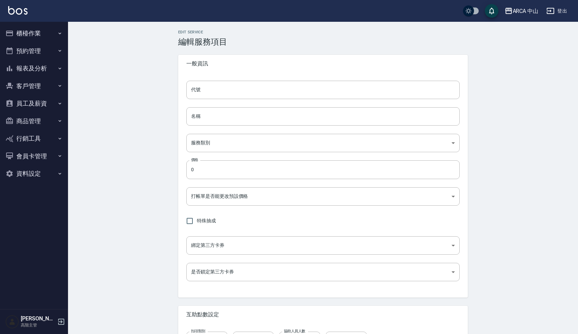
type input "none"
type input "UNSET"
type input "onSalary"
type input "1"
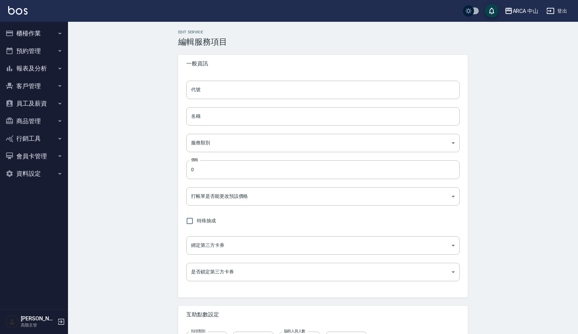
type input "業績%數"
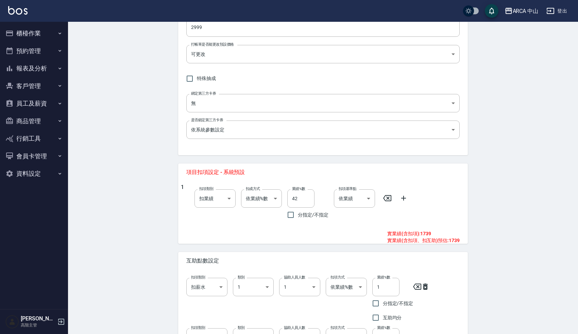
scroll to position [135, 0]
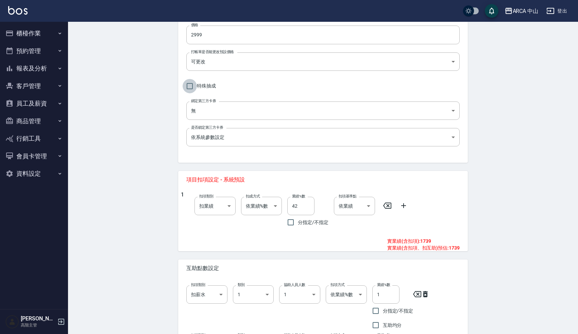
click at [192, 86] on input "特殊抽成" at bounding box center [190, 86] width 14 height 14
checkbox input "true"
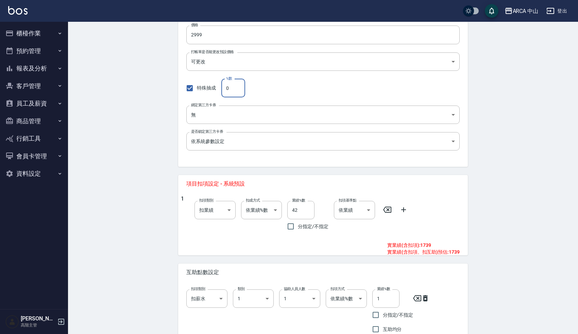
click at [230, 87] on input "0" at bounding box center [233, 88] width 24 height 18
type input "42"
click at [140, 168] on div "Edit Service 編輯服務項目 一般資訊 代號 EZ2003 代號 名稱 活動2999(洗/染/京喚羽)鎖骨下 名稱 服務類別 Bunny d0b51…" at bounding box center [323, 232] width 510 height 691
click at [387, 209] on icon at bounding box center [387, 209] width 8 height 6
type input "0"
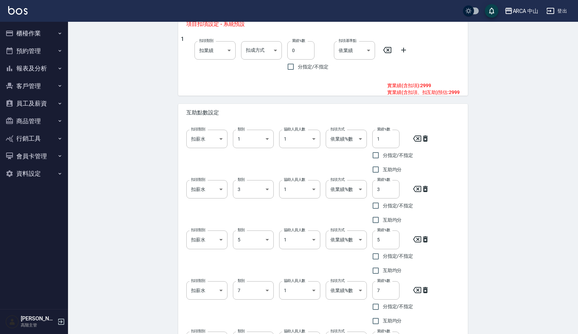
scroll to position [379, 0]
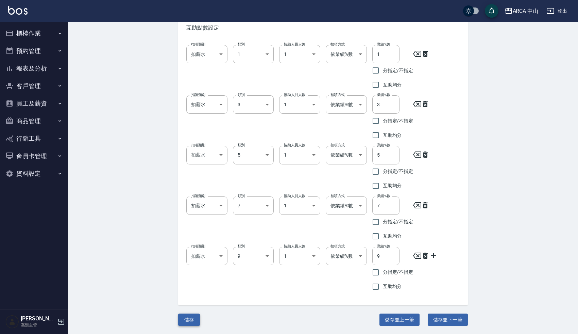
click at [191, 320] on button "儲存" at bounding box center [189, 319] width 22 height 13
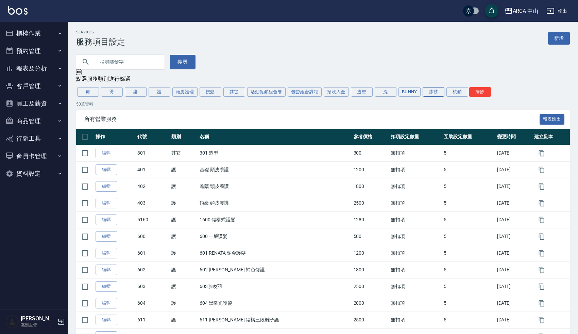
click at [434, 93] on button "莎莎" at bounding box center [434, 92] width 22 height 10
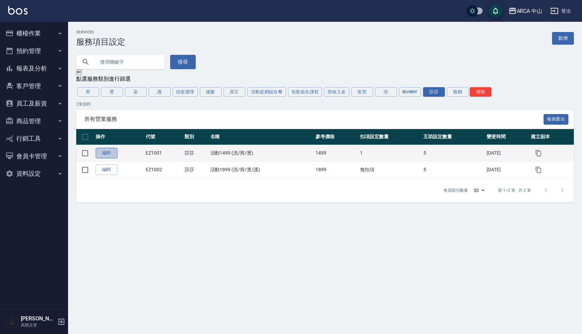
click at [101, 152] on link "編輯" at bounding box center [107, 153] width 22 height 11
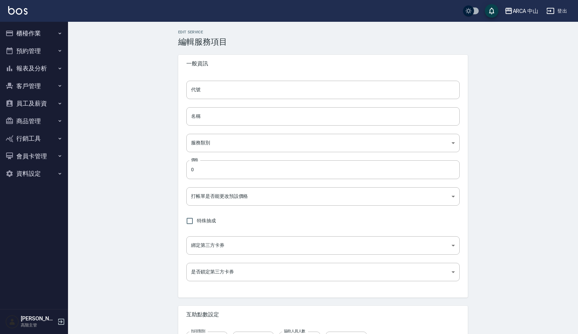
type input "EZ1001"
type input "活動1499 (洗/剪/燙)"
type input "2b4664cb-08a9-456e-acd8-a588717e417e"
type input "1499"
type input "FALSE"
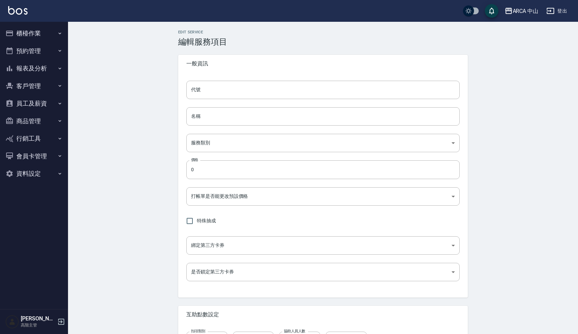
type input "none"
type input "UNSET"
type input "onSalary"
type input "1"
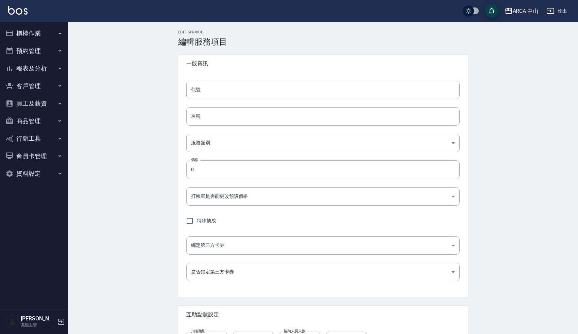
type input "業績%數"
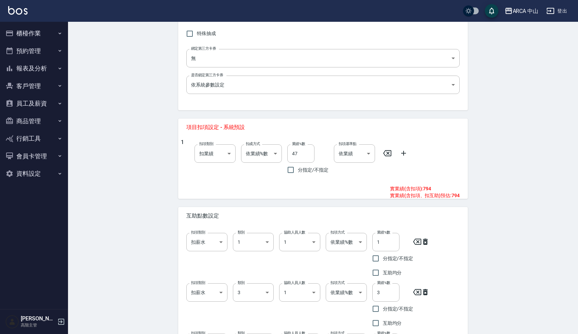
scroll to position [79, 0]
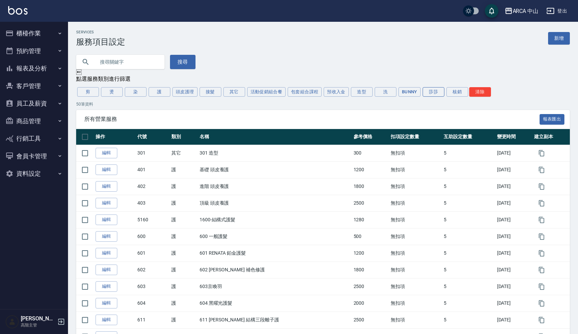
click at [436, 94] on button "莎莎" at bounding box center [434, 92] width 22 height 10
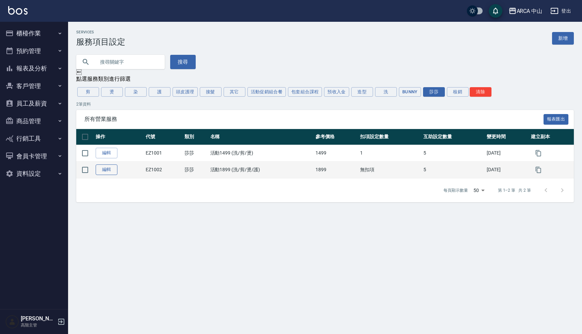
click at [114, 168] on link "編輯" at bounding box center [107, 169] width 22 height 11
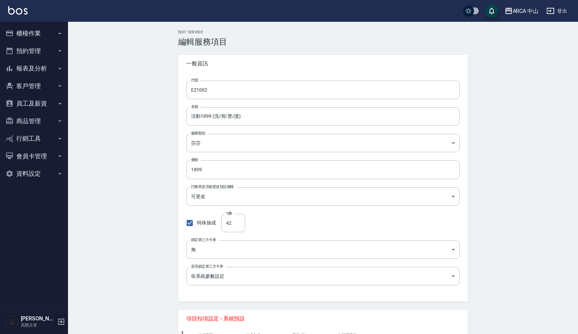
checkbox input "true"
type input "0"
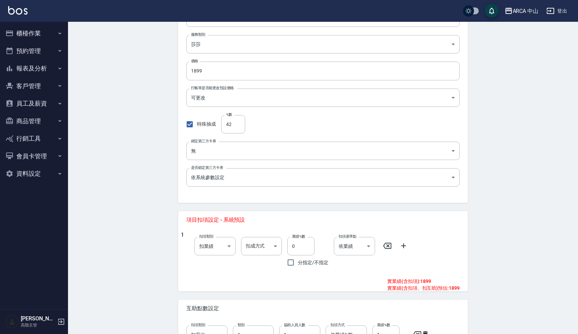
scroll to position [61, 0]
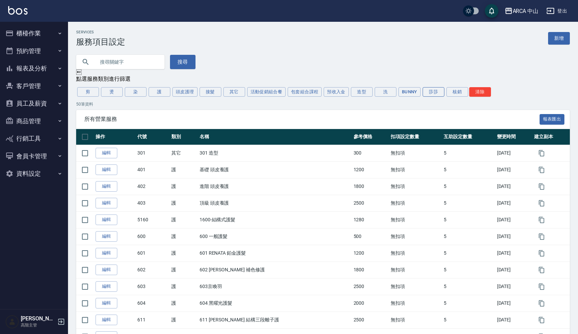
click at [433, 94] on button "莎莎" at bounding box center [434, 92] width 22 height 10
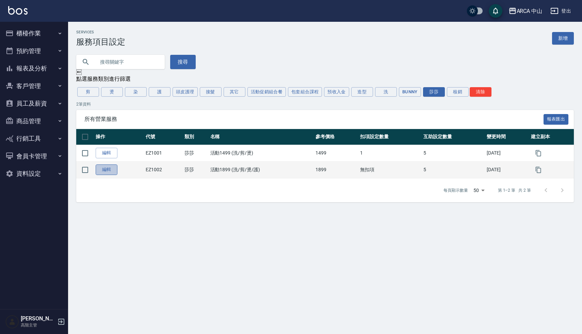
click at [110, 169] on link "編輯" at bounding box center [107, 169] width 22 height 11
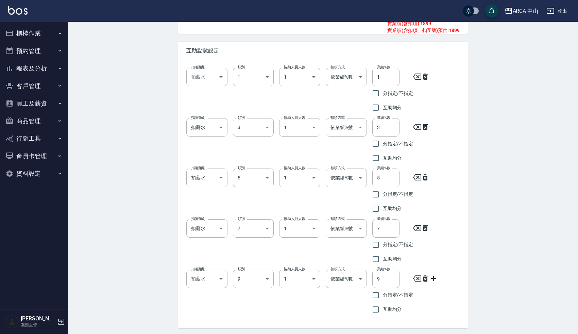
scroll to position [379, 0]
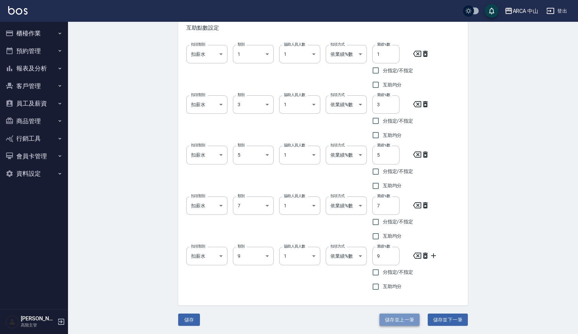
click at [407, 323] on button "儲存並上一筆" at bounding box center [400, 319] width 40 height 13
type input "EZ1001"
type input "活動1499 (洗/剪/燙)"
type input "1499"
checkbox input "false"
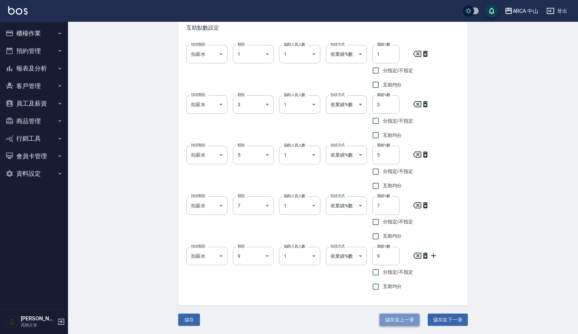
type input "扣趴數"
type input "47"
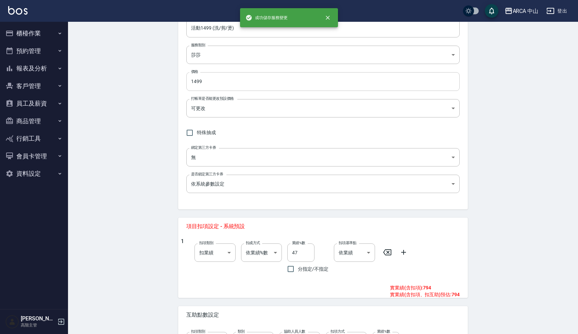
scroll to position [95, 0]
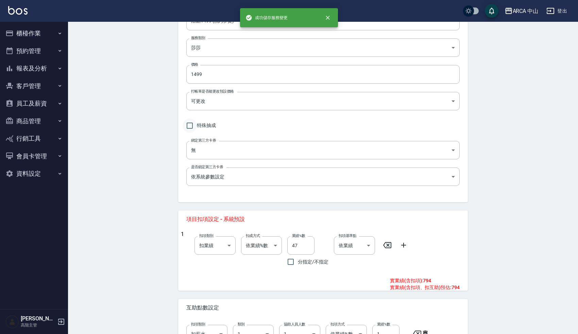
click at [194, 128] on input "特殊抽成" at bounding box center [190, 125] width 14 height 14
checkbox input "true"
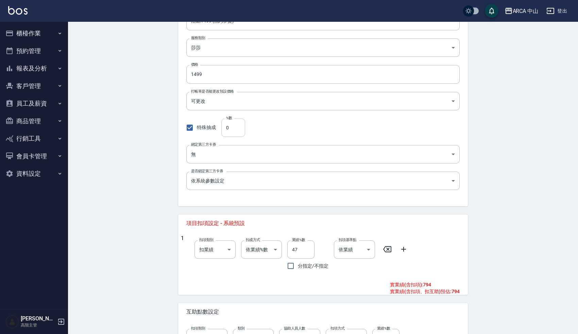
click at [233, 127] on input "0" at bounding box center [233, 127] width 24 height 18
type input "42"
click at [390, 247] on icon at bounding box center [387, 249] width 8 height 8
type input "0"
click at [491, 251] on div "Edit Service 編輯服務項目 一般資訊 代號 EZ1001 代號 名稱 活動1499 (洗/剪/燙) 名稱 服務類別 莎莎 2b4664cb-08a…" at bounding box center [323, 272] width 510 height 691
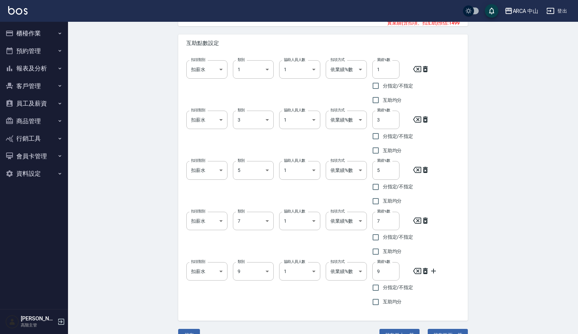
scroll to position [379, 0]
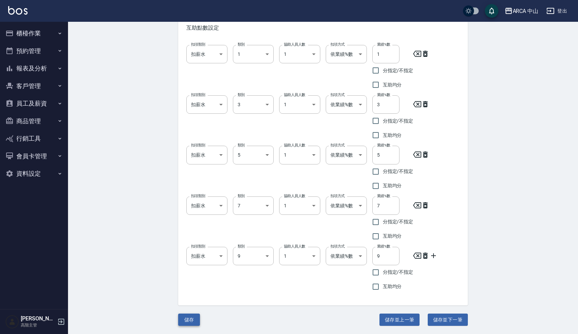
click at [193, 324] on button "儲存" at bounding box center [189, 319] width 22 height 13
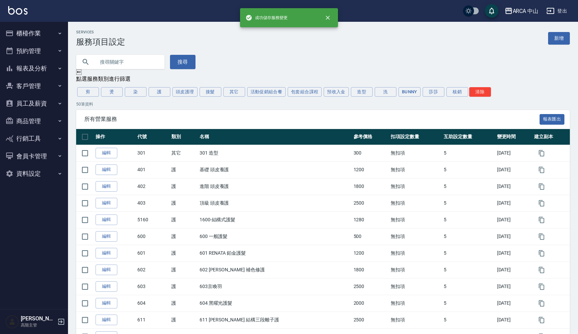
click at [250, 49] on div "搜尋" at bounding box center [319, 58] width 502 height 22
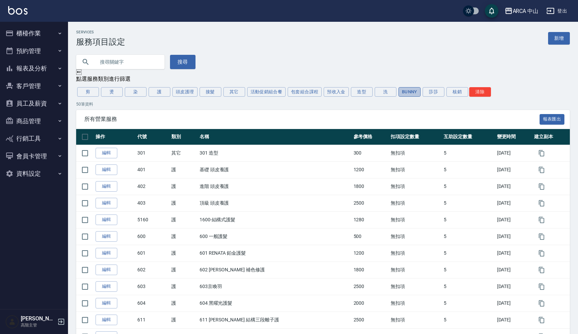
click at [409, 91] on button "Bunny" at bounding box center [410, 92] width 22 height 10
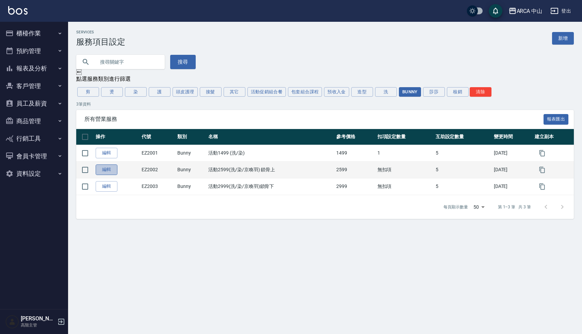
click at [109, 168] on link "編輯" at bounding box center [107, 169] width 22 height 11
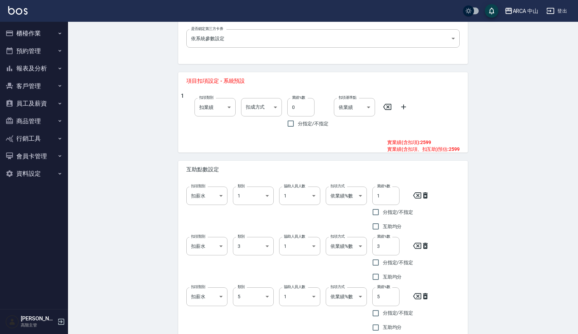
scroll to position [379, 0]
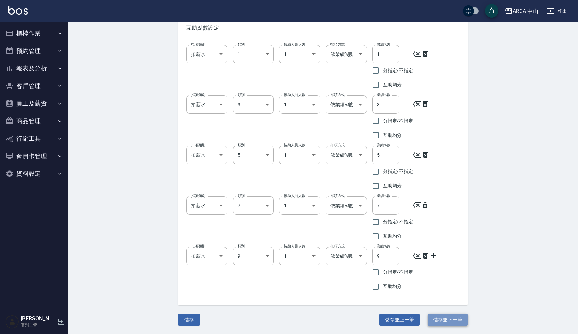
click at [448, 317] on button "儲存並下一筆" at bounding box center [448, 319] width 40 height 13
type input "EZ2003"
type input "活動2999(洗/染/京喚羽)鎖骨下"
type input "2999"
checkbox input "false"
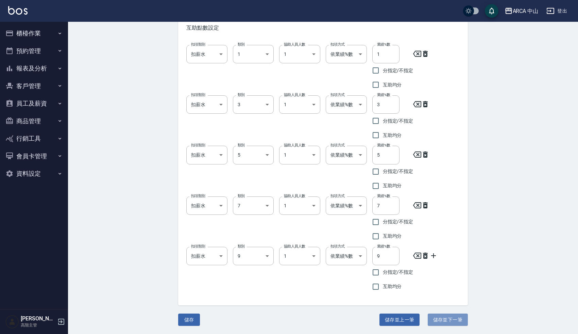
type input "扣趴數"
type input "42"
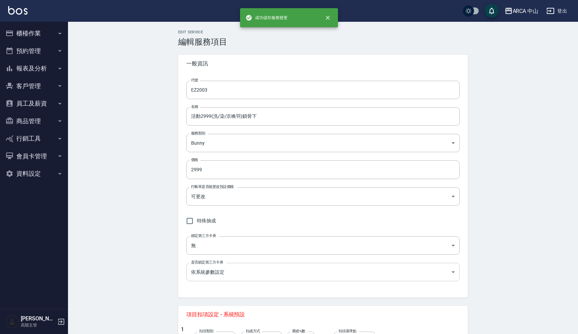
checkbox input "true"
type input "0"
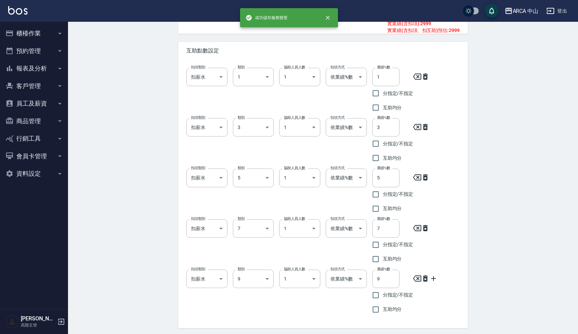
scroll to position [379, 0]
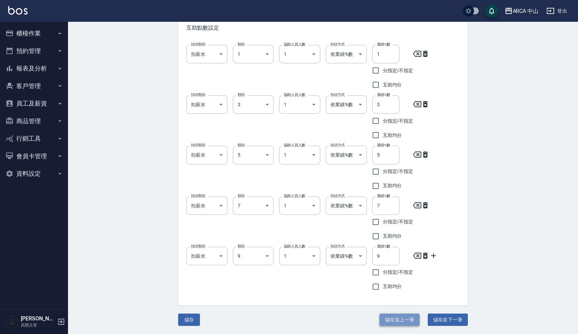
click at [387, 317] on button "儲存並上一筆" at bounding box center [400, 319] width 40 height 13
type input "EZ2002"
type input "活動2599(洗/染/京喚羽) 鎖骨上"
type input "2599"
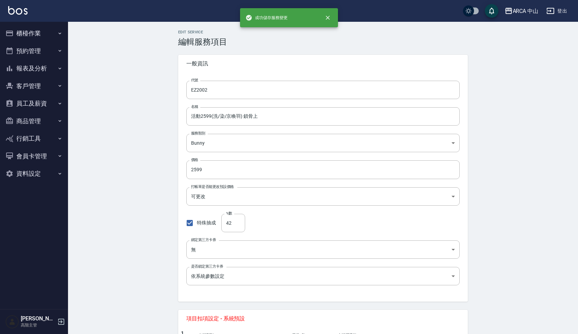
click at [387, 317] on span "項目扣項設定 - 系統預設" at bounding box center [323, 318] width 274 height 7
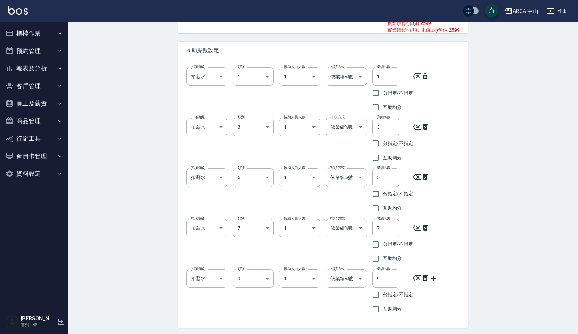
scroll to position [379, 0]
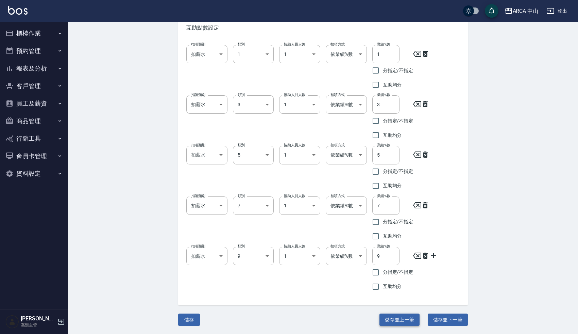
click at [396, 315] on button "儲存並上一筆" at bounding box center [400, 319] width 40 height 13
type input "EZ2001"
type input "活動1499 (洗/染)"
type input "1499"
checkbox input "false"
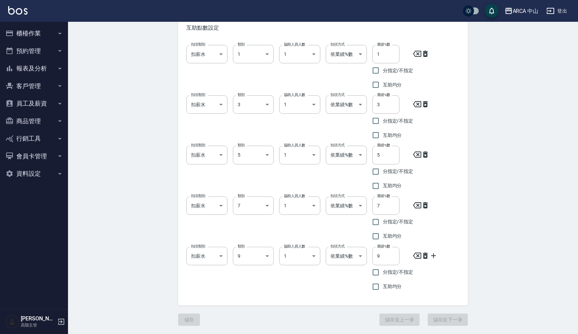
type input "扣趴數"
type input "47"
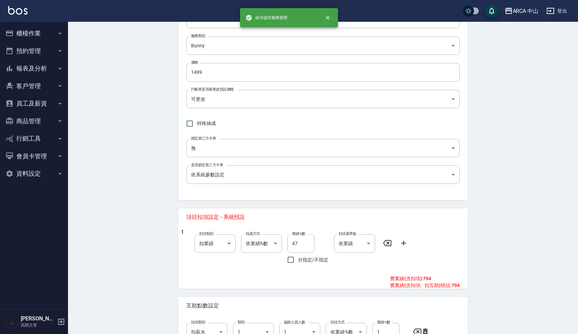
scroll to position [108, 0]
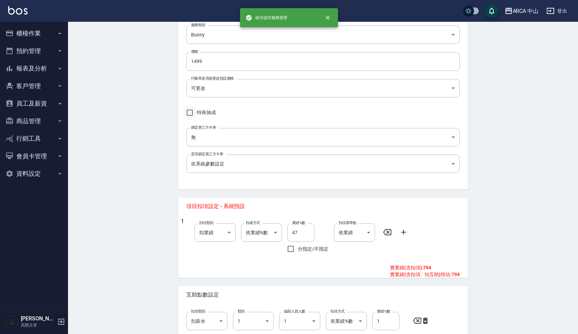
click at [191, 115] on input "特殊抽成" at bounding box center [190, 112] width 14 height 14
checkbox input "true"
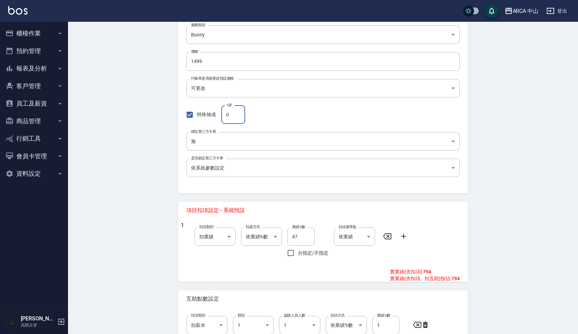
click at [231, 114] on input "0" at bounding box center [233, 114] width 24 height 18
type input "42"
click at [149, 272] on div "Edit Service 編輯服務項目 一般資訊 代號 EZ2001 代號 名稱 活動1499 (洗/染) 名稱 服務類別 Bunny d0b51909-6c…" at bounding box center [323, 259] width 510 height 691
click at [388, 239] on icon at bounding box center [387, 236] width 8 height 8
type input "0"
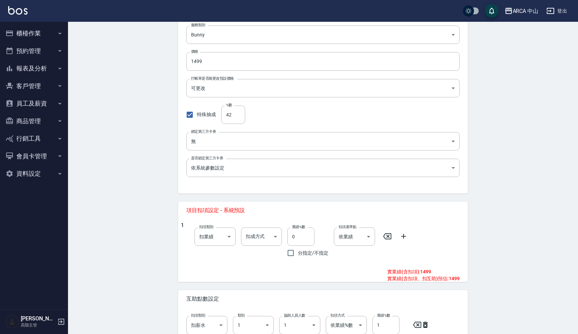
click at [141, 251] on div "Edit Service 編輯服務項目 一般資訊 代號 EZ2001 代號 名稱 活動1499 (洗/染) 名稱 服務類別 Bunny d0b51909-6c…" at bounding box center [323, 259] width 510 height 691
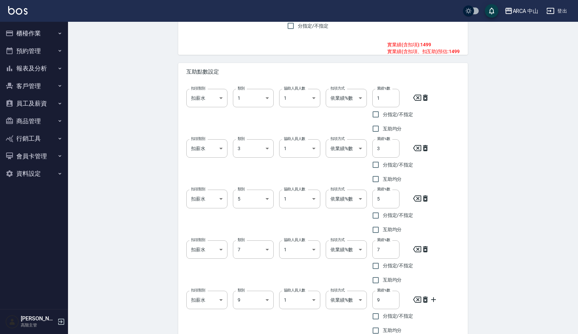
scroll to position [379, 0]
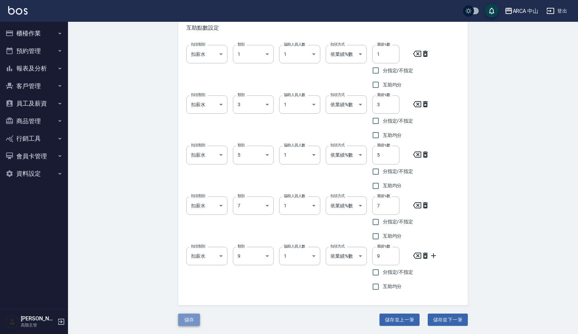
click at [191, 321] on button "儲存" at bounding box center [189, 319] width 22 height 13
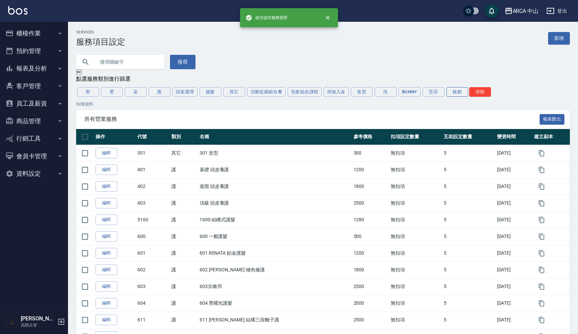
click at [457, 94] on button "核銷" at bounding box center [458, 92] width 22 height 10
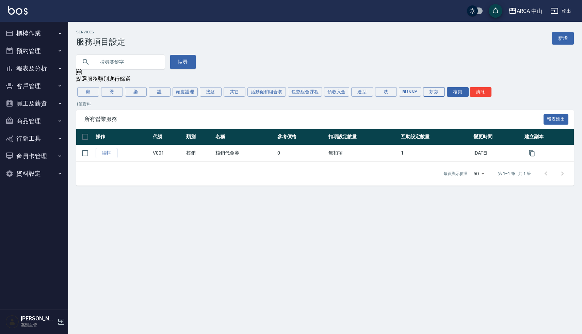
click at [432, 93] on button "莎莎" at bounding box center [434, 92] width 22 height 10
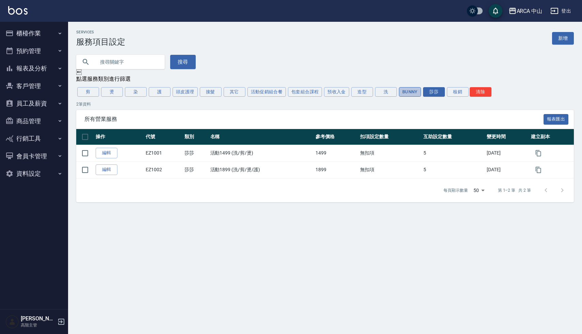
click at [416, 92] on button "Bunny" at bounding box center [410, 92] width 22 height 10
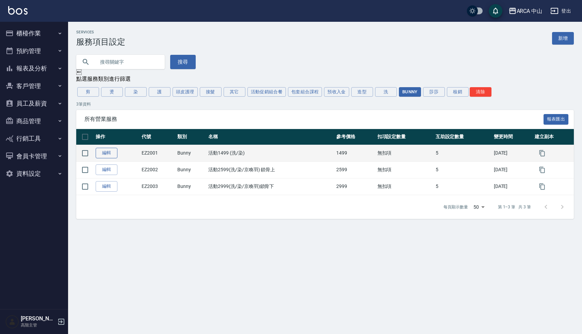
click at [108, 152] on link "編輯" at bounding box center [107, 153] width 22 height 11
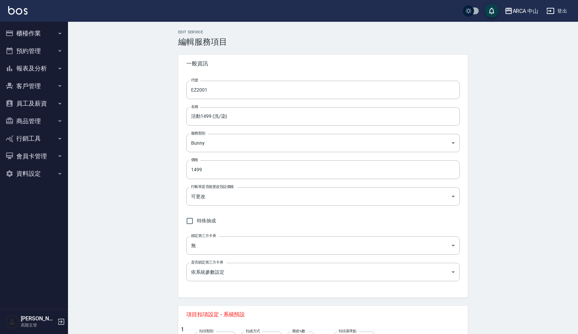
checkbox input "true"
type input "0"
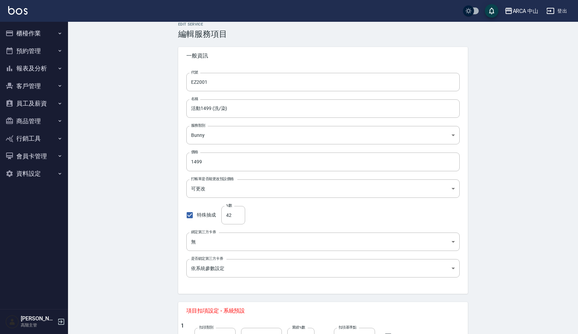
scroll to position [6, 0]
click at [236, 219] on input "42" at bounding box center [233, 216] width 24 height 18
type input "47"
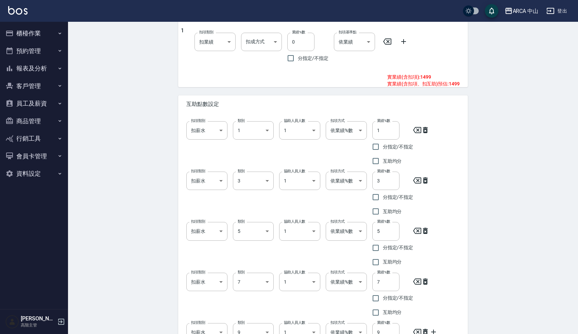
scroll to position [379, 0]
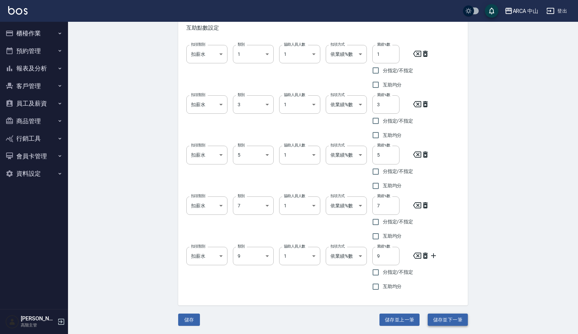
click at [444, 320] on button "儲存並下一筆" at bounding box center [448, 319] width 40 height 13
type input "EZ2002"
type input "活動2599(洗/染/京喚羽) 鎖骨上"
type input "2599"
type input "42"
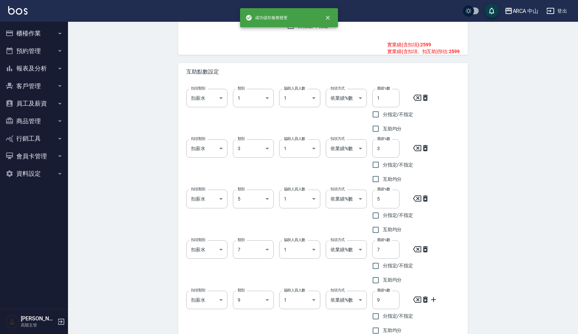
scroll to position [379, 0]
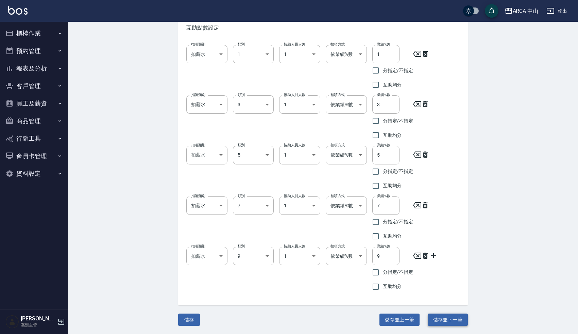
click at [459, 318] on button "儲存並下一筆" at bounding box center [448, 319] width 40 height 13
type input "EZ2003"
type input "活動2999(洗/染/京喚羽)鎖骨下"
type input "2999"
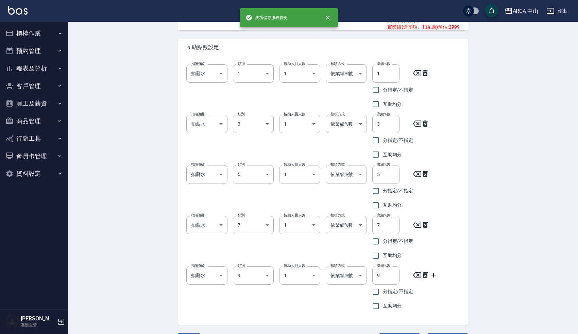
scroll to position [379, 0]
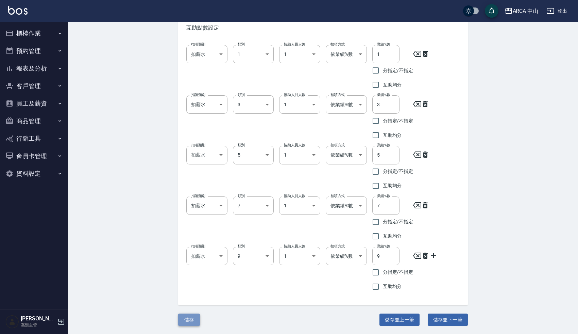
click at [190, 324] on button "儲存" at bounding box center [189, 319] width 22 height 13
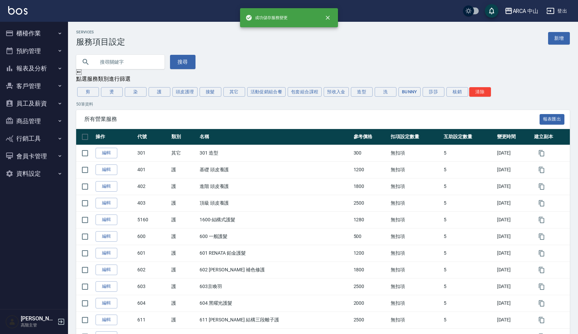
click at [266, 64] on div "搜尋" at bounding box center [319, 58] width 502 height 22
click at [258, 63] on div "搜尋" at bounding box center [319, 58] width 502 height 22
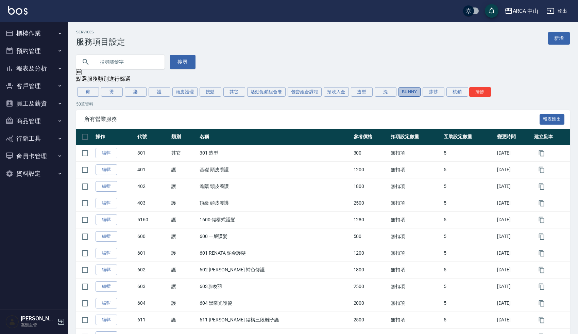
click at [417, 89] on button "Bunny" at bounding box center [410, 92] width 22 height 10
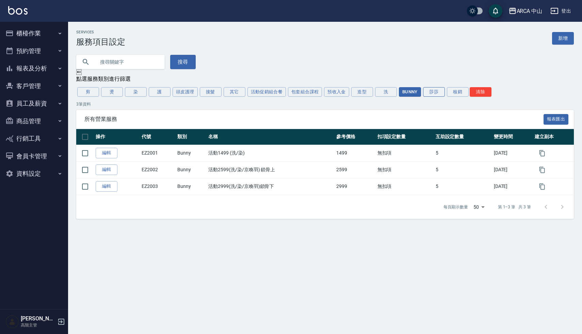
click at [443, 93] on button "莎莎" at bounding box center [434, 92] width 22 height 10
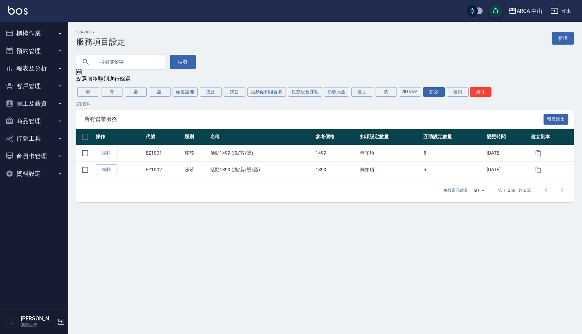
click at [368, 262] on div "Services 服務項目設定 新增 搜尋  點選服務類別進行篩選 剪 燙 染 護 頭皮護理 接髮 其它 活動促銷組合餐 包套組合課程 預收入金 造型 洗 …" at bounding box center [291, 167] width 582 height 334
click at [364, 36] on div "Services 服務項目設定 新增" at bounding box center [324, 38] width 497 height 17
click at [184, 213] on div "Services 服務項目設定 新增 搜尋  點選服務類別進行篩選 剪 燙 染 護 頭皮護理 接髮 其它 活動促銷組合餐 包套組合課程 預收入金 造型 洗 …" at bounding box center [291, 167] width 582 height 334
click at [26, 164] on button "會員卡管理" at bounding box center [34, 156] width 63 height 18
click at [29, 155] on button "會員卡管理" at bounding box center [34, 156] width 63 height 18
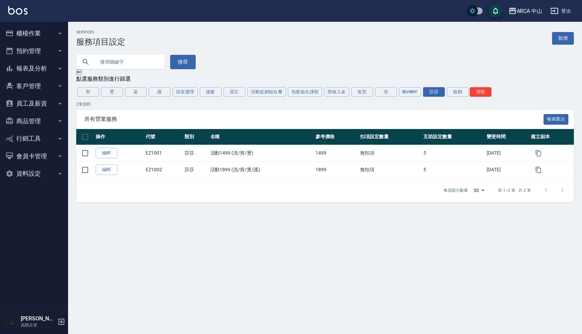
click at [24, 176] on button "資料設定" at bounding box center [34, 174] width 63 height 18
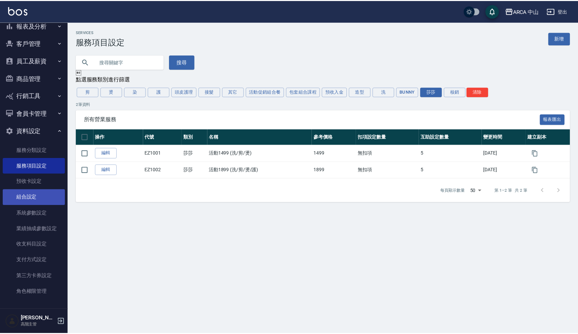
scroll to position [44, 0]
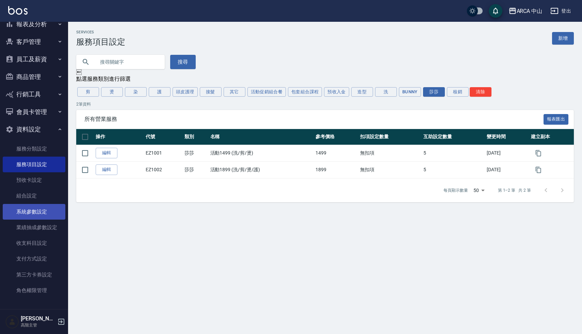
click at [31, 213] on link "系統參數設定" at bounding box center [34, 212] width 63 height 16
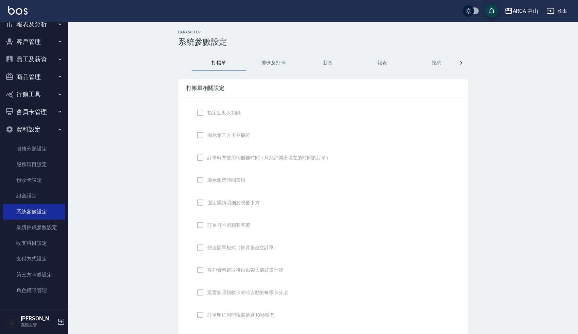
checkbox input "true"
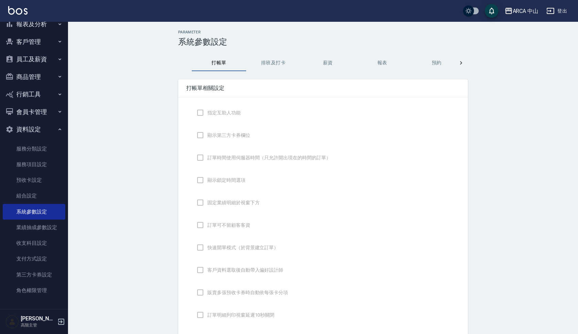
checkbox input "false"
type input "NICKNAME"
type input "LASTORDER"
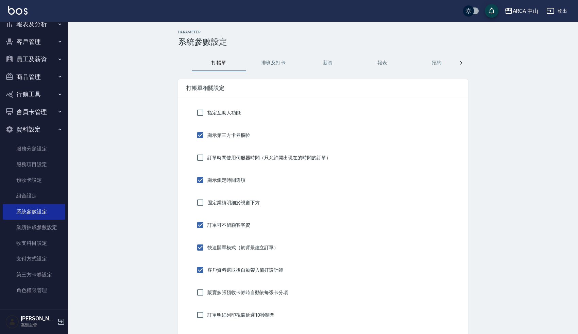
click at [24, 129] on button "資料設定" at bounding box center [34, 129] width 63 height 18
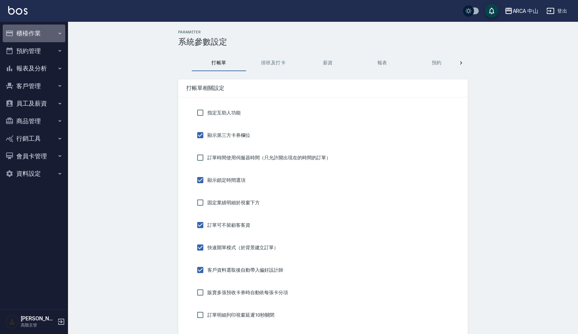
click at [28, 32] on button "櫃檯作業" at bounding box center [34, 33] width 63 height 18
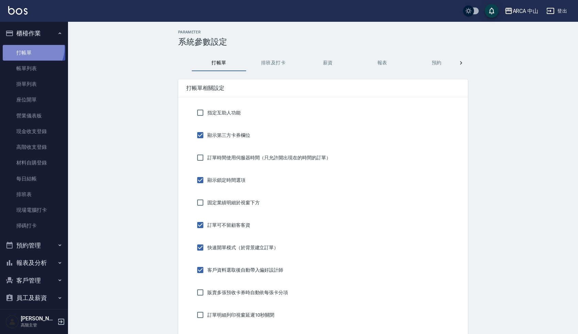
click at [30, 48] on link "打帳單" at bounding box center [34, 53] width 63 height 16
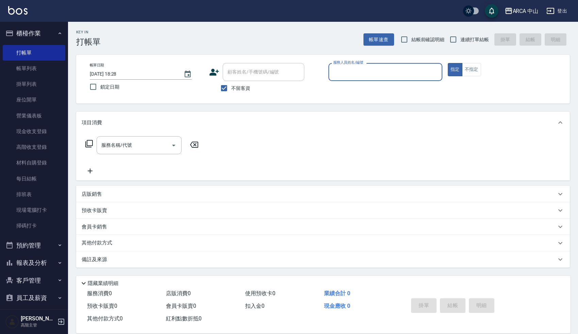
scroll to position [10, 0]
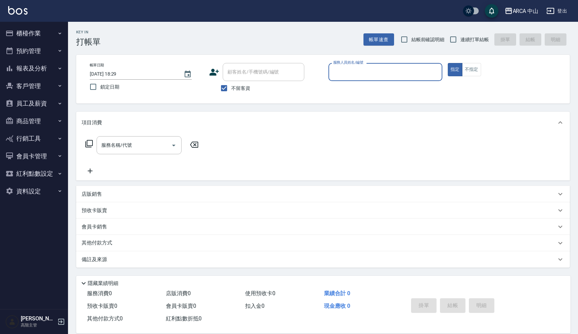
scroll to position [10, 0]
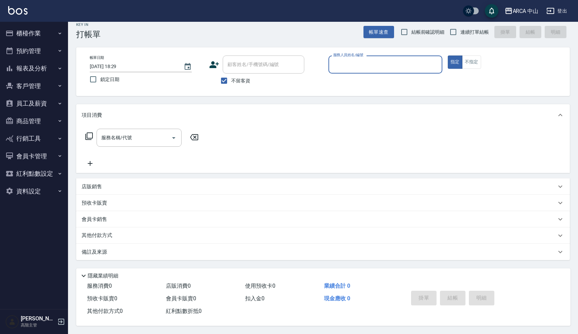
click at [100, 217] on p "會員卡銷售" at bounding box center [95, 219] width 26 height 7
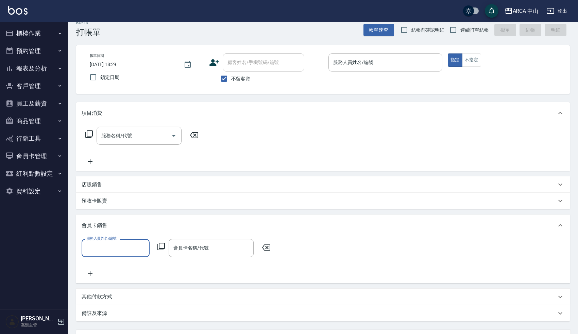
scroll to position [0, 0]
click at [103, 223] on p "會員卡銷售" at bounding box center [95, 225] width 26 height 7
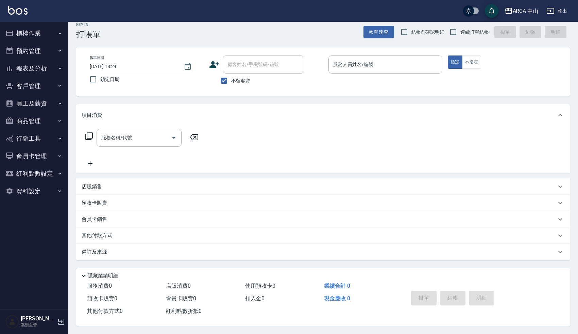
click at [104, 195] on div "預收卡販賣" at bounding box center [323, 203] width 494 height 16
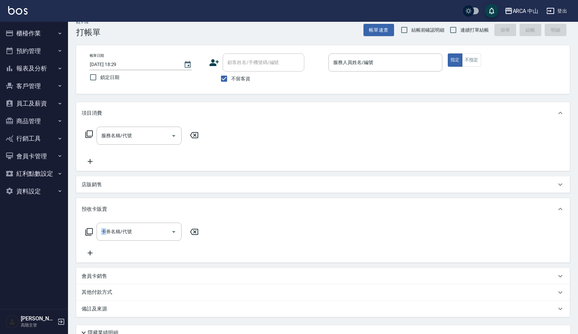
click at [104, 195] on div "項目消費 服務名稱/代號 服務名稱/代號 店販銷售 服務人員姓名/編號 服務人員姓名/編號 商品代號/名稱 商品代號/名稱 預收卡販賣 卡券名稱/代號 卡券名…" at bounding box center [323, 209] width 494 height 215
click at [102, 202] on div "預收卡販賣" at bounding box center [323, 209] width 494 height 22
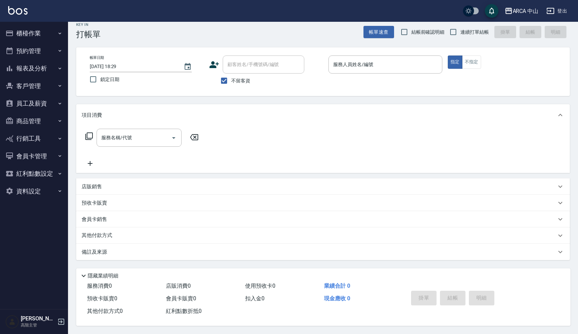
click at [101, 234] on p "其他付款方式" at bounding box center [99, 235] width 34 height 7
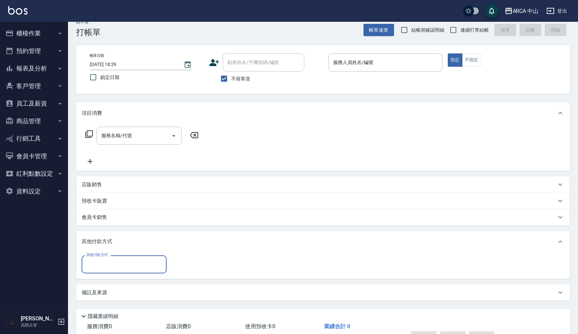
click at [102, 237] on div "其他付款方式" at bounding box center [323, 242] width 494 height 22
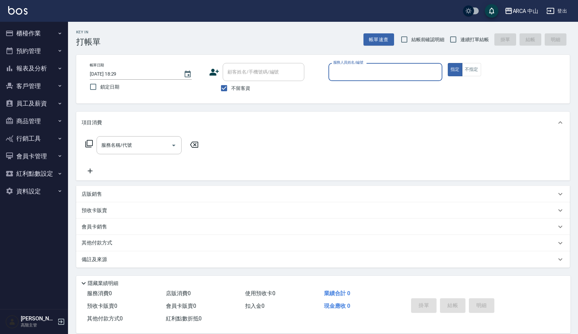
scroll to position [10, 0]
click at [246, 79] on div "顧客姓名/手機號碼/編號" at bounding box center [264, 72] width 82 height 18
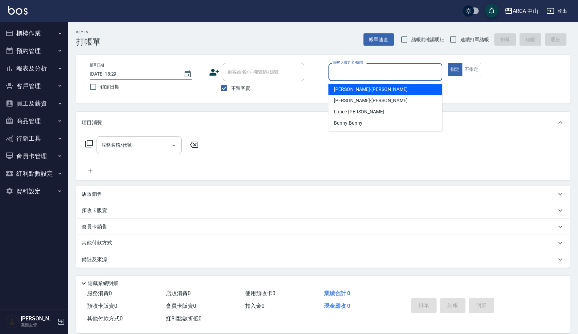
click at [339, 67] on input "服務人員姓名/編號" at bounding box center [386, 72] width 108 height 12
click at [344, 88] on span "[PERSON_NAME]" at bounding box center [371, 89] width 74 height 7
type input "[PERSON_NAME]"
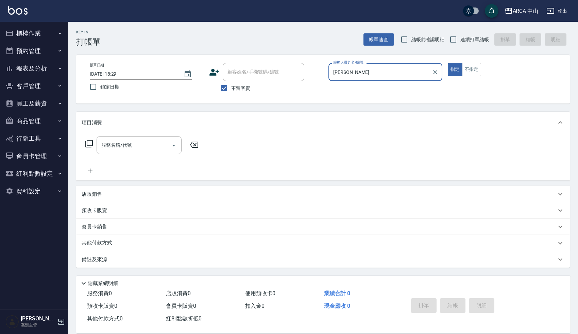
click at [249, 42] on div "Key In 打帳單 帳單速查 結帳前確認明細 連續打單結帳 掛單 結帳 明細" at bounding box center [319, 34] width 502 height 25
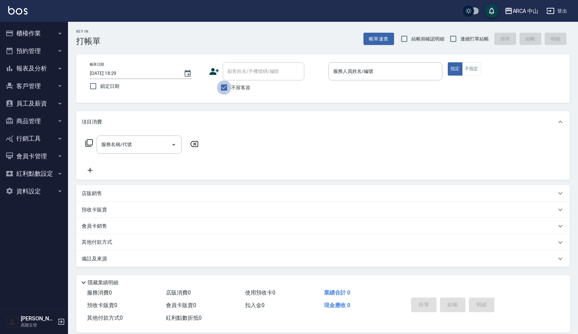
click at [225, 88] on input "不留客資" at bounding box center [224, 87] width 14 height 14
checkbox input "false"
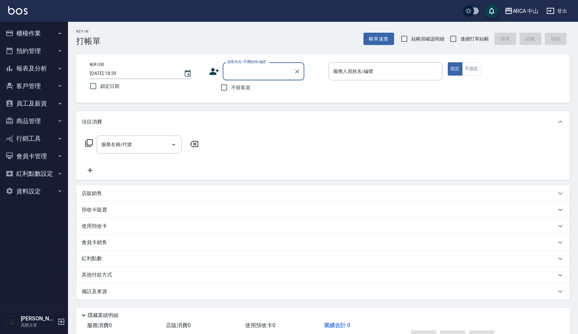
click at [248, 70] on input "顧客姓名/手機號碼/編號" at bounding box center [258, 71] width 65 height 12
type input "123"
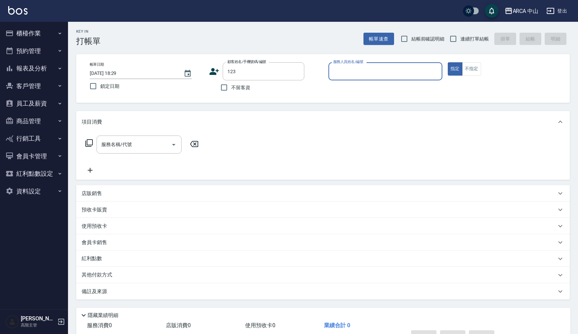
click at [343, 74] on input "服務人員姓名/編號" at bounding box center [386, 71] width 108 height 12
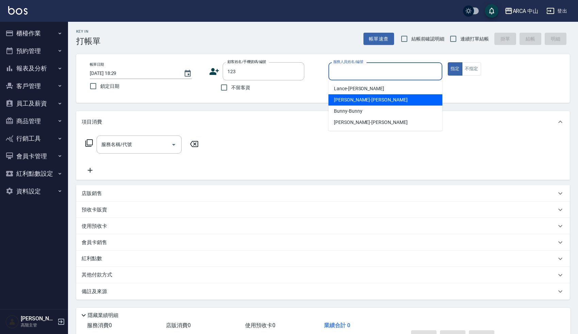
click at [343, 97] on span "[PERSON_NAME]" at bounding box center [371, 99] width 74 height 7
type input "[PERSON_NAME]"
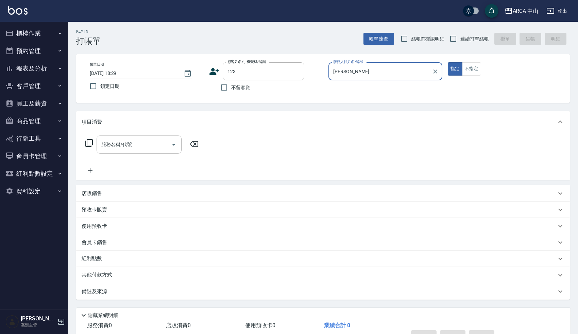
click at [105, 258] on p "紅利點數" at bounding box center [94, 258] width 24 height 7
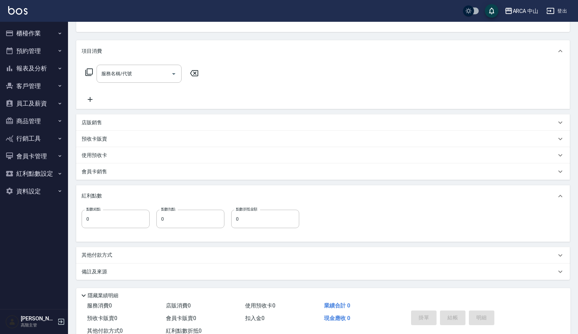
scroll to position [79, 0]
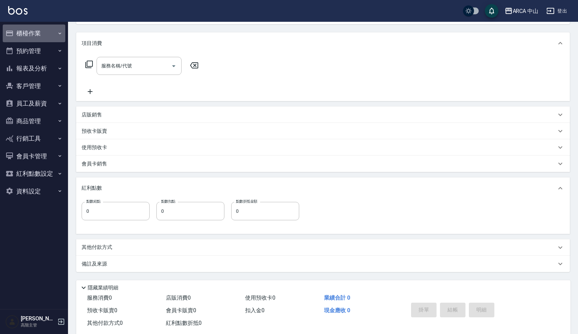
click at [22, 36] on button "櫃檯作業" at bounding box center [34, 33] width 63 height 18
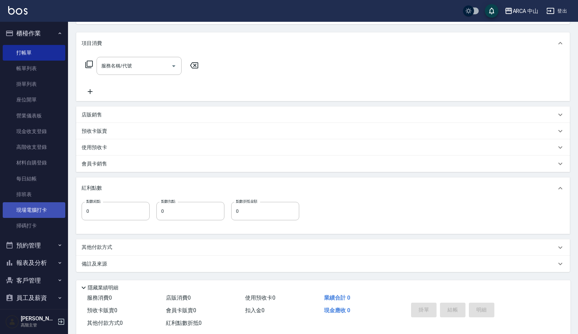
click at [21, 215] on link "現場電腦打卡" at bounding box center [34, 210] width 63 height 16
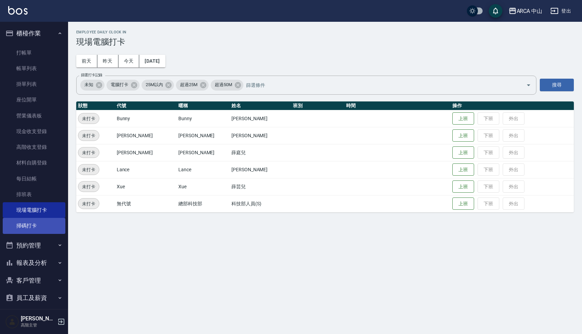
click at [36, 229] on link "掃碼打卡" at bounding box center [34, 226] width 63 height 16
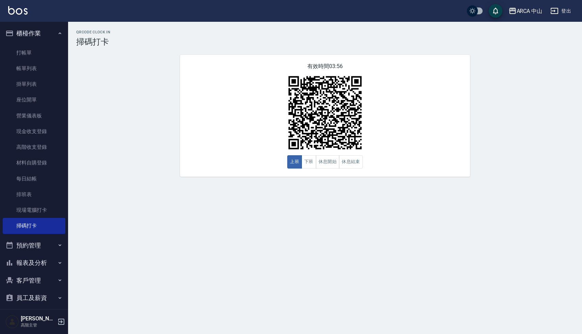
click at [119, 202] on div "QRcode Clock In 掃碼打卡 有效時間 03:56 上班 下班 休息開始 休息結束" at bounding box center [291, 167] width 582 height 334
click at [121, 196] on div "QRcode Clock In 掃碼打卡 有效時間 03:56 上班 下班 休息開始 休息結束" at bounding box center [291, 167] width 582 height 334
click at [108, 157] on div "QRcode Clock In 掃碼打卡 有效時間 03:54 上班 下班 休息開始 休息結束" at bounding box center [325, 103] width 514 height 147
click at [32, 37] on button "櫃檯作業" at bounding box center [34, 33] width 63 height 18
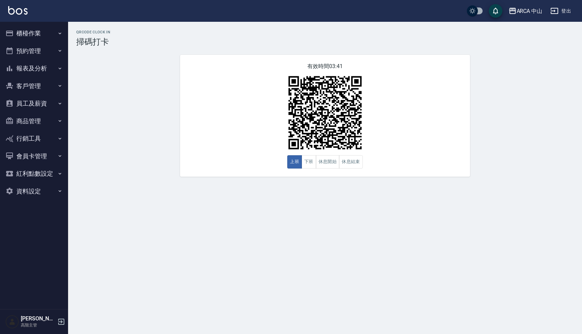
click at [138, 123] on div "QRcode Clock In 掃碼打卡 有效時間 03:41 上班 下班 休息開始 休息結束" at bounding box center [325, 103] width 514 height 147
click at [517, 84] on div "QRcode Clock In 掃碼打卡 有效時間 03:41 上班 下班 休息開始 休息結束" at bounding box center [325, 103] width 514 height 147
click at [517, 84] on div "QRcode Clock In 掃碼打卡 有效時間 03:40 上班 下班 休息開始 休息結束" at bounding box center [325, 103] width 514 height 147
click at [152, 104] on div "QRcode Clock In 掃碼打卡 有效時間 03:38 上班 下班 休息開始 休息結束" at bounding box center [325, 103] width 514 height 147
click at [30, 189] on button "資料設定" at bounding box center [34, 191] width 63 height 18
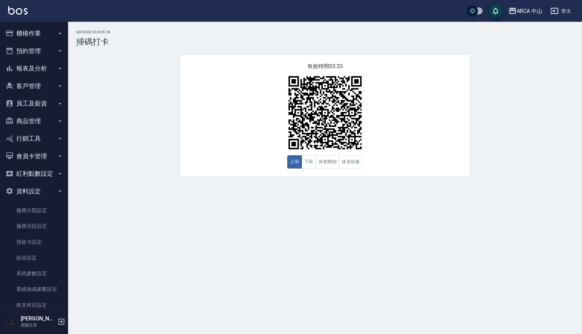
click at [36, 34] on button "櫃檯作業" at bounding box center [34, 33] width 63 height 18
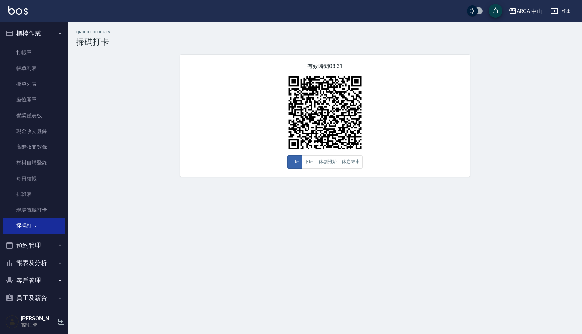
click at [146, 36] on div "QRcode Clock In 掃碼打卡" at bounding box center [324, 38] width 497 height 17
click at [34, 29] on button "櫃檯作業" at bounding box center [34, 33] width 63 height 18
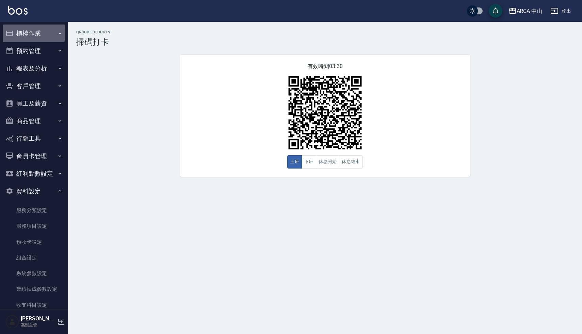
click at [33, 33] on button "櫃檯作業" at bounding box center [34, 33] width 63 height 18
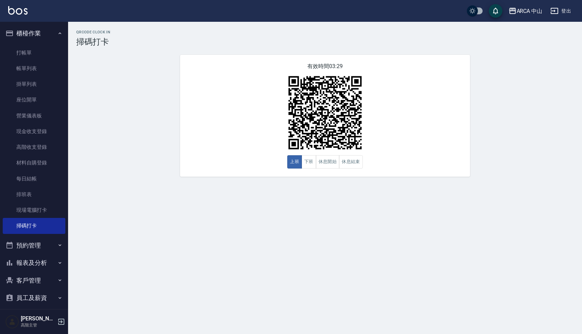
click at [156, 73] on div "QRcode Clock In 掃碼打卡 有效時間 03:29 上班 下班 休息開始 休息結束" at bounding box center [325, 103] width 514 height 147
click at [29, 36] on button "櫃檯作業" at bounding box center [34, 33] width 63 height 18
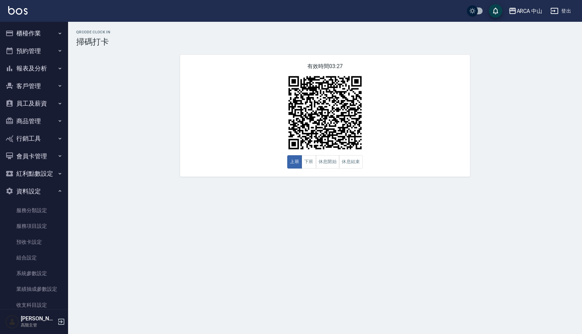
click at [29, 36] on button "櫃檯作業" at bounding box center [34, 33] width 63 height 18
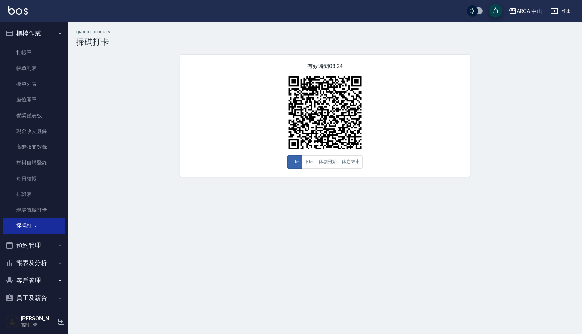
click at [145, 52] on div "QRcode Clock In 掃碼打卡 有效時間 03:24 上班 下班 休息開始 休息結束" at bounding box center [325, 103] width 514 height 147
click at [145, 52] on div "QRcode Clock In 掃碼打卡 有效時間 03:23 上班 下班 休息開始 休息結束" at bounding box center [325, 103] width 514 height 147
click at [145, 52] on div "QRcode Clock In 掃碼打卡 有效時間 03:19 上班 下班 休息開始 休息結束" at bounding box center [325, 103] width 514 height 147
click at [168, 54] on div "QRcode Clock In 掃碼打卡 有效時間 03:17 上班 下班 休息開始 休息結束" at bounding box center [325, 103] width 514 height 147
click at [158, 62] on div "QRcode Clock In 掃碼打卡 有效時間 03:17 上班 下班 休息開始 休息結束" at bounding box center [325, 103] width 514 height 147
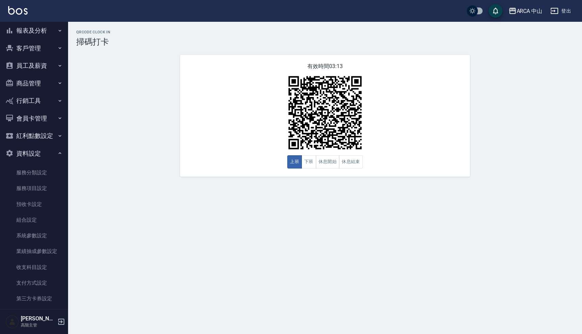
scroll to position [235, 0]
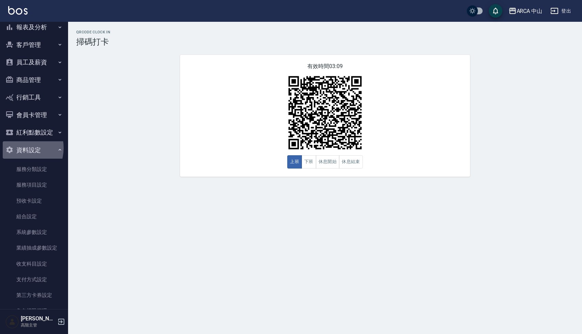
click at [19, 148] on button "資料設定" at bounding box center [34, 150] width 63 height 18
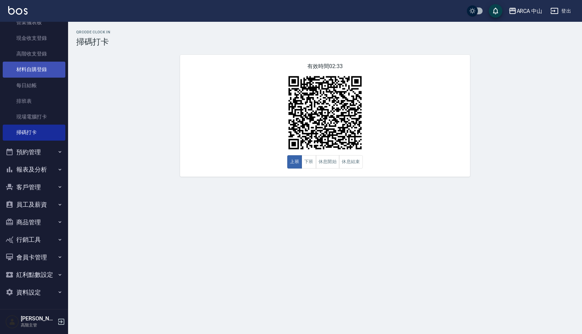
scroll to position [0, 0]
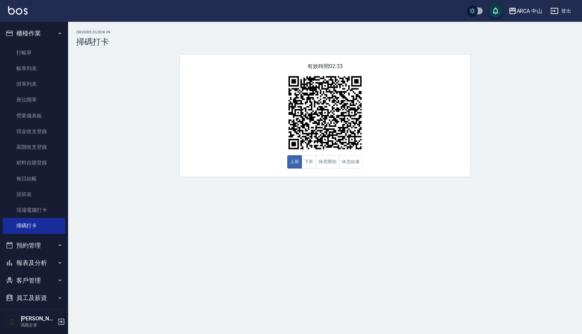
click at [30, 30] on button "櫃檯作業" at bounding box center [34, 33] width 63 height 18
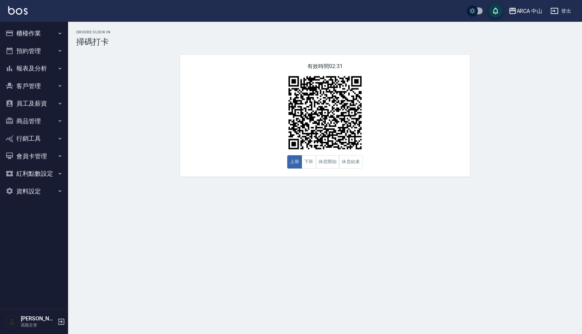
click at [28, 191] on button "資料設定" at bounding box center [34, 191] width 63 height 18
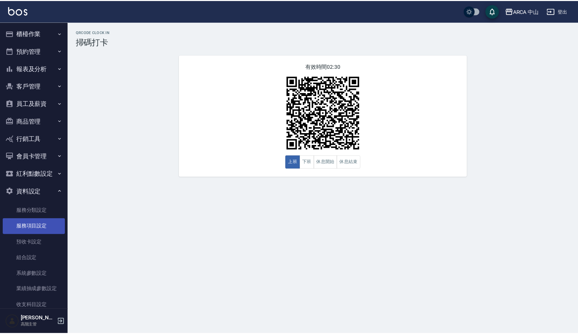
scroll to position [62, 0]
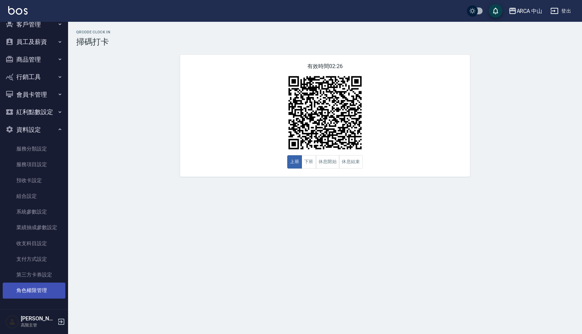
click at [33, 290] on link "角色權限管理" at bounding box center [34, 290] width 63 height 16
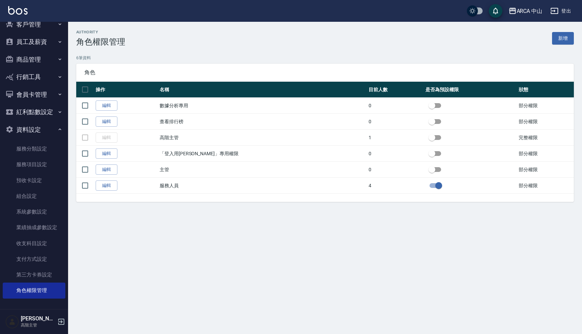
click at [185, 237] on div "authority 角色權限管理 新增 6 筆資料 角色 操作 名稱 目前人數 是否為預設權限 狀態 編輯 數據分析專用 0 部分權限 編輯 查看排行榜 0 …" at bounding box center [291, 167] width 582 height 334
click at [133, 233] on div "authority 角色權限管理 新增 6 筆資料 角色 操作 名稱 目前人數 是否為預設權限 狀態 編輯 數據分析專用 0 部分權限 編輯 查看排行榜 0 …" at bounding box center [291, 167] width 582 height 334
click at [191, 52] on div "authority 角色權限管理 新增 6 筆資料 角色 操作 名稱 目前人數 是否為預設權限 狀態 編輯 數據分析專用 0 部分權限 編輯 查看排行榜 0 …" at bounding box center [325, 116] width 514 height 172
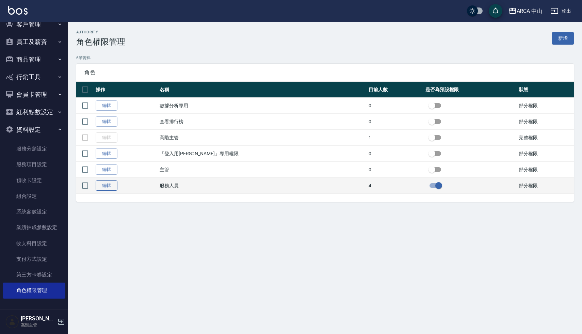
click at [111, 183] on link "編輯" at bounding box center [107, 185] width 22 height 11
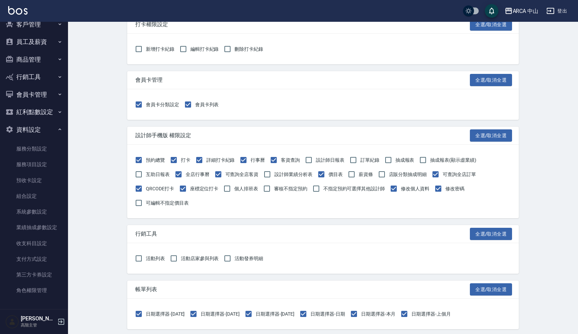
scroll to position [721, 0]
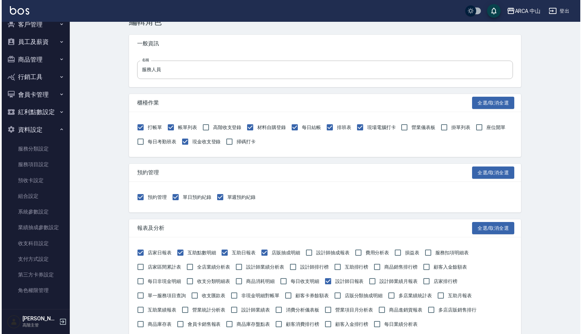
scroll to position [0, 0]
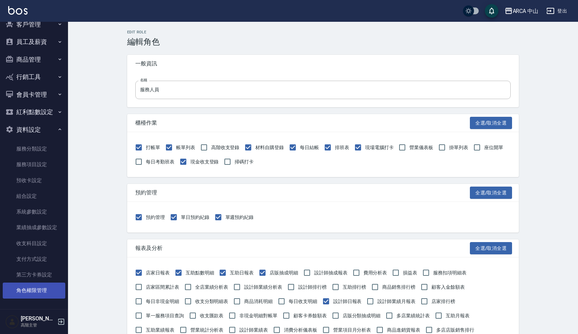
click at [47, 292] on link "角色權限管理" at bounding box center [34, 290] width 63 height 16
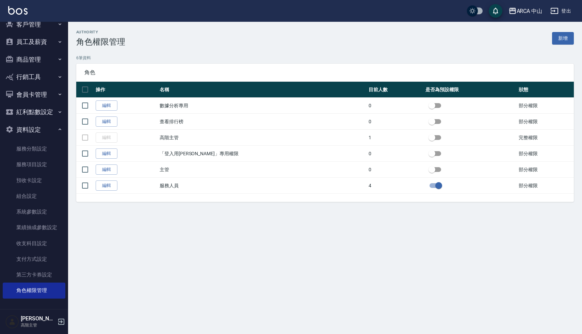
click at [170, 45] on div "authority 角色權限管理 新增" at bounding box center [324, 38] width 497 height 17
click at [132, 235] on div "authority 角色權限管理 新增 6 筆資料 角色 操作 名稱 目前人數 是否為預設權限 狀態 編輯 數據分析專用 0 部分權限 編輯 查看排行榜 0 …" at bounding box center [291, 167] width 582 height 334
click at [155, 54] on div "authority 角色權限管理 新增 6 筆資料 角色 操作 名稱 目前人數 是否為預設權限 狀態 編輯 數據分析專用 0 部分權限 編輯 查看排行榜 0 …" at bounding box center [325, 116] width 514 height 172
click at [175, 221] on div "authority 角色權限管理 新增 6 筆資料 角色 操作 名稱 目前人數 是否為預設權限 狀態 編輯 數據分析專用 0 部分權限 編輯 查看排行榜 0 …" at bounding box center [291, 167] width 582 height 334
click at [368, 261] on div "authority 角色權限管理 新增 6 筆資料 角色 操作 名稱 目前人數 是否為預設權限 狀態 編輯 數據分析專用 0 部分權限 編輯 查看排行榜 0 …" at bounding box center [291, 167] width 582 height 334
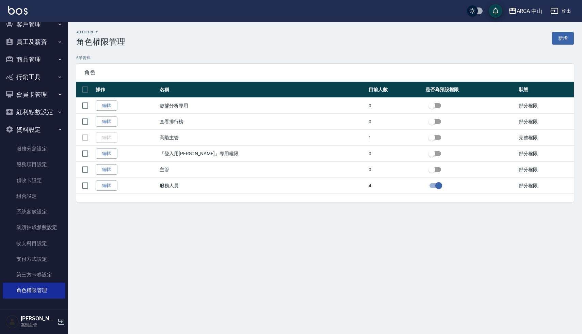
click at [367, 261] on div "authority 角色權限管理 新增 6 筆資料 角色 操作 名稱 目前人數 是否為預設權限 狀態 編輯 數據分析專用 0 部分權限 編輯 查看排行榜 0 …" at bounding box center [291, 167] width 582 height 334
click at [185, 60] on p "6 筆資料" at bounding box center [324, 58] width 497 height 6
click at [178, 217] on div "authority 角色權限管理 新增 6 筆資料 角色 操作 名稱 目前人數 是否為預設權限 狀態 編輯 數據分析專用 0 部分權限 編輯 查看排行榜 0 …" at bounding box center [325, 120] width 514 height 196
click at [197, 52] on div "authority 角色權限管理 新增 6 筆資料 角色 操作 名稱 目前人數 是否為預設權限 狀態 編輯 數據分析專用 0 部分權限 編輯 查看排行榜 0 …" at bounding box center [325, 116] width 514 height 172
click at [21, 132] on button "資料設定" at bounding box center [34, 130] width 63 height 18
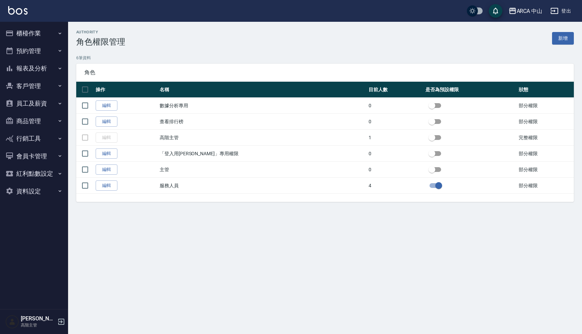
click at [180, 56] on p "6 筆資料" at bounding box center [324, 58] width 497 height 6
click at [167, 55] on p "6 筆資料" at bounding box center [324, 58] width 497 height 6
click at [28, 199] on button "資料設定" at bounding box center [34, 191] width 63 height 18
click at [33, 191] on button "資料設定" at bounding box center [34, 191] width 63 height 18
click at [131, 67] on div "角色" at bounding box center [324, 73] width 497 height 18
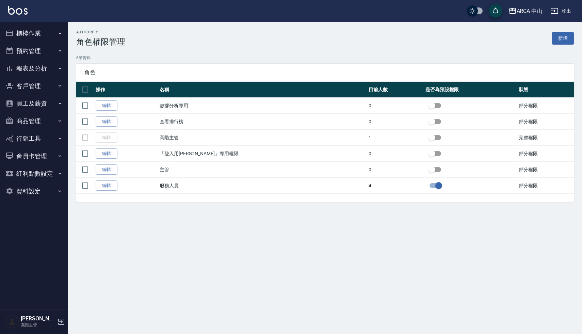
click at [30, 103] on button "員工及薪資" at bounding box center [34, 104] width 63 height 18
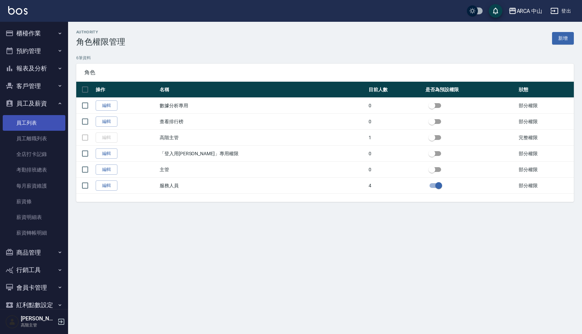
click at [31, 127] on link "員工列表" at bounding box center [34, 123] width 63 height 16
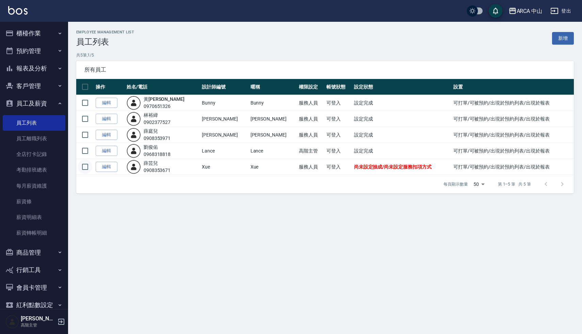
click at [86, 165] on input "checkbox" at bounding box center [85, 167] width 14 height 14
checkbox input "true"
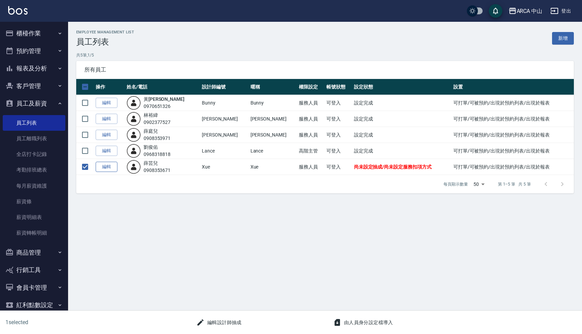
click at [111, 168] on link "編輯" at bounding box center [107, 167] width 22 height 11
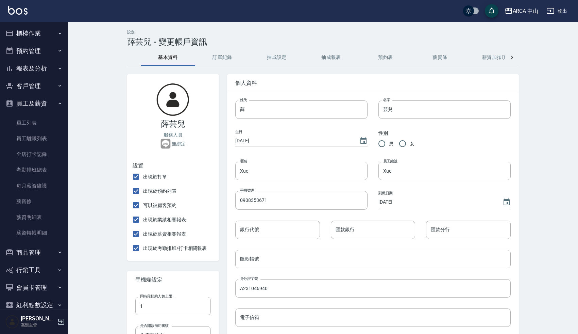
click at [330, 57] on button "抽成報表" at bounding box center [331, 57] width 54 height 16
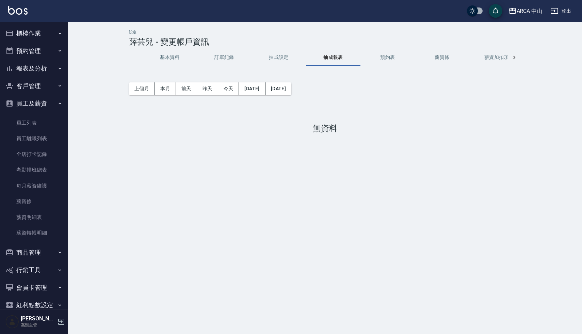
click at [277, 54] on button "抽成設定" at bounding box center [278, 57] width 54 height 16
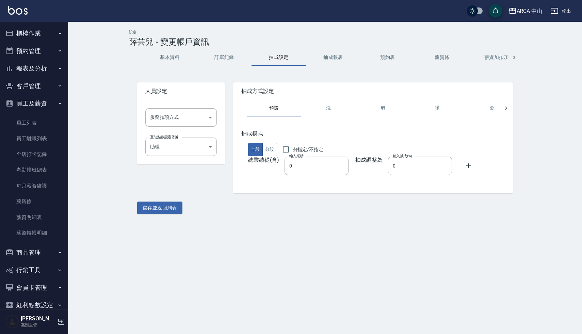
click at [170, 58] on button "基本資料" at bounding box center [170, 57] width 54 height 16
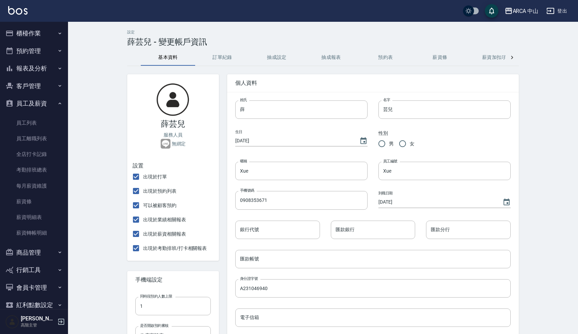
click at [98, 235] on div "設定 薛芸兒 - 變更帳戶資訊 基本資料 訂單紀錄 抽成設定 抽成報表 預約表 薪資條 薪資加扣項 密碼與安全 打卡紀錄 薛芸兒 服務人員 無綁定 設置 出…" at bounding box center [323, 282] width 510 height 521
click at [413, 116] on input "芸兒" at bounding box center [445, 109] width 132 height 18
drag, startPoint x: 249, startPoint y: 112, endPoint x: 231, endPoint y: 111, distance: 18.4
click at [231, 111] on div "姓氏 薛 姓氏" at bounding box center [296, 103] width 143 height 29
drag, startPoint x: 396, startPoint y: 112, endPoint x: 373, endPoint y: 112, distance: 22.8
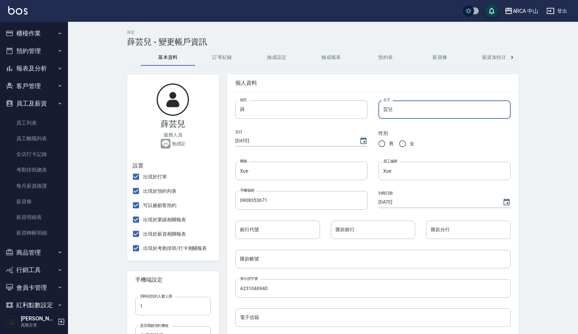
click at [373, 112] on div "名字 芸兒 名字" at bounding box center [439, 103] width 143 height 29
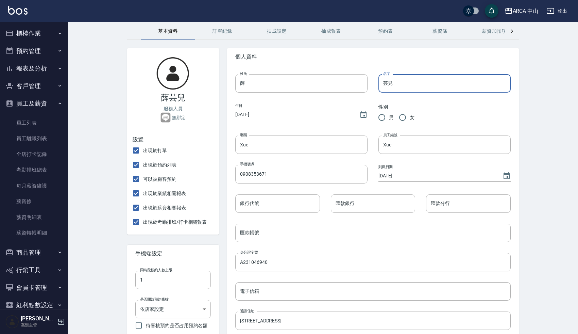
scroll to position [27, 0]
click at [402, 79] on input "芸兒" at bounding box center [445, 82] width 132 height 18
type input "芸兒"
click at [237, 82] on input "薛" at bounding box center [301, 82] width 132 height 18
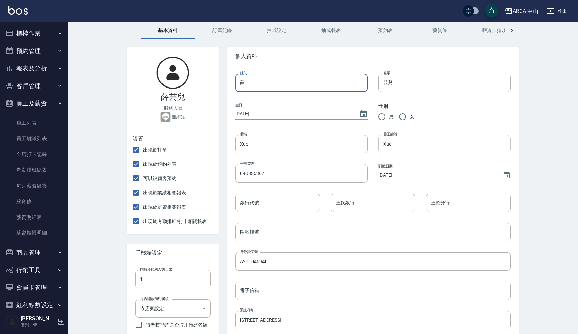
click at [399, 146] on input "Xue" at bounding box center [445, 144] width 132 height 18
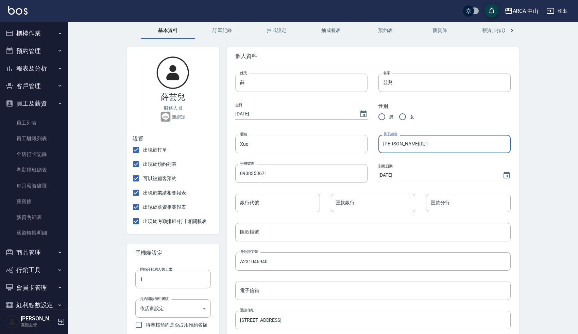
type input "Xue(助）"
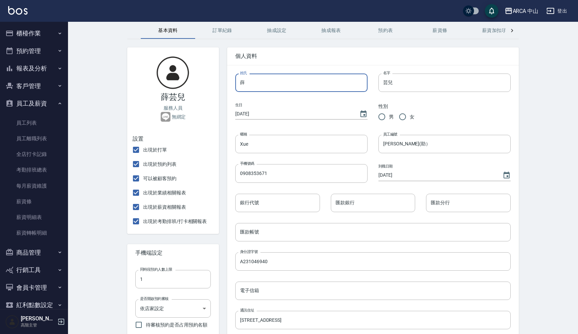
click at [241, 83] on input "薛" at bounding box center [301, 82] width 132 height 18
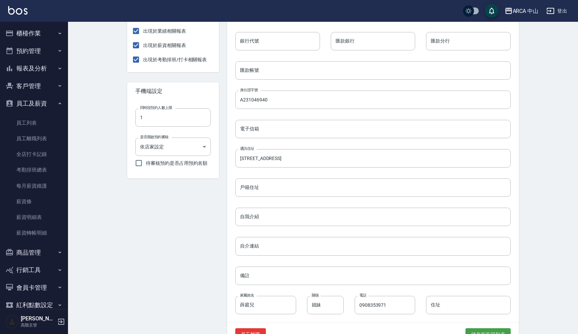
scroll to position [181, 0]
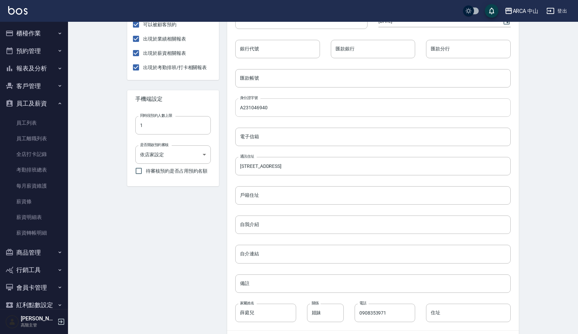
type input "(助)薛"
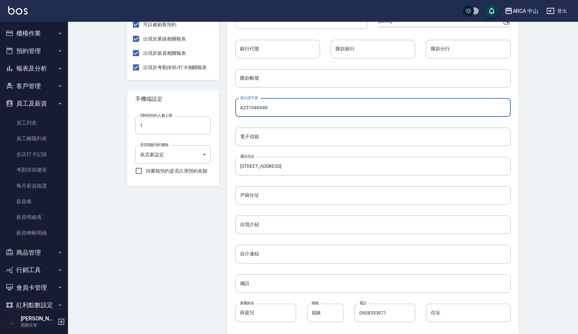
drag, startPoint x: 272, startPoint y: 108, endPoint x: 228, endPoint y: 108, distance: 44.9
click at [228, 108] on div "身分證字號 A231046940 身分證字號" at bounding box center [368, 101] width 286 height 29
click at [181, 238] on div "(助)薛芸兒 服務人員 無綁定 設置 出現於打單 出現於預約列表 可以被顧客預約 出現於業績相關報表 出現於薪資相關報表 出現於考勤排班/打卡相關報表 手機…" at bounding box center [169, 119] width 100 height 468
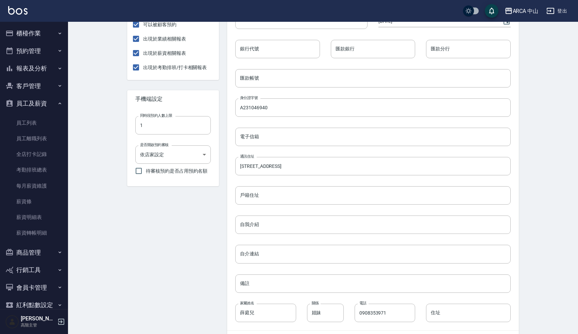
scroll to position [209, 0]
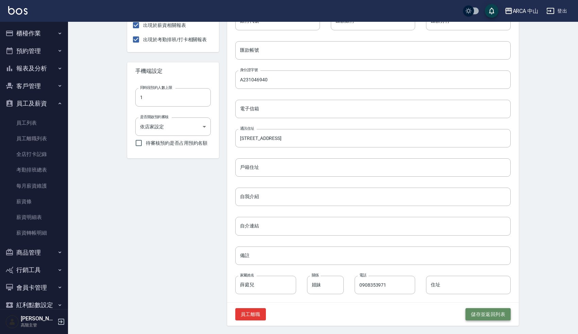
click at [482, 311] on button "儲存並返回列表" at bounding box center [488, 314] width 45 height 13
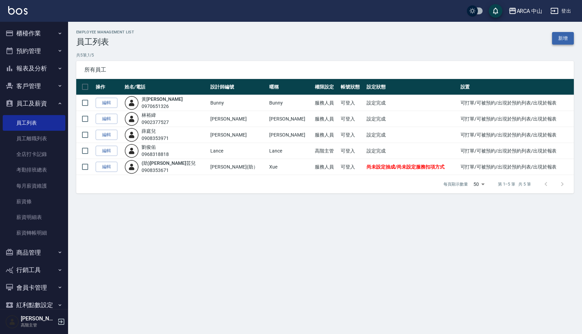
click at [560, 37] on link "新增" at bounding box center [563, 38] width 22 height 13
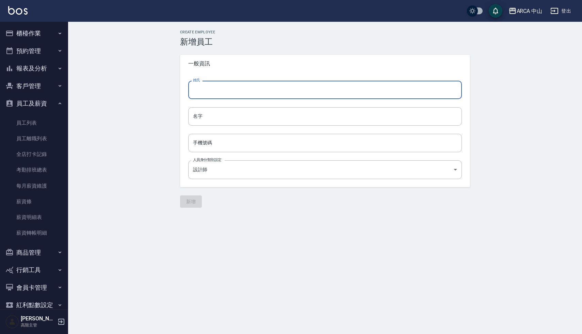
click at [225, 96] on input "姓氏" at bounding box center [325, 90] width 274 height 18
paste input "芸兒"
drag, startPoint x: 206, startPoint y: 98, endPoint x: 182, endPoint y: 94, distance: 24.4
click at [182, 94] on div "姓氏 芸兒 姓氏 名字 名字 手機號碼 手機號碼 人員身分類別設定 設計師 13b64039-8c88-4f8c-8cb7-f02499f202e4 人員身分…" at bounding box center [325, 129] width 290 height 115
drag, startPoint x: 204, startPoint y: 89, endPoint x: 188, endPoint y: 88, distance: 16.0
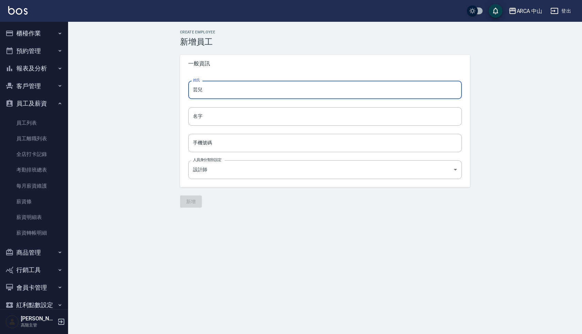
click at [188, 89] on input "芸兒" at bounding box center [325, 90] width 274 height 18
click at [210, 93] on input "芸兒" at bounding box center [325, 90] width 274 height 18
type input "芸"
click at [249, 113] on input "名字" at bounding box center [325, 116] width 274 height 18
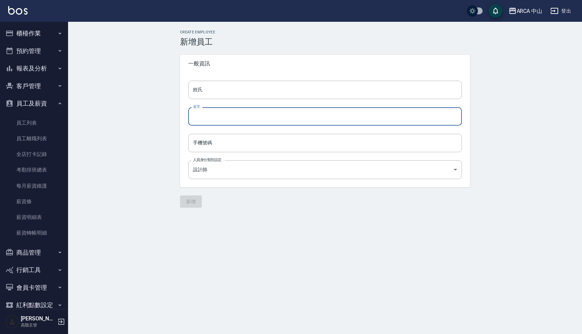
paste input "薛芸兒"
drag, startPoint x: 198, startPoint y: 116, endPoint x: 186, endPoint y: 116, distance: 11.2
click at [186, 116] on div "姓氏 姓氏 名字 薛芸兒 名字 手機號碼 手機號碼 人員身分類別設定 設計師 13b64039-8c88-4f8c-8cb7-f02499f202e4 人員身…" at bounding box center [325, 129] width 290 height 115
type input "薛芸兒"
click at [199, 92] on input "姓氏" at bounding box center [325, 90] width 274 height 18
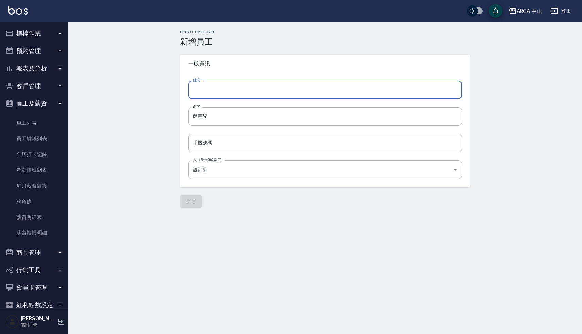
paste input "薛"
type input "薛"
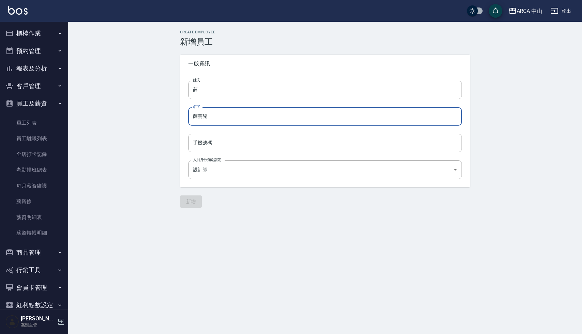
click at [195, 120] on input "薛芸兒" at bounding box center [325, 116] width 274 height 18
click at [197, 117] on input "薛芸兒" at bounding box center [325, 116] width 274 height 18
type input "芸兒"
click at [227, 144] on input "手機號碼" at bounding box center [325, 143] width 274 height 18
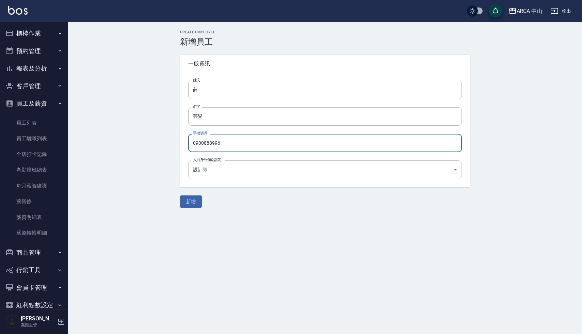
type input "0900888996"
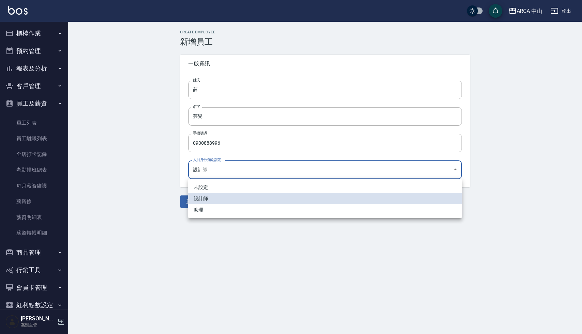
click at [209, 166] on body "ARCA 中山 登出 櫃檯作業 打帳單 帳單列表 掛單列表 座位開單 營業儀表板 現金收支登錄 高階收支登錄 材料自購登錄 每日結帳 排班表 現場電腦打卡 掃…" at bounding box center [291, 167] width 582 height 334
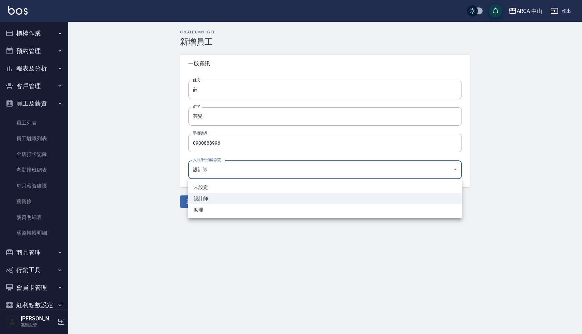
click at [208, 198] on li "設計師" at bounding box center [325, 198] width 274 height 11
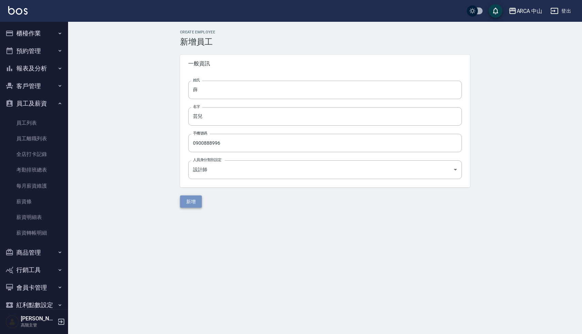
click at [192, 201] on button "新增" at bounding box center [191, 201] width 22 height 13
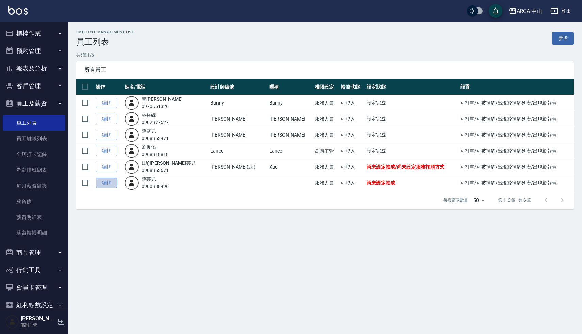
click at [107, 182] on link "編輯" at bounding box center [107, 183] width 22 height 11
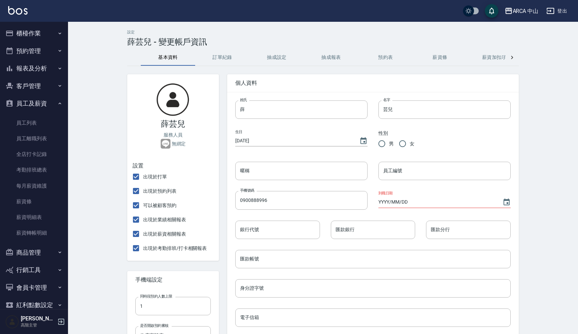
click at [402, 146] on input "女" at bounding box center [403, 143] width 14 height 14
radio input "true"
click at [342, 52] on button "抽成報表" at bounding box center [331, 57] width 54 height 16
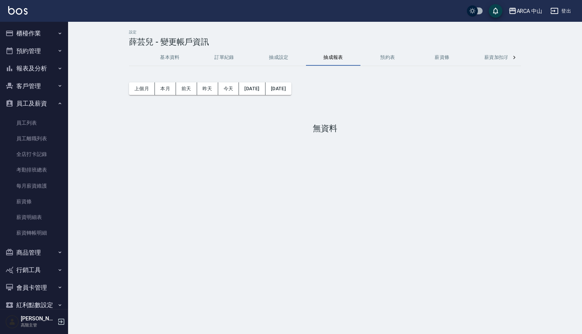
click at [286, 61] on button "抽成設定" at bounding box center [278, 57] width 54 height 16
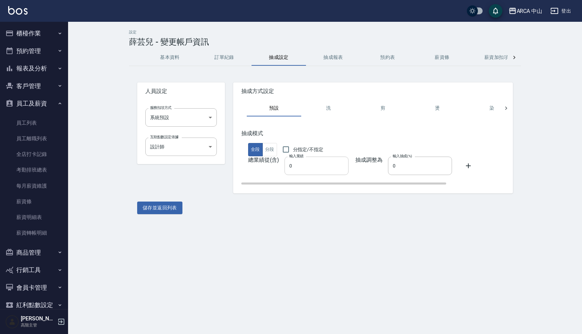
click at [293, 168] on input "0" at bounding box center [316, 165] width 64 height 18
type input "0"
click at [297, 174] on input "0" at bounding box center [316, 165] width 64 height 18
click at [388, 170] on input "0" at bounding box center [420, 165] width 64 height 18
type input "50"
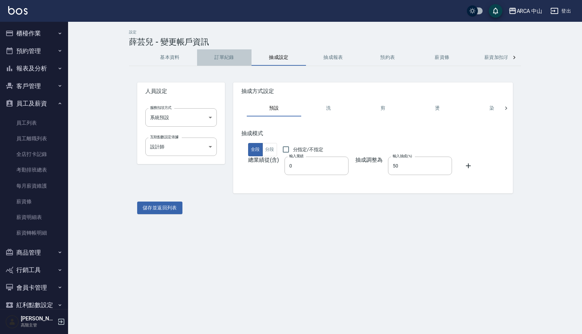
click at [228, 60] on button "訂單紀錄" at bounding box center [224, 57] width 54 height 16
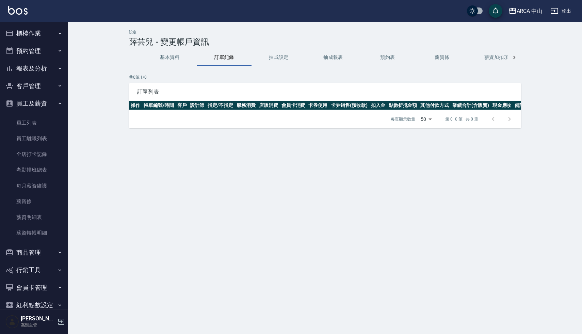
click at [167, 60] on button "基本資料" at bounding box center [170, 57] width 54 height 16
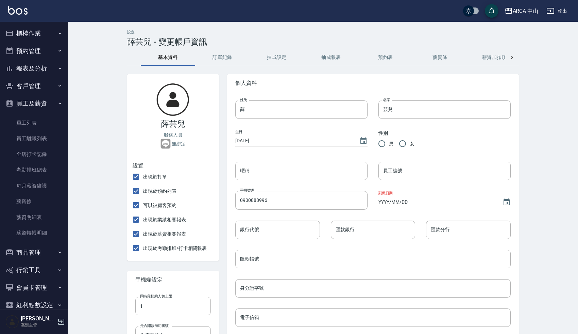
click at [401, 146] on input "女" at bounding box center [403, 143] width 14 height 14
radio input "true"
click at [400, 172] on input "員工編號" at bounding box center [445, 171] width 132 height 18
click at [413, 172] on input "員工編號" at bounding box center [445, 171] width 132 height 18
click at [542, 160] on div "設定 薛芸兒 - 變更帳戶資訊 基本資料 訂單紀錄 抽成設定 抽成報表 預約表 薪資條 薪資加扣項 密碼與安全 打卡紀錄 薛芸兒 服務人員 無綁定 設置 出…" at bounding box center [323, 282] width 510 height 521
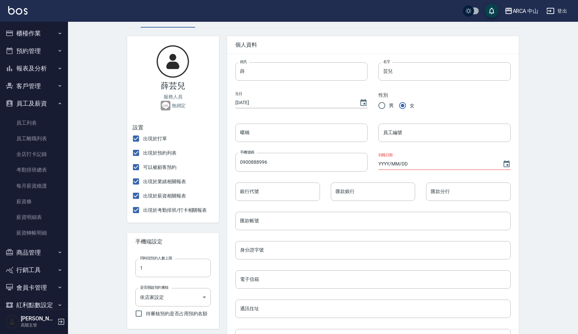
scroll to position [55, 0]
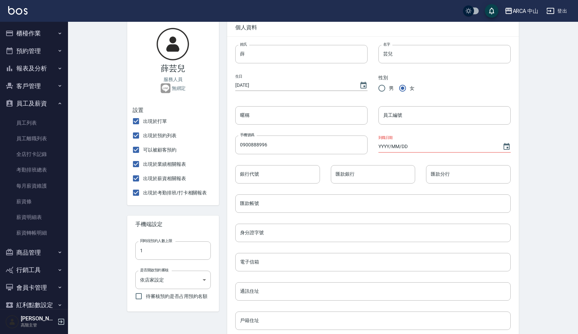
click at [406, 147] on input "YYYY/MM/DD" at bounding box center [437, 146] width 117 height 11
click at [509, 150] on icon "Choose date" at bounding box center [507, 147] width 8 height 8
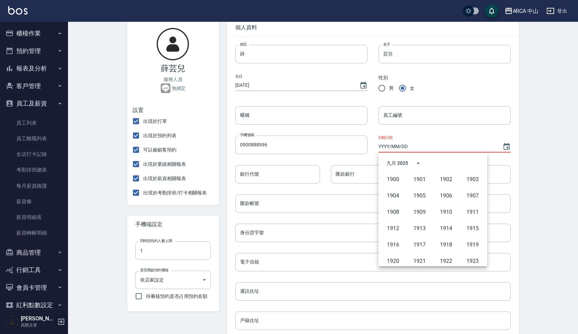
scroll to position [467, 0]
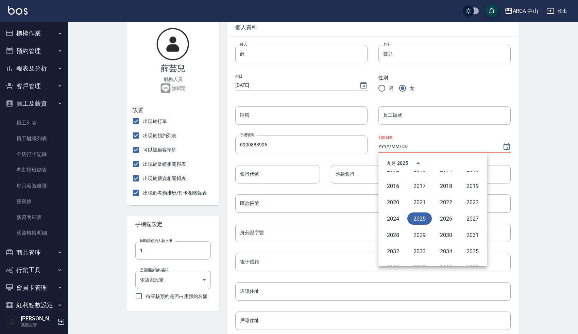
click at [420, 218] on button "2025" at bounding box center [420, 218] width 24 height 12
type input "2025/09/25"
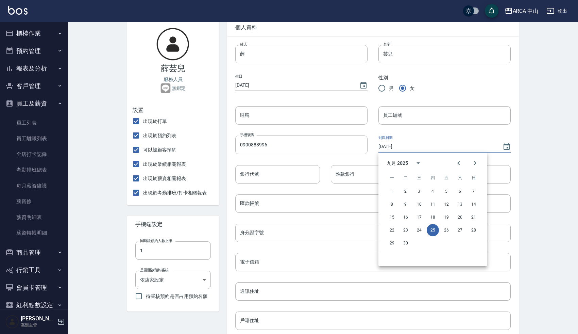
click at [439, 231] on div "22 23 24 25 26 27 28" at bounding box center [433, 230] width 109 height 12
click at [433, 231] on button "25" at bounding box center [433, 230] width 12 height 12
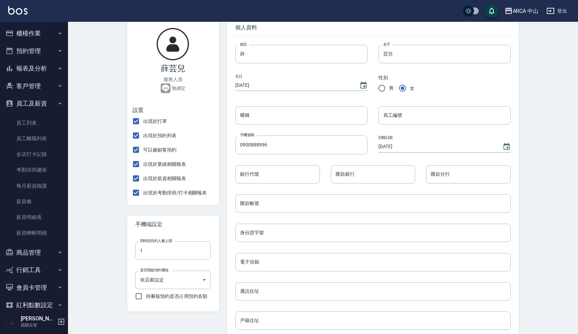
click at [534, 201] on div "設定 薛芸兒 - 變更帳戶資訊 基本資料 訂單紀錄 抽成設定 抽成報表 預約表 薪資條 薪資加扣項 密碼與安全 打卡紀錄 薛芸兒 服務人員 無綁定 設置 出…" at bounding box center [323, 226] width 510 height 521
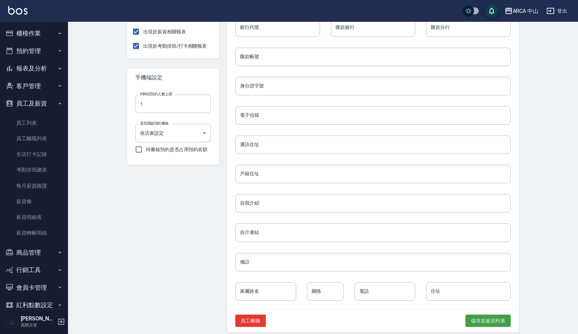
scroll to position [209, 0]
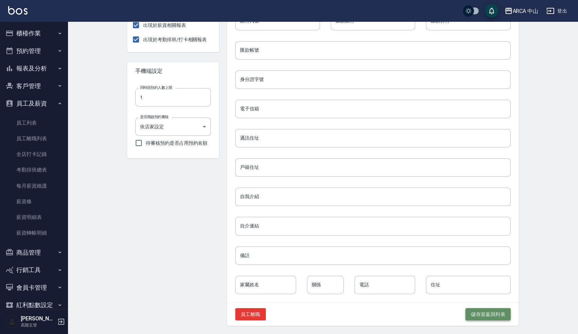
click at [495, 314] on button "儲存並返回列表" at bounding box center [488, 314] width 45 height 13
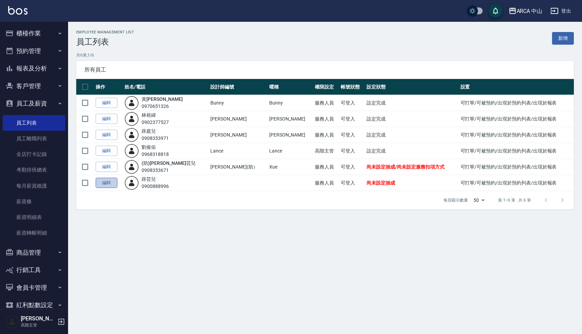
click at [113, 182] on link "編輯" at bounding box center [107, 183] width 22 height 11
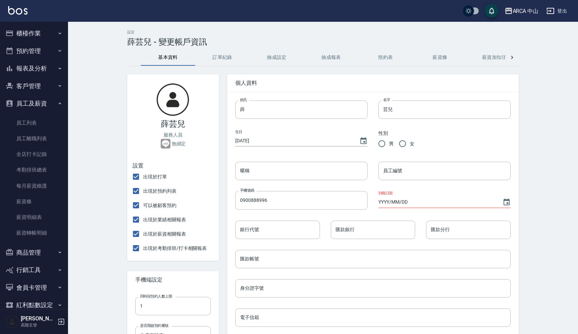
radio input "true"
type input "2025/09/25"
click at [396, 168] on input "員工編號" at bounding box center [445, 171] width 132 height 18
click at [519, 166] on div "設定 薛芸兒 - 變更帳戶資訊 基本資料 訂單紀錄 抽成設定 抽成報表 預約表 薪資條 薪資加扣項 密碼與安全 打卡紀錄 薛芸兒 服務人員 無綁定 設置 出…" at bounding box center [323, 282] width 408 height 504
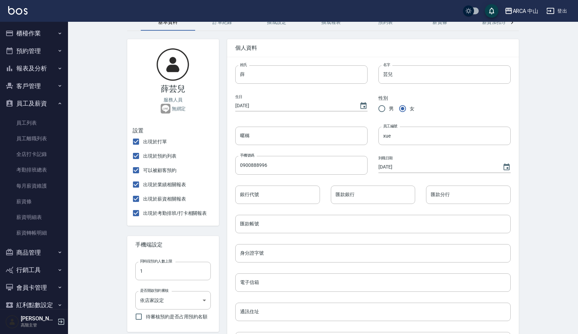
scroll to position [51, 0]
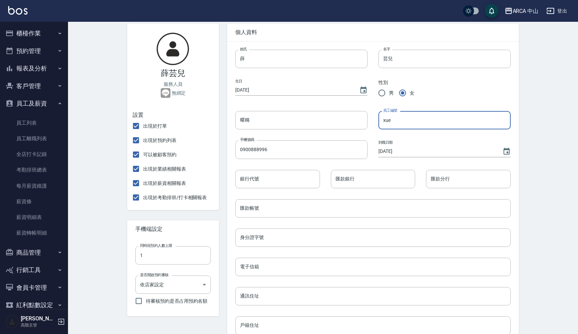
click at [386, 123] on input "xue" at bounding box center [445, 120] width 132 height 18
type input "Xue"
click at [554, 133] on div "設定 薛芸兒 - 變更帳戶資訊 基本資料 訂單紀錄 抽成設定 抽成報表 預約表 薪資條 薪資加扣項 密碼與安全 打卡紀錄 薛芸兒 服務人員 無綁定 設置 出…" at bounding box center [323, 231] width 510 height 521
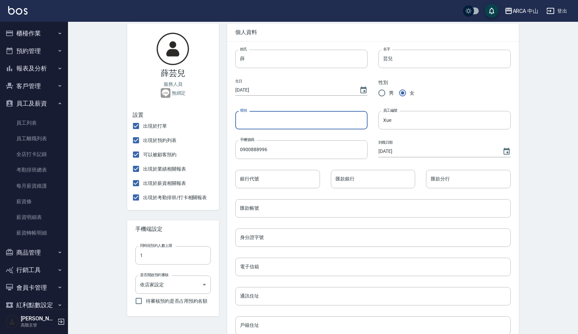
click at [311, 119] on input "暱稱" at bounding box center [301, 120] width 132 height 18
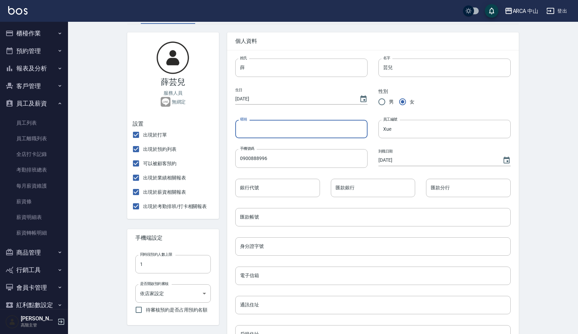
scroll to position [34, 0]
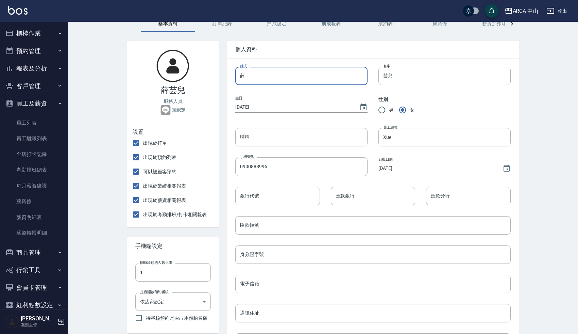
drag, startPoint x: 246, startPoint y: 77, endPoint x: 235, endPoint y: 77, distance: 10.2
click at [235, 77] on input "薛" at bounding box center [301, 76] width 132 height 18
click at [255, 140] on input "暱稱" at bounding box center [301, 137] width 132 height 18
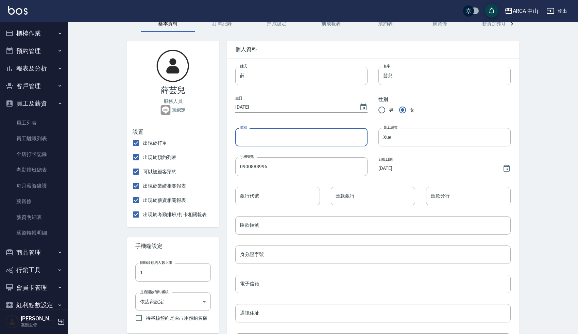
paste input "薛"
click at [255, 134] on input "薛" at bounding box center [301, 137] width 132 height 18
click at [254, 136] on input "薛" at bounding box center [301, 137] width 132 height 18
paste input "薛"
type input "薛薛"
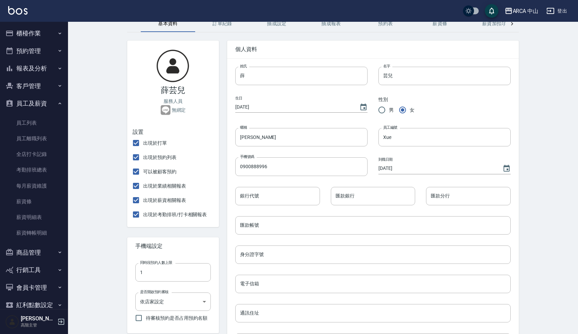
click at [117, 190] on div "設定 薛芸兒 - 變更帳戶資訊 基本資料 訂單紀錄 抽成設定 抽成報表 預約表 薪資條 薪資加扣項 密碼與安全 打卡紀錄 薛芸兒 服務人員 無綁定 設置 出…" at bounding box center [323, 248] width 510 height 521
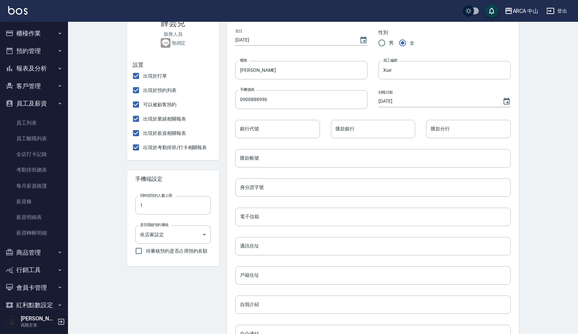
scroll to position [209, 0]
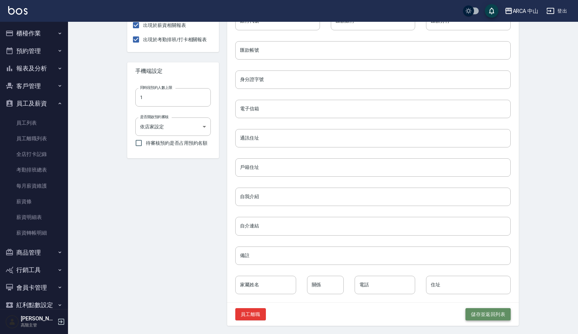
click at [487, 317] on button "儲存並返回列表" at bounding box center [488, 314] width 45 height 13
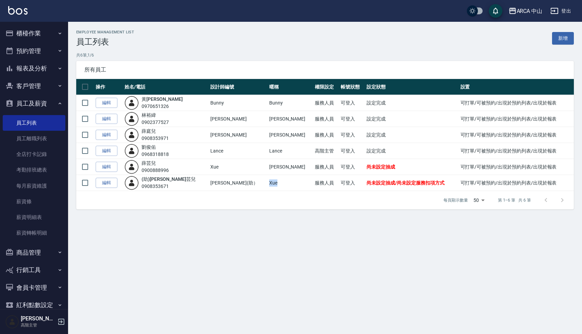
drag, startPoint x: 234, startPoint y: 182, endPoint x: 246, endPoint y: 184, distance: 12.2
click at [267, 184] on td "Xue" at bounding box center [290, 183] width 46 height 16
copy td "Xue"
click at [111, 166] on link "編輯" at bounding box center [107, 167] width 22 height 11
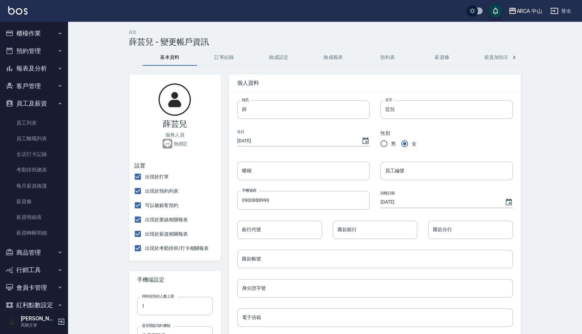
type input "薛薛"
type input "Xue"
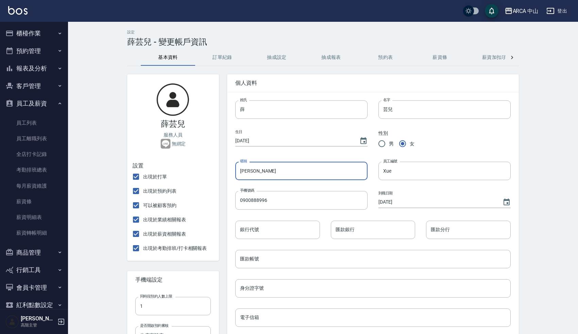
drag, startPoint x: 255, startPoint y: 175, endPoint x: 229, endPoint y: 174, distance: 25.9
click at [229, 174] on div "暱稱 薛薛 暱稱" at bounding box center [296, 165] width 143 height 29
paste input "Xue"
type input "Xue"
click at [517, 147] on div "姓氏 薛 姓氏 名字 芸兒 名字 生日 1970/01/01 性別 男 女 暱稱 Xue 暱稱 員工編號 Xue 員工編號 手機號碼 0900888996 手…" at bounding box center [373, 301] width 292 height 418
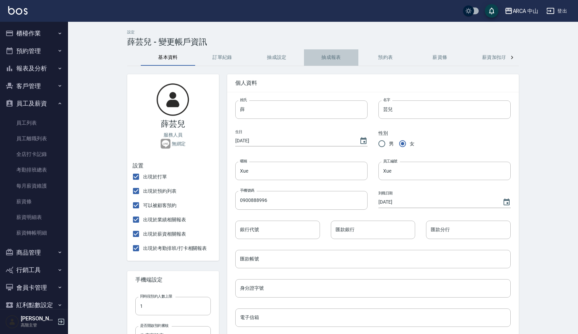
click at [334, 52] on button "抽成報表" at bounding box center [331, 57] width 54 height 16
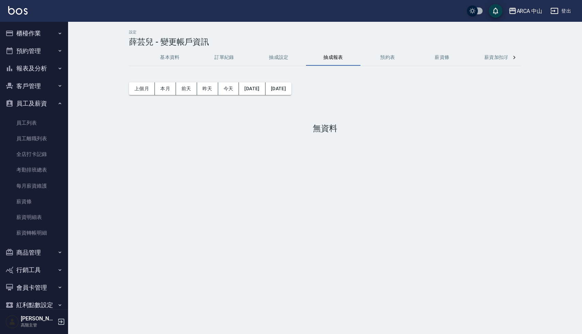
click at [272, 60] on button "抽成設定" at bounding box center [278, 57] width 54 height 16
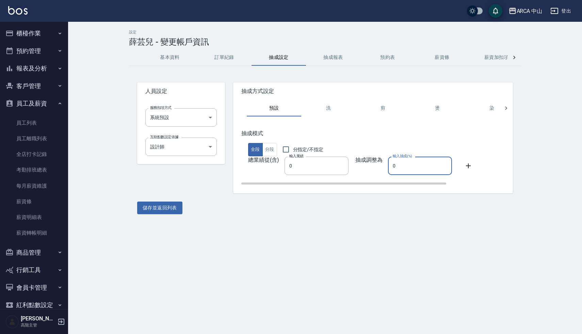
click at [397, 159] on input "0" at bounding box center [420, 165] width 64 height 18
type input "0"
click at [300, 164] on input "0" at bounding box center [316, 165] width 64 height 18
type input "15000"
click at [401, 165] on input "0" at bounding box center [420, 165] width 64 height 18
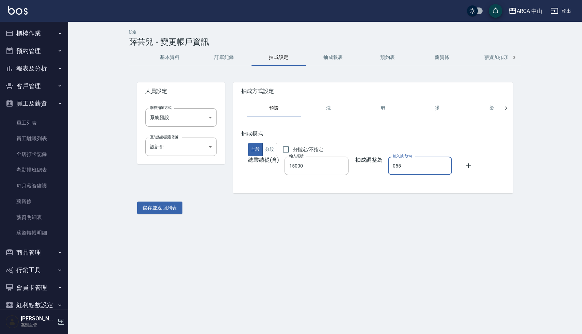
type input "055"
click at [368, 235] on div "設定 薛芸兒 - 變更帳戶資訊 基本資料 訂單紀錄 抽成設定 抽成報表 預約表 薪資條 薪資加扣項 密碼與安全 打卡紀錄 人員設定 服務扣項方式 系統預設 系…" at bounding box center [291, 167] width 582 height 334
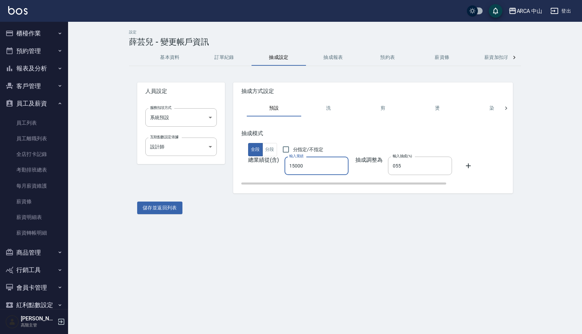
click at [288, 165] on input "15000" at bounding box center [316, 165] width 64 height 18
click at [269, 151] on button "分段" at bounding box center [269, 149] width 15 height 13
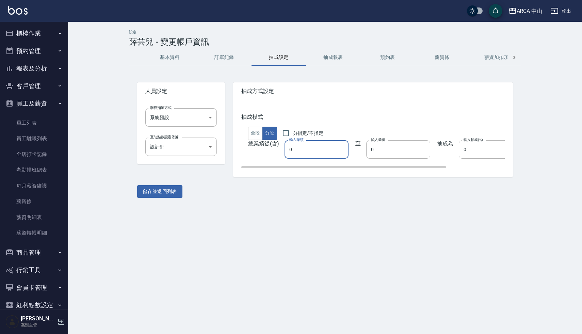
click at [301, 152] on input "0" at bounding box center [316, 149] width 64 height 18
click at [369, 153] on input "0" at bounding box center [398, 149] width 64 height 18
type input "014999"
click at [259, 136] on button "全段" at bounding box center [255, 133] width 15 height 13
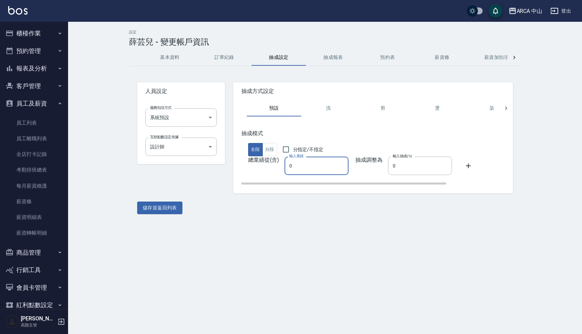
click at [292, 171] on input "0" at bounding box center [316, 165] width 64 height 18
type input "015000"
click at [255, 151] on button "全段" at bounding box center [255, 149] width 15 height 13
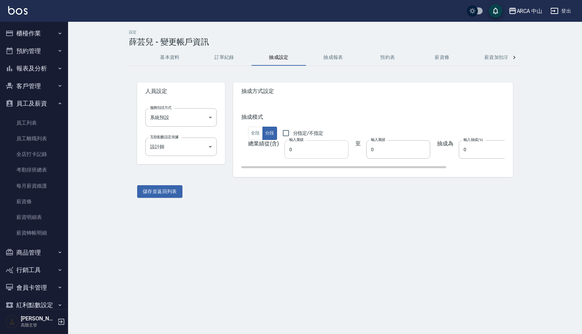
click at [292, 150] on input "0" at bounding box center [316, 149] width 64 height 18
click at [369, 147] on input "0" at bounding box center [398, 149] width 64 height 18
type input "14999"
click at [459, 147] on input "0" at bounding box center [491, 149] width 64 height 18
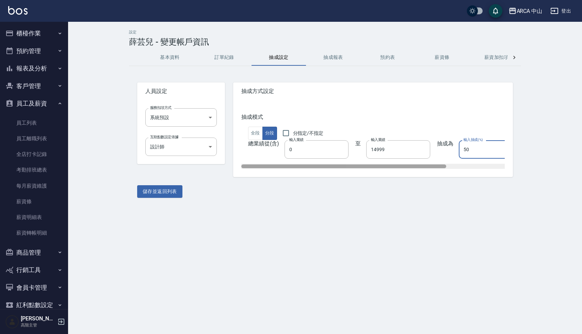
type input "0"
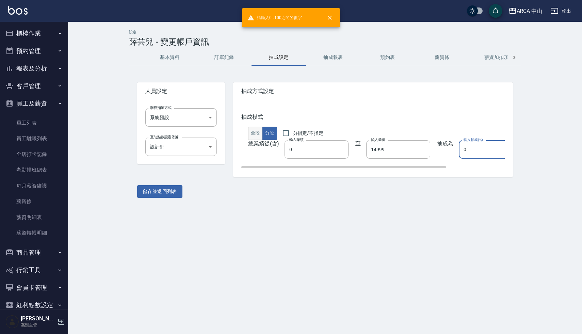
click at [254, 135] on button "全段" at bounding box center [255, 133] width 15 height 13
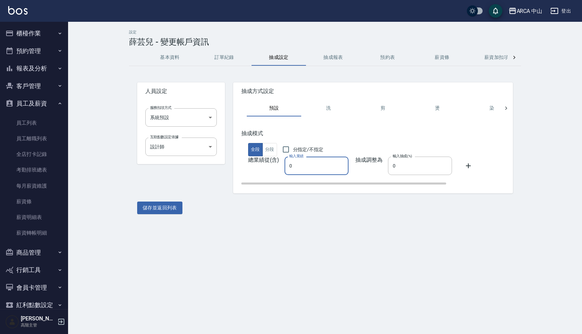
click at [293, 167] on input "0" at bounding box center [316, 165] width 64 height 18
click at [307, 170] on input "014" at bounding box center [316, 165] width 64 height 18
type input "01"
click at [388, 171] on input "0" at bounding box center [420, 165] width 64 height 18
type input "55"
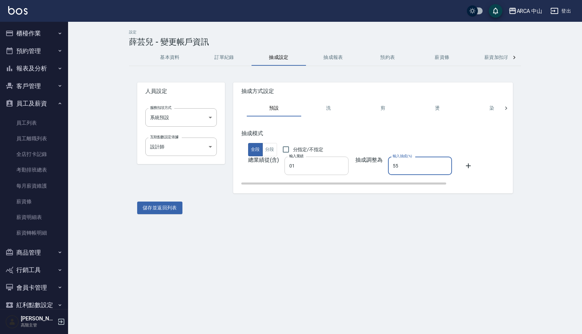
click at [312, 168] on input "01" at bounding box center [316, 165] width 64 height 18
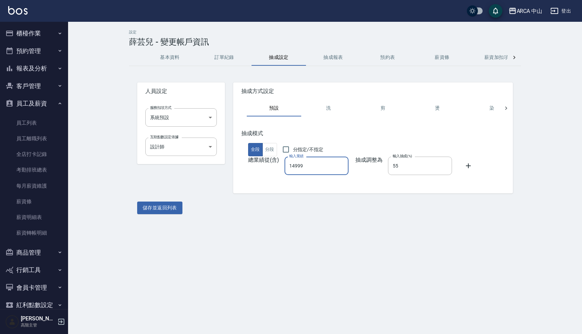
click at [322, 224] on div "設定 薛芸兒 - 變更帳戶資訊 基本資料 訂單紀錄 抽成設定 抽成報表 預約表 薪資條 薪資加扣項 密碼與安全 打卡紀錄 人員設定 服務扣項方式 系統預設 系…" at bounding box center [291, 167] width 582 height 334
click at [464, 166] on icon at bounding box center [468, 166] width 8 height 8
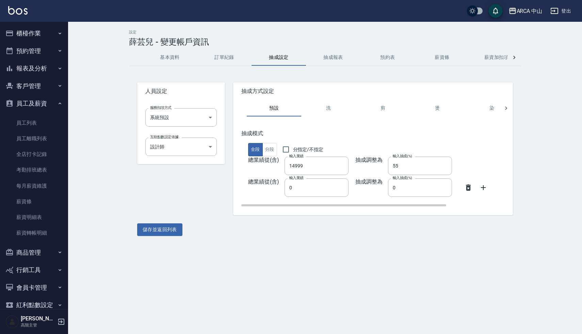
click at [481, 188] on icon at bounding box center [483, 187] width 5 height 5
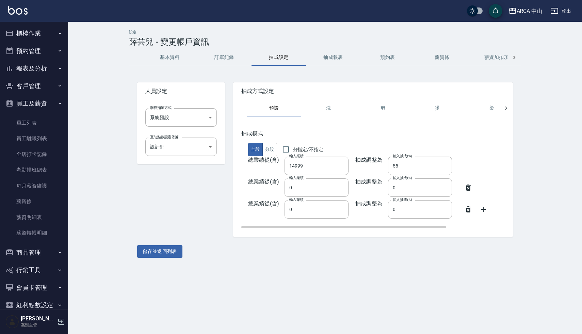
click at [464, 187] on icon at bounding box center [468, 187] width 8 height 8
type input "0"
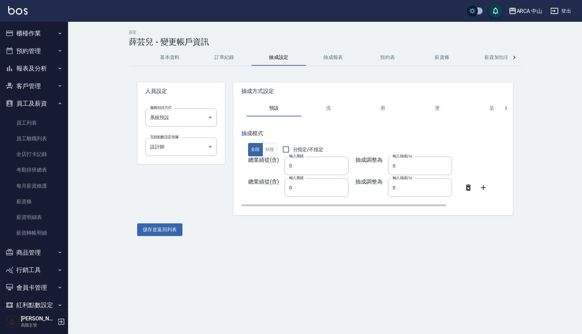
click at [466, 189] on icon at bounding box center [468, 187] width 5 height 6
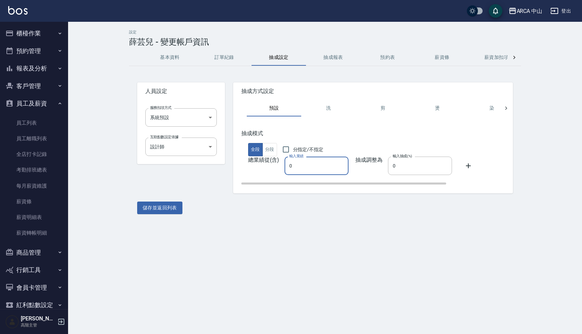
click at [316, 169] on input "0" at bounding box center [316, 165] width 64 height 18
type input "014999"
click at [405, 165] on input "0" at bounding box center [420, 165] width 64 height 18
type input "55"
click at [290, 164] on input "014999" at bounding box center [316, 165] width 64 height 18
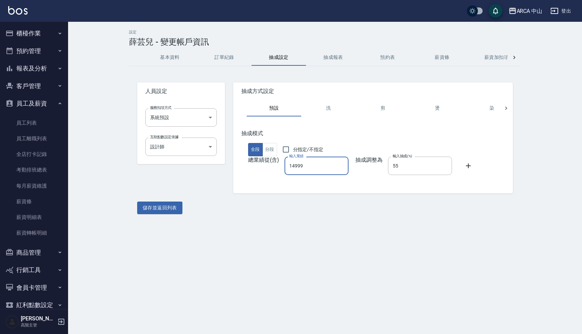
type input "14999"
click at [321, 222] on div "設定 薛芸兒 - 變更帳戶資訊 基本資料 訂單紀錄 抽成設定 抽成報表 預約表 薪資條 薪資加扣項 密碼與安全 打卡紀錄 人員設定 服務扣項方式 系統預設 系…" at bounding box center [291, 167] width 582 height 334
click at [464, 165] on icon at bounding box center [468, 166] width 8 height 8
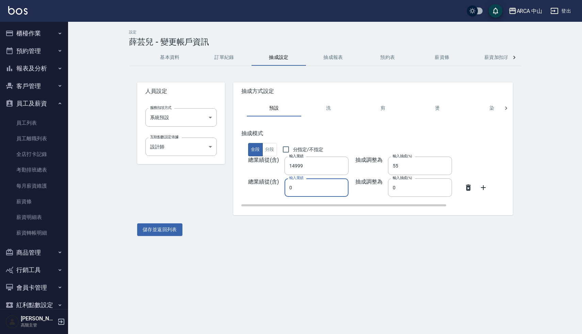
click at [312, 193] on input "0" at bounding box center [316, 187] width 64 height 18
type input "0"
click at [303, 167] on input "14999" at bounding box center [316, 165] width 64 height 18
click at [479, 186] on icon at bounding box center [483, 187] width 8 height 8
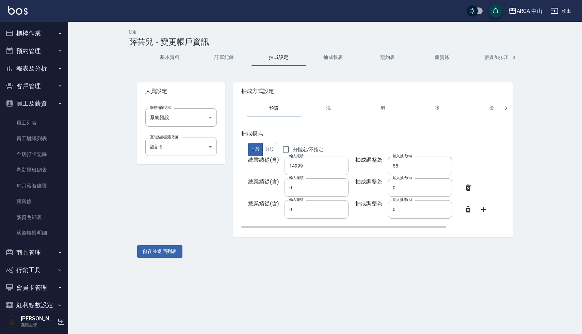
click at [320, 172] on input "14999" at bounding box center [316, 165] width 64 height 18
click at [291, 168] on input "00" at bounding box center [316, 165] width 64 height 18
type input "0"
click at [402, 168] on input "55" at bounding box center [420, 165] width 64 height 18
click at [397, 180] on input "0" at bounding box center [420, 187] width 64 height 18
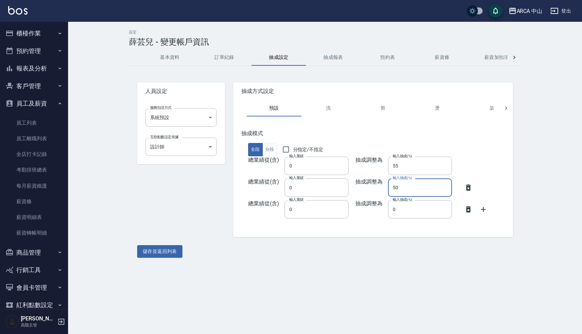
type input "0"
click at [395, 188] on input "0" at bounding box center [420, 187] width 64 height 18
click at [316, 187] on input "0" at bounding box center [316, 187] width 64 height 18
click at [392, 188] on input "0" at bounding box center [420, 187] width 64 height 18
click at [327, 188] on input "15000" at bounding box center [316, 187] width 64 height 18
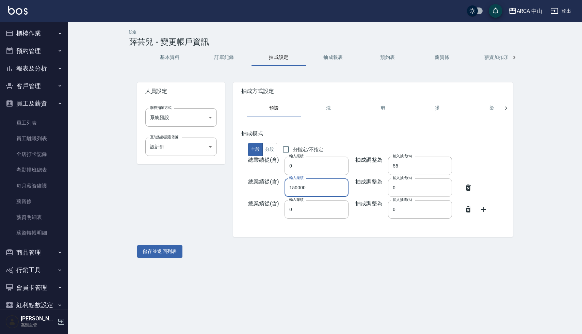
type input "150000"
click at [388, 192] on input "0" at bounding box center [420, 187] width 64 height 18
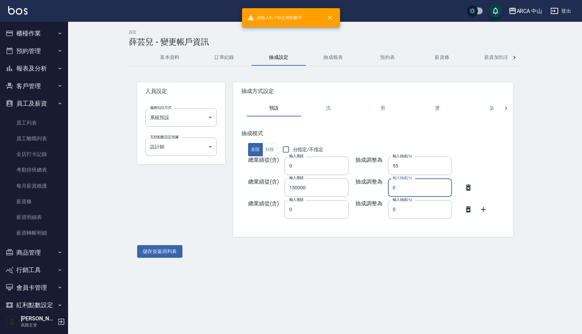
click at [417, 186] on input "0" at bounding box center [420, 187] width 64 height 18
type input "56"
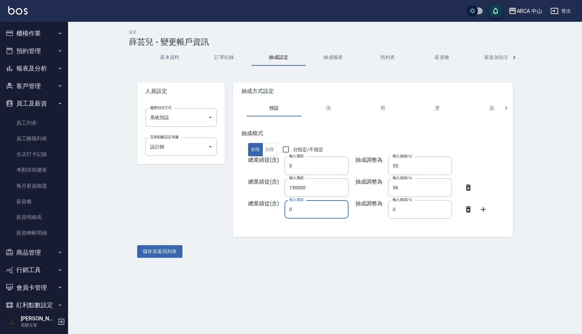
click at [305, 210] on input "0" at bounding box center [316, 209] width 64 height 18
click at [479, 209] on icon at bounding box center [483, 209] width 8 height 8
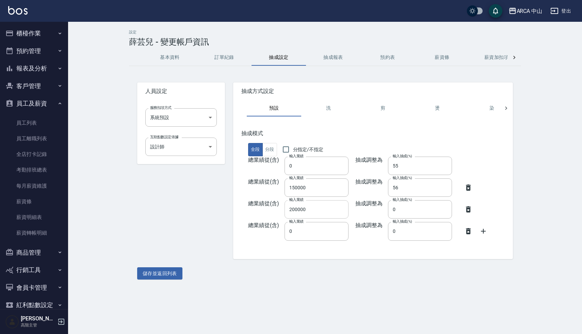
click at [293, 209] on input "200000" at bounding box center [316, 209] width 64 height 18
type input "300000"
click at [317, 237] on input "0" at bounding box center [316, 231] width 64 height 18
type input "450000"
click at [392, 210] on input "0" at bounding box center [420, 209] width 64 height 18
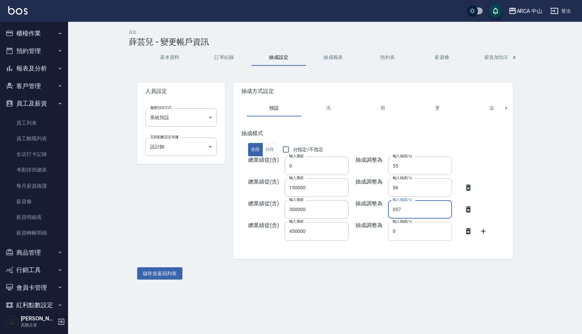
type input "057"
click at [415, 228] on input "0" at bounding box center [420, 231] width 64 height 18
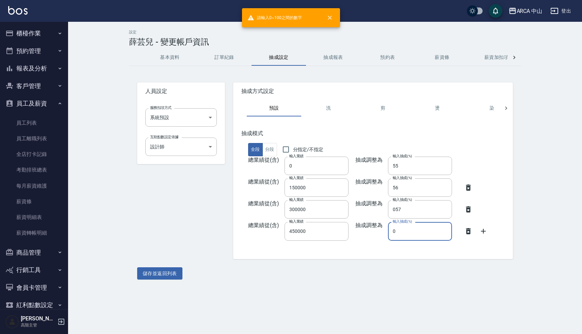
click at [400, 228] on input "0" at bounding box center [420, 231] width 64 height 18
type input "058"
click at [481, 231] on icon at bounding box center [483, 231] width 5 height 5
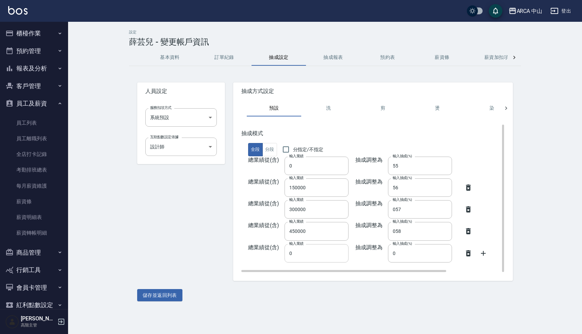
click at [305, 256] on input "0" at bounding box center [316, 253] width 64 height 18
type input "0600000"
click at [397, 248] on input "0" at bounding box center [420, 253] width 64 height 18
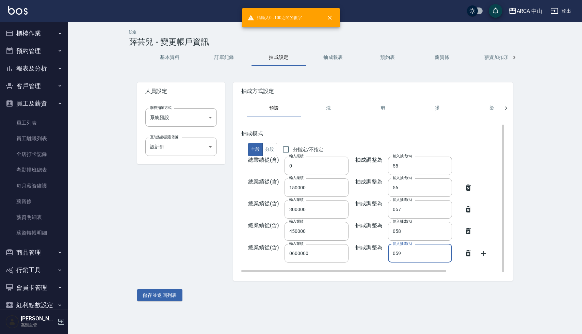
click at [390, 253] on input "059" at bounding box center [420, 253] width 64 height 18
type input "59"
click at [291, 252] on input "0600000" at bounding box center [316, 253] width 64 height 18
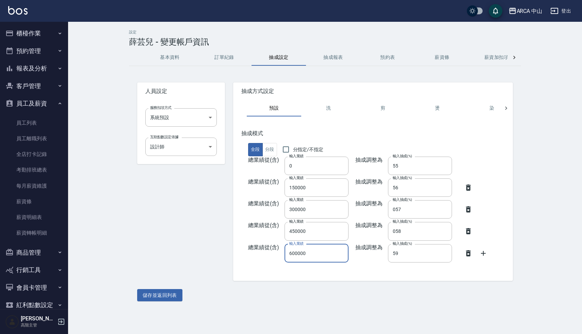
type input "600000"
click at [552, 246] on div "設定 薛芸兒 - 變更帳戶資訊 基本資料 訂單紀錄 抽成設定 抽成報表 預約表 薪資條 薪資加扣項 密碼與安全 打卡紀錄 人員設定 服務扣項方式 系統預設 系…" at bounding box center [325, 165] width 514 height 287
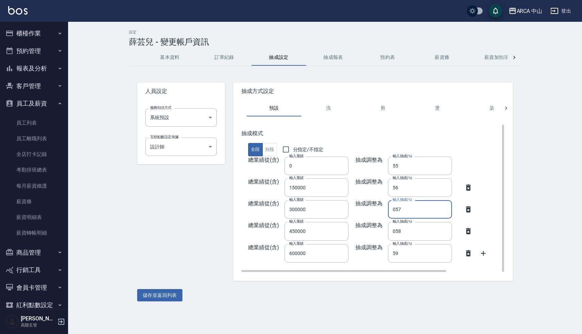
click at [390, 209] on input "057" at bounding box center [420, 209] width 64 height 18
type input "57"
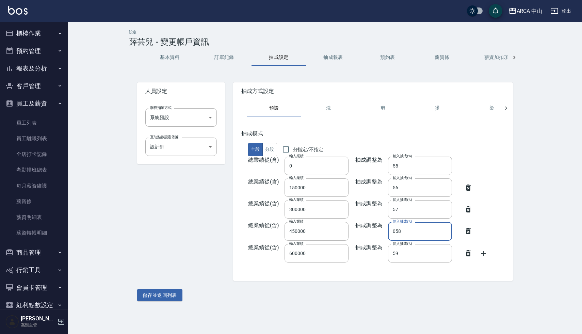
click at [390, 233] on input "058" at bounding box center [420, 231] width 64 height 18
type input "58"
click at [545, 169] on div "設定 薛芸兒 - 變更帳戶資訊 基本資料 訂單紀錄 抽成設定 抽成報表 預約表 薪資條 薪資加扣項 密碼與安全 打卡紀錄 人員設定 服務扣項方式 系統預設 系…" at bounding box center [325, 165] width 514 height 287
click at [194, 226] on div "人員設定 服務扣項方式 系統預設 系統預設 服務扣項方式 互助點數設定依據 設計師 13b64039-8c88-4f8c-8cb7-f02499f202e4 …" at bounding box center [177, 177] width 96 height 206
click at [159, 294] on button "儲存並返回列表" at bounding box center [159, 295] width 45 height 13
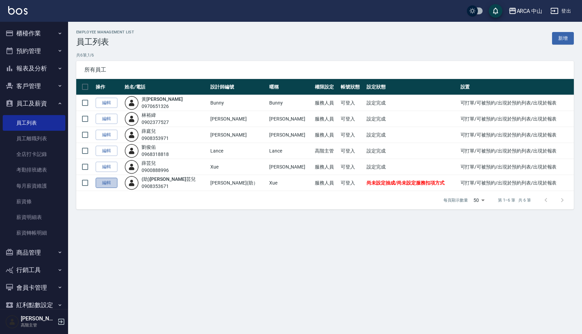
click at [109, 182] on link "編輯" at bounding box center [107, 183] width 22 height 11
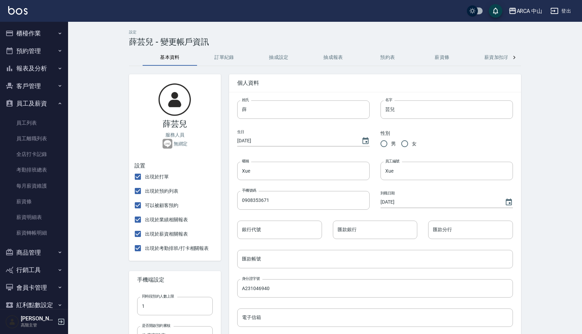
type input "(助)薛"
type input "Xue(助）"
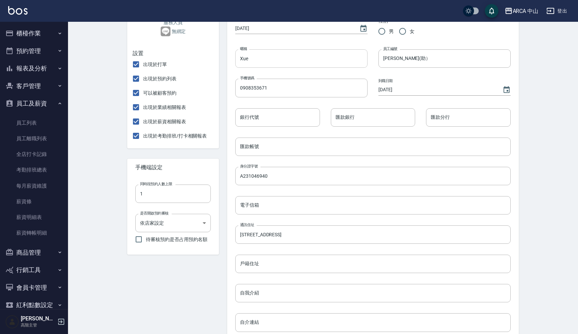
scroll to position [138, 0]
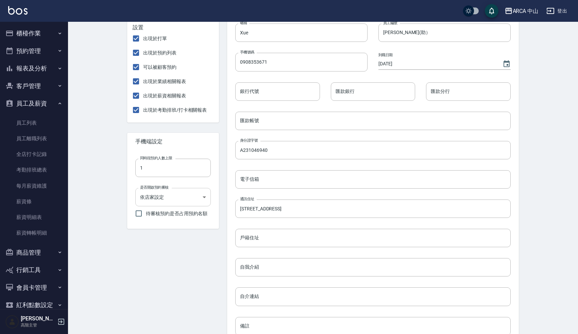
click at [179, 194] on body "ARCA 中山 登出 櫃檯作業 打帳單 帳單列表 掛單列表 座位開單 營業儀表板 現金收支登錄 高階收支登錄 材料自購登錄 每日結帳 排班表 現場電腦打卡 掃…" at bounding box center [289, 133] width 578 height 542
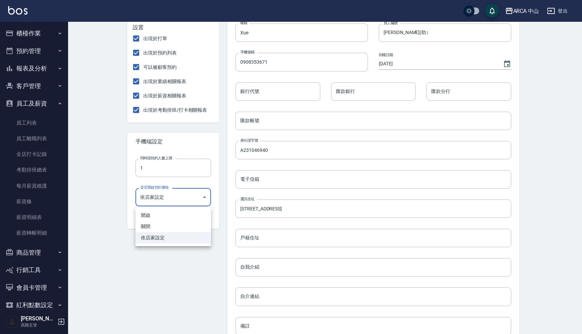
click at [165, 253] on div at bounding box center [291, 167] width 582 height 334
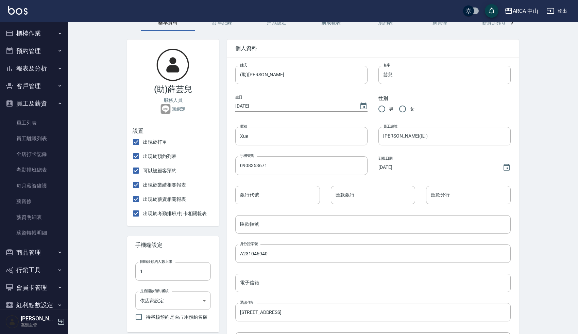
scroll to position [0, 0]
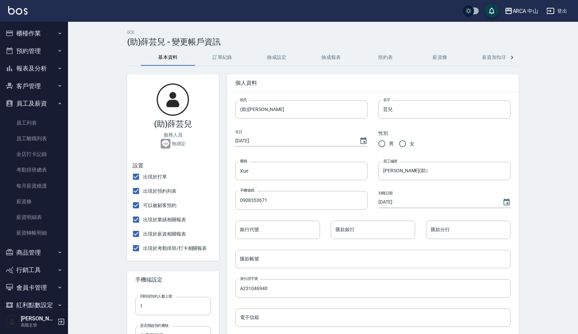
click at [404, 145] on input "女" at bounding box center [403, 143] width 14 height 14
radio input "true"
click at [533, 166] on div "設定 (助)薛芸兒 - 變更帳戶資訊 基本資料 訂單紀錄 抽成設定 抽成報表 預約表 薪資條 薪資加扣項 密碼與安全 打卡紀錄 (助)薛芸兒 服務人員 無綁定…" at bounding box center [323, 282] width 510 height 521
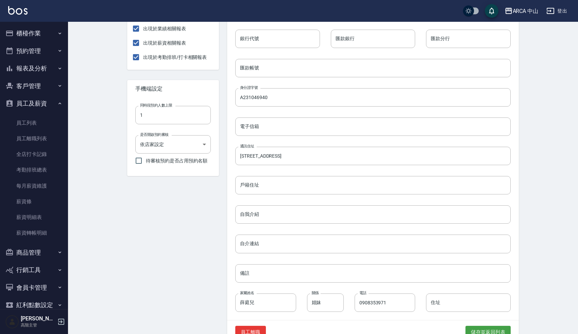
scroll to position [209, 0]
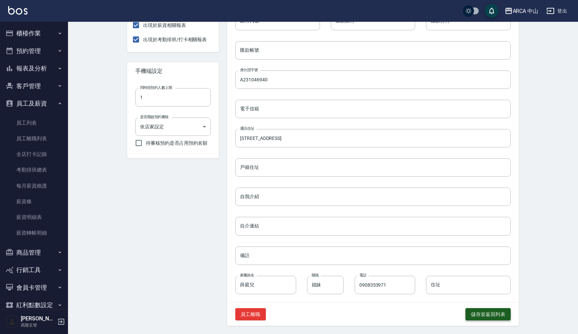
click at [480, 312] on button "儲存並返回列表" at bounding box center [488, 314] width 45 height 13
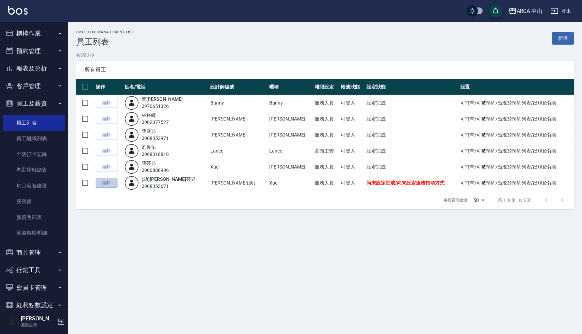
click at [107, 182] on link "編輯" at bounding box center [107, 183] width 22 height 11
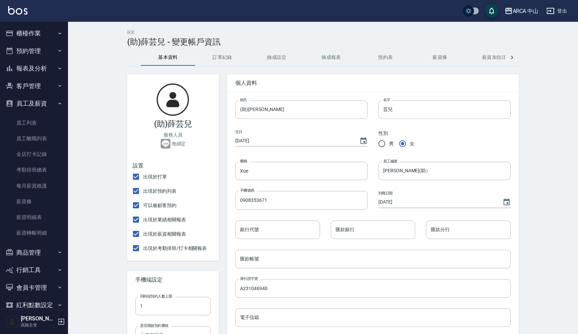
click at [333, 58] on button "抽成報表" at bounding box center [331, 57] width 54 height 16
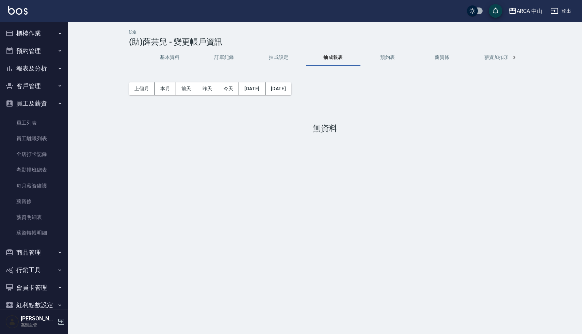
click at [278, 57] on button "抽成設定" at bounding box center [278, 57] width 54 height 16
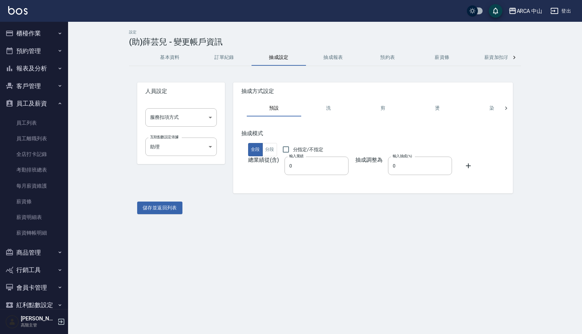
click at [358, 234] on div "設定 (助)薛芸兒 - 變更帳戶資訊 基本資料 訂單紀錄 抽成設定 抽成報表 預約表 薪資條 薪資加扣項 密碼與安全 打卡紀錄 人員設定 服務扣項方式 ​ 服…" at bounding box center [291, 167] width 582 height 334
click at [189, 118] on body "ARCA 中山 登出 櫃檯作業 打帳單 帳單列表 掛單列表 座位開單 營業儀表板 現金收支登錄 高階收支登錄 材料自購登錄 每日結帳 排班表 現場電腦打卡 掃…" at bounding box center [291, 167] width 582 height 334
click at [186, 174] on div at bounding box center [291, 167] width 582 height 334
click at [127, 124] on div "設定 (助)薛芸兒 - 變更帳戶資訊 基本資料 訂單紀錄 抽成設定 抽成報表 預約表 薪資條 薪資加扣項 密碼與安全 打卡紀錄 人員設定 服務扣項方式 ​ 服…" at bounding box center [325, 122] width 408 height 184
click at [215, 225] on div "設定 (助)薛芸兒 - 變更帳戶資訊 基本資料 訂單紀錄 抽成設定 抽成報表 預約表 薪資條 薪資加扣項 密碼與安全 打卡紀錄 人員設定 服務扣項方式 ​ 服…" at bounding box center [291, 167] width 582 height 334
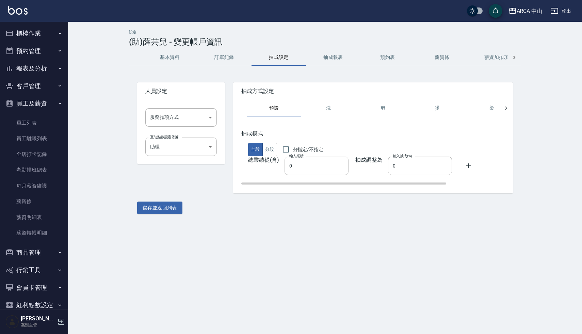
click at [307, 166] on input "0" at bounding box center [316, 165] width 64 height 18
click at [390, 166] on input "0" at bounding box center [420, 165] width 64 height 18
click at [379, 238] on div "設定 (助)薛芸兒 - 變更帳戶資訊 基本資料 訂單紀錄 抽成設定 抽成報表 預約表 薪資條 薪資加扣項 密碼與安全 打卡紀錄 人員設定 服務扣項方式 ​ 服…" at bounding box center [291, 167] width 582 height 334
click at [393, 165] on input "042" at bounding box center [420, 165] width 64 height 18
type input "42"
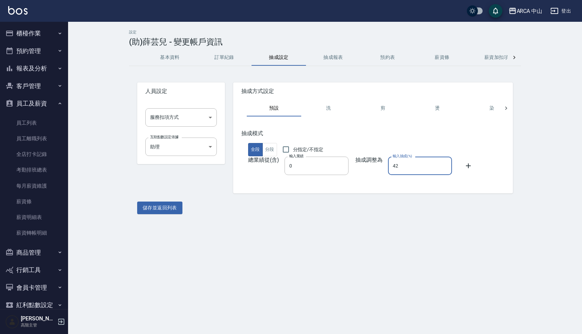
click at [344, 237] on div "設定 (助)薛芸兒 - 變更帳戶資訊 基本資料 訂單紀錄 抽成設定 抽成報表 預約表 薪資條 薪資加扣項 密碼與安全 打卡紀錄 人員設定 服務扣項方式 ​ 服…" at bounding box center [291, 167] width 582 height 334
click at [158, 210] on button "儲存並返回列表" at bounding box center [159, 207] width 45 height 13
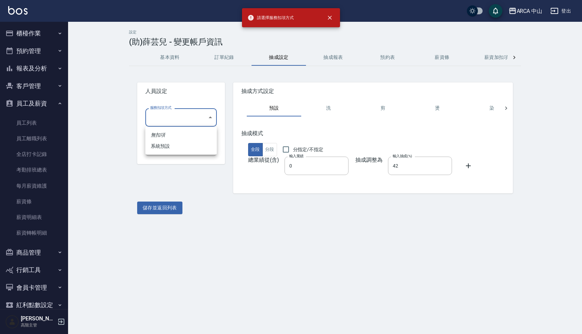
click at [174, 119] on body "請選擇服務扣項方式 ARCA 中山 登出 櫃檯作業 打帳單 帳單列表 掛單列表 座位開單 營業儀表板 現金收支登錄 高階收支登錄 材料自購登錄 每日結帳 排班…" at bounding box center [291, 167] width 582 height 334
click at [172, 145] on li "系統預設" at bounding box center [180, 146] width 71 height 11
type input "系統預設"
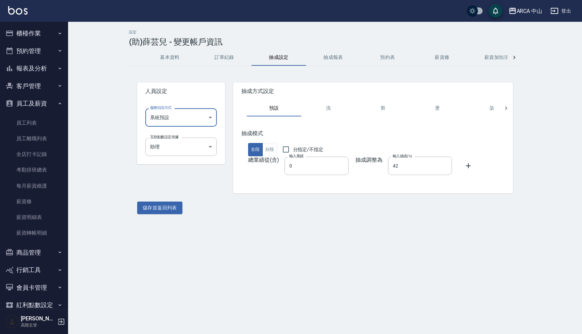
click at [271, 261] on div "設定 (助)薛芸兒 - 變更帳戶資訊 基本資料 訂單紀錄 抽成設定 抽成報表 預約表 薪資條 薪資加扣項 密碼與安全 打卡紀錄 人員設定 服務扣項方式 系統預…" at bounding box center [291, 167] width 582 height 334
click at [174, 206] on button "儲存並返回列表" at bounding box center [159, 207] width 45 height 13
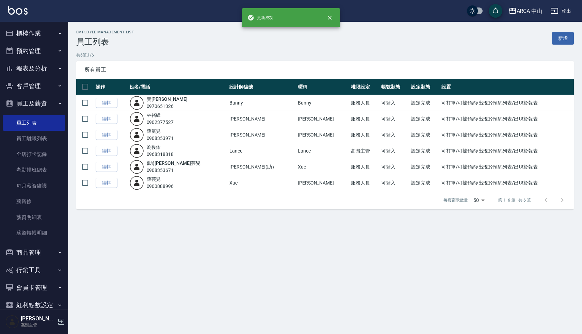
click at [252, 244] on div "Employee Management List 員工列表 新增 共 6 筆, 1 / 6 所有員工 操作 姓名/電話 設計師編號 暱稱 權限設定 帳號狀態 …" at bounding box center [291, 167] width 582 height 334
click at [88, 182] on input "checkbox" at bounding box center [85, 183] width 14 height 14
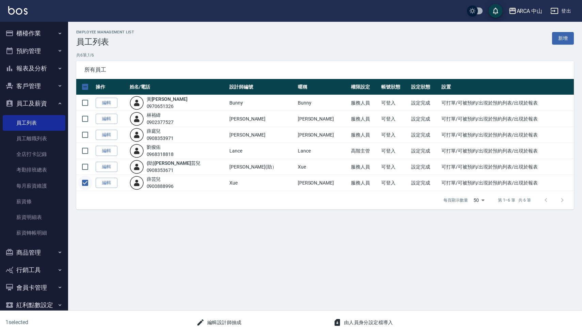
click at [81, 183] on input "checkbox" at bounding box center [85, 183] width 14 height 14
checkbox input "false"
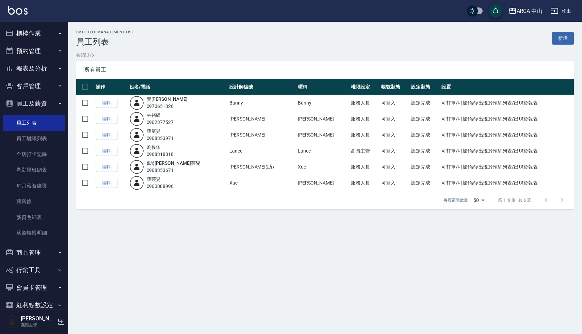
click at [129, 224] on div "Employee Management List 員工列表 新增 共 6 筆, 1 / 6 所有員工 操作 姓名/電話 設計師編號 暱稱 權限設定 帳號狀態 …" at bounding box center [291, 167] width 582 height 334
click at [109, 178] on link "編輯" at bounding box center [107, 183] width 22 height 11
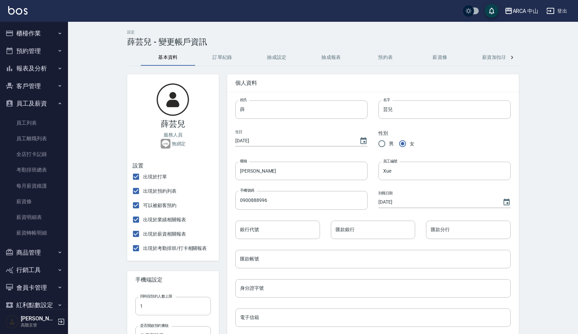
click at [327, 60] on button "抽成報表" at bounding box center [331, 57] width 54 height 16
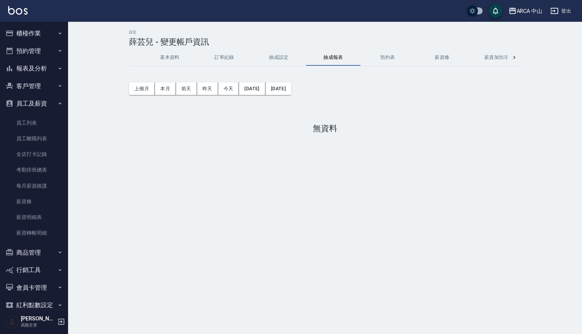
click at [288, 56] on button "抽成設定" at bounding box center [278, 57] width 54 height 16
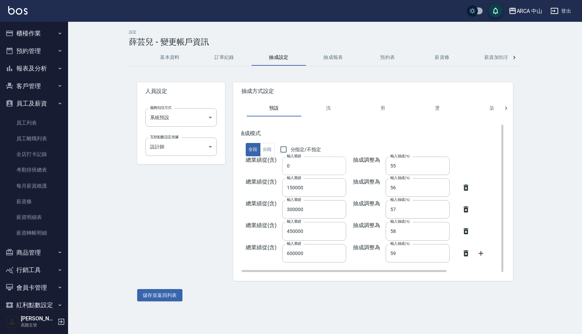
scroll to position [0, 1]
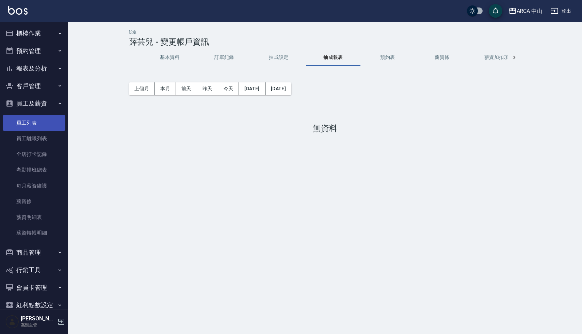
click at [34, 120] on link "員工列表" at bounding box center [34, 123] width 63 height 16
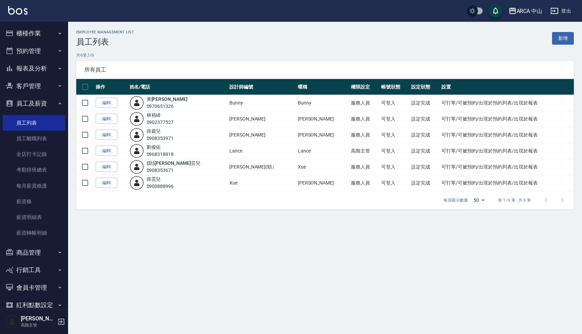
click at [204, 238] on div "Employee Management List 員工列表 新增 共 6 筆, 1 / 6 所有員工 操作 姓名/電話 設計師編號 暱稱 權限設定 帳號狀態 …" at bounding box center [291, 167] width 582 height 334
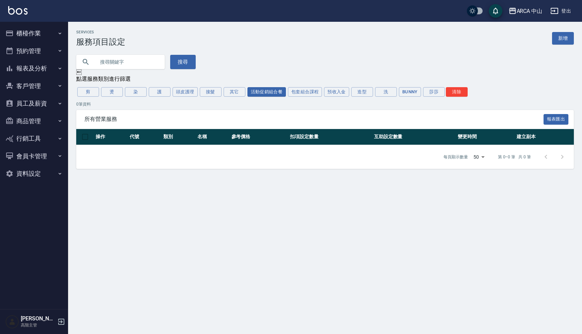
click at [310, 61] on div "搜尋" at bounding box center [321, 58] width 506 height 22
